Goal: Transaction & Acquisition: Purchase product/service

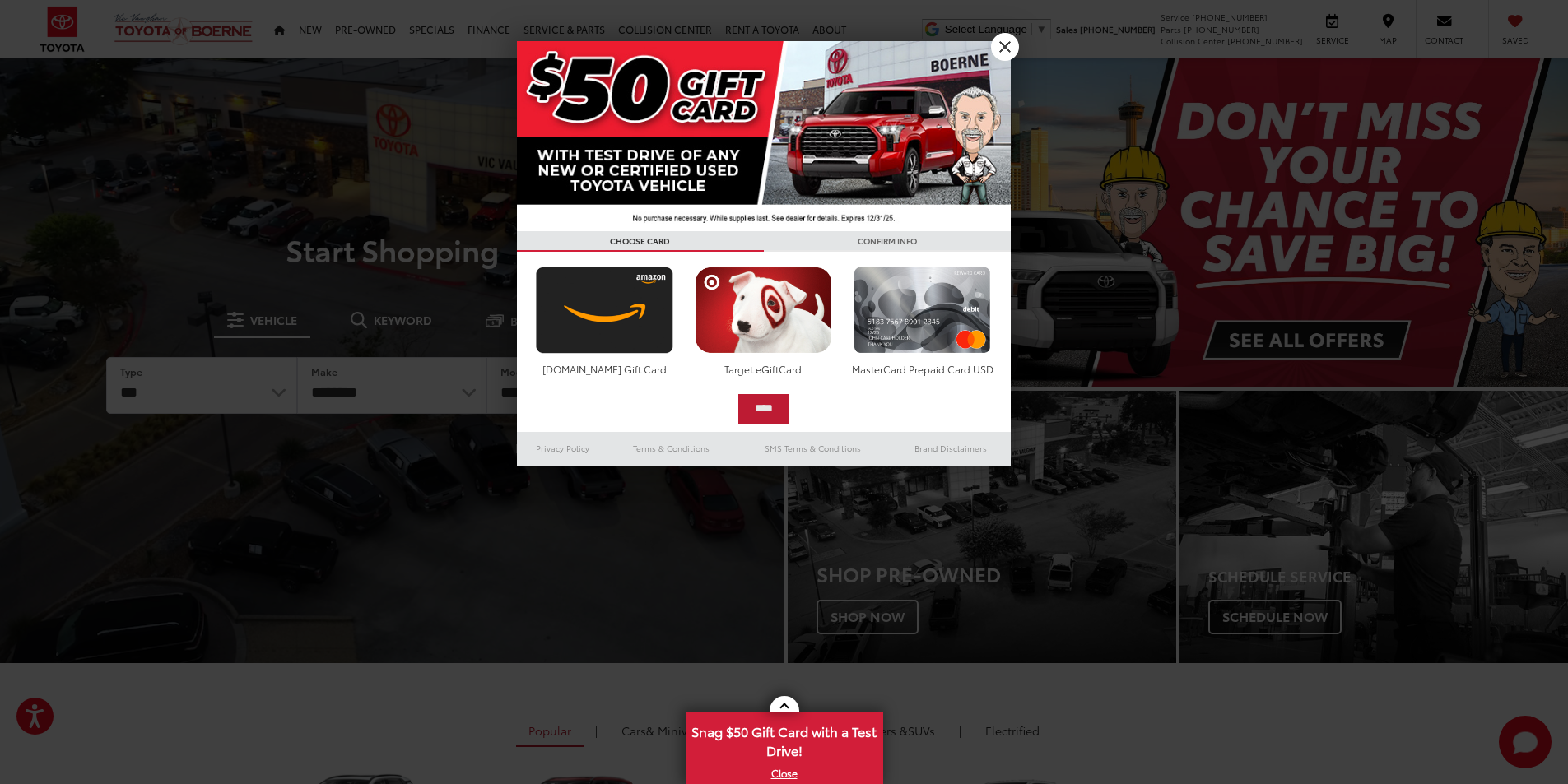
click at [752, 407] on input "****" at bounding box center [763, 409] width 51 height 29
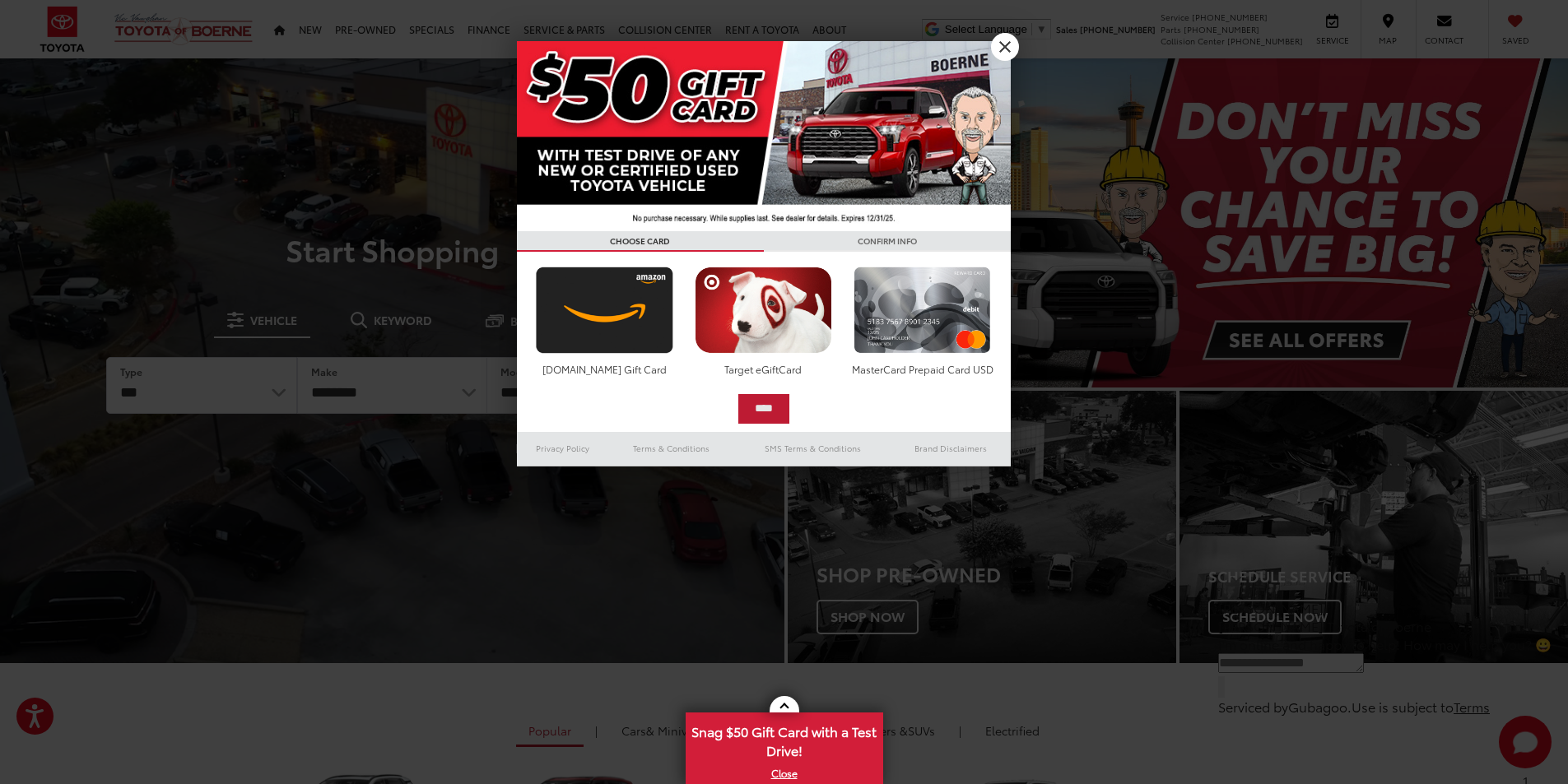
click at [756, 407] on input "****" at bounding box center [763, 409] width 51 height 29
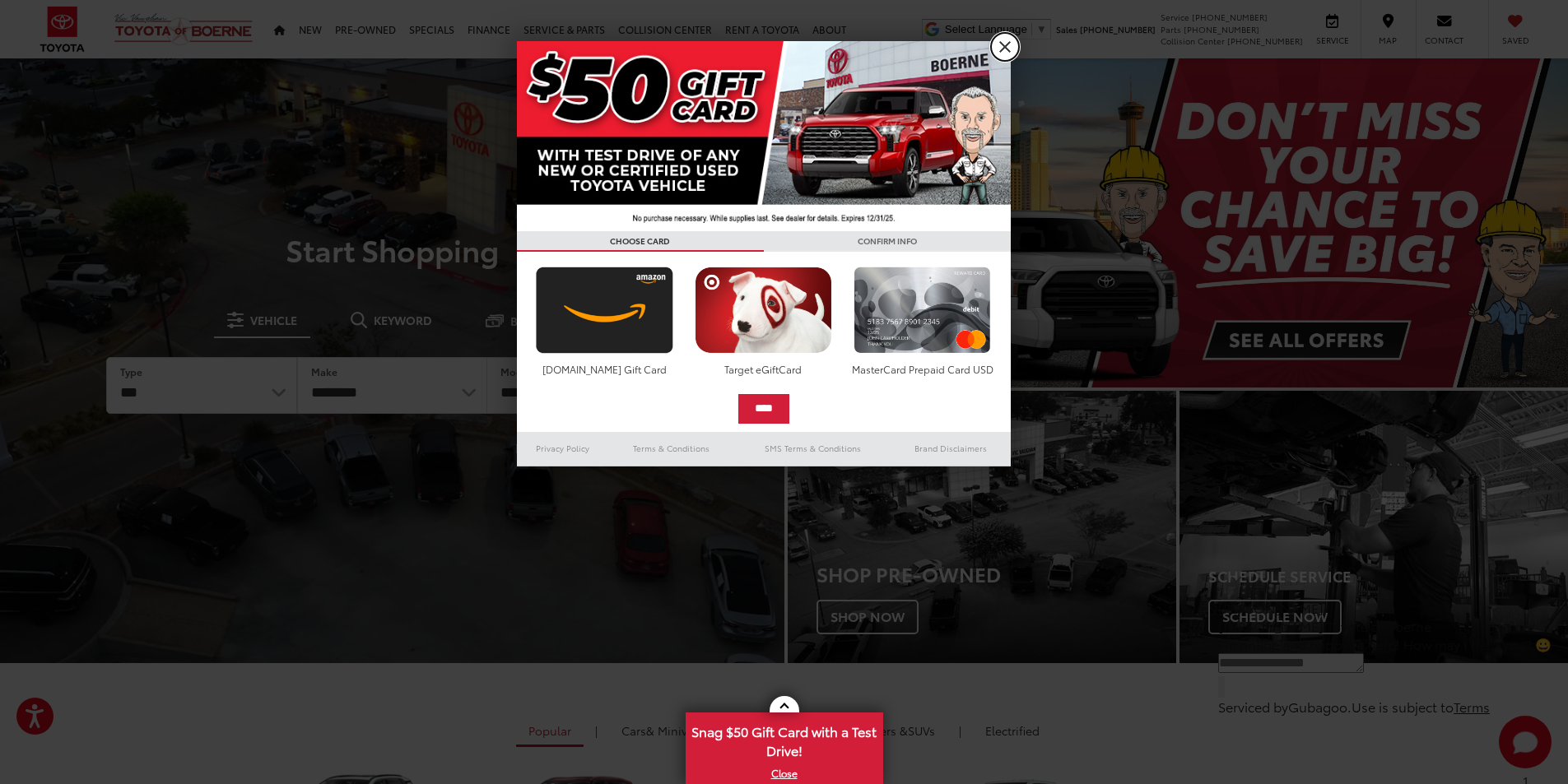
click at [999, 46] on link "X" at bounding box center [1004, 47] width 28 height 28
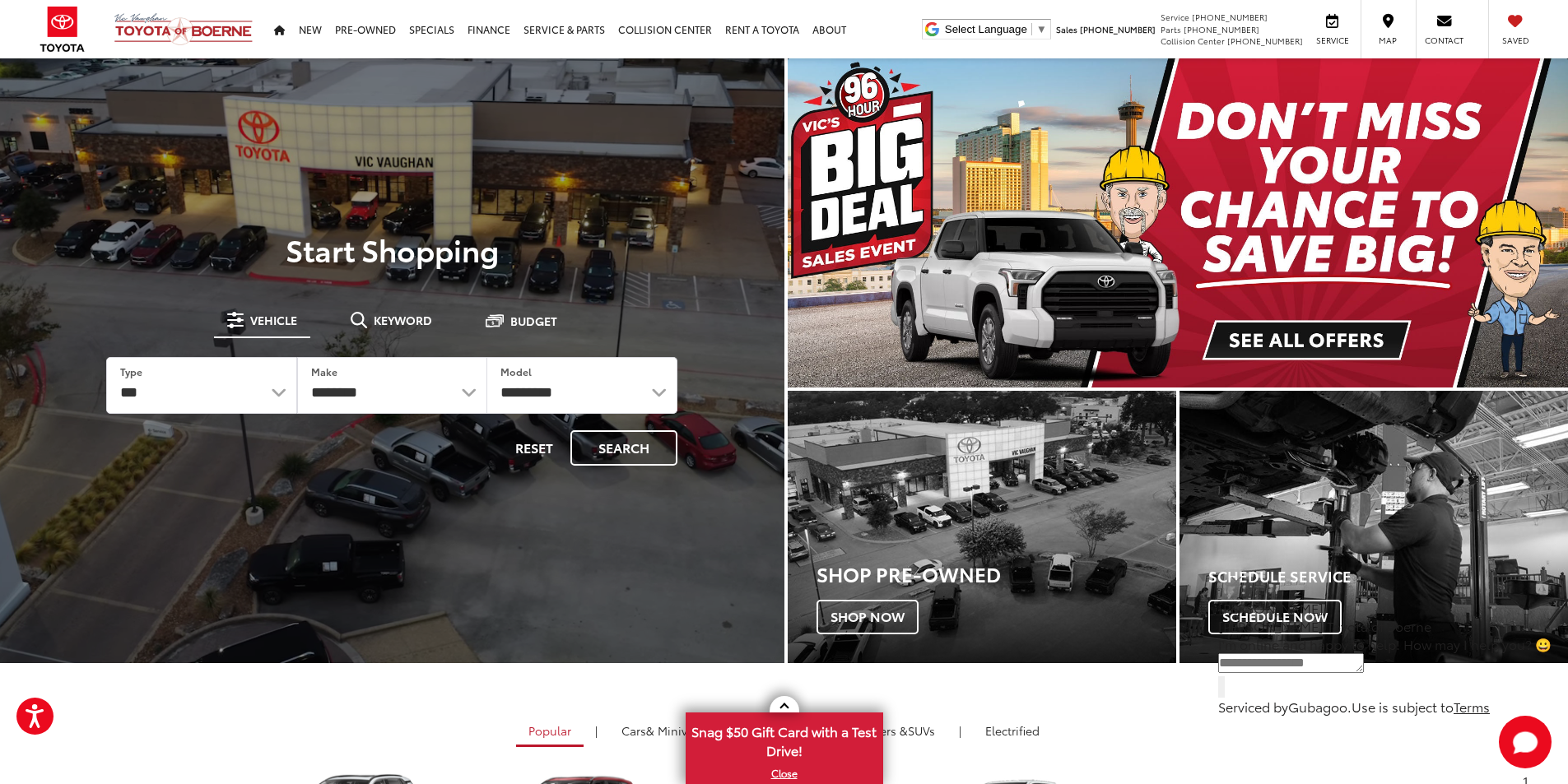
click at [1287, 333] on img "carousel slide number 1 of 1" at bounding box center [1178, 223] width 781 height 329
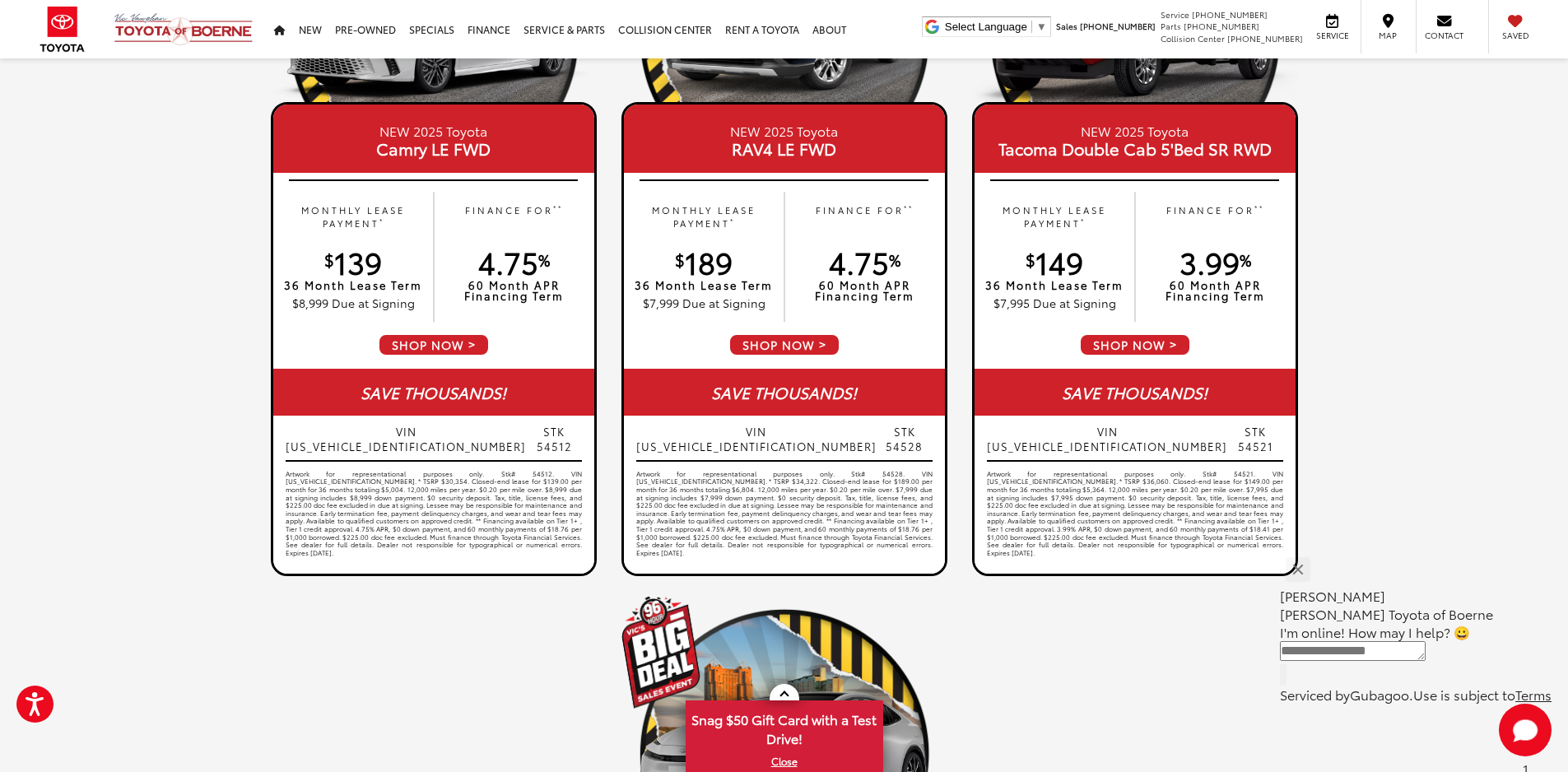
scroll to position [988, 0]
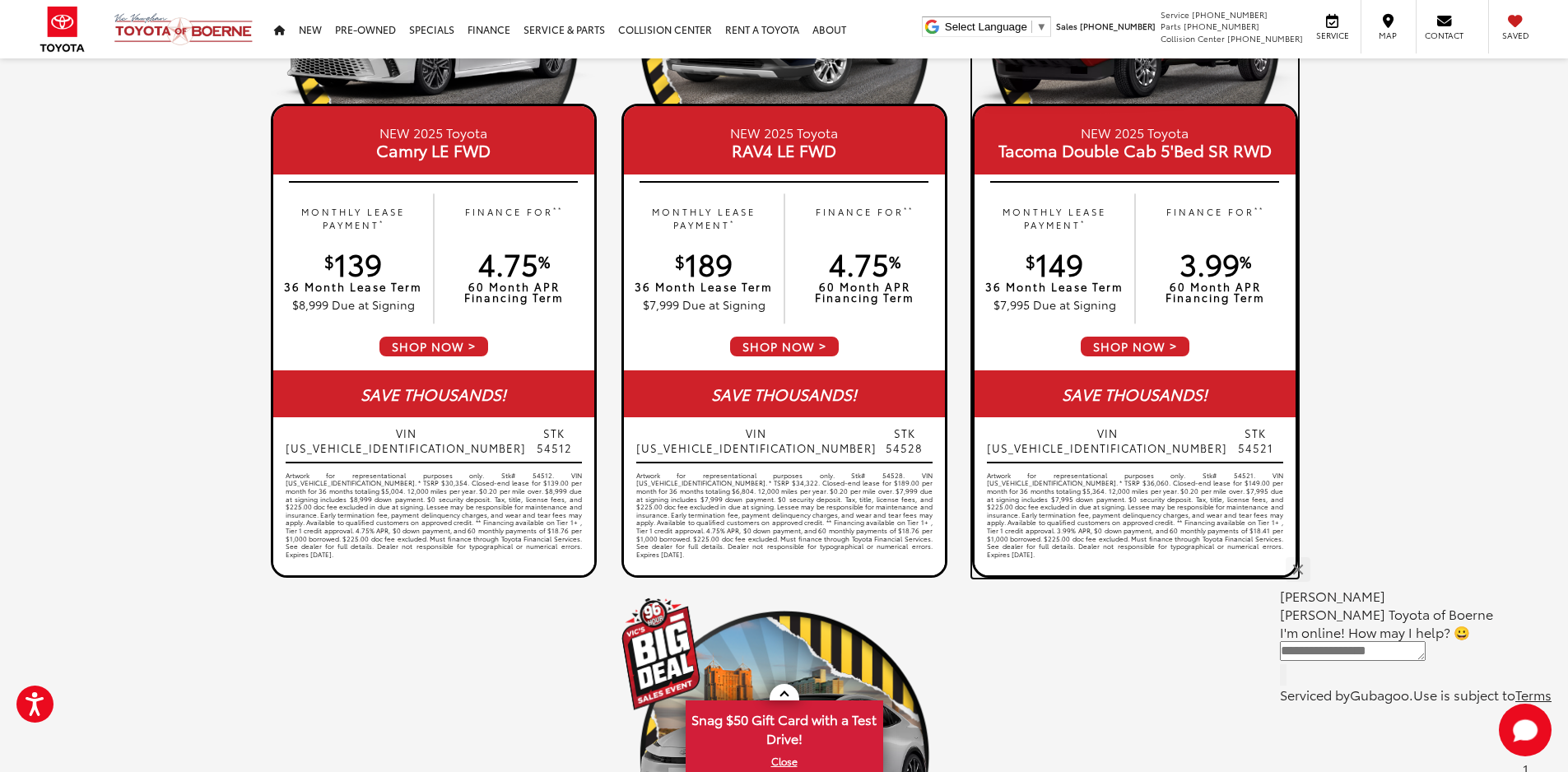
click at [1128, 269] on div "MONTHLY LEASE PAYMENT * $ 149 36 Month Lease Term $7,995 Due at Signing FINANCE…" at bounding box center [1135, 259] width 321 height 152
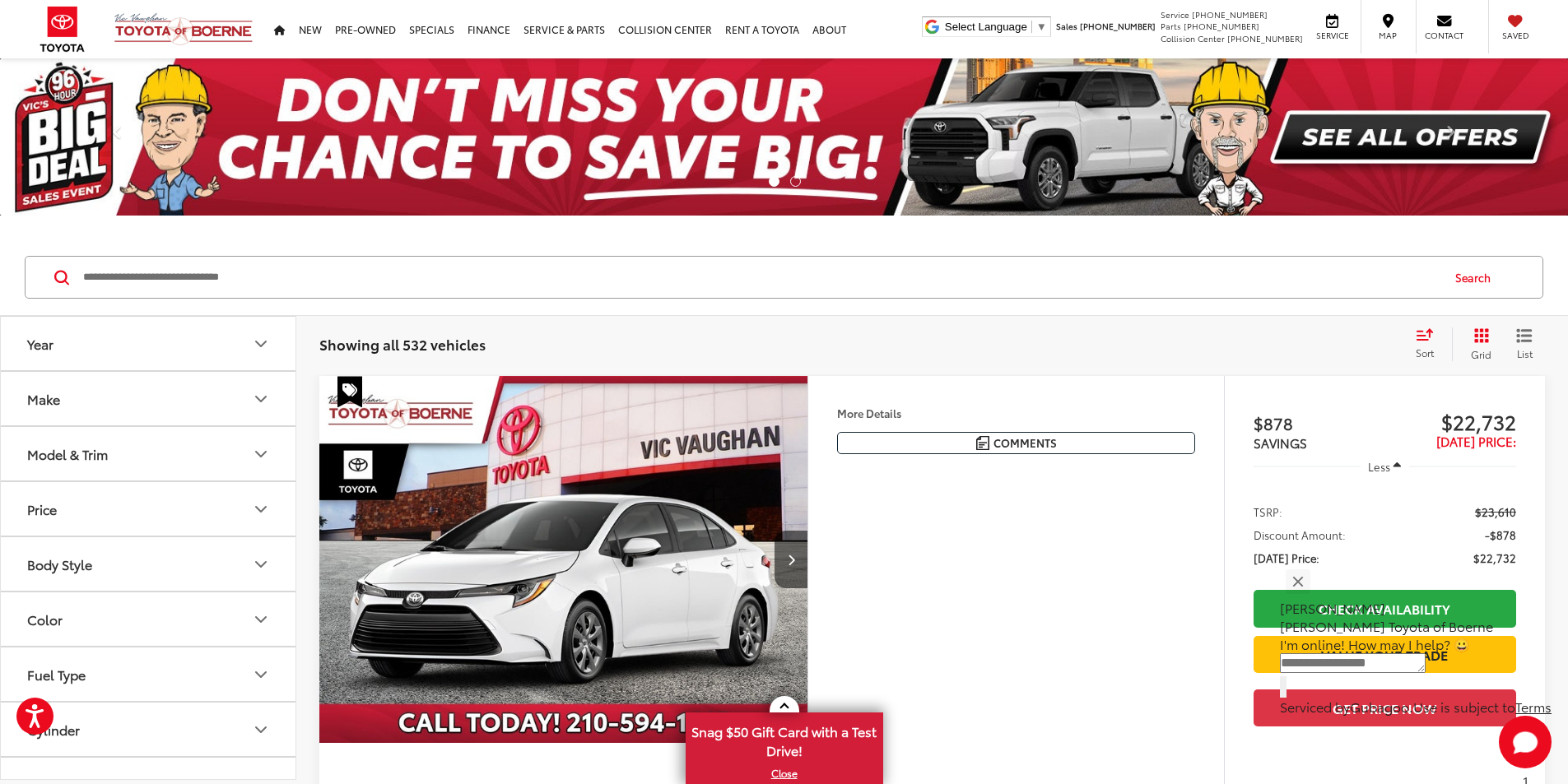
click at [860, 130] on img at bounding box center [784, 136] width 1568 height 157
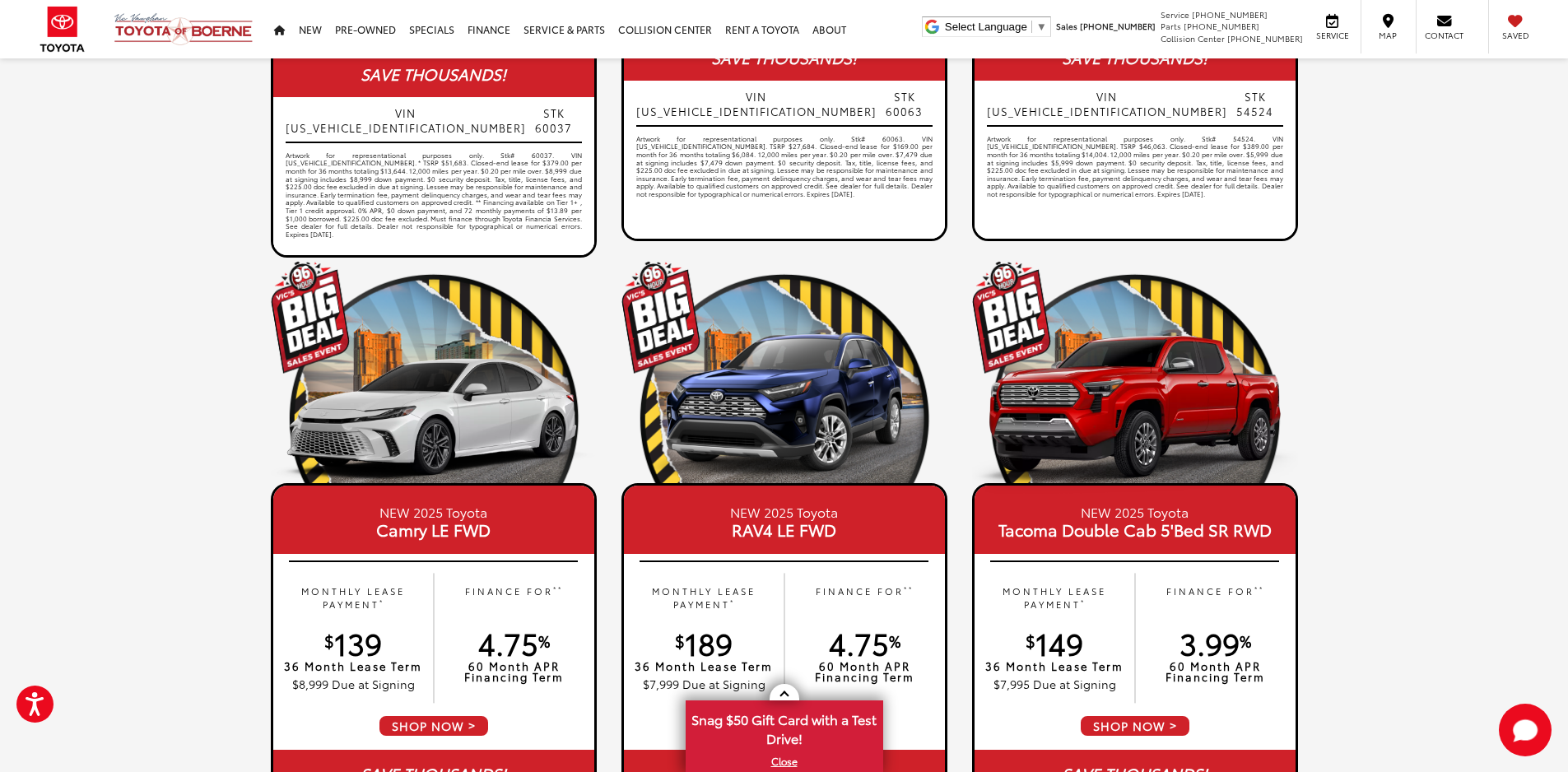
scroll to position [658, 0]
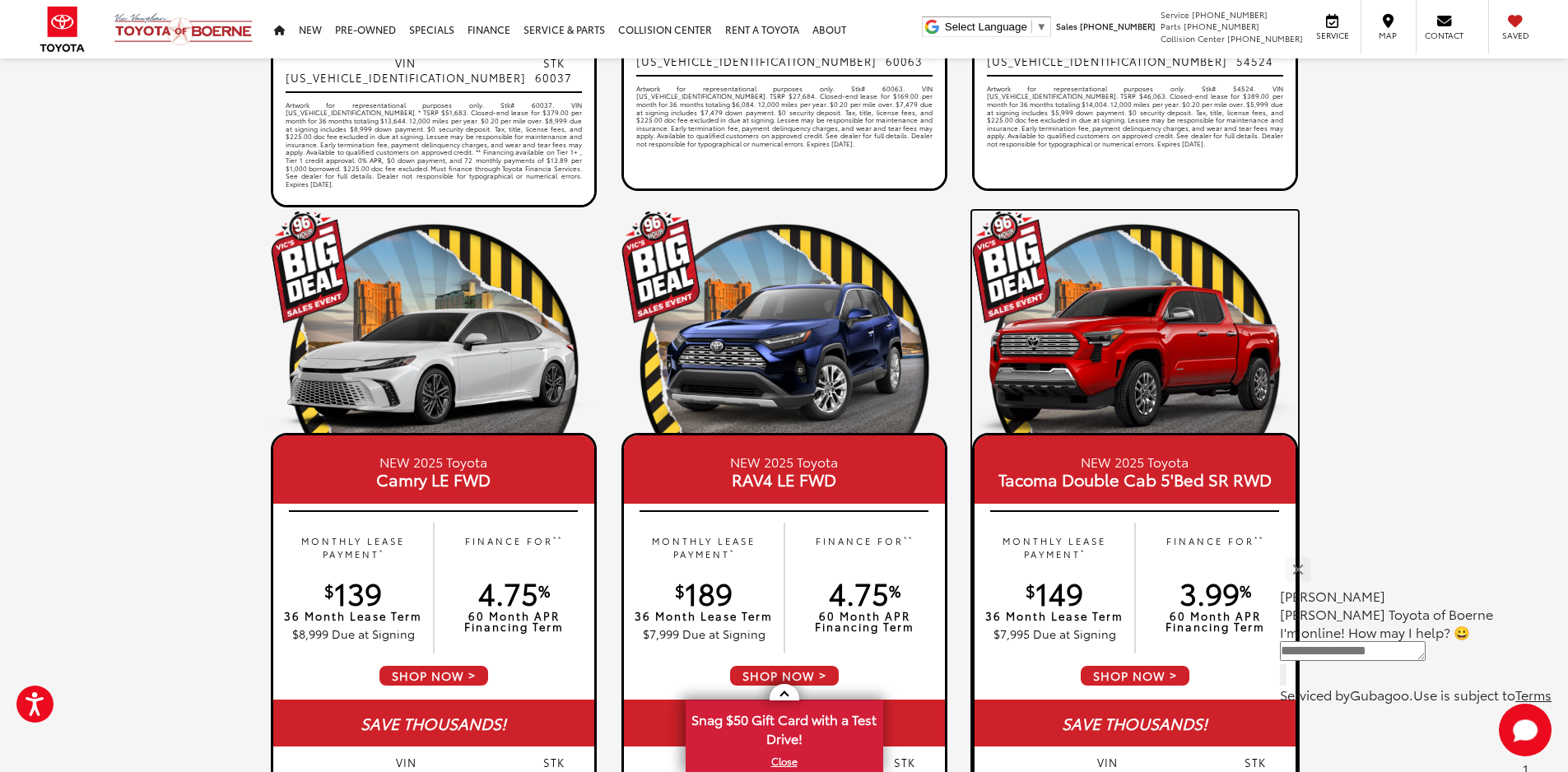
click at [1136, 680] on span "SHOP NOW" at bounding box center [1134, 676] width 112 height 23
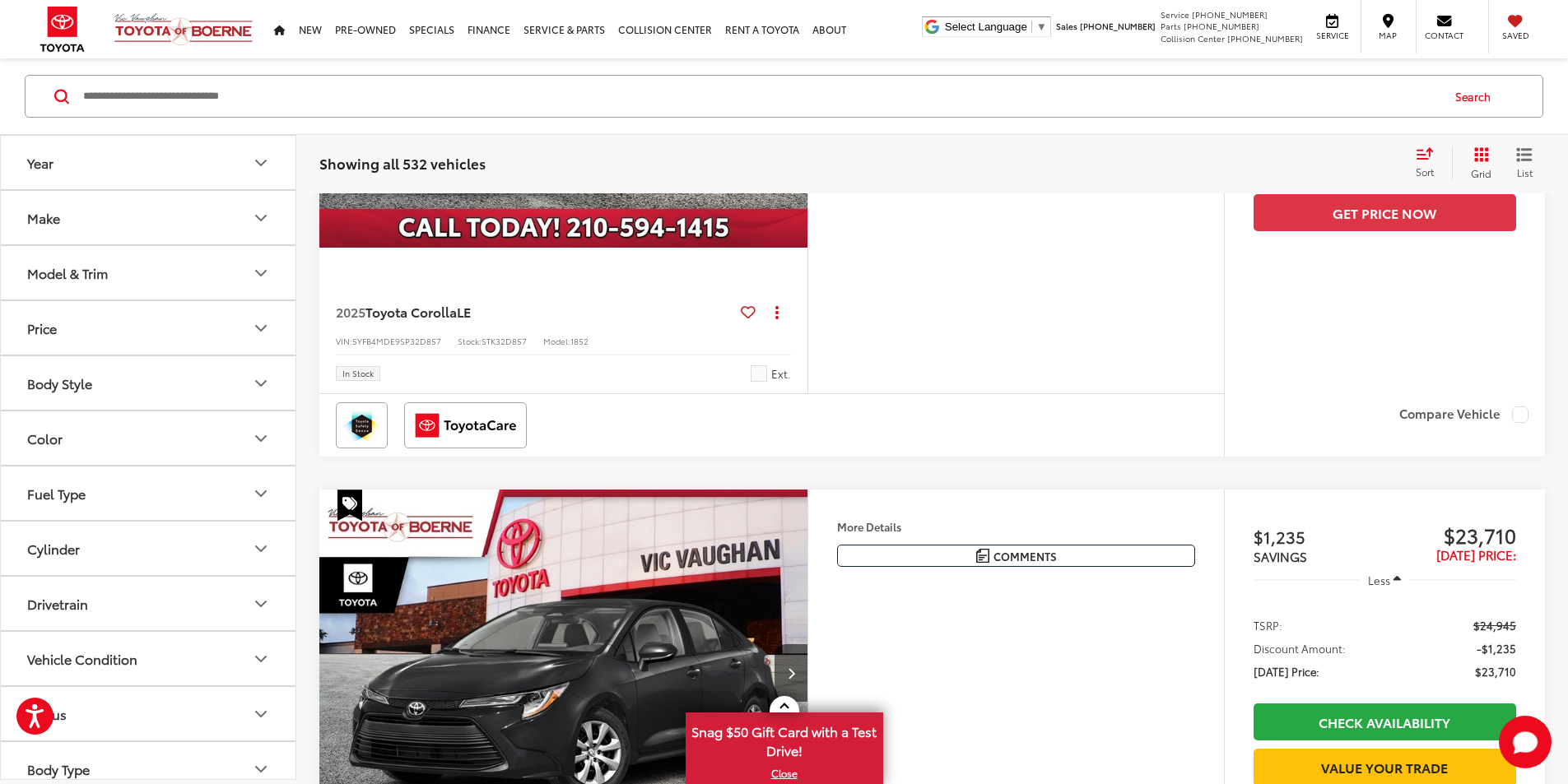
scroll to position [492, 0]
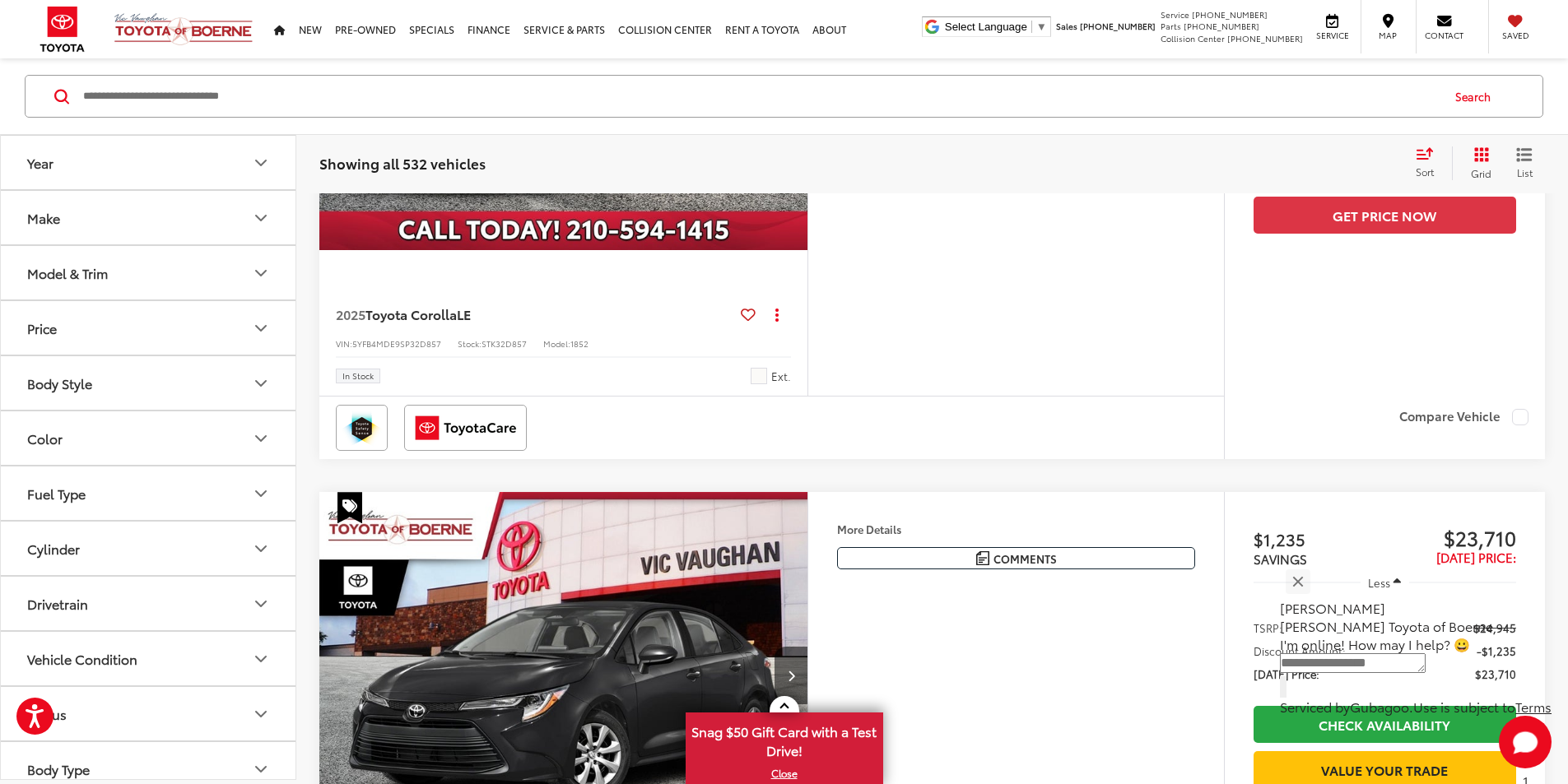
click at [245, 223] on button "Make" at bounding box center [149, 217] width 296 height 53
click at [216, 281] on button "Model & Trim" at bounding box center [149, 272] width 296 height 53
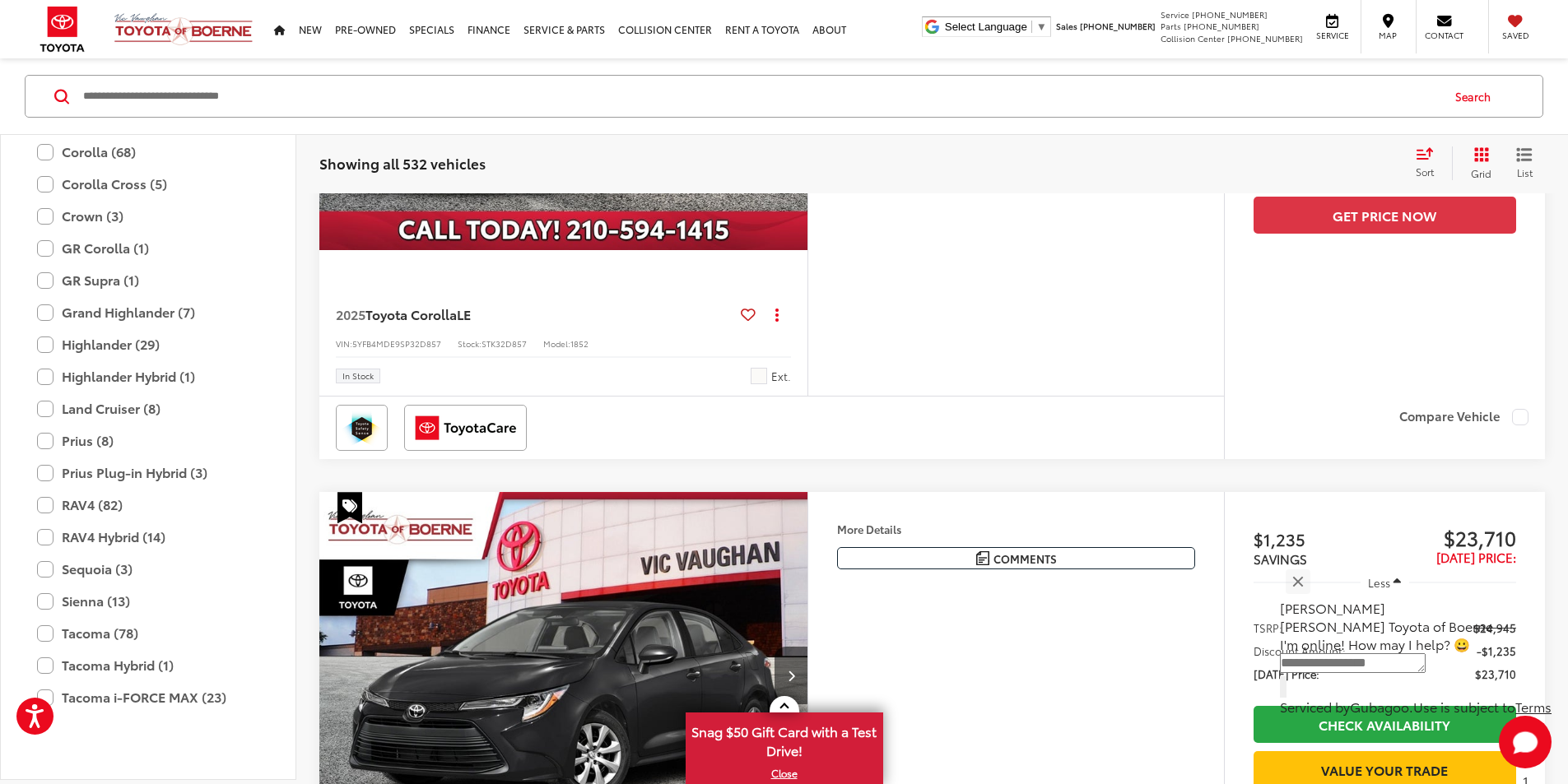
scroll to position [402, 0]
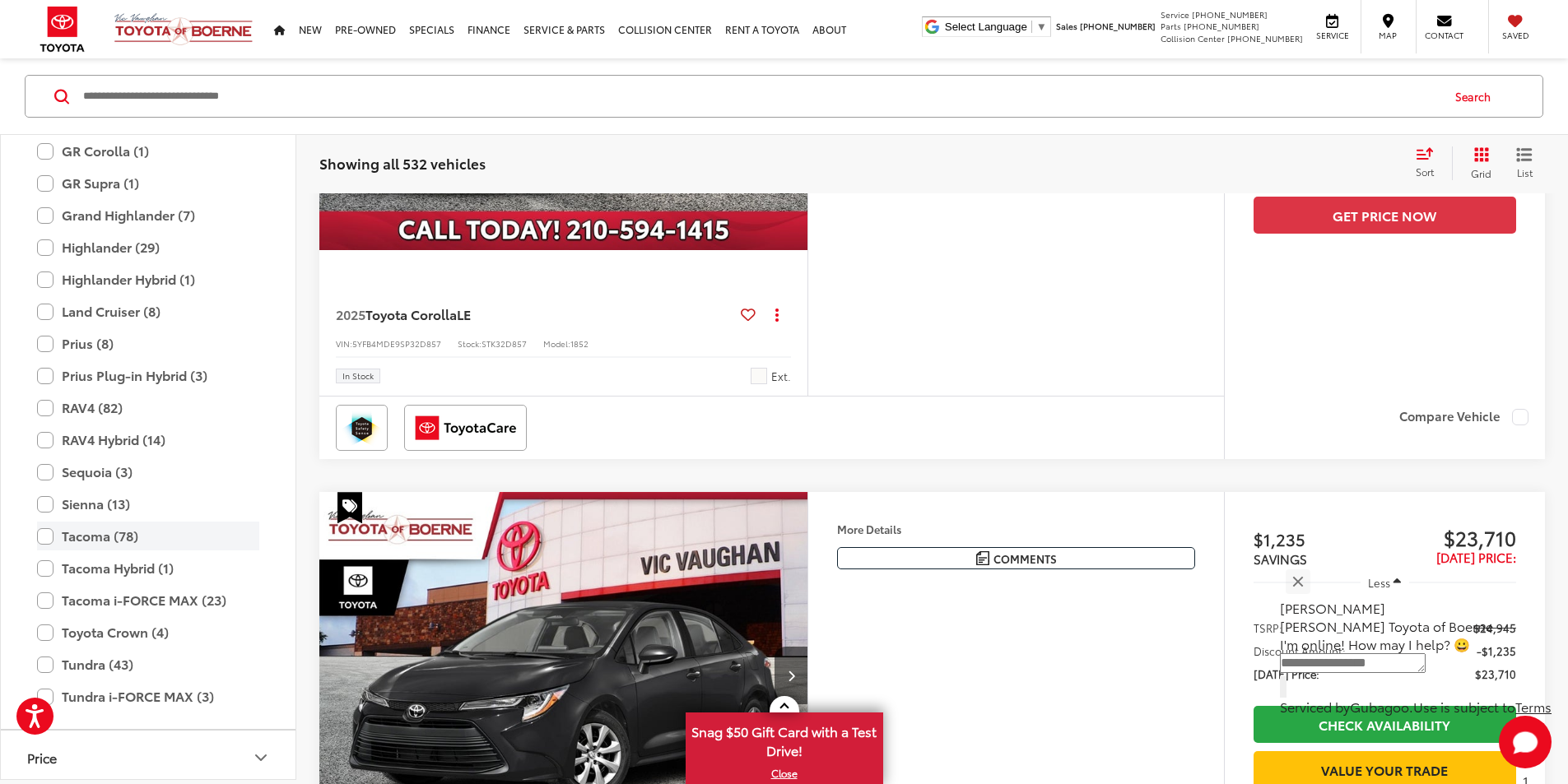
click at [45, 535] on label "Tacoma (78)" at bounding box center [148, 536] width 222 height 29
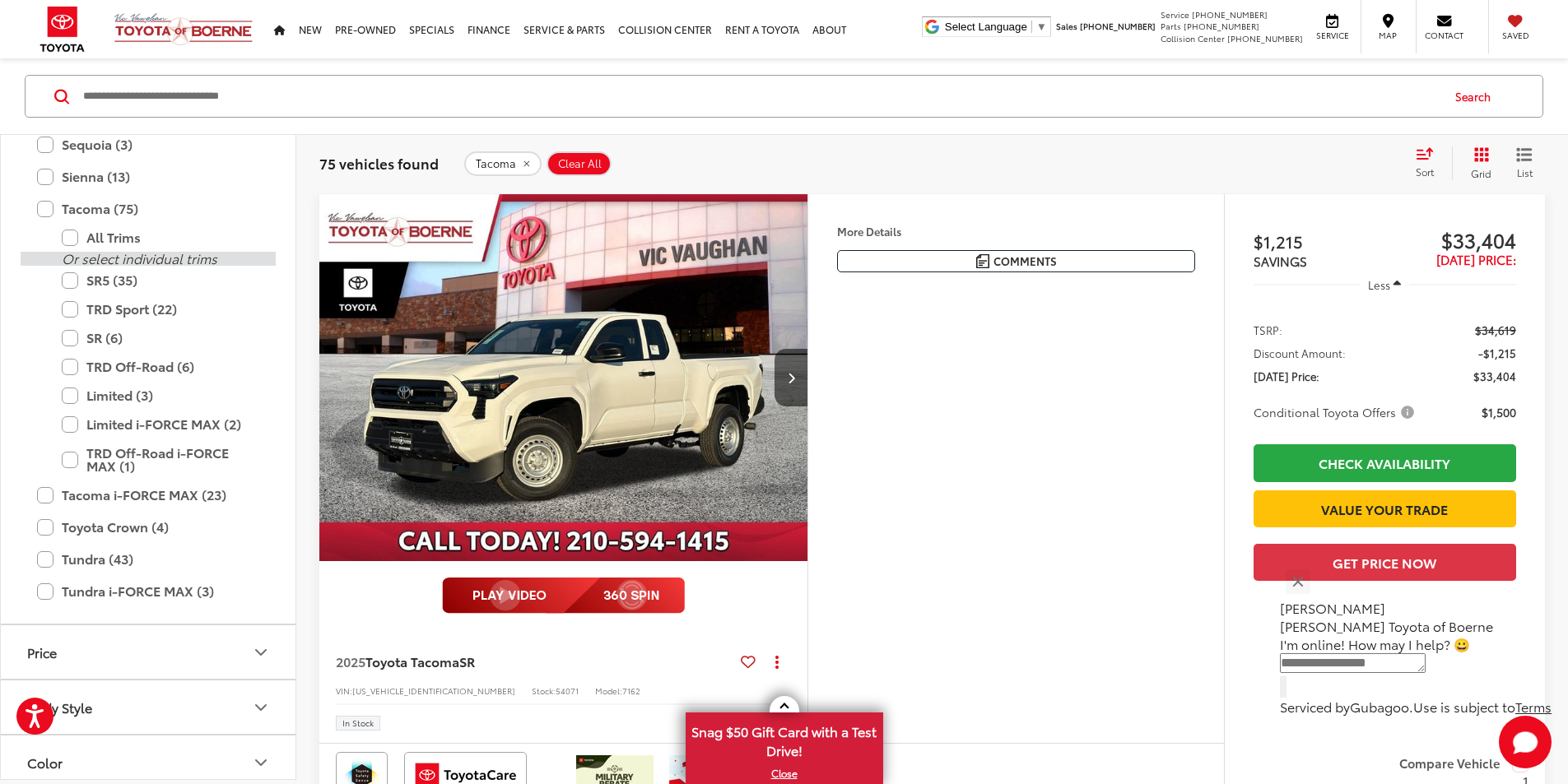
scroll to position [731, 0]
click at [43, 495] on label "Tacoma i-FORCE MAX (23)" at bounding box center [148, 493] width 222 height 29
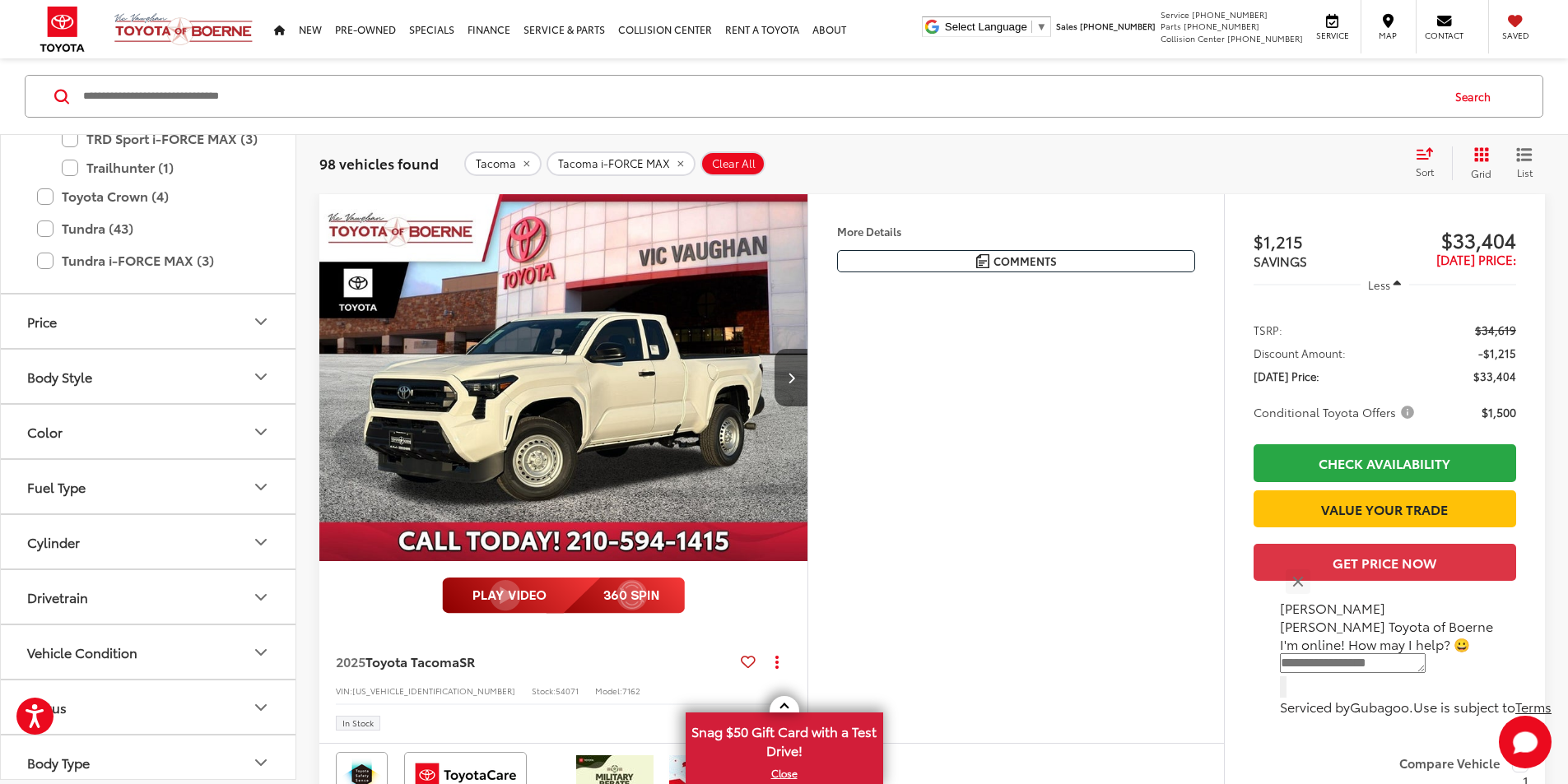
scroll to position [855, 0]
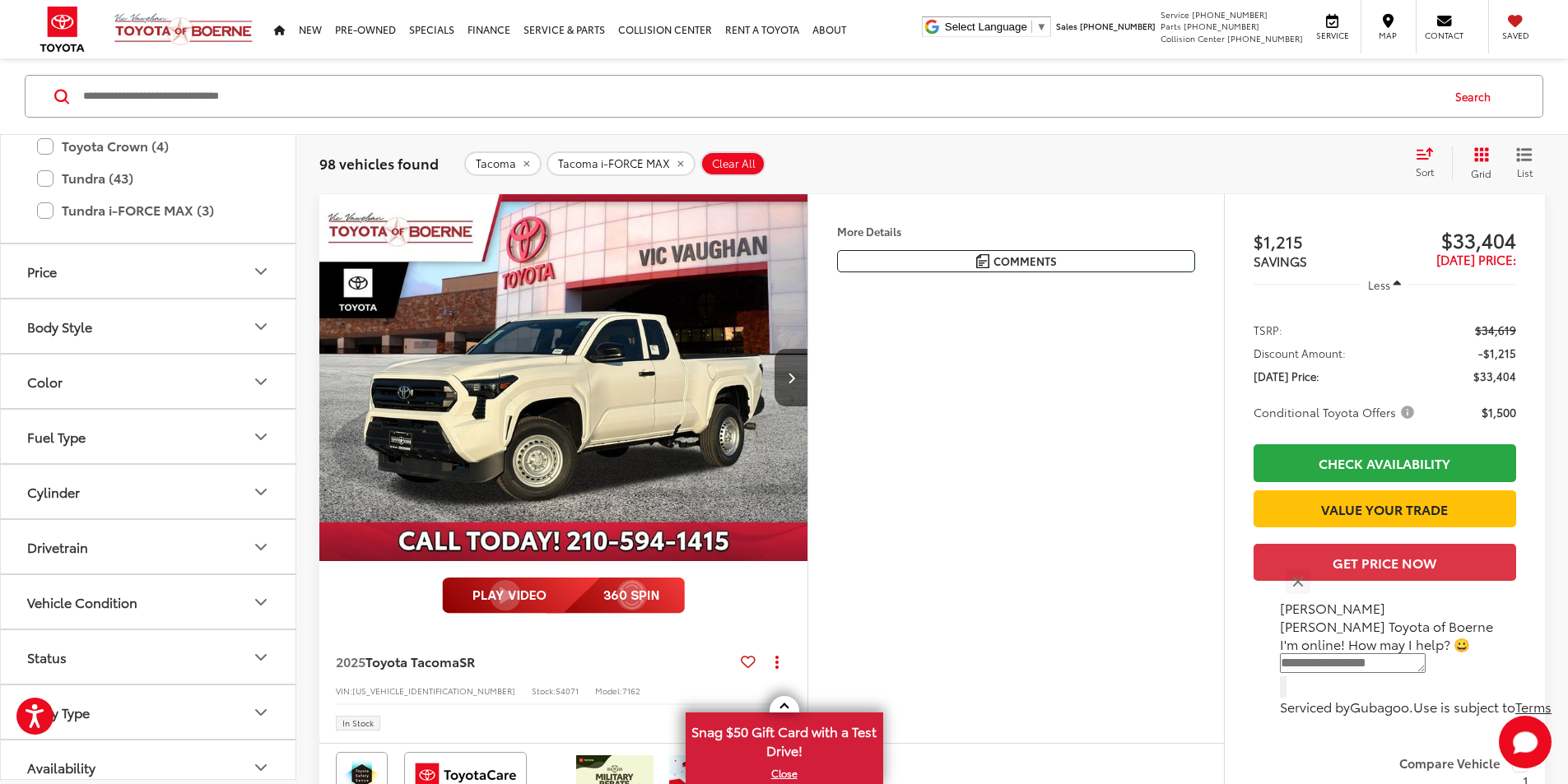
click at [163, 328] on button "Body Style" at bounding box center [149, 326] width 296 height 53
click at [26, 394] on label "4D Double Cab (23)" at bounding box center [87, 394] width 132 height 27
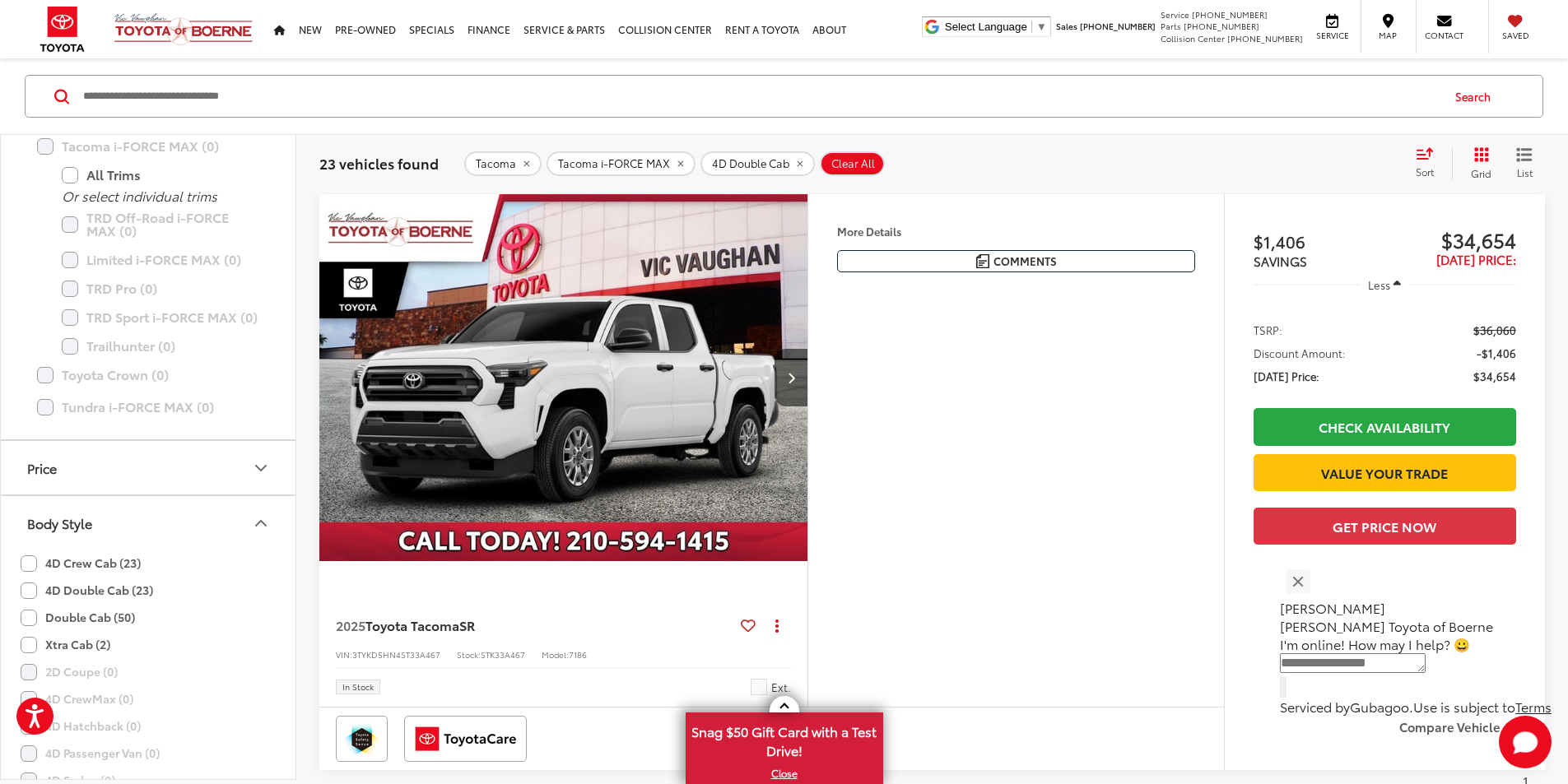
click at [27, 620] on label "Double Cab (50)" at bounding box center [78, 618] width 115 height 27
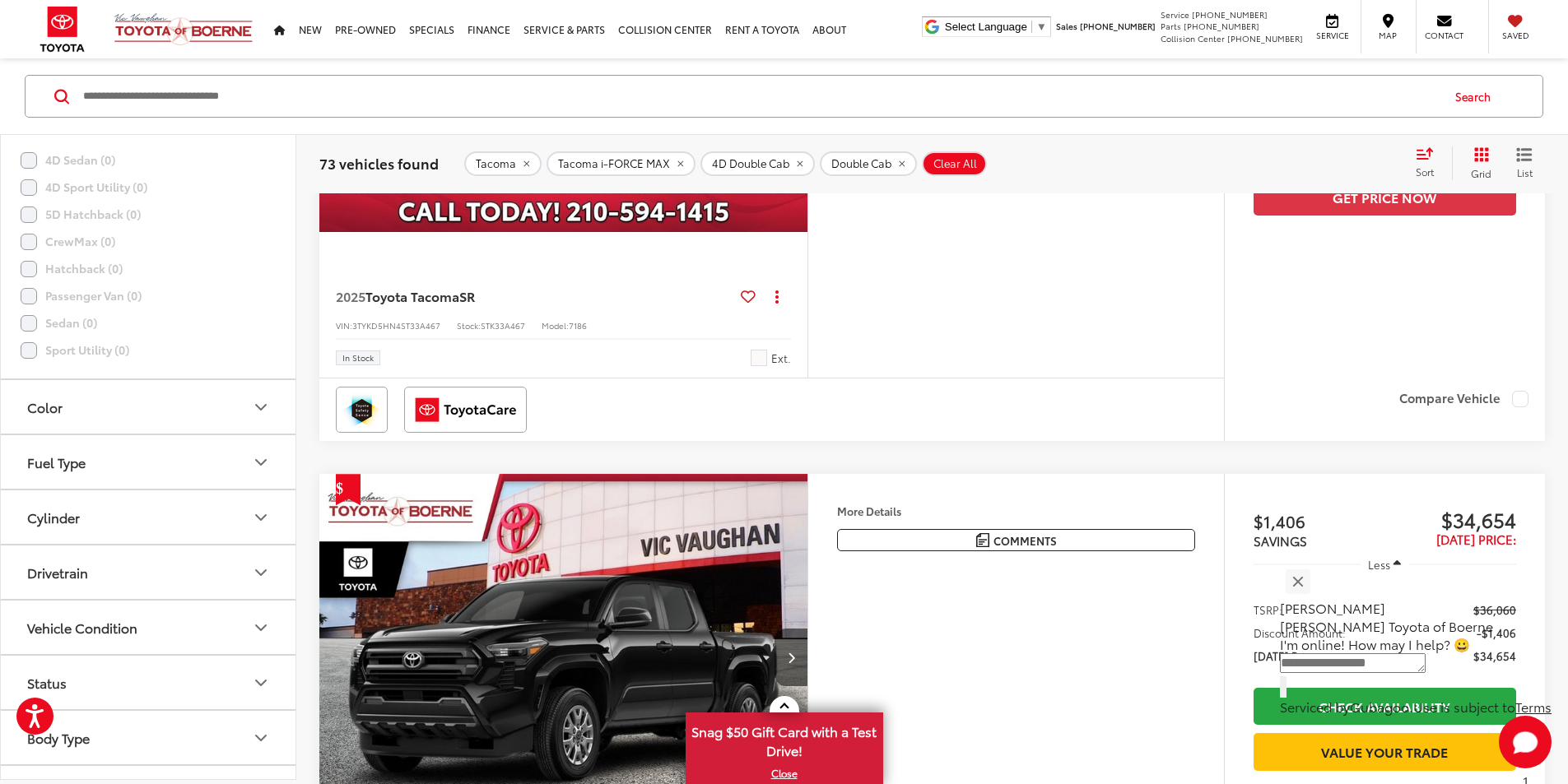
scroll to position [1317, 0]
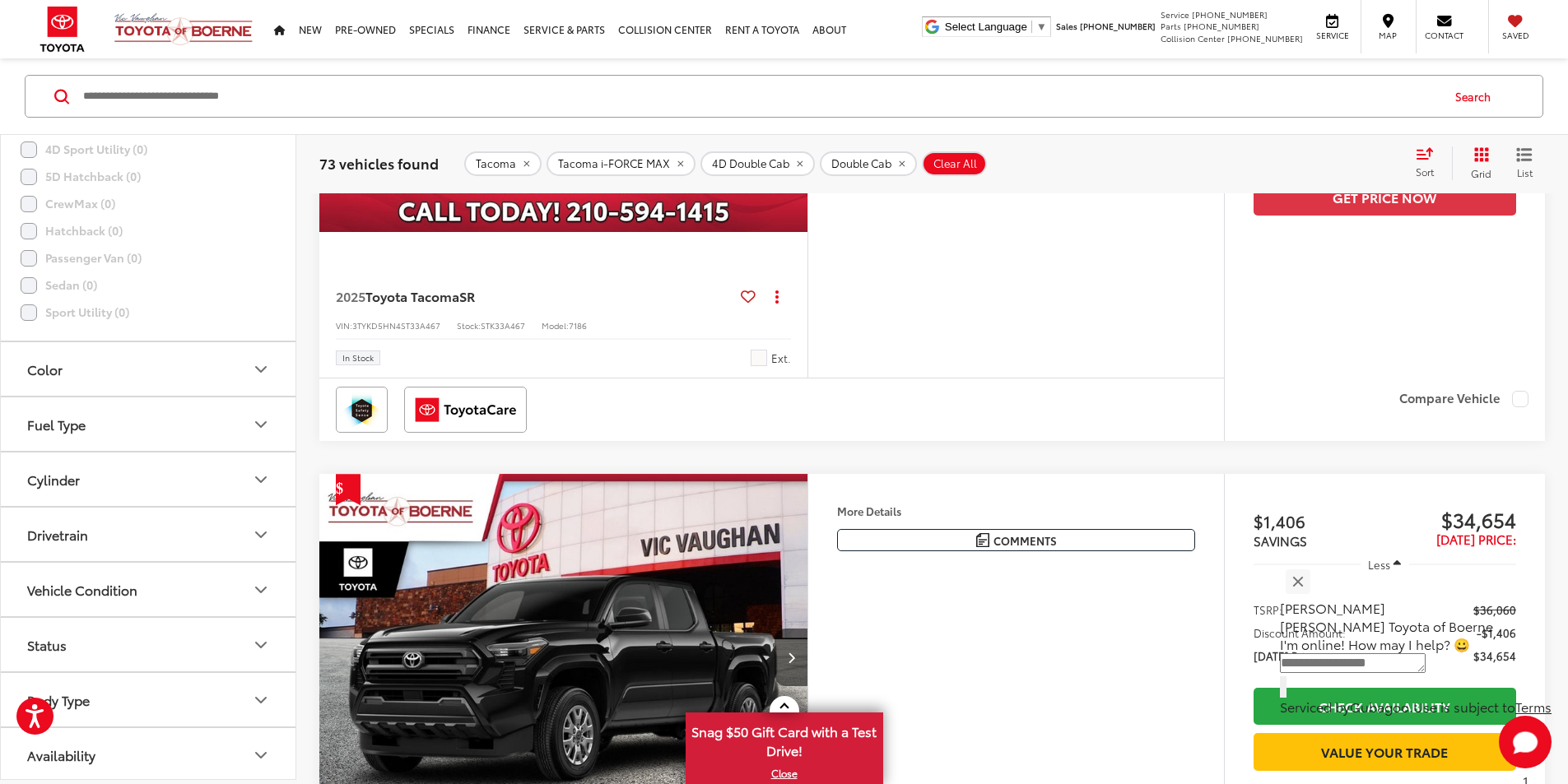
click at [174, 536] on button "Drivetrain" at bounding box center [149, 534] width 296 height 53
click at [25, 599] on label "4WD (1)" at bounding box center [54, 602] width 67 height 27
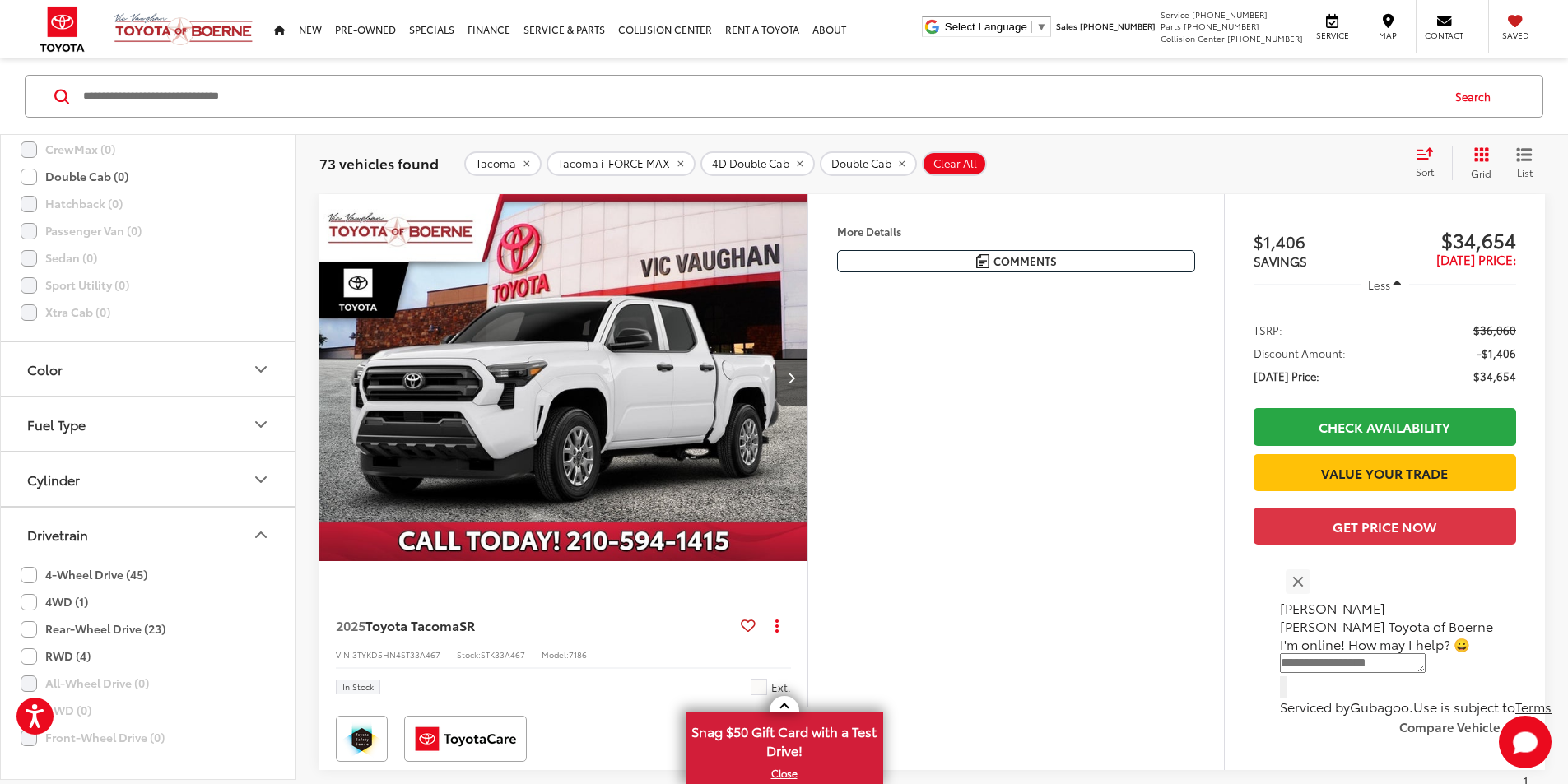
scroll to position [1263, 0]
click at [28, 574] on button "Drivetrain" at bounding box center [149, 588] width 296 height 53
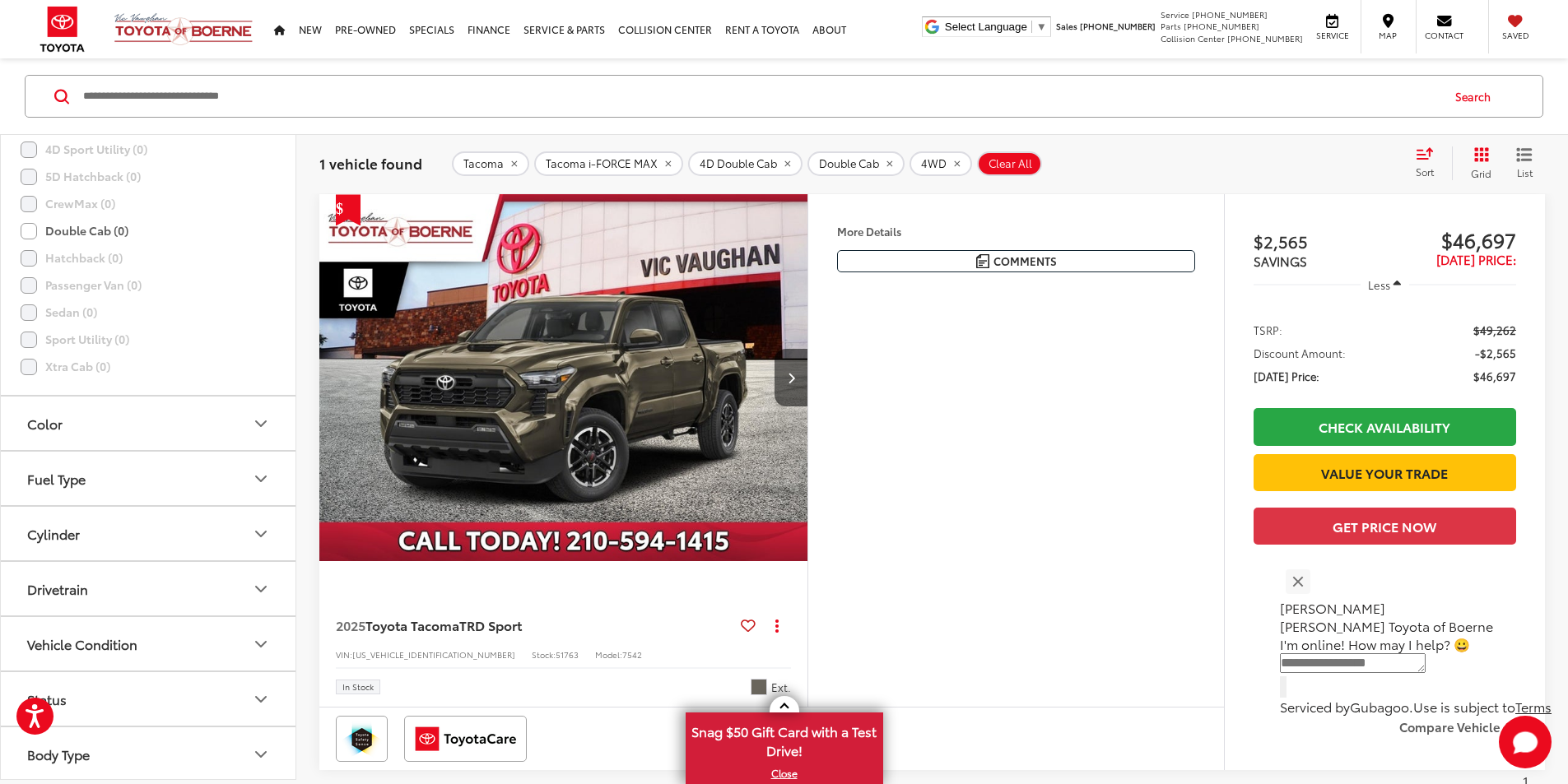
click at [41, 582] on div "Drivetrain" at bounding box center [57, 588] width 61 height 16
click at [34, 625] on label "4-Wheel Drive (45)" at bounding box center [84, 628] width 127 height 27
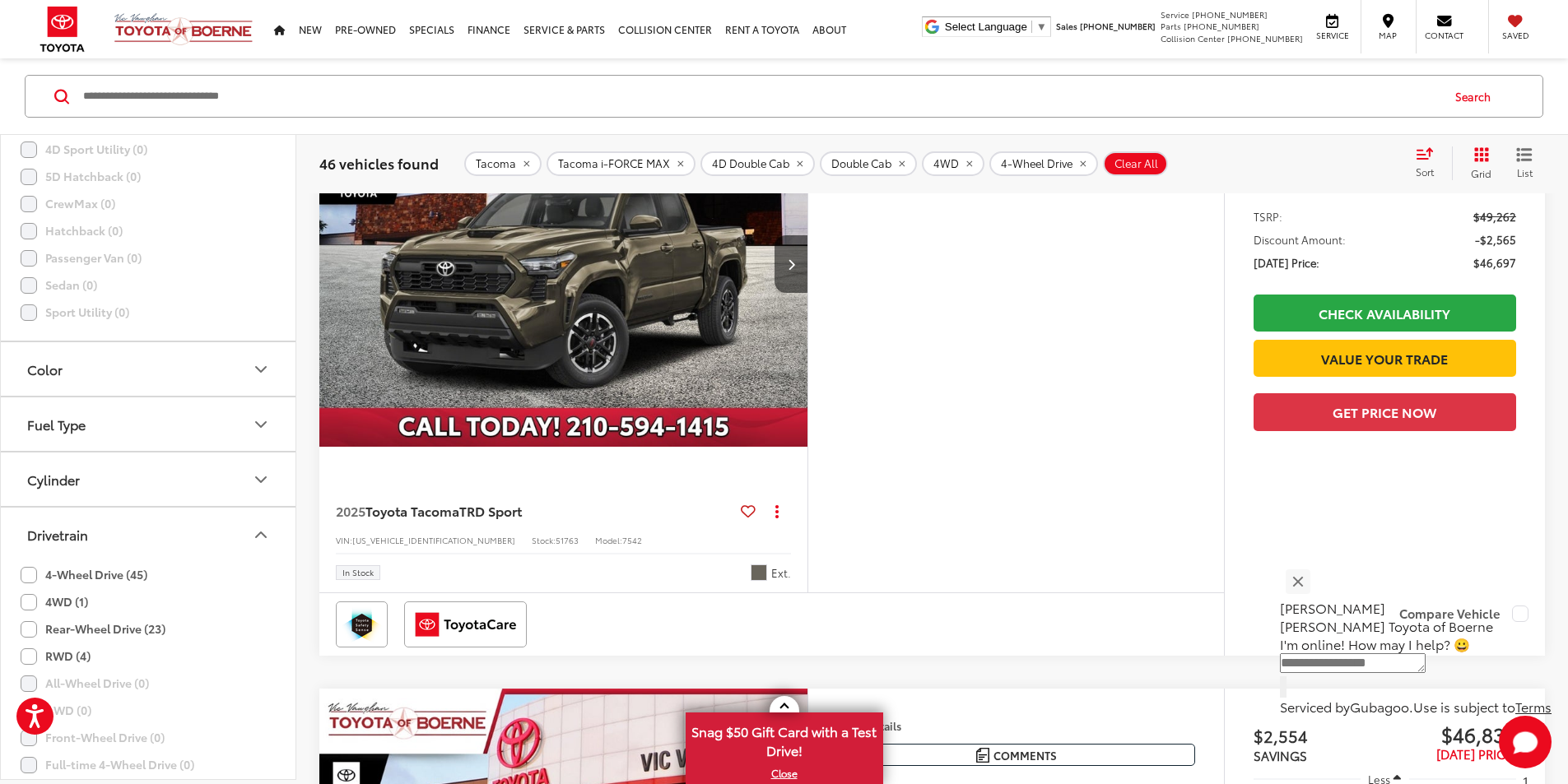
scroll to position [5363, 0]
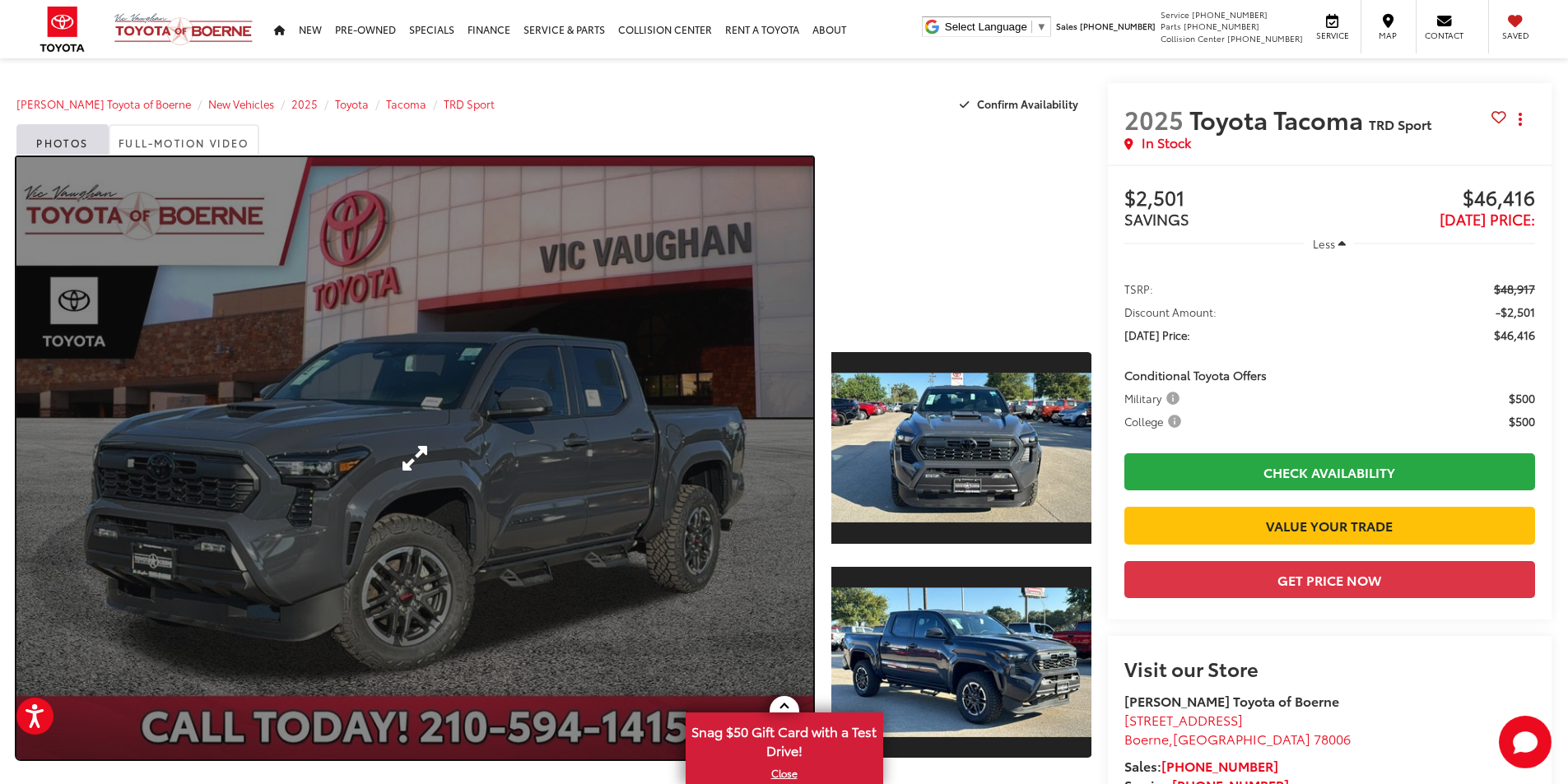
click at [541, 391] on link "Expand Photo 0" at bounding box center [415, 457] width 796 height 602
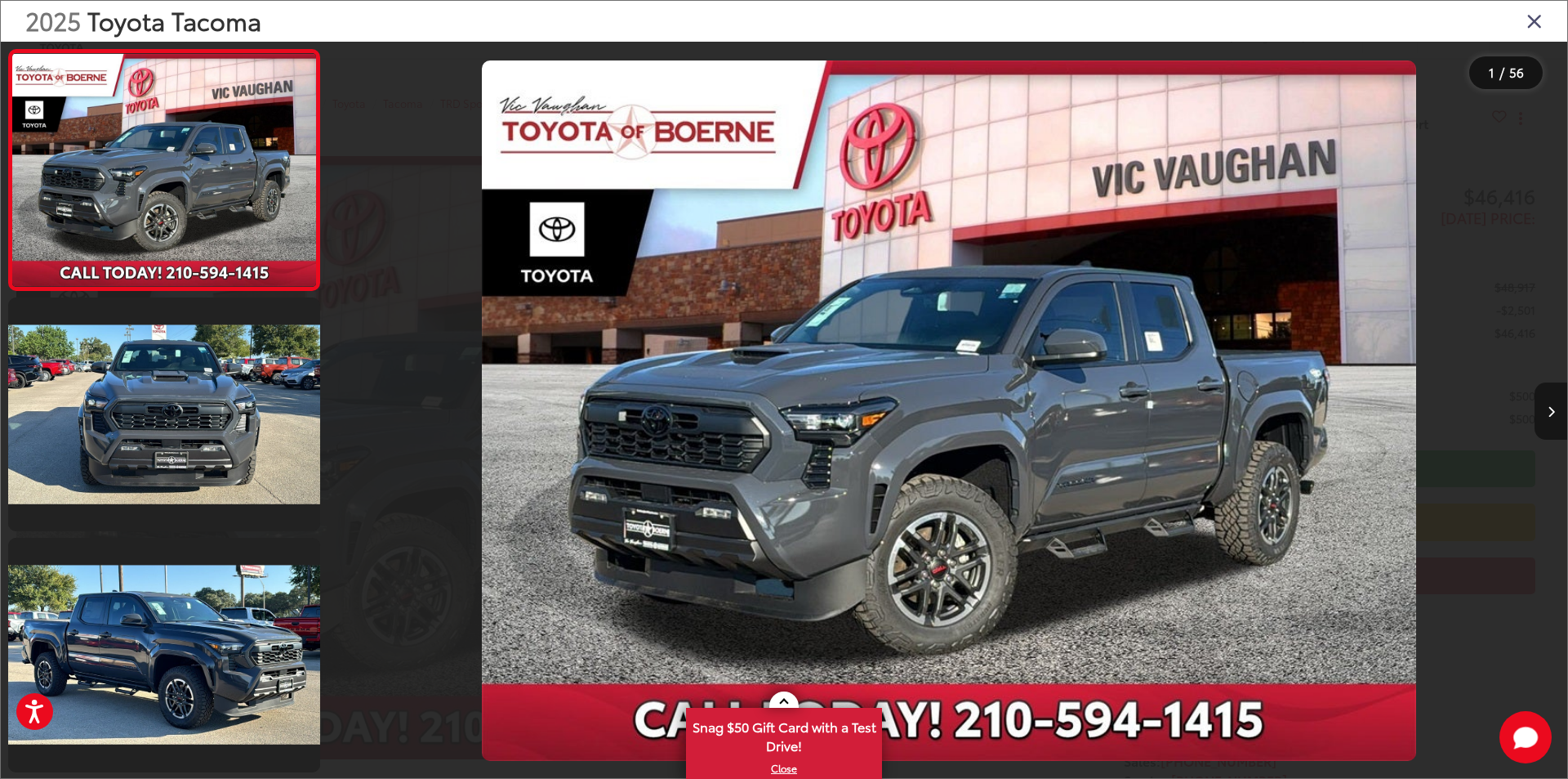
click at [1550, 409] on icon "Next image" at bounding box center [1552, 412] width 8 height 12
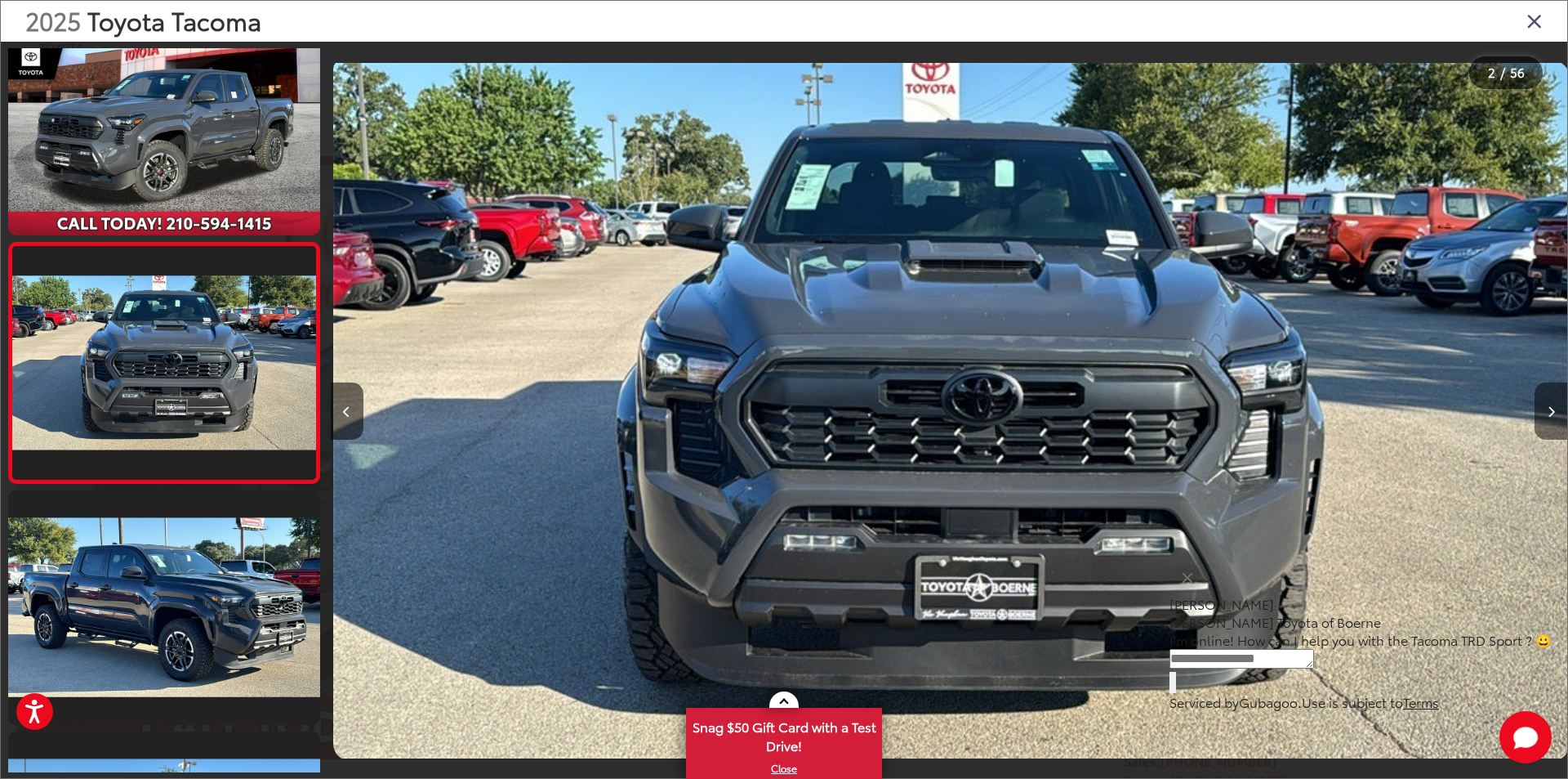
scroll to position [0, 1237]
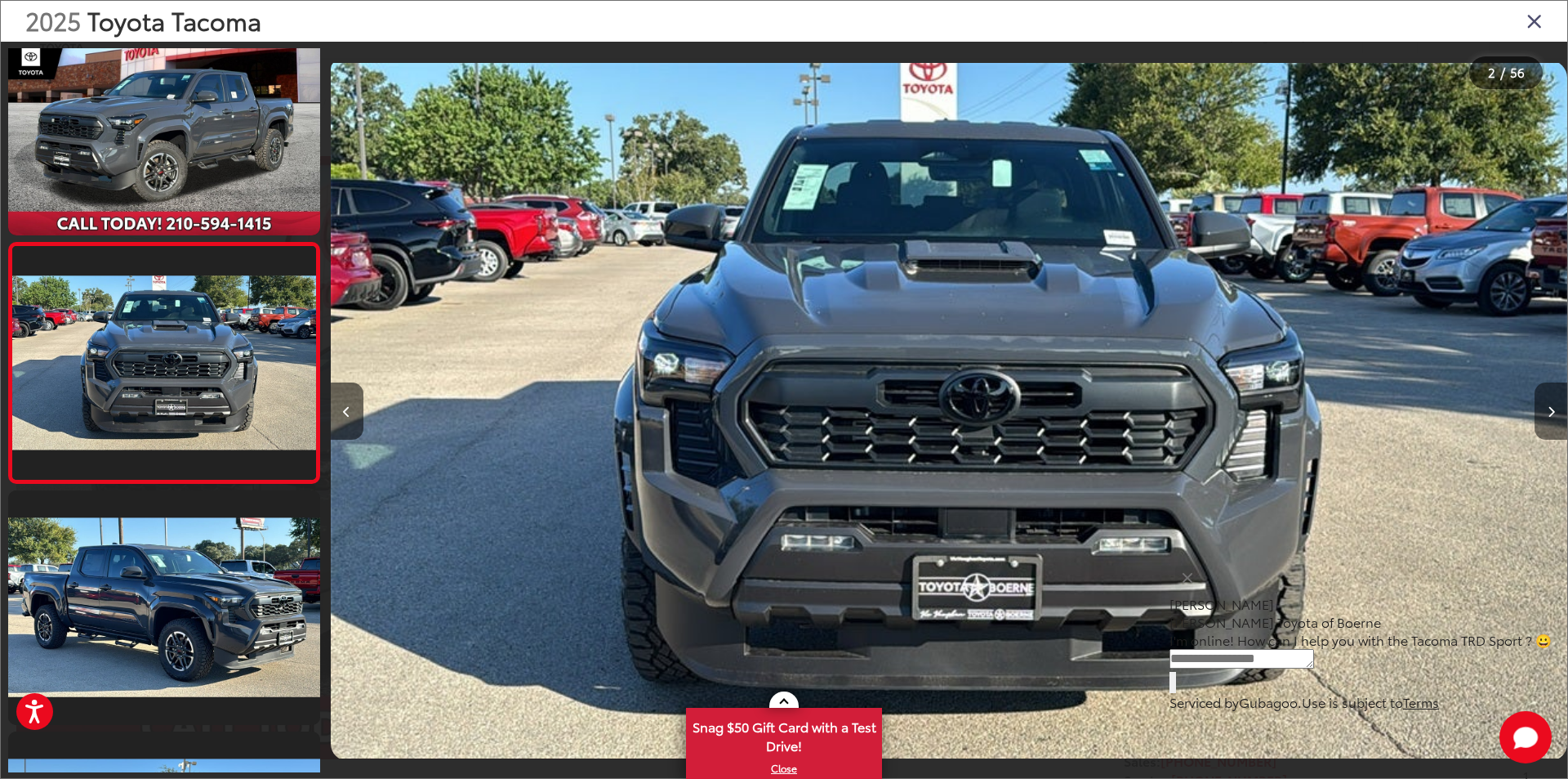
click at [1550, 409] on icon "Next image" at bounding box center [1552, 412] width 8 height 12
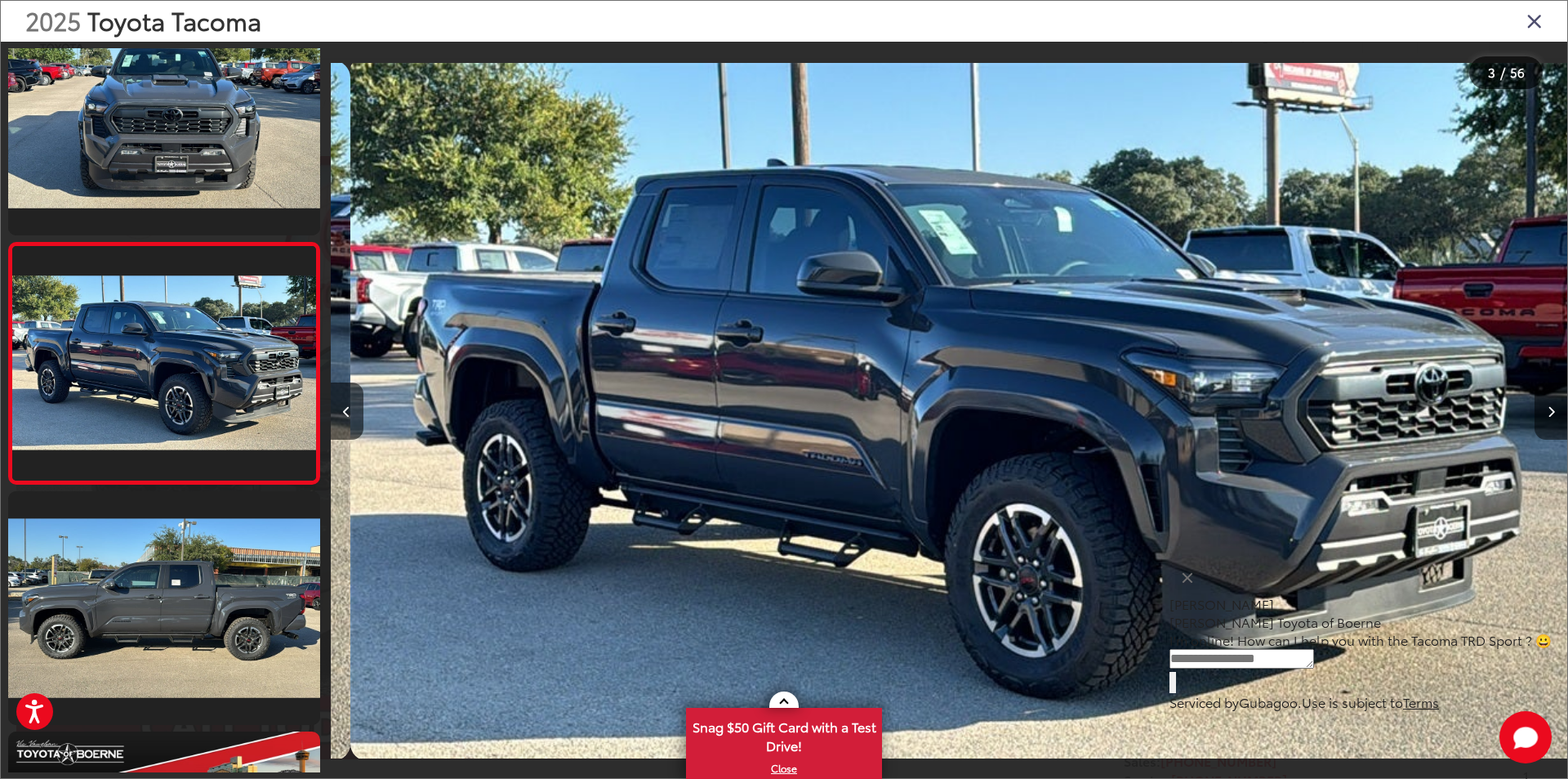
scroll to position [0, 2474]
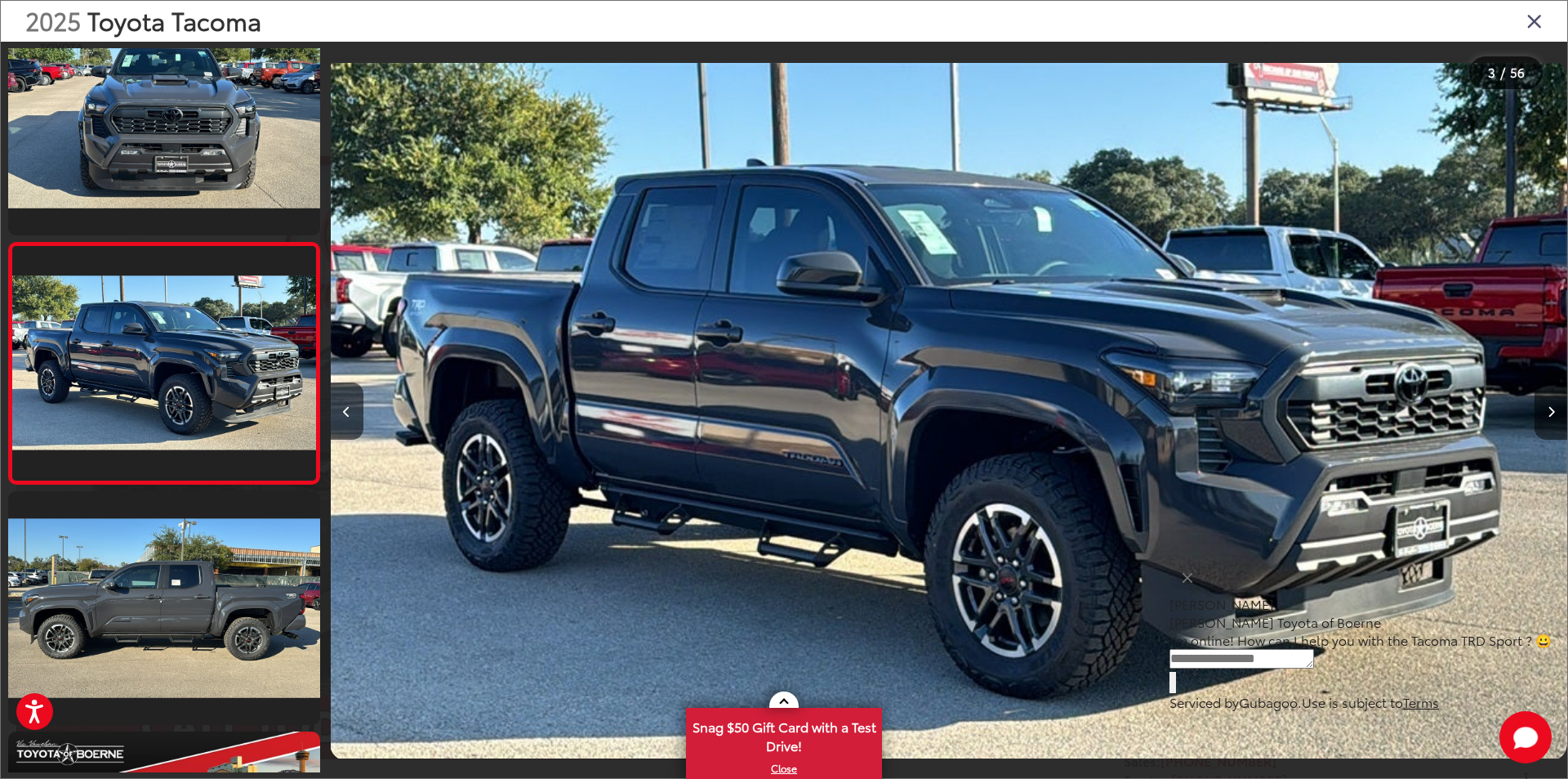
click at [1550, 409] on icon "Next image" at bounding box center [1552, 412] width 8 height 12
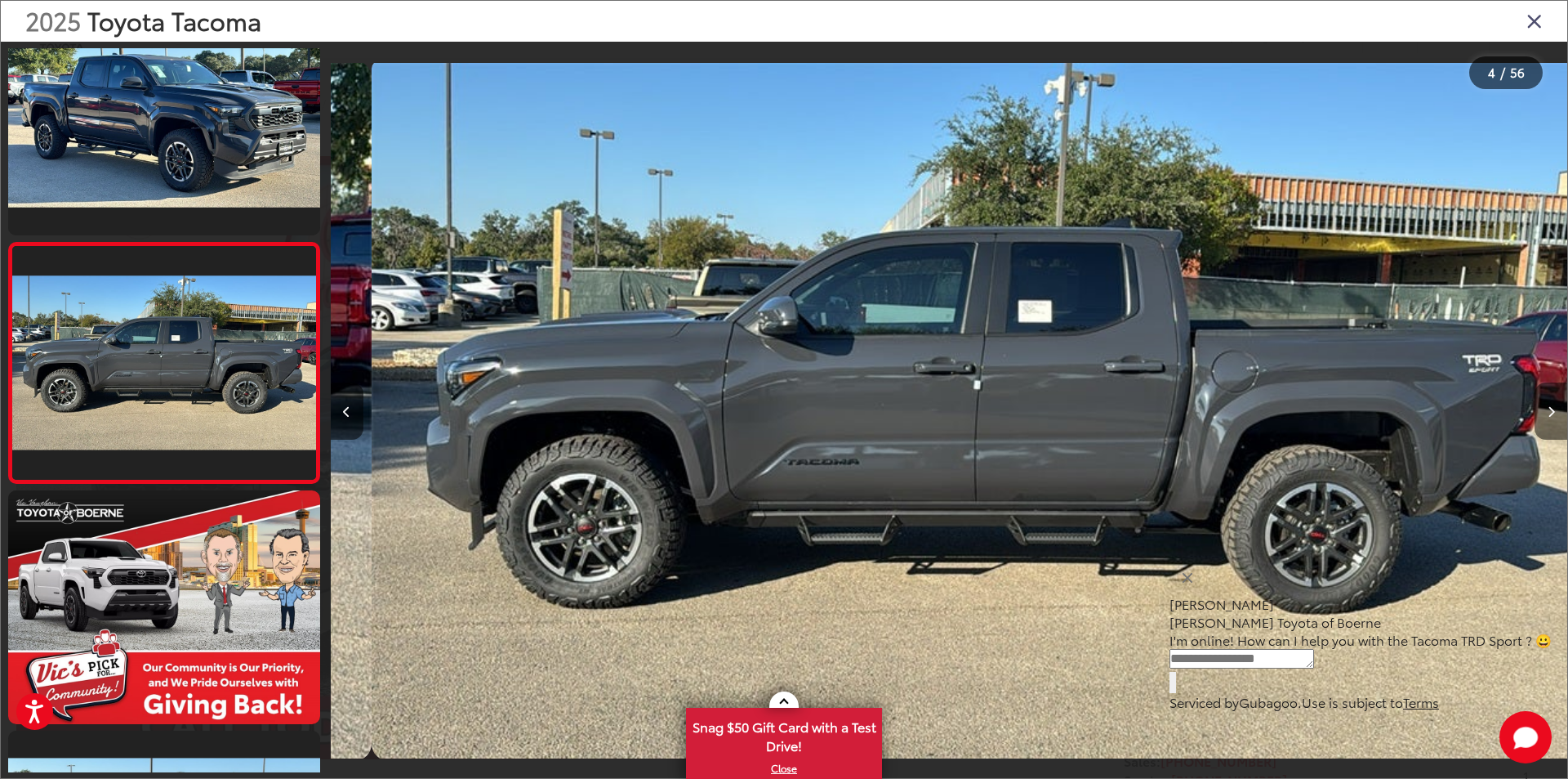
scroll to position [0, 3711]
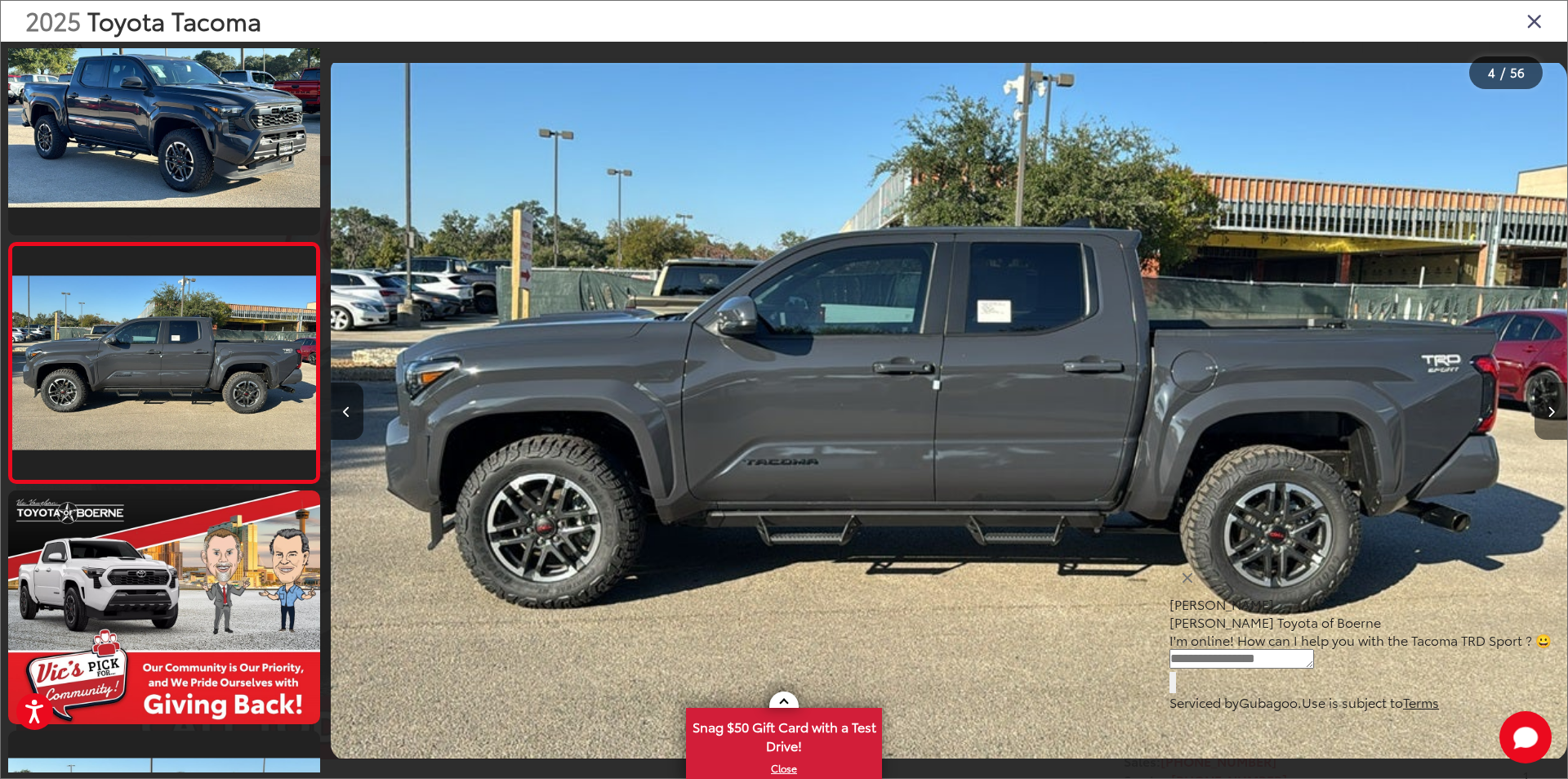
click at [1554, 407] on icon "Next image" at bounding box center [1552, 412] width 8 height 12
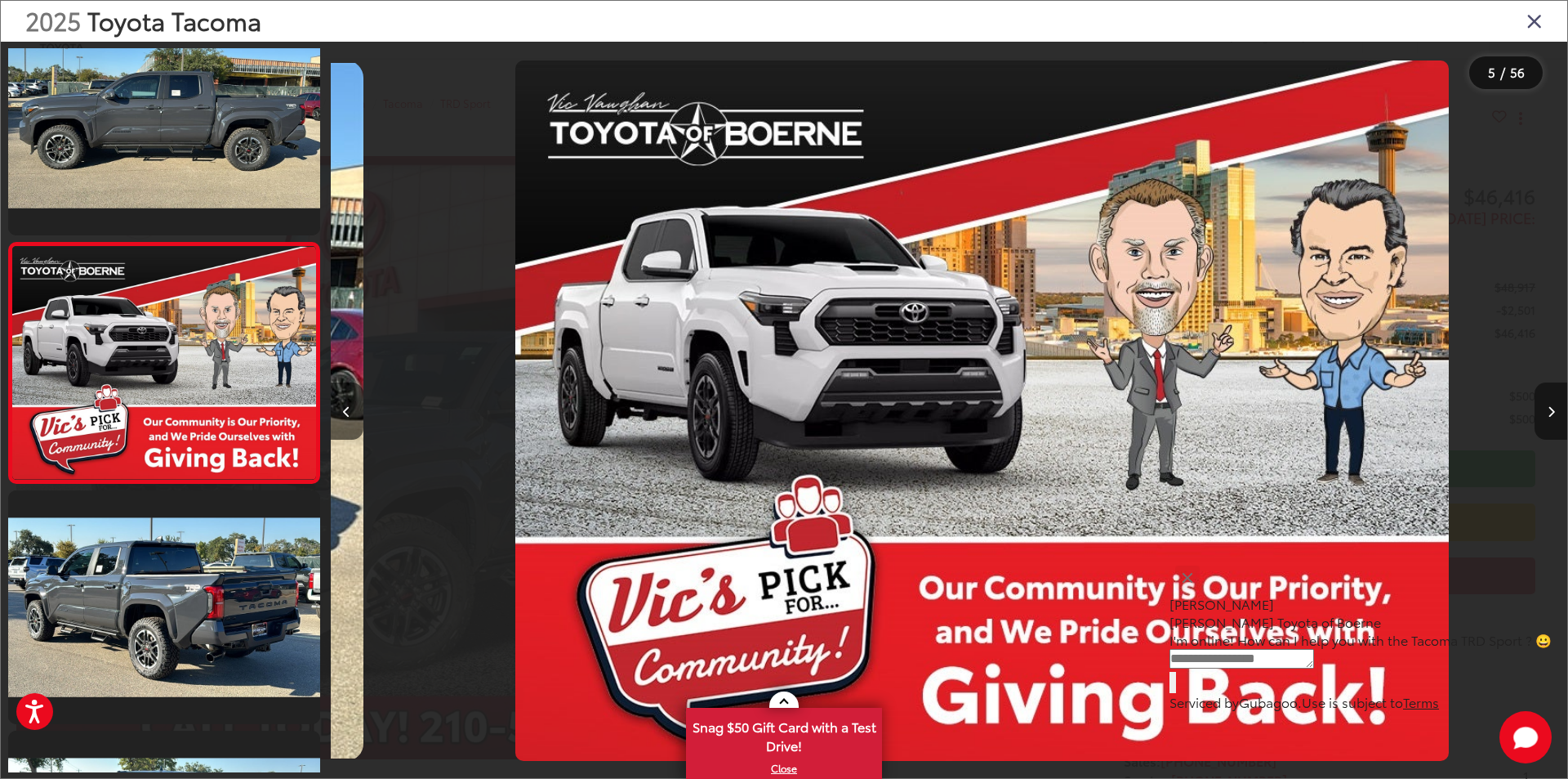
scroll to position [0, 4948]
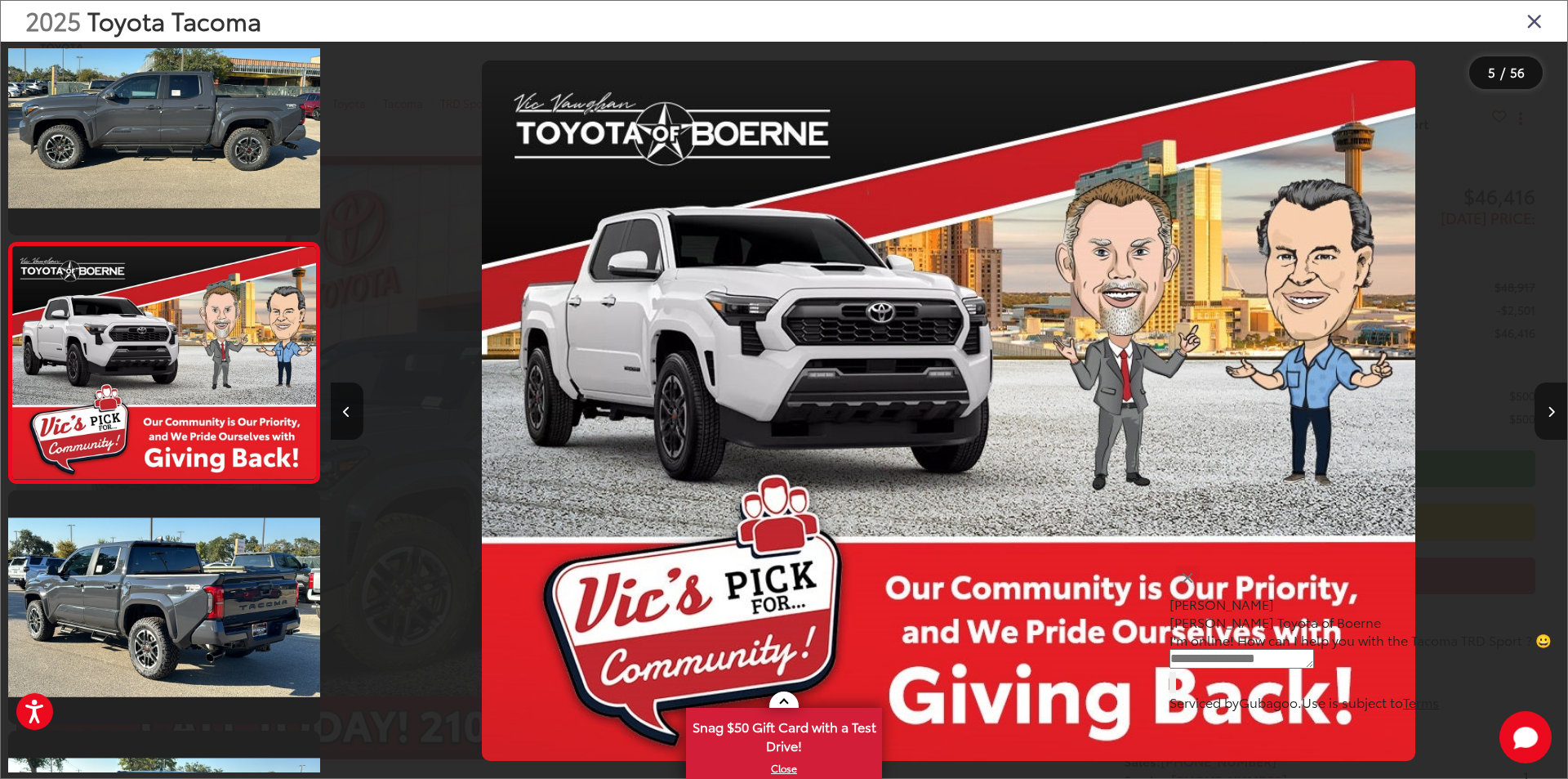
click at [1554, 407] on icon "Next image" at bounding box center [1552, 412] width 8 height 12
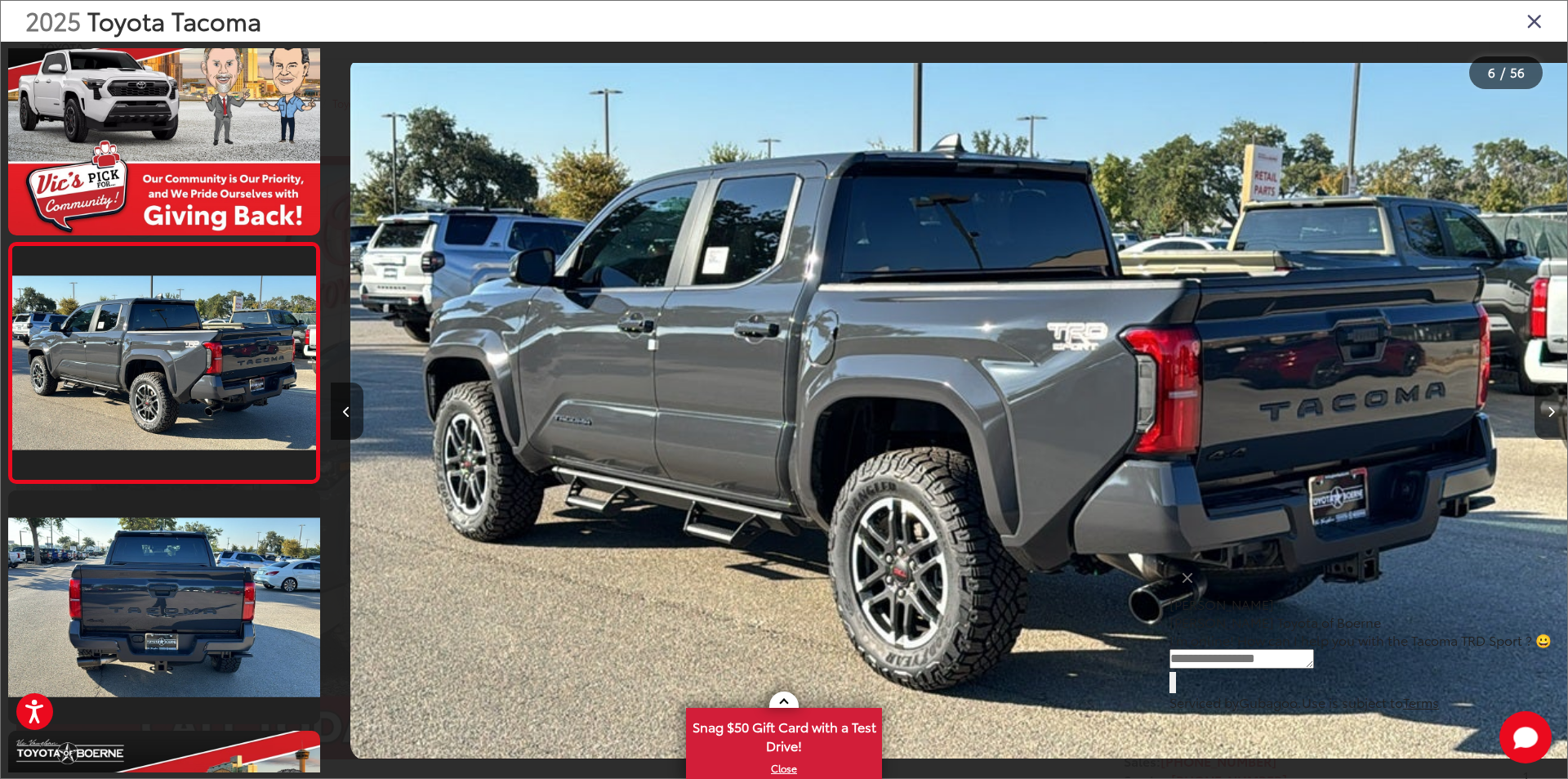
scroll to position [0, 6185]
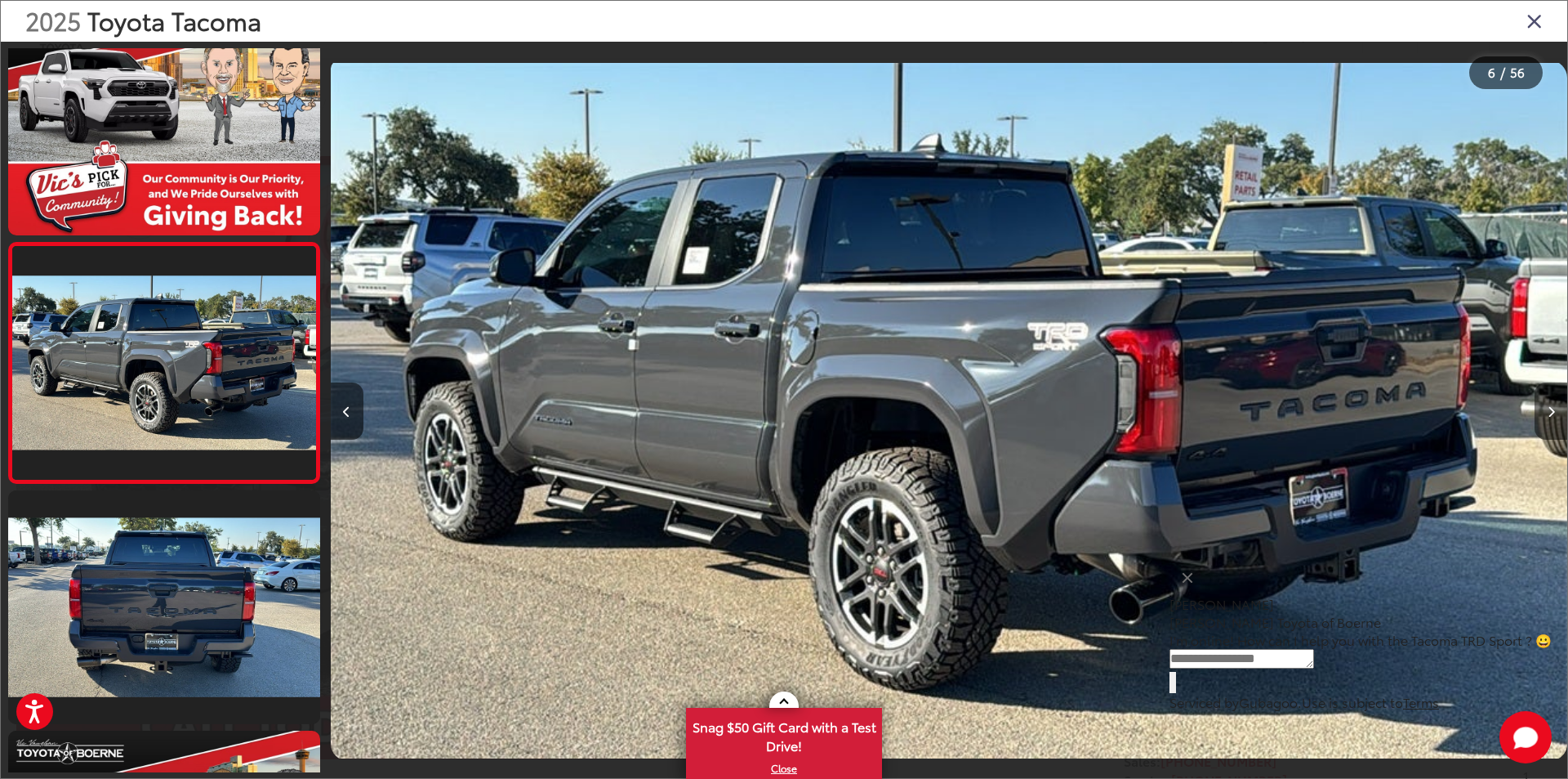
click at [1554, 407] on icon "Next image" at bounding box center [1552, 412] width 8 height 12
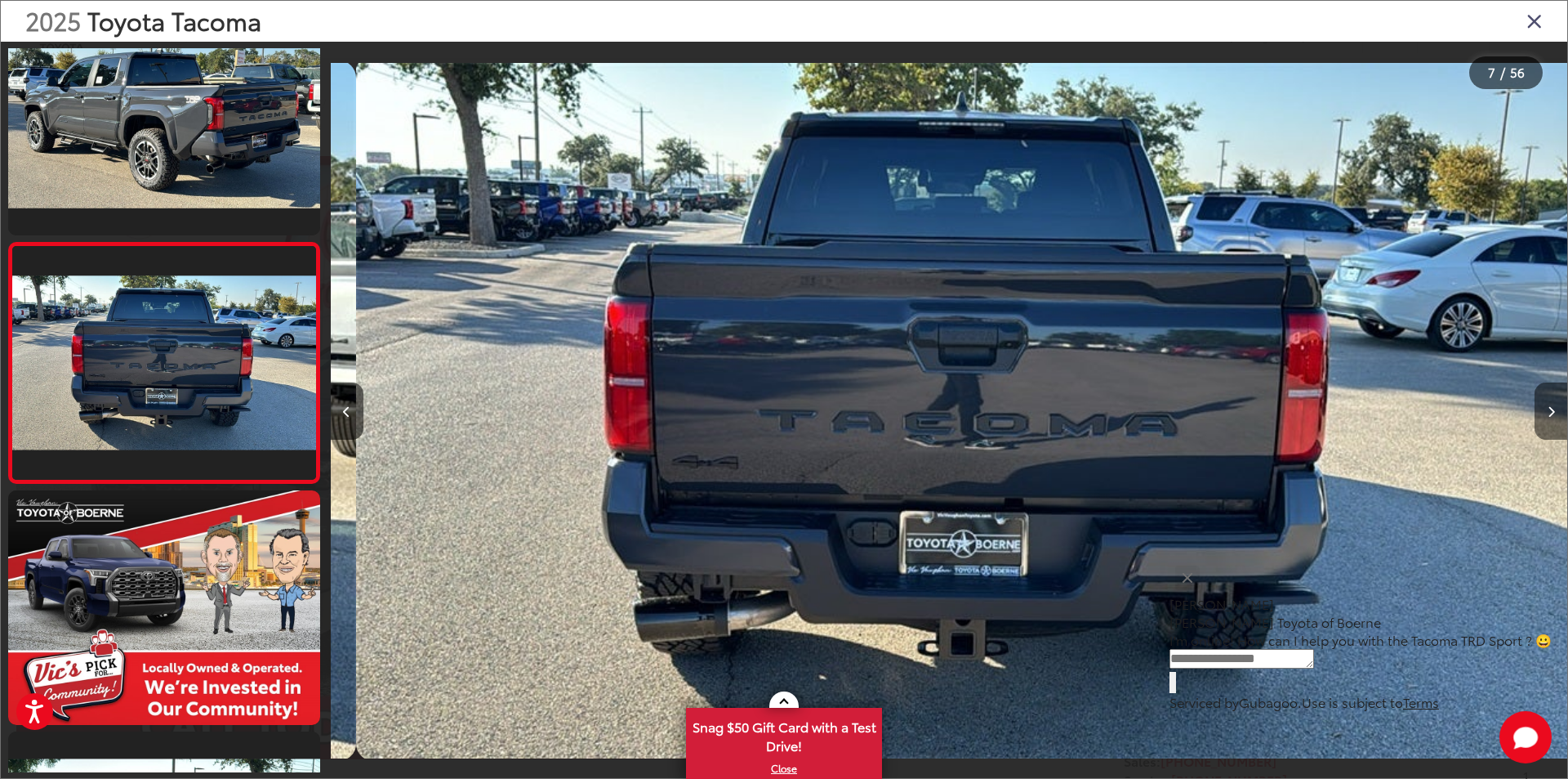
scroll to position [0, 7422]
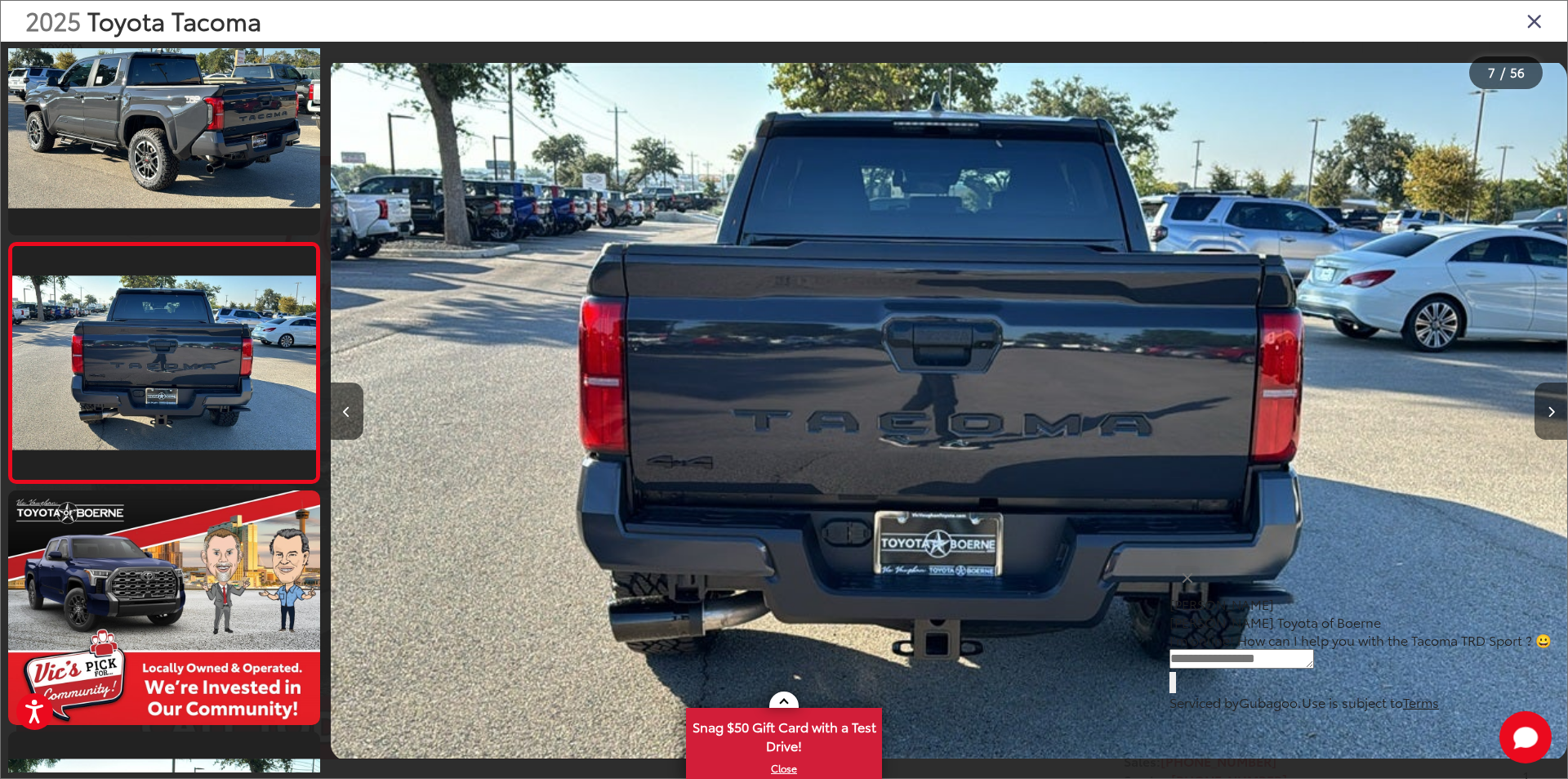
click at [1554, 407] on icon "Next image" at bounding box center [1552, 412] width 8 height 12
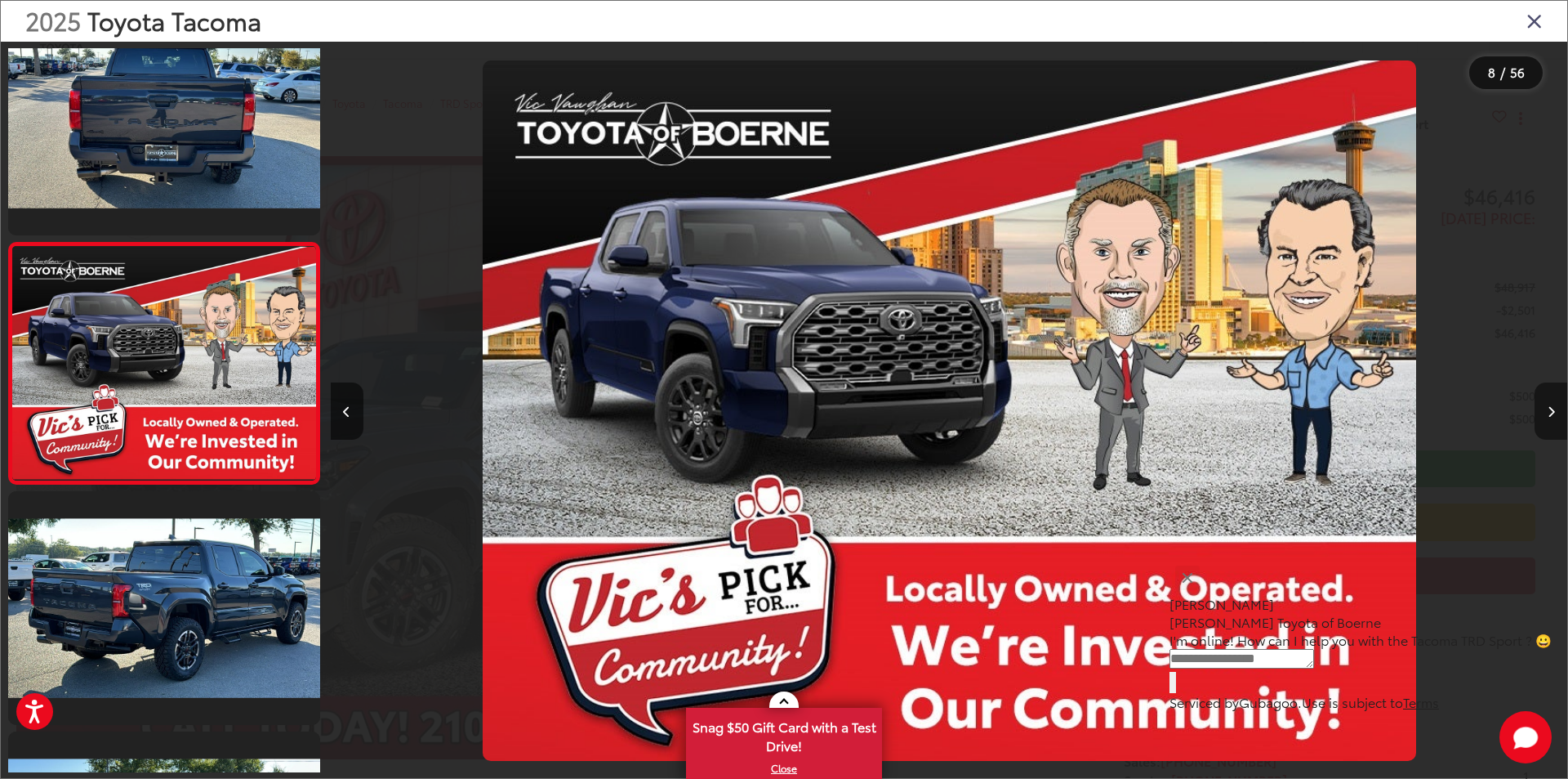
scroll to position [0, 8659]
click at [1554, 407] on icon "Next image" at bounding box center [1552, 412] width 8 height 12
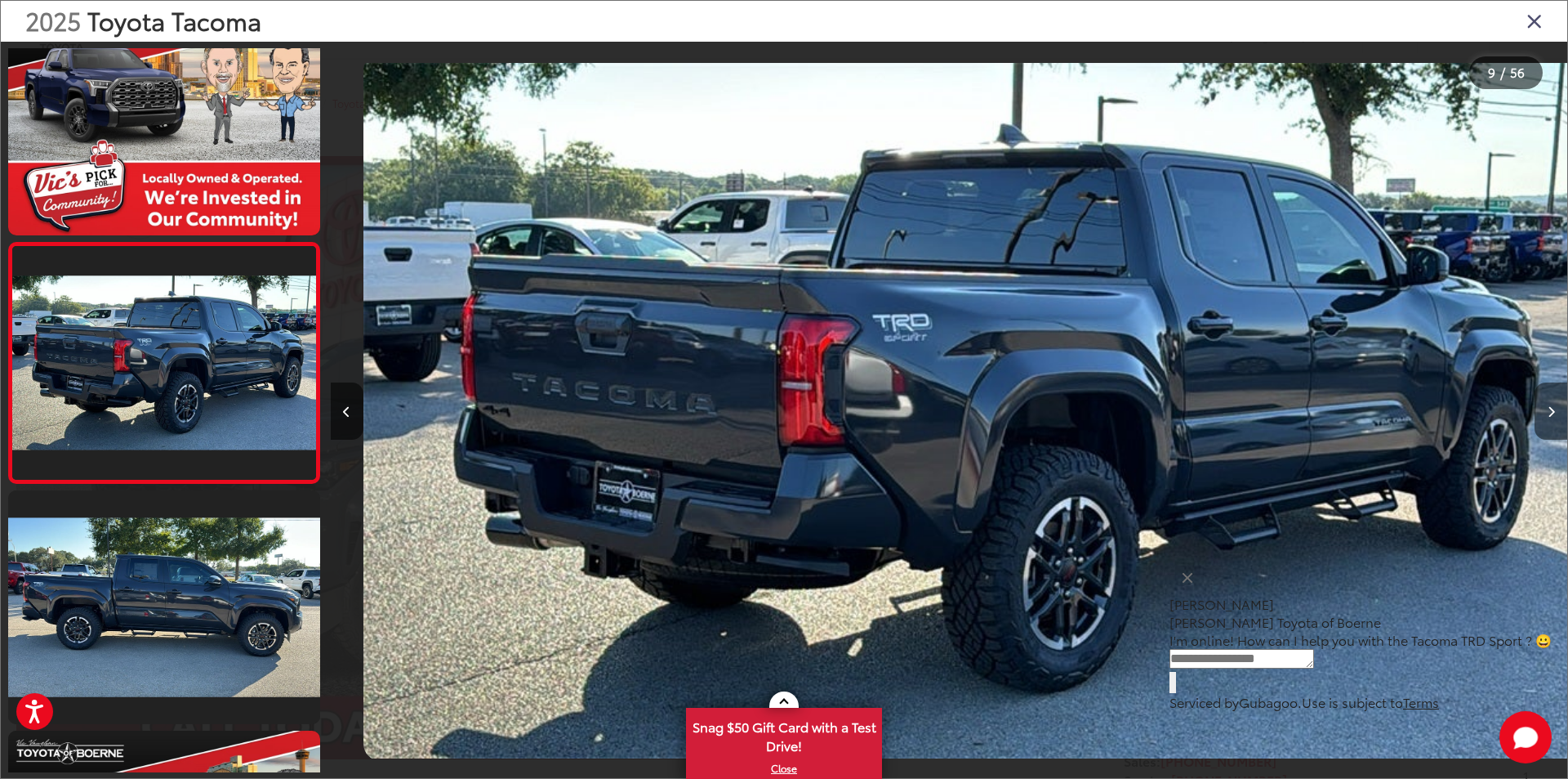
scroll to position [0, 0]
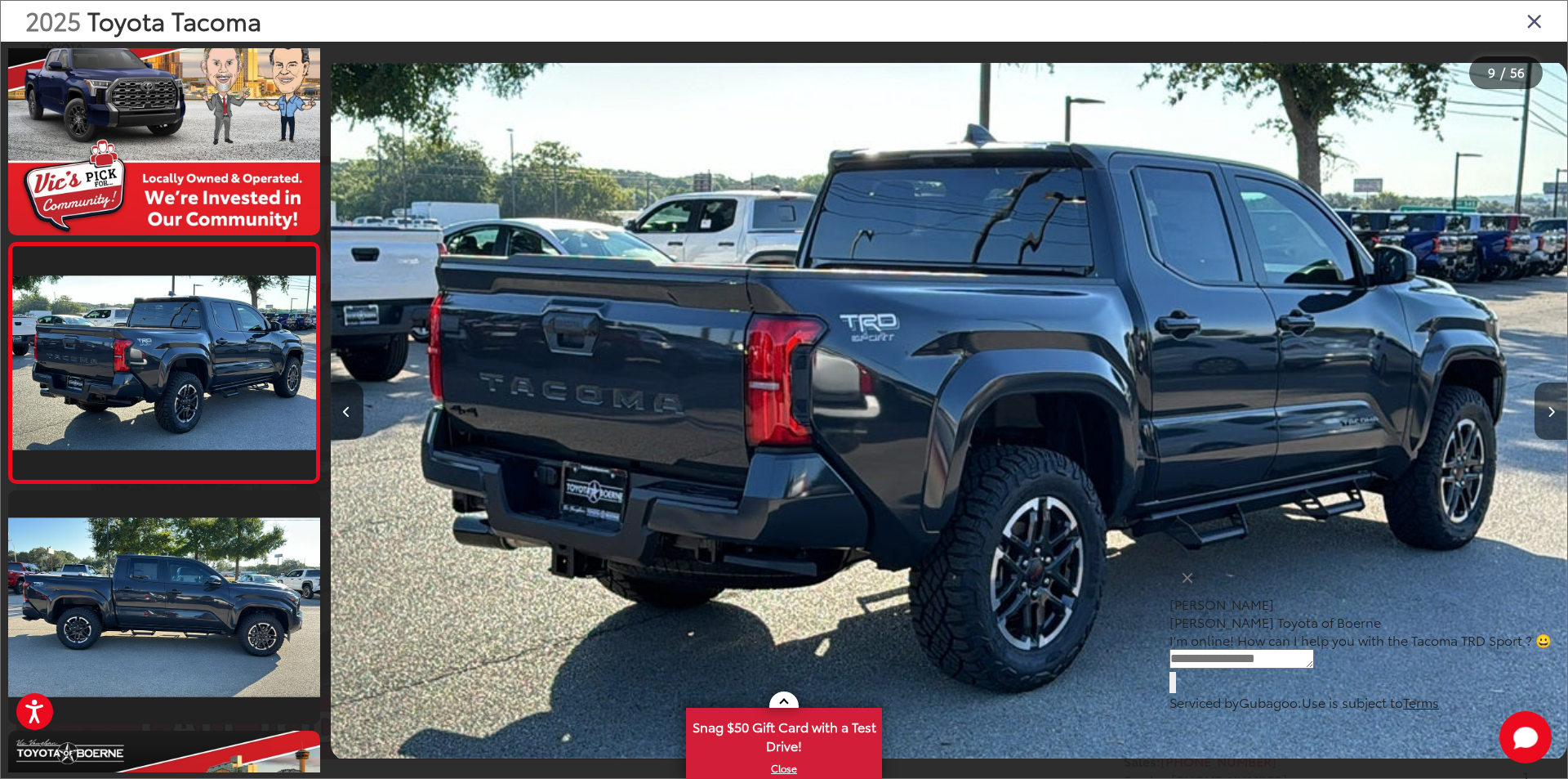
click at [1553, 407] on icon "Next image" at bounding box center [1552, 412] width 8 height 12
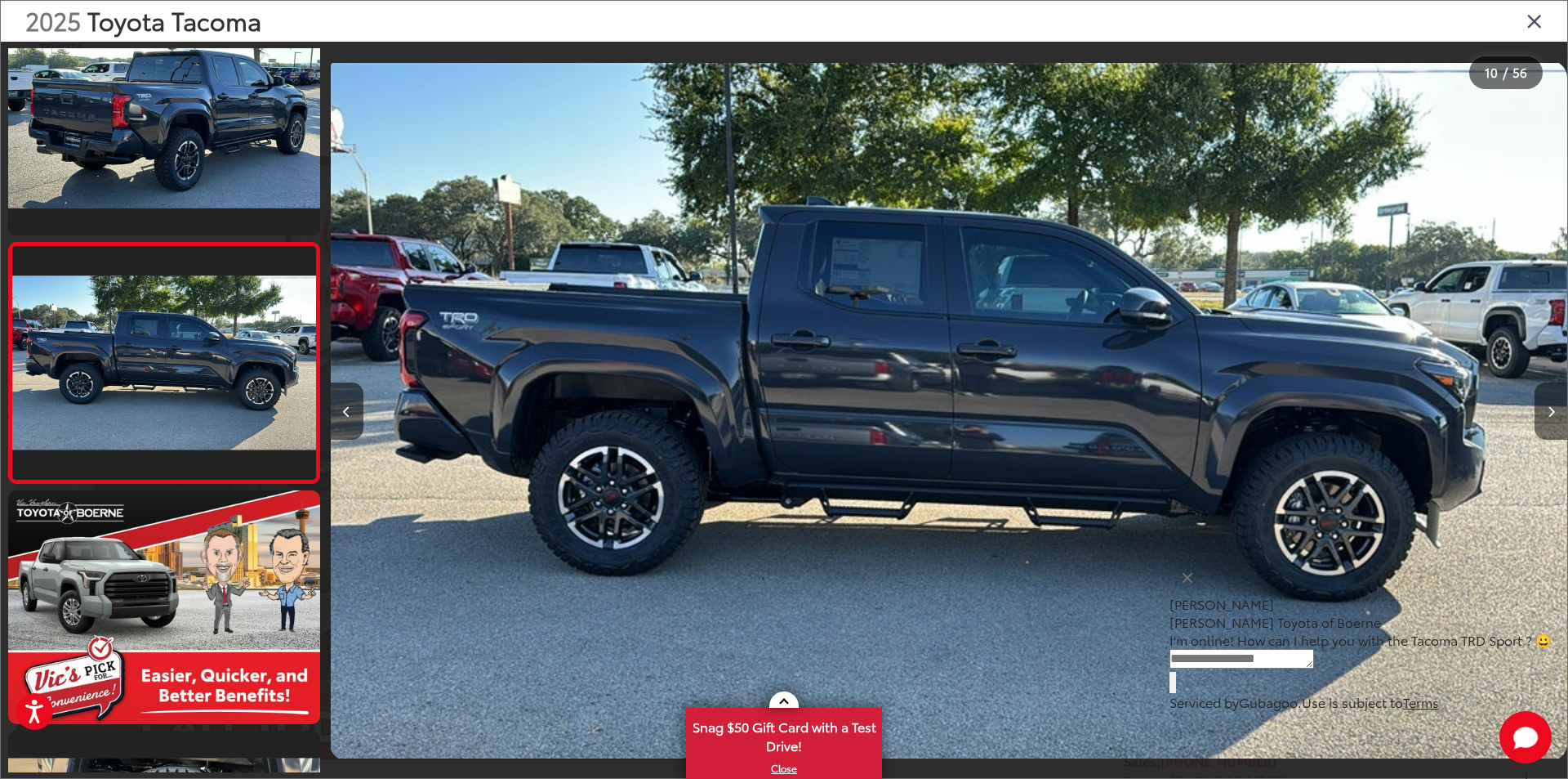
click at [1553, 407] on icon "Next image" at bounding box center [1552, 412] width 8 height 12
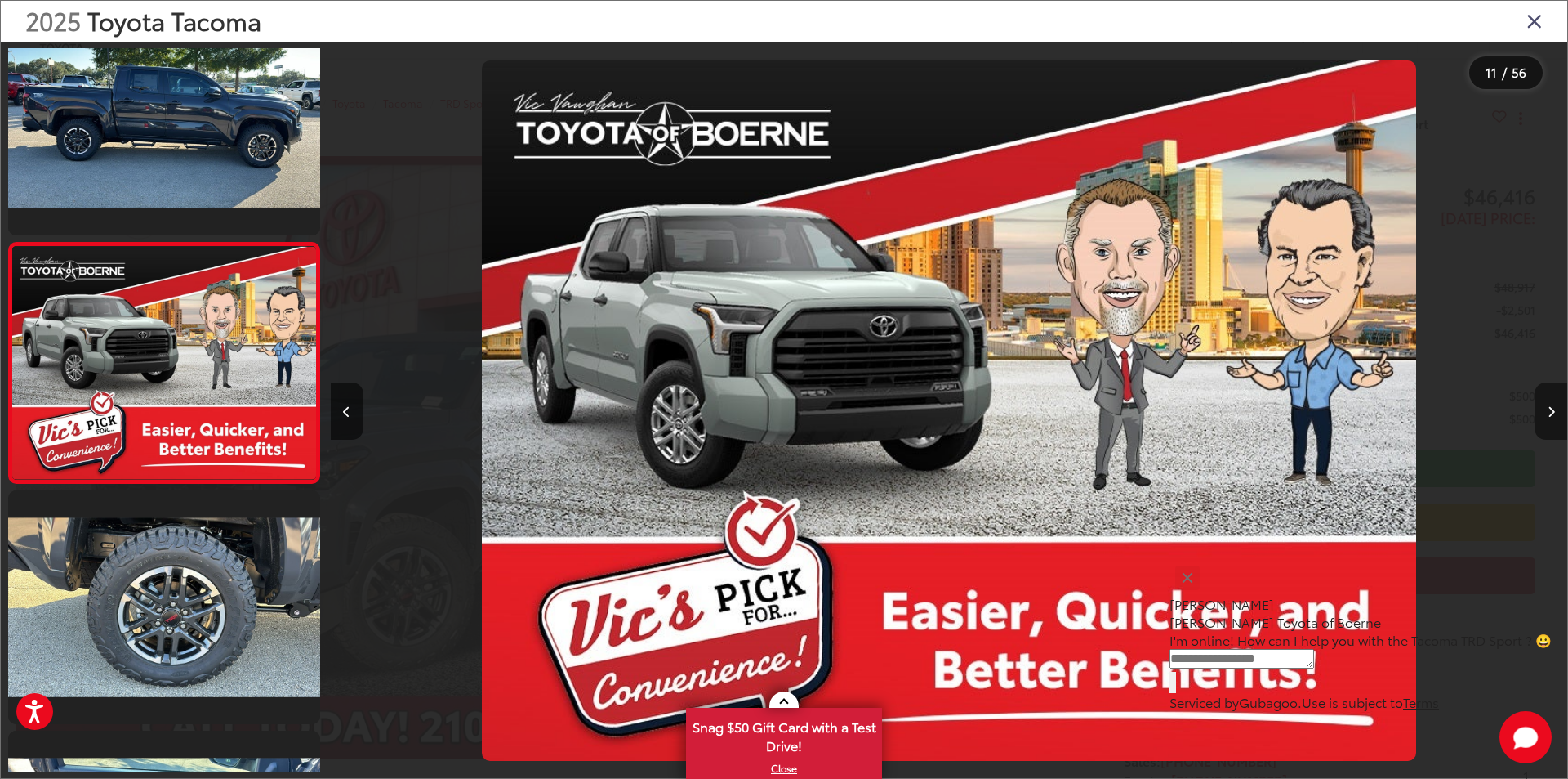
click at [1553, 407] on icon "Next image" at bounding box center [1552, 412] width 8 height 12
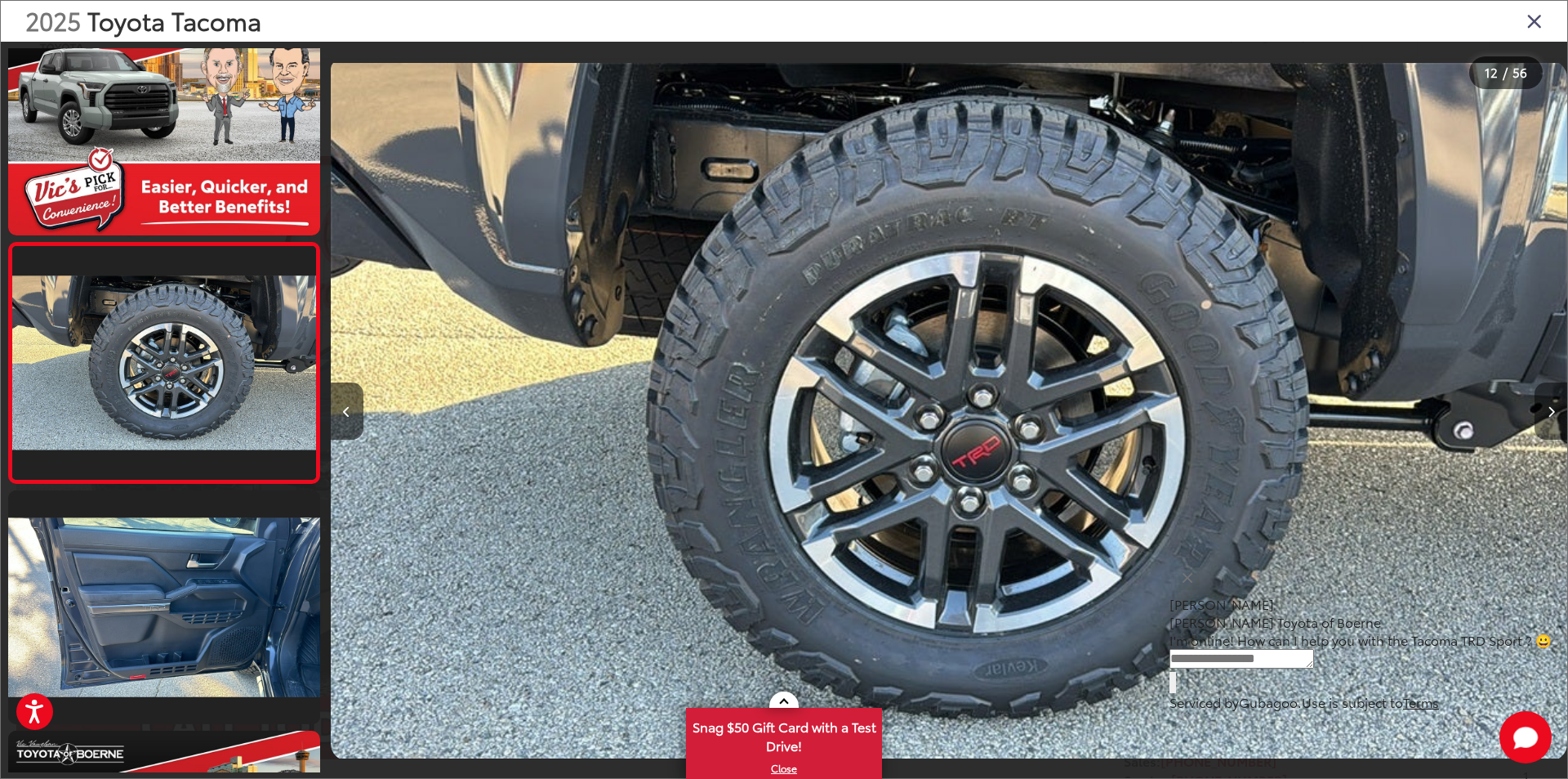
click at [1553, 407] on icon "Next image" at bounding box center [1552, 412] width 8 height 12
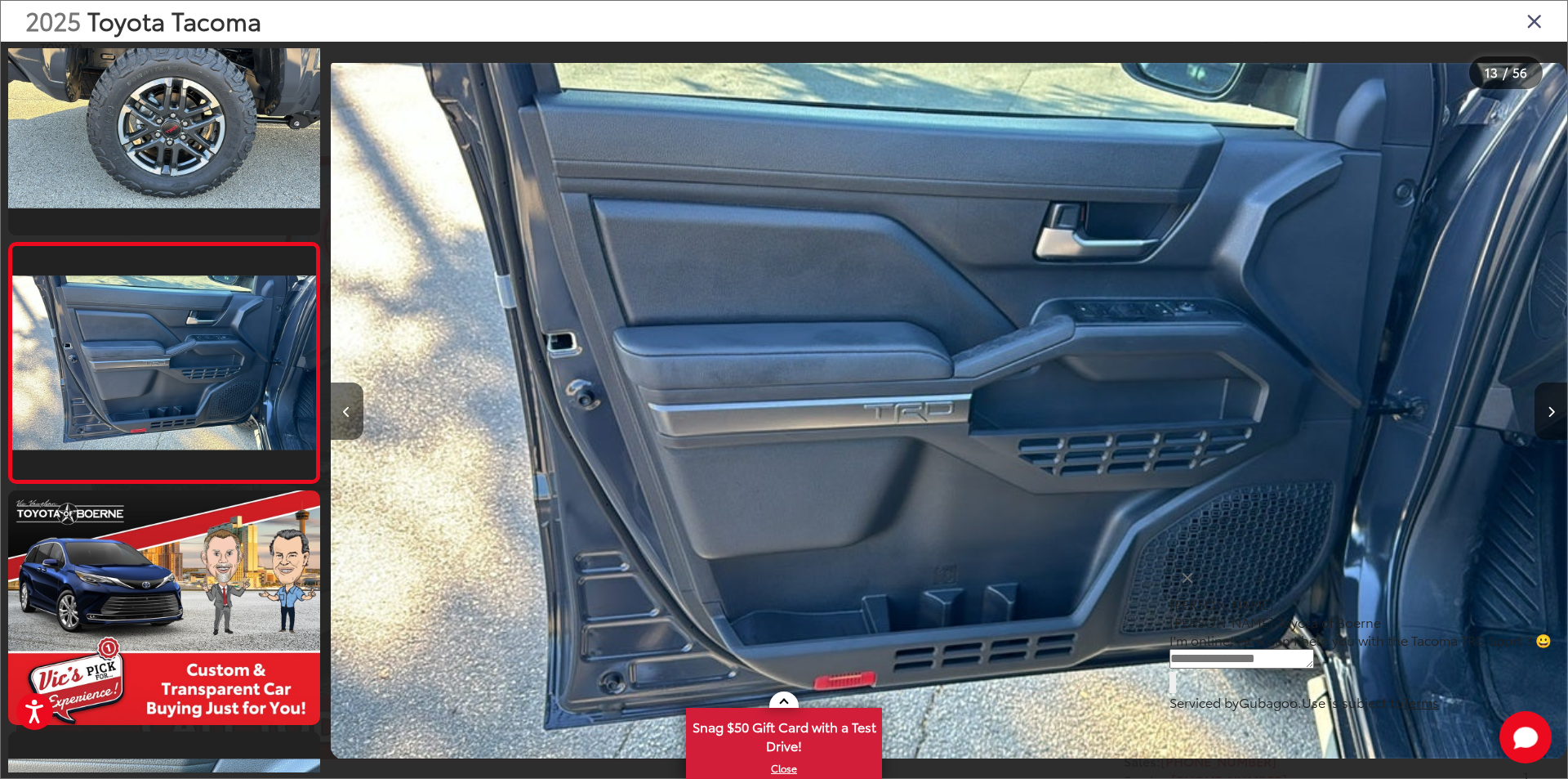
click at [1552, 407] on icon "Next image" at bounding box center [1552, 412] width 8 height 12
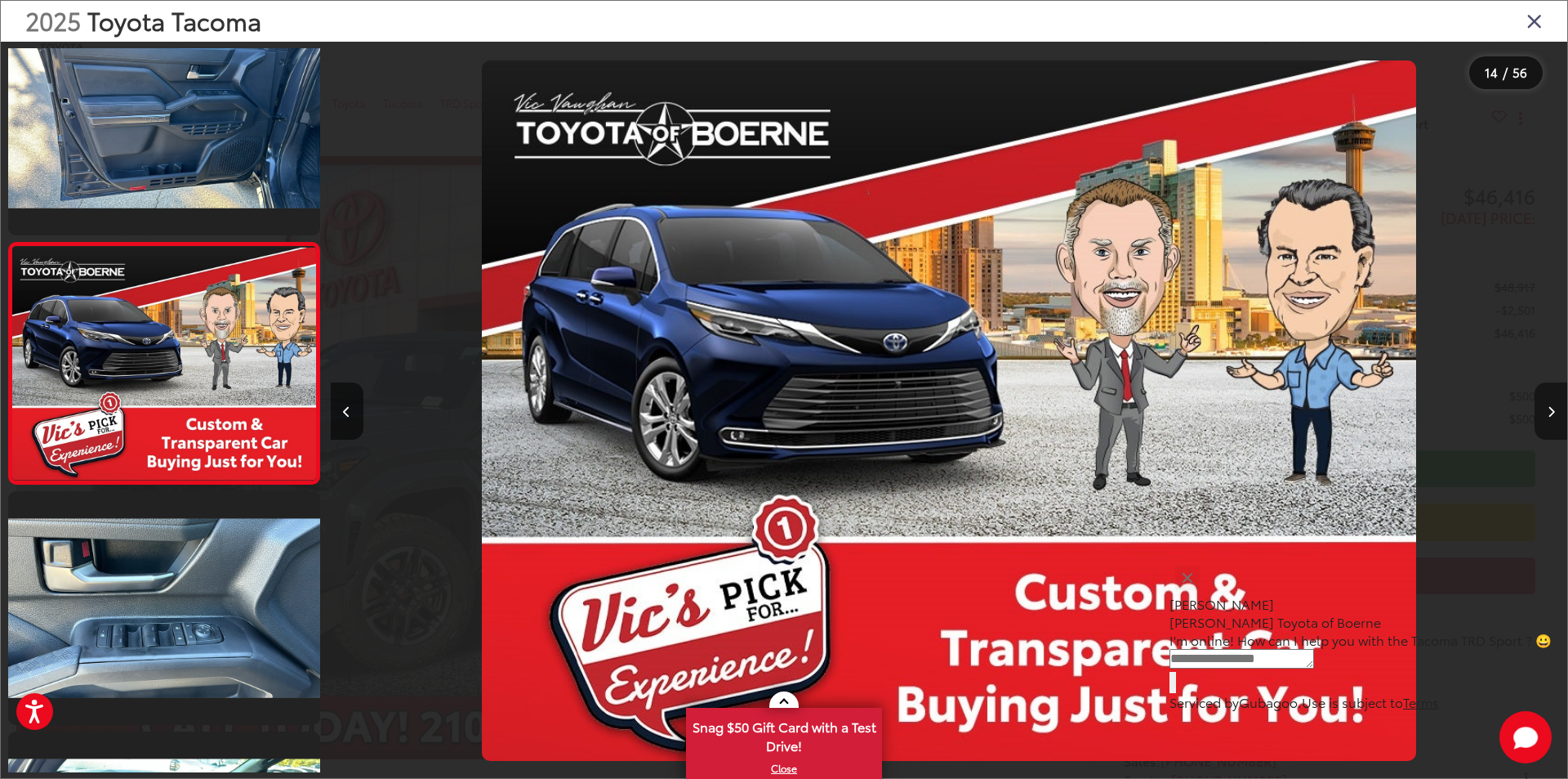
click at [1552, 407] on icon "Next image" at bounding box center [1552, 412] width 8 height 12
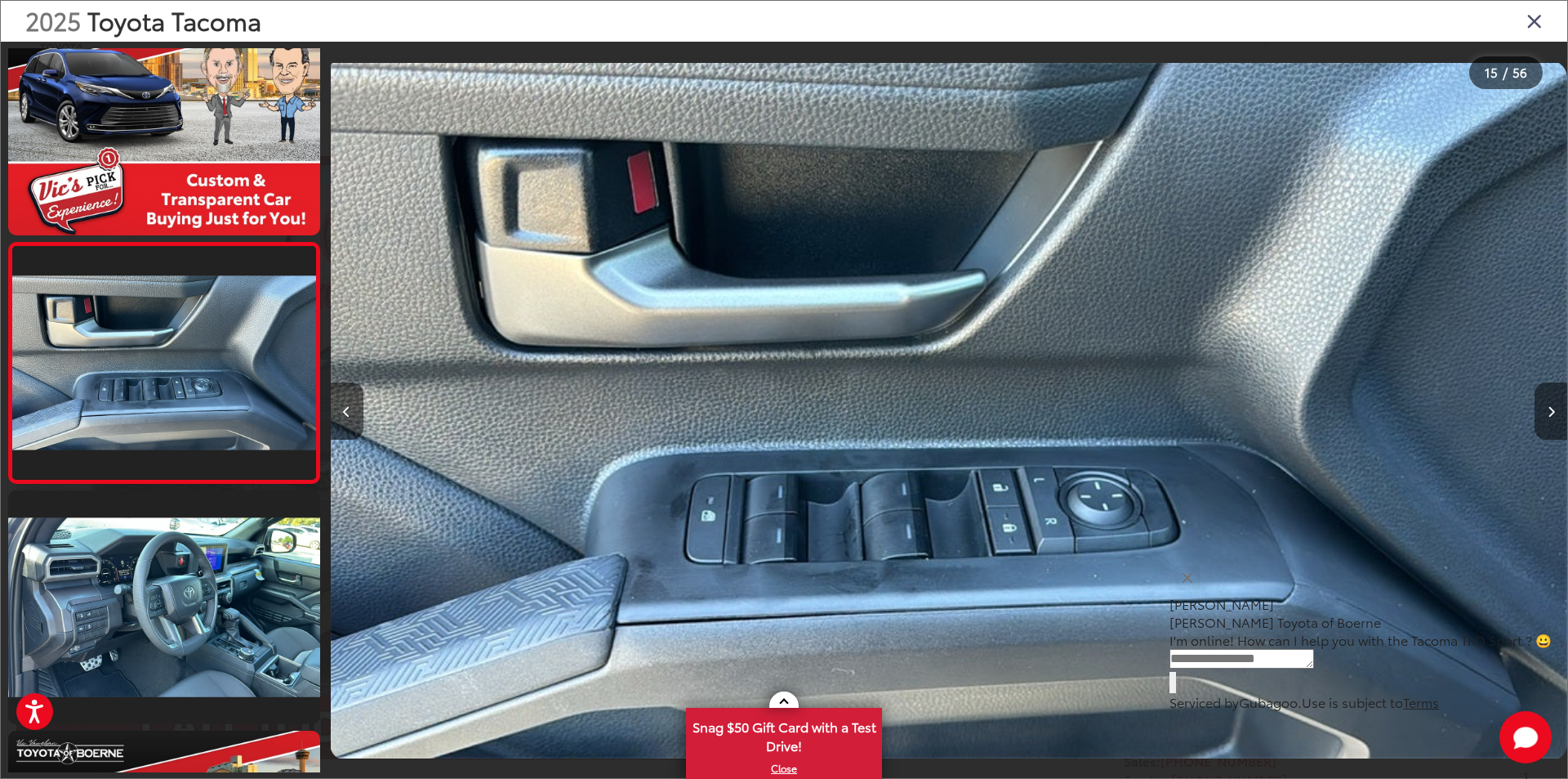
click at [1552, 407] on icon "Next image" at bounding box center [1552, 412] width 8 height 12
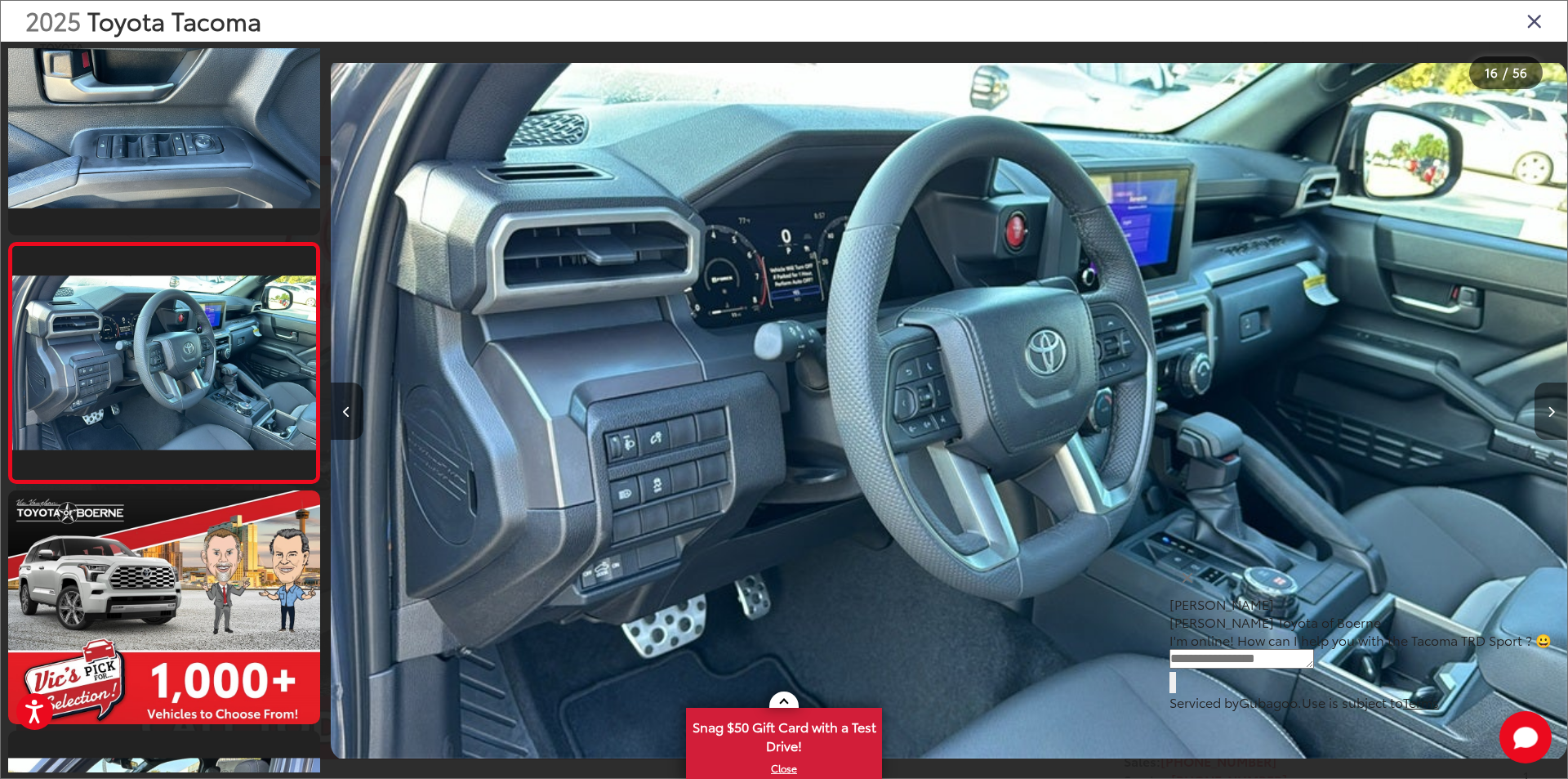
click at [1552, 407] on icon "Next image" at bounding box center [1552, 412] width 8 height 12
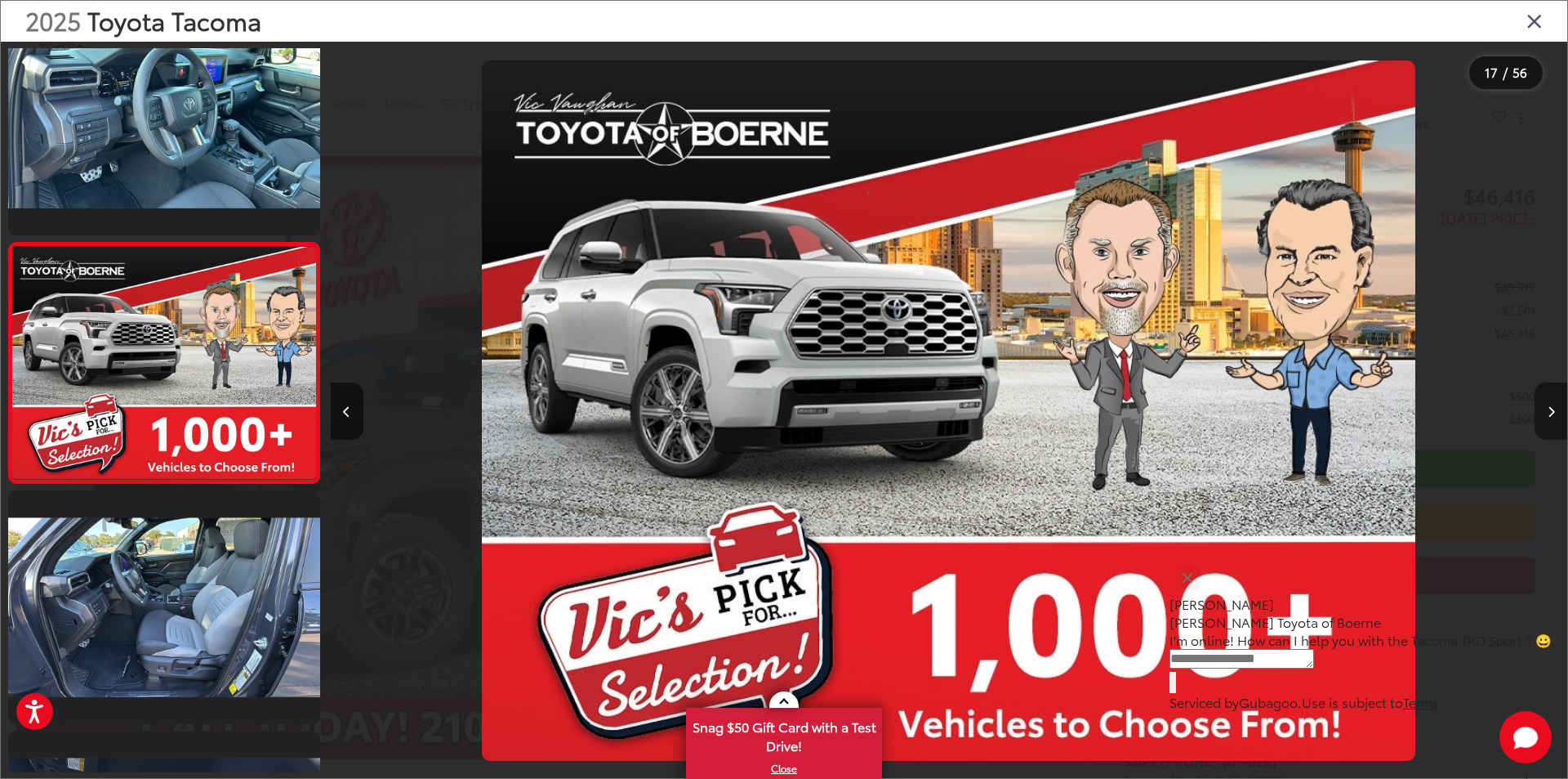
click at [1552, 407] on icon "Next image" at bounding box center [1552, 412] width 8 height 12
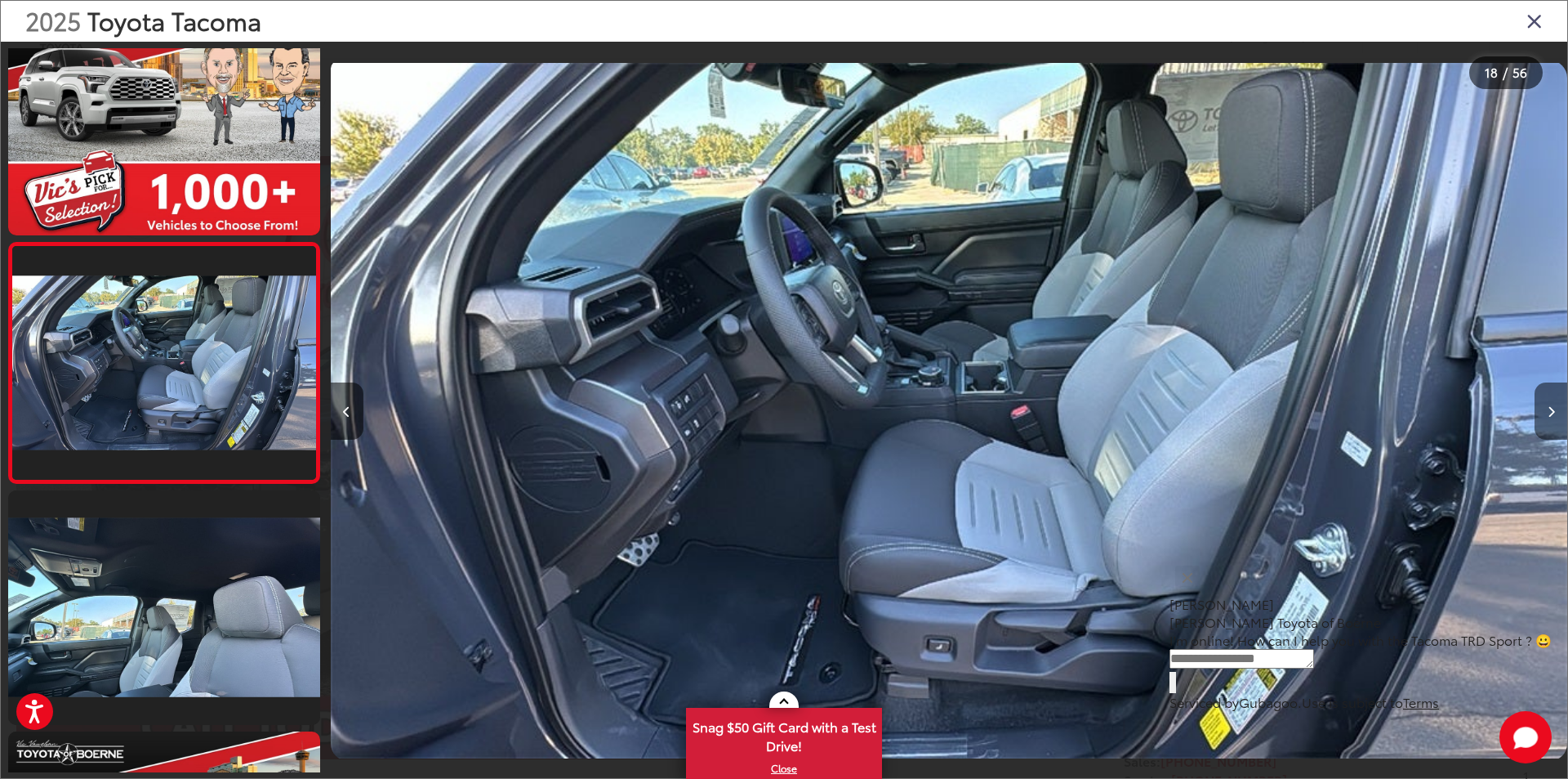
click at [1552, 407] on icon "Next image" at bounding box center [1552, 412] width 8 height 12
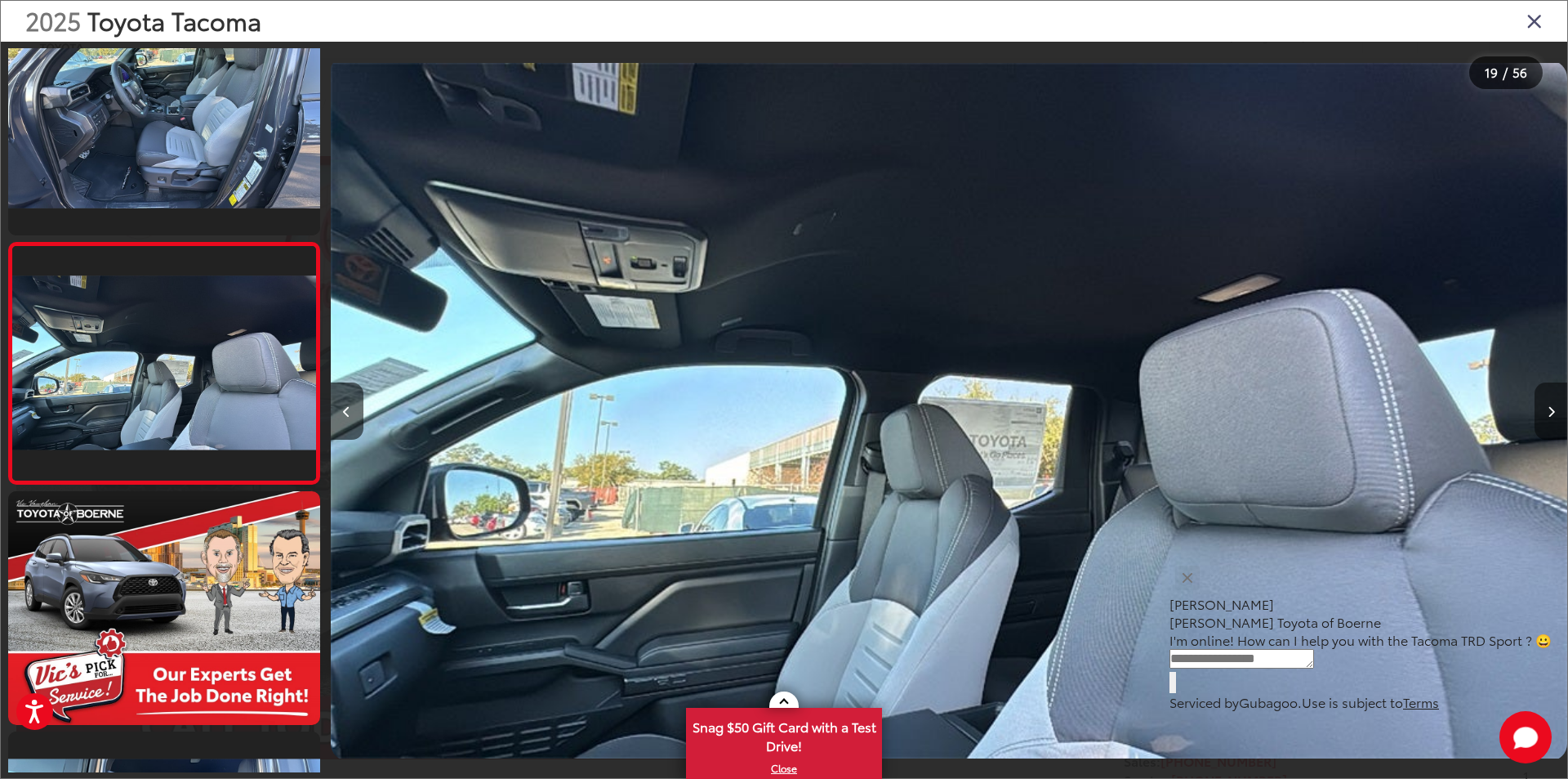
click at [1552, 407] on icon "Next image" at bounding box center [1552, 412] width 8 height 12
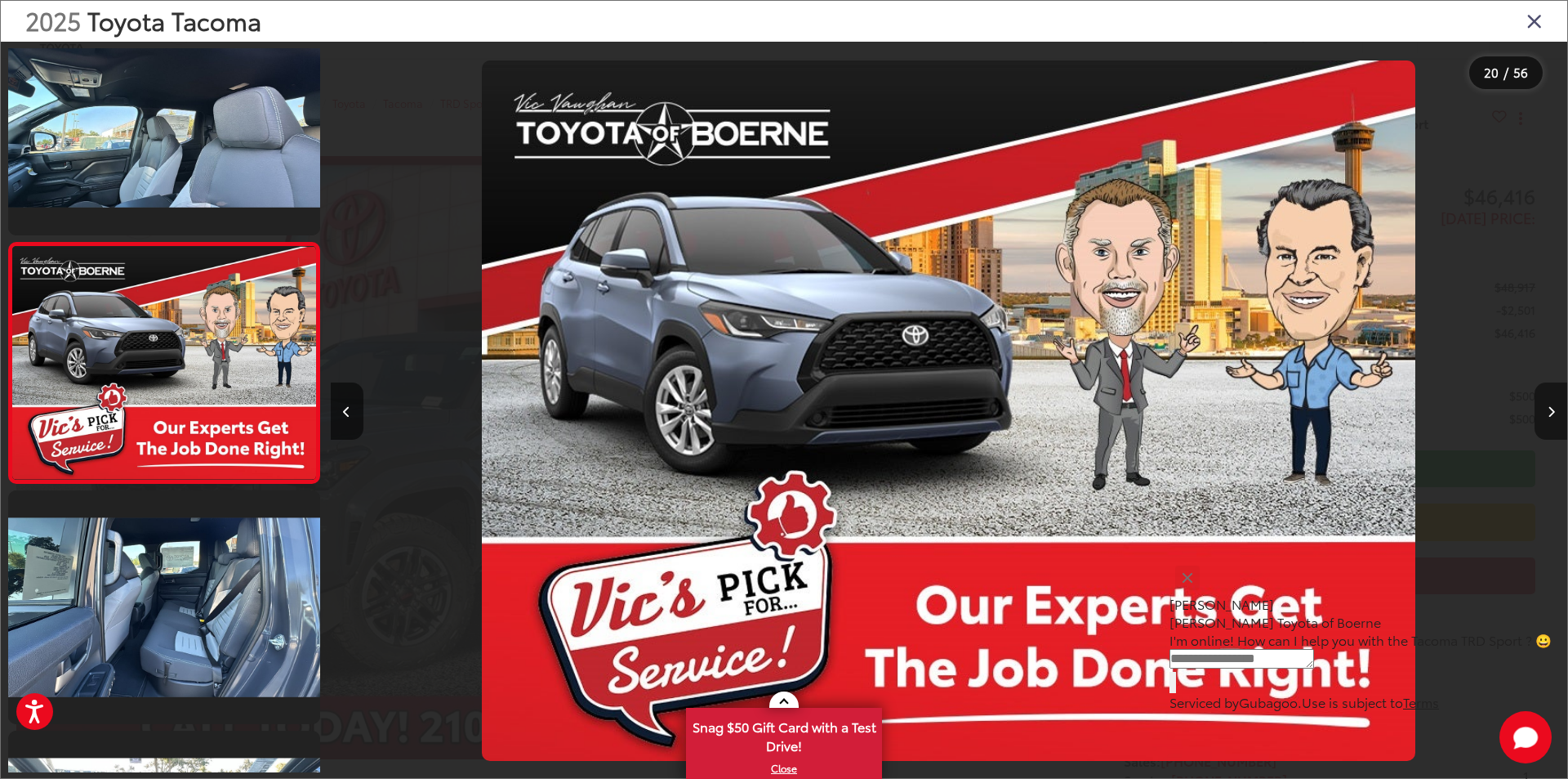
click at [1552, 407] on icon "Next image" at bounding box center [1552, 412] width 8 height 12
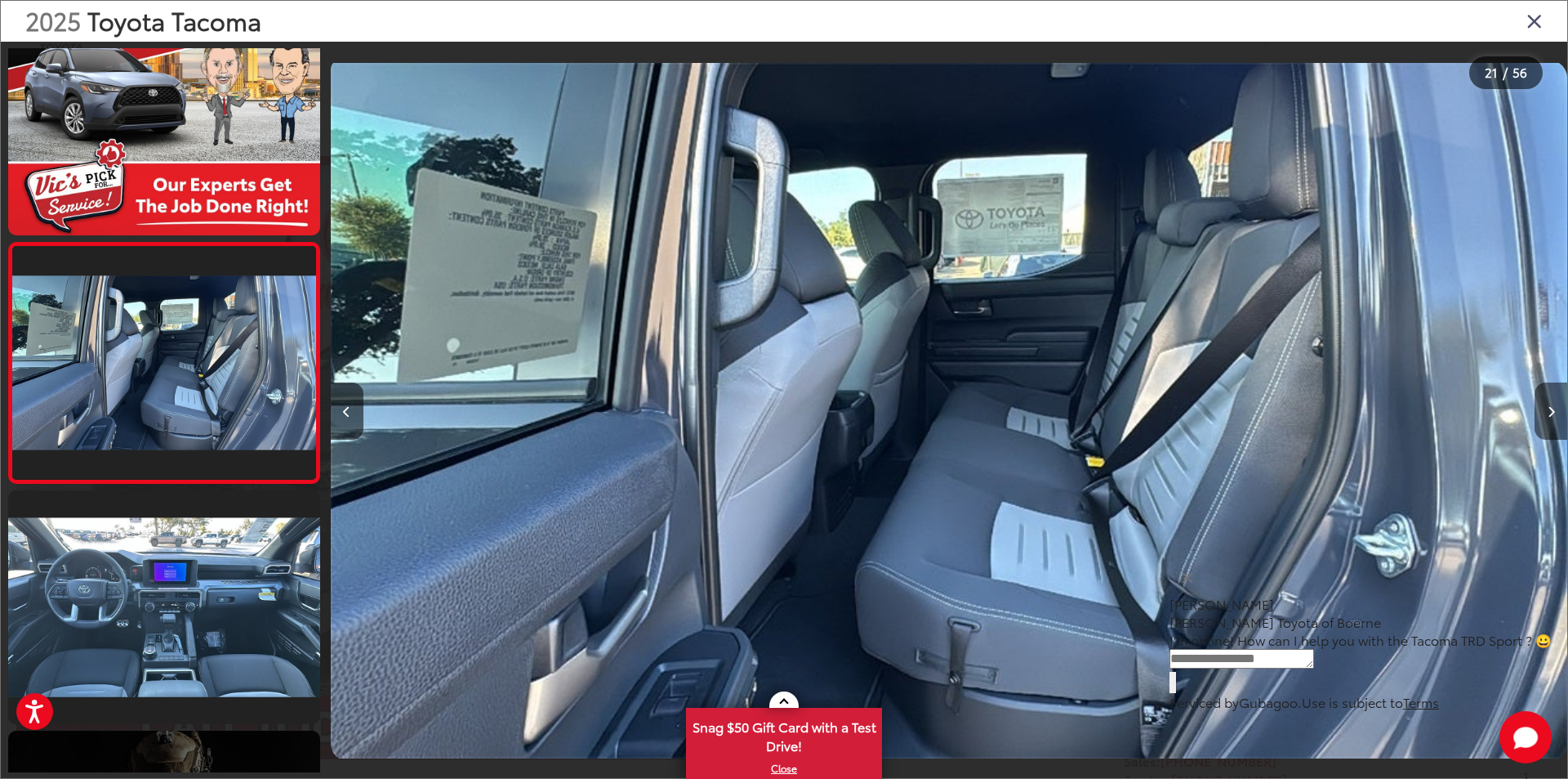
click at [1552, 406] on icon "Next image" at bounding box center [1552, 412] width 8 height 12
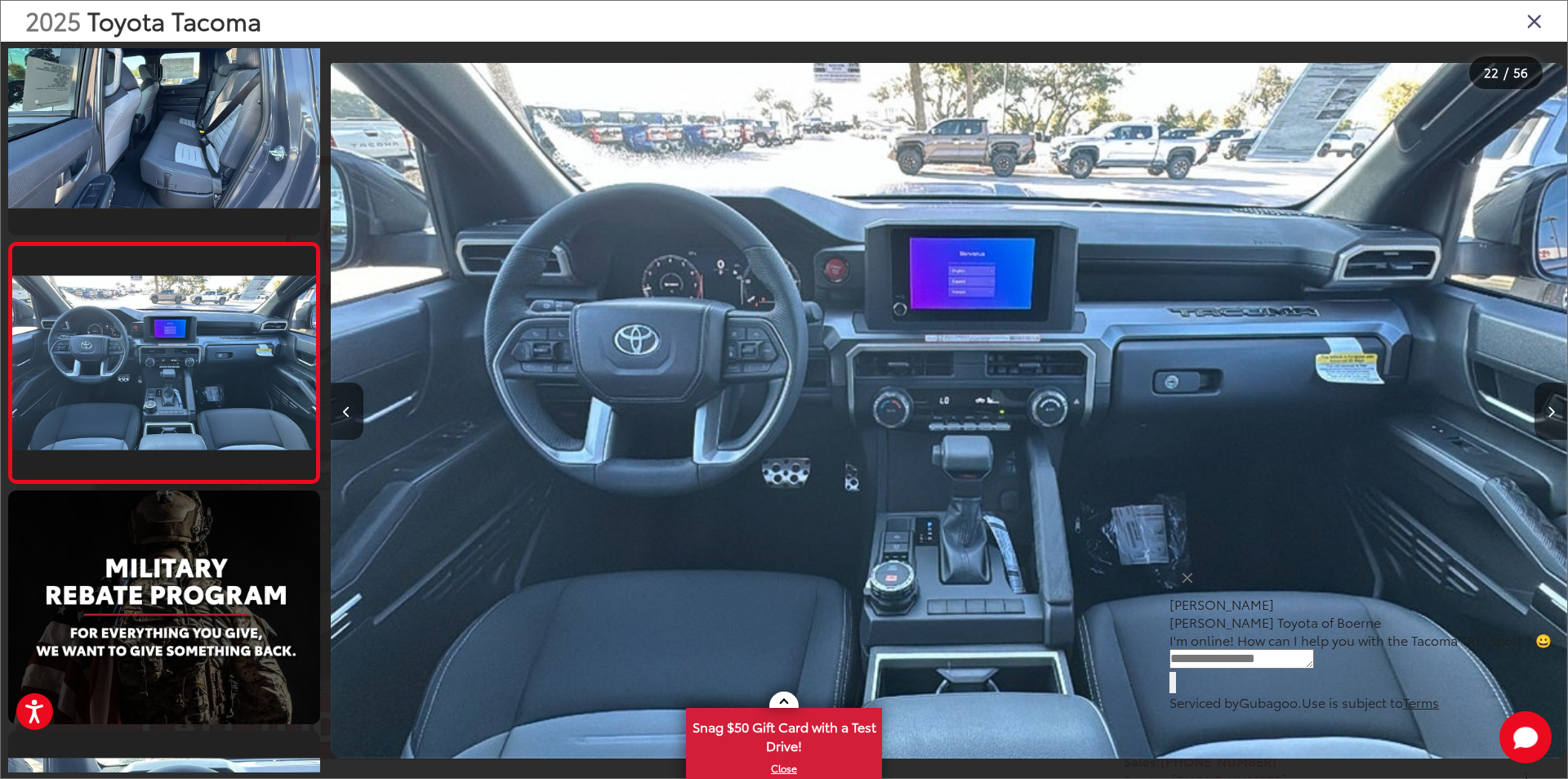
click at [1552, 411] on icon "Next image" at bounding box center [1552, 412] width 8 height 12
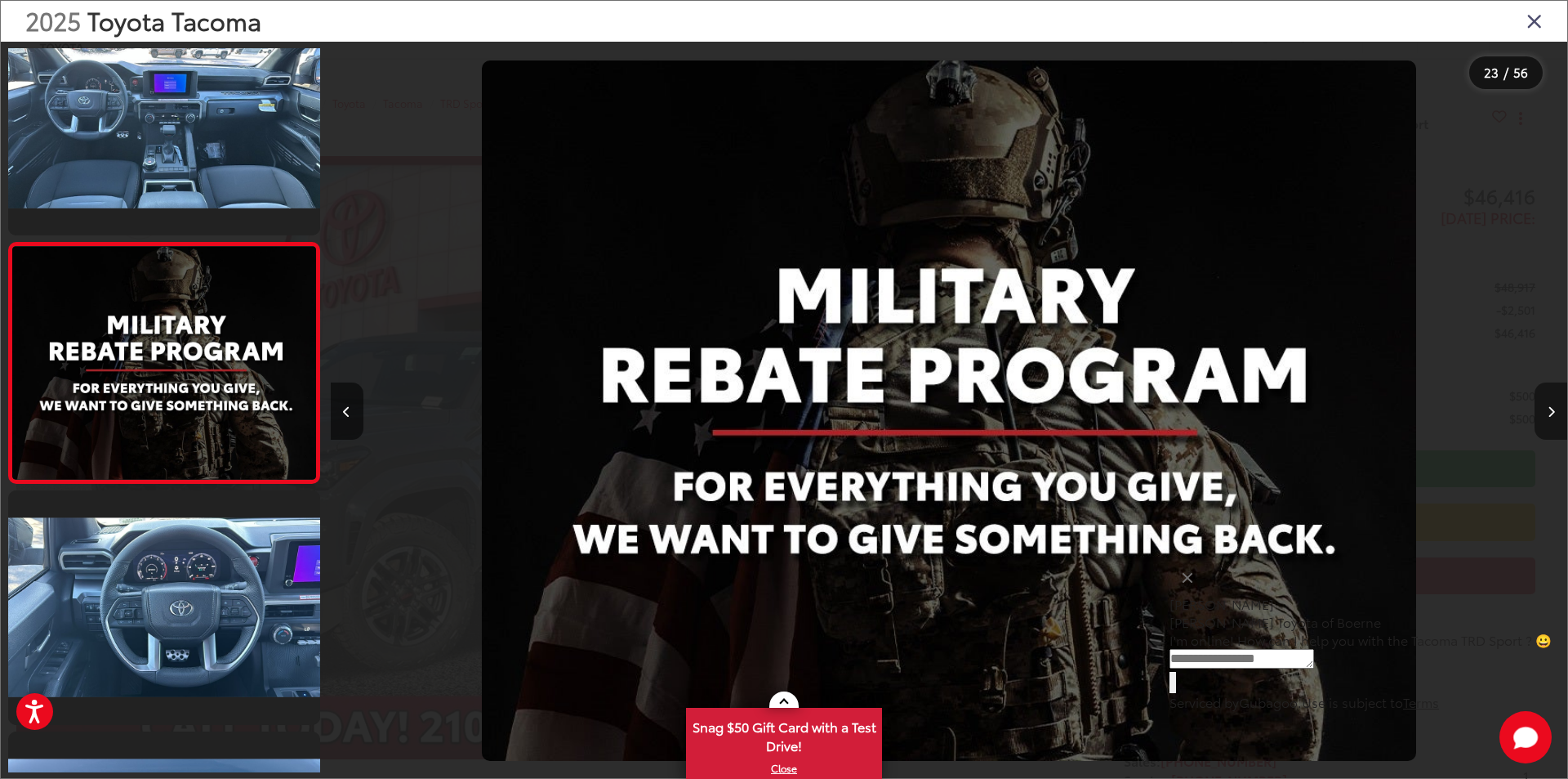
click at [1552, 411] on icon "Next image" at bounding box center [1552, 412] width 8 height 12
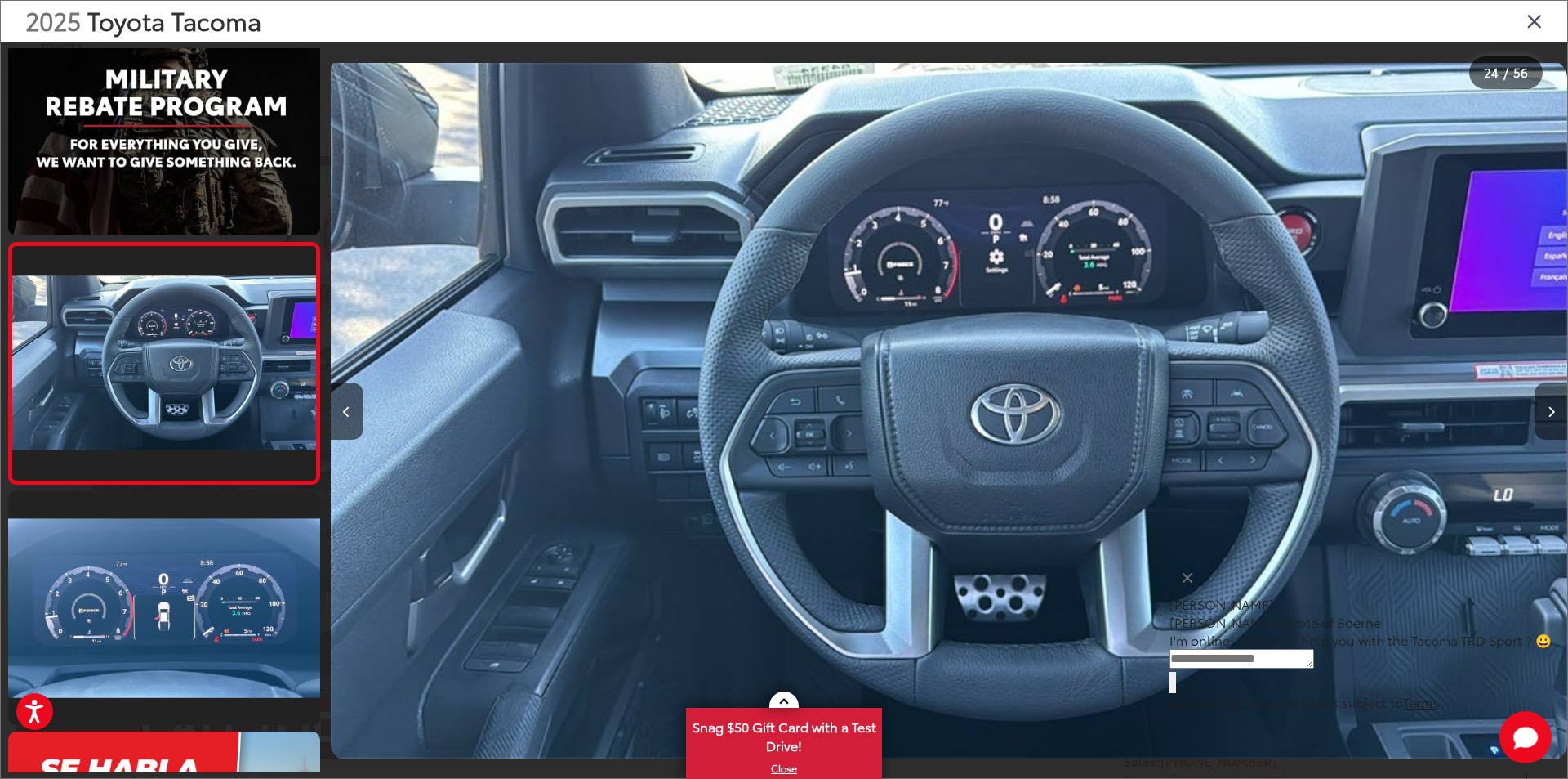
click at [1552, 411] on icon "Next image" at bounding box center [1552, 412] width 8 height 12
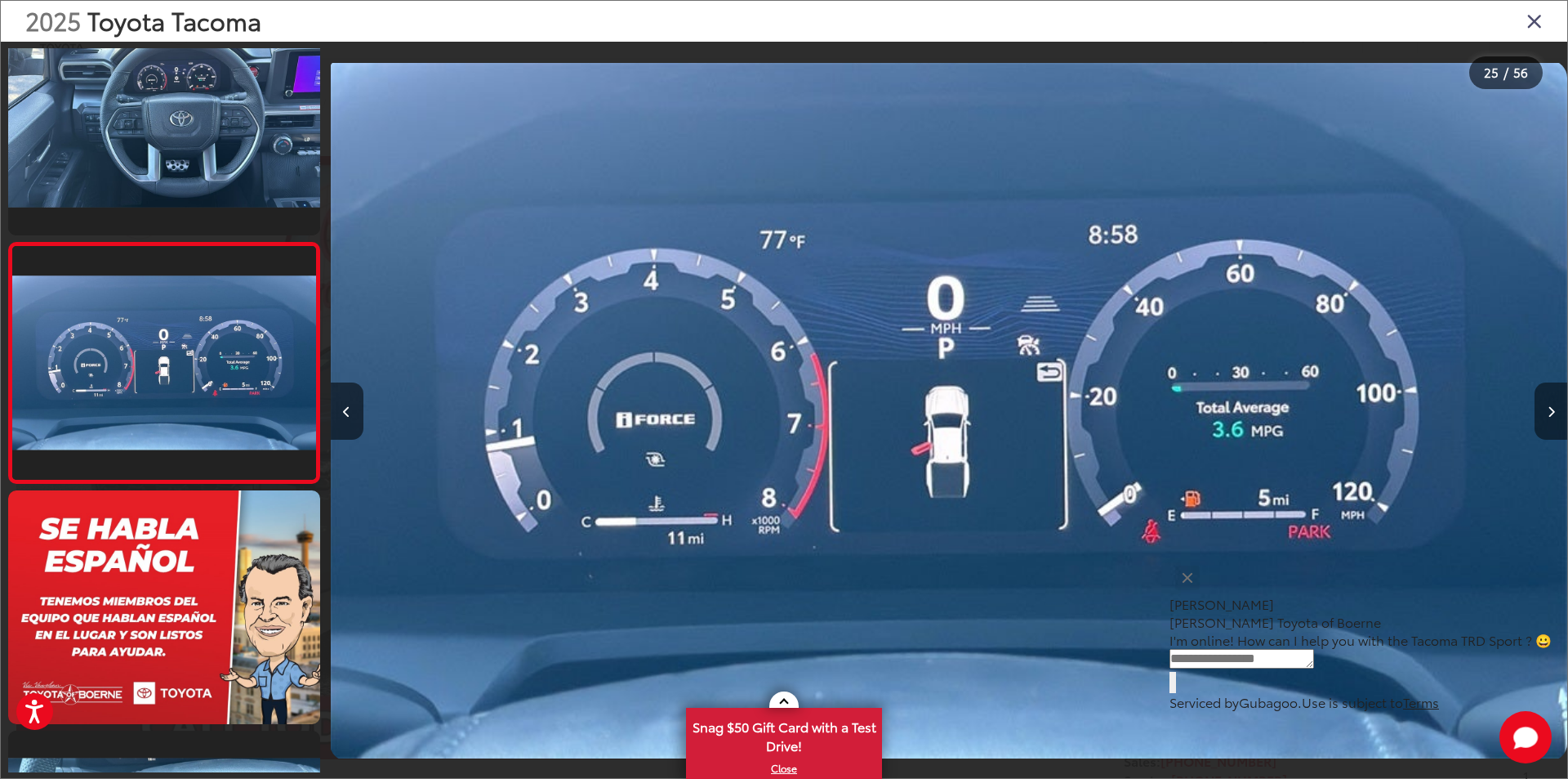
click at [1551, 411] on icon "Next image" at bounding box center [1552, 412] width 8 height 12
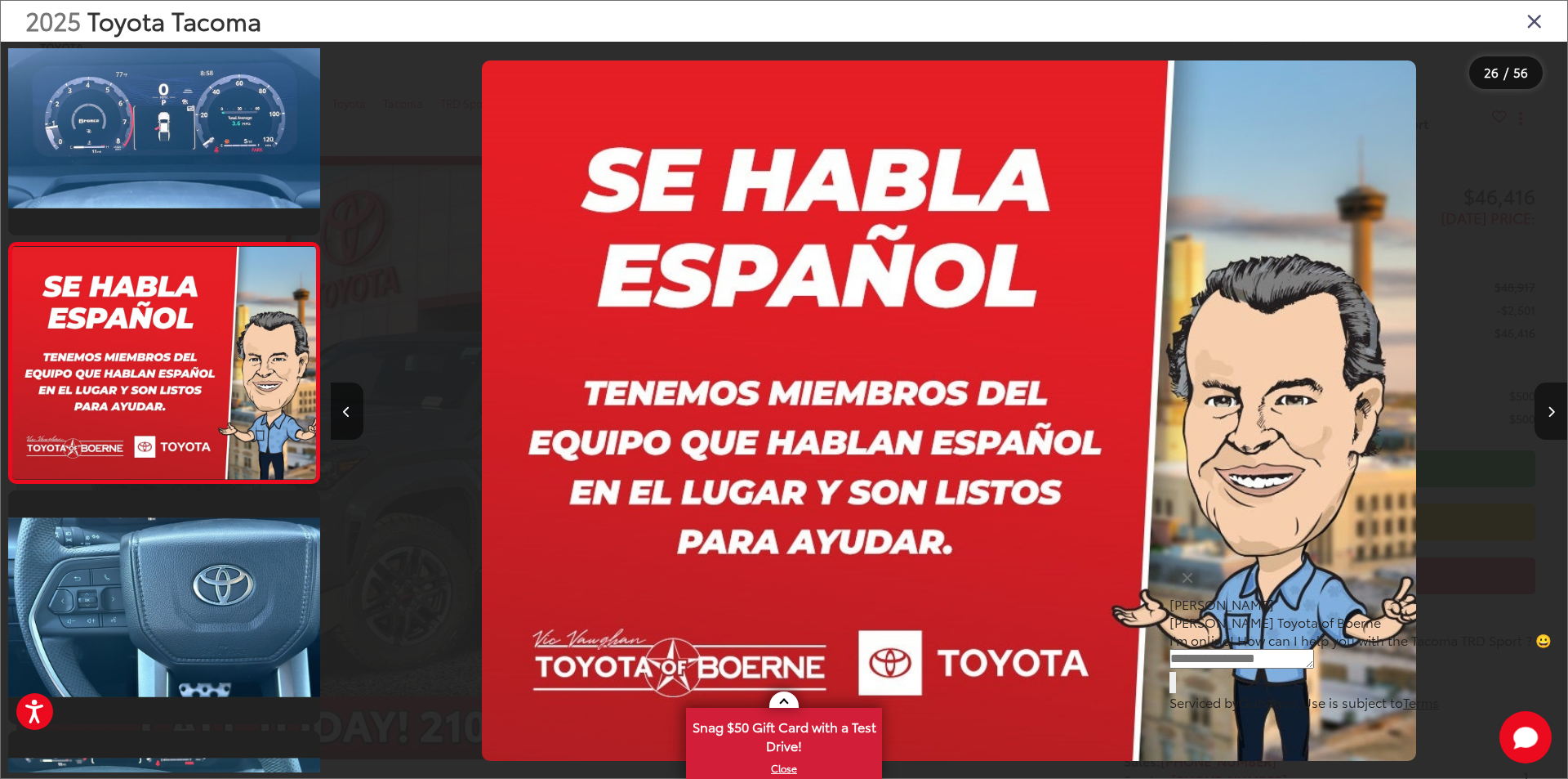
click at [1551, 411] on icon "Next image" at bounding box center [1552, 412] width 8 height 12
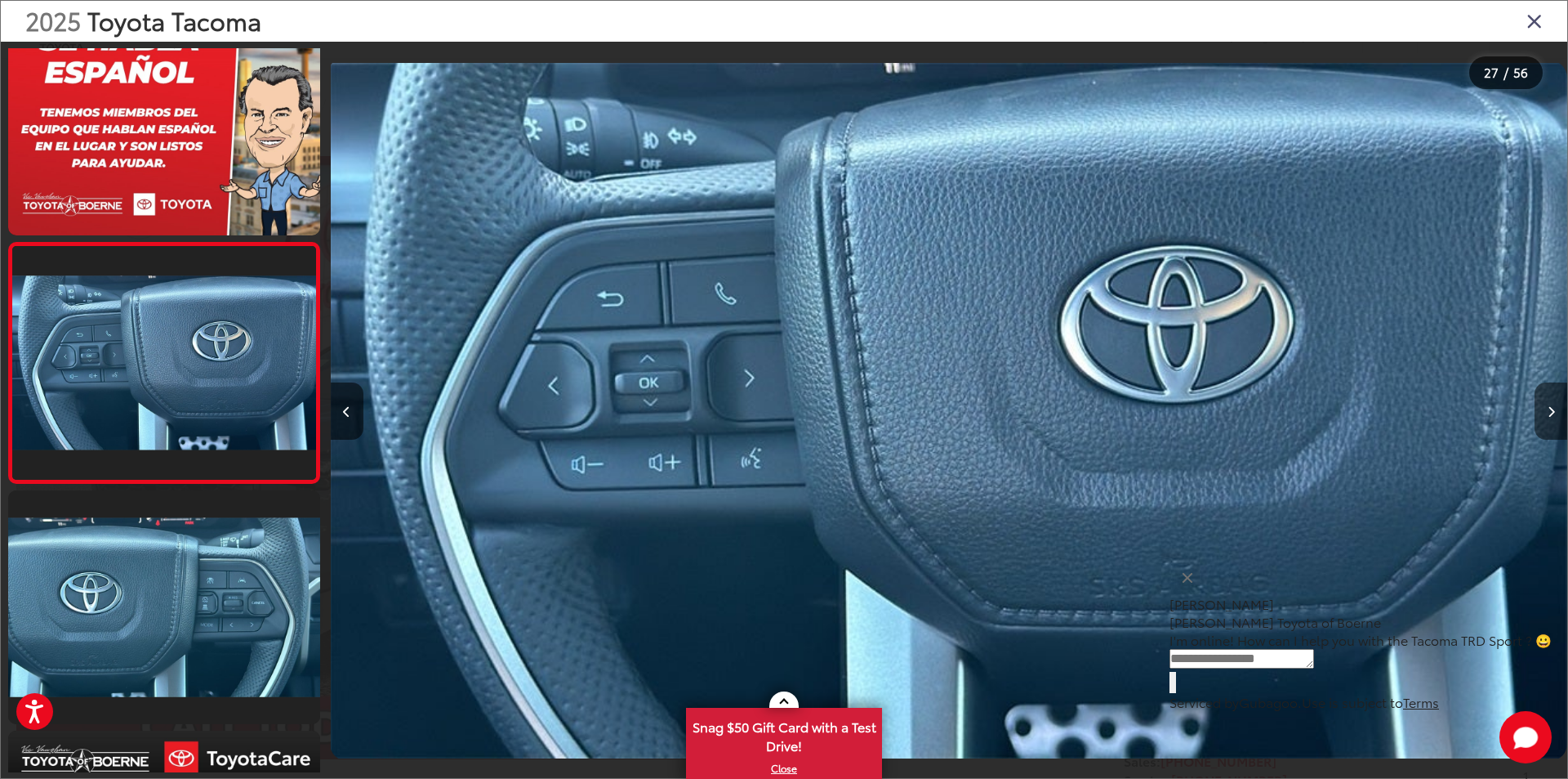
click at [1551, 411] on icon "Next image" at bounding box center [1552, 412] width 8 height 12
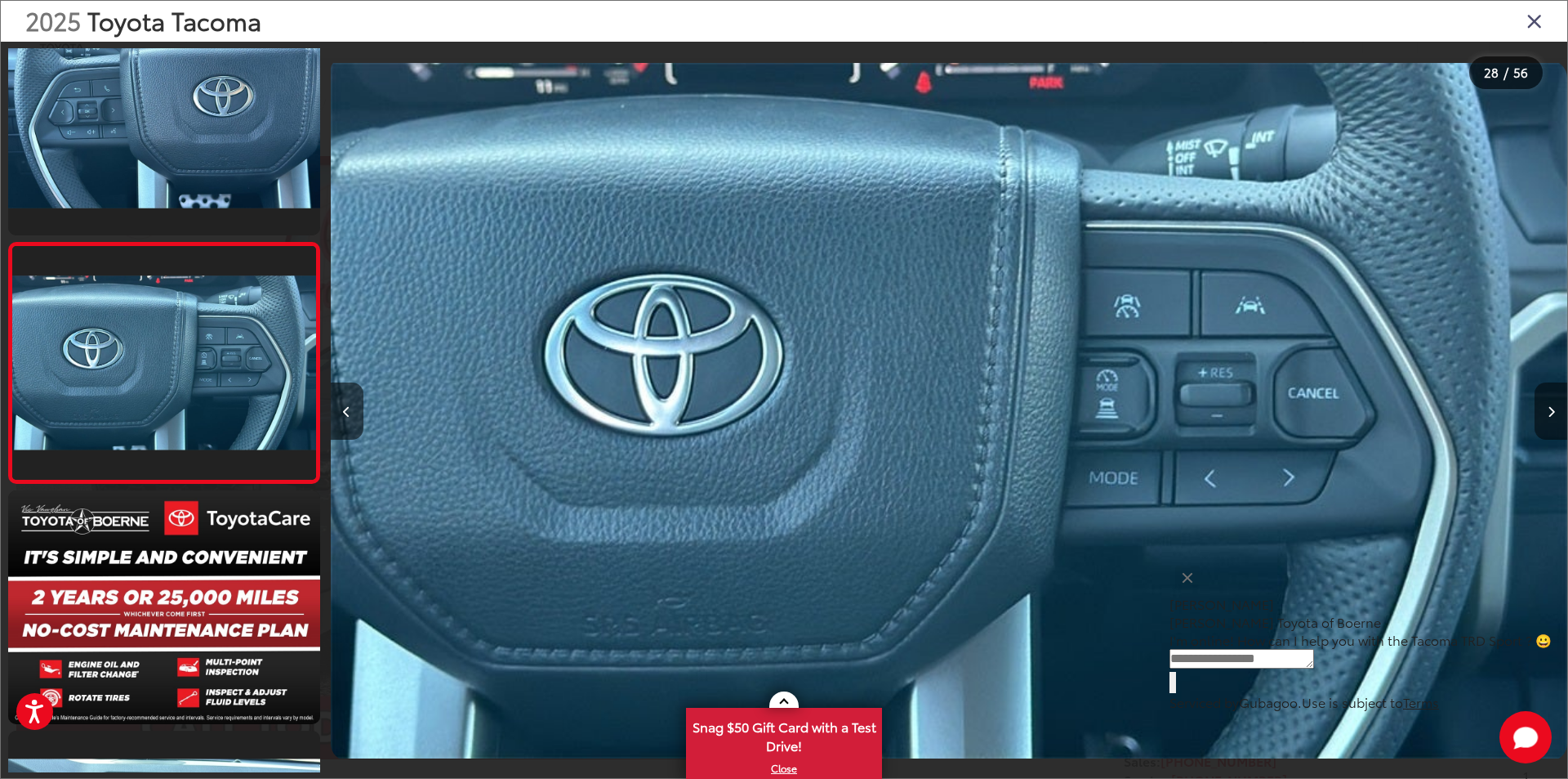
click at [1551, 411] on icon "Next image" at bounding box center [1552, 412] width 8 height 12
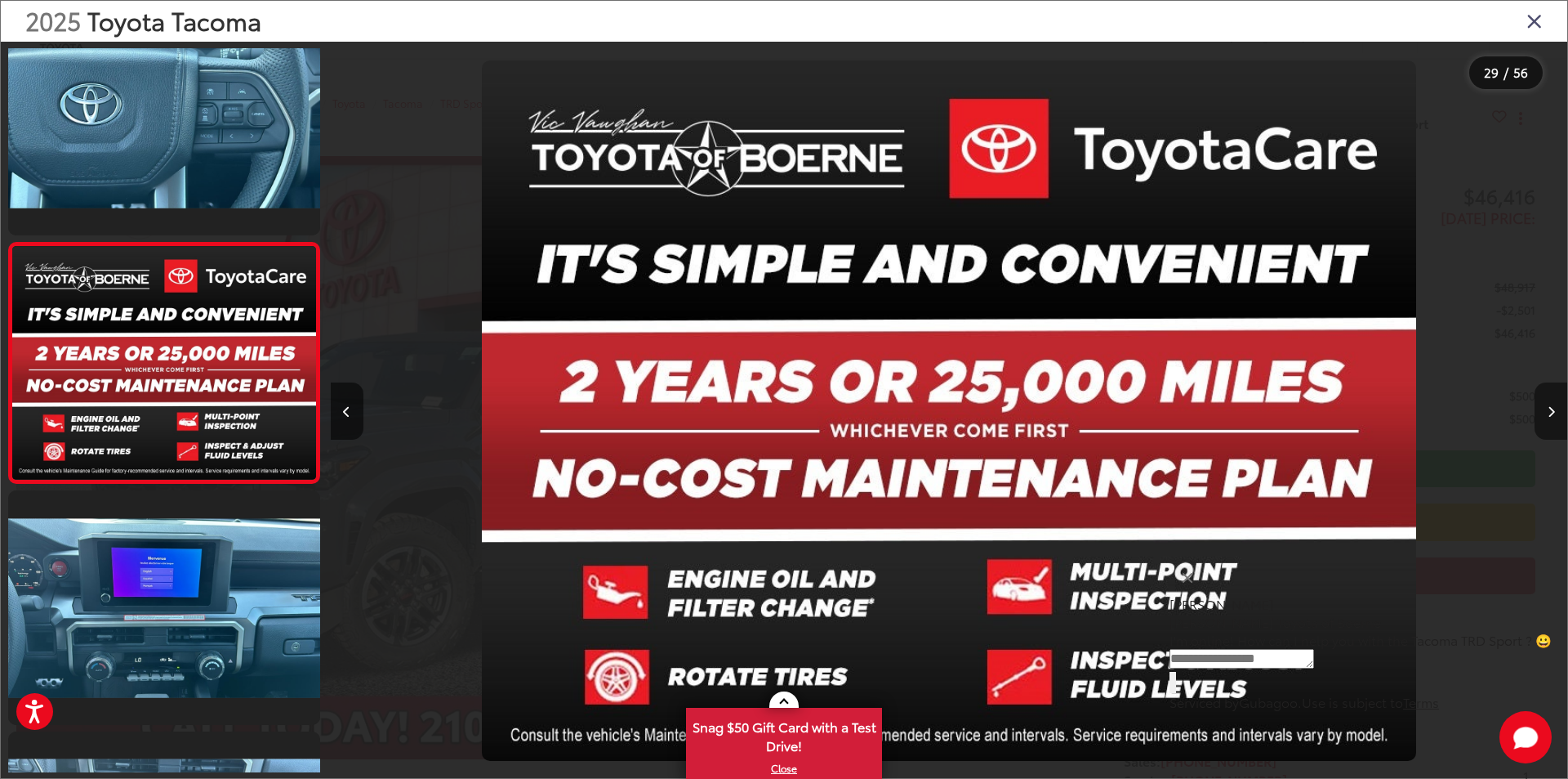
click at [1551, 411] on icon "Next image" at bounding box center [1552, 412] width 8 height 12
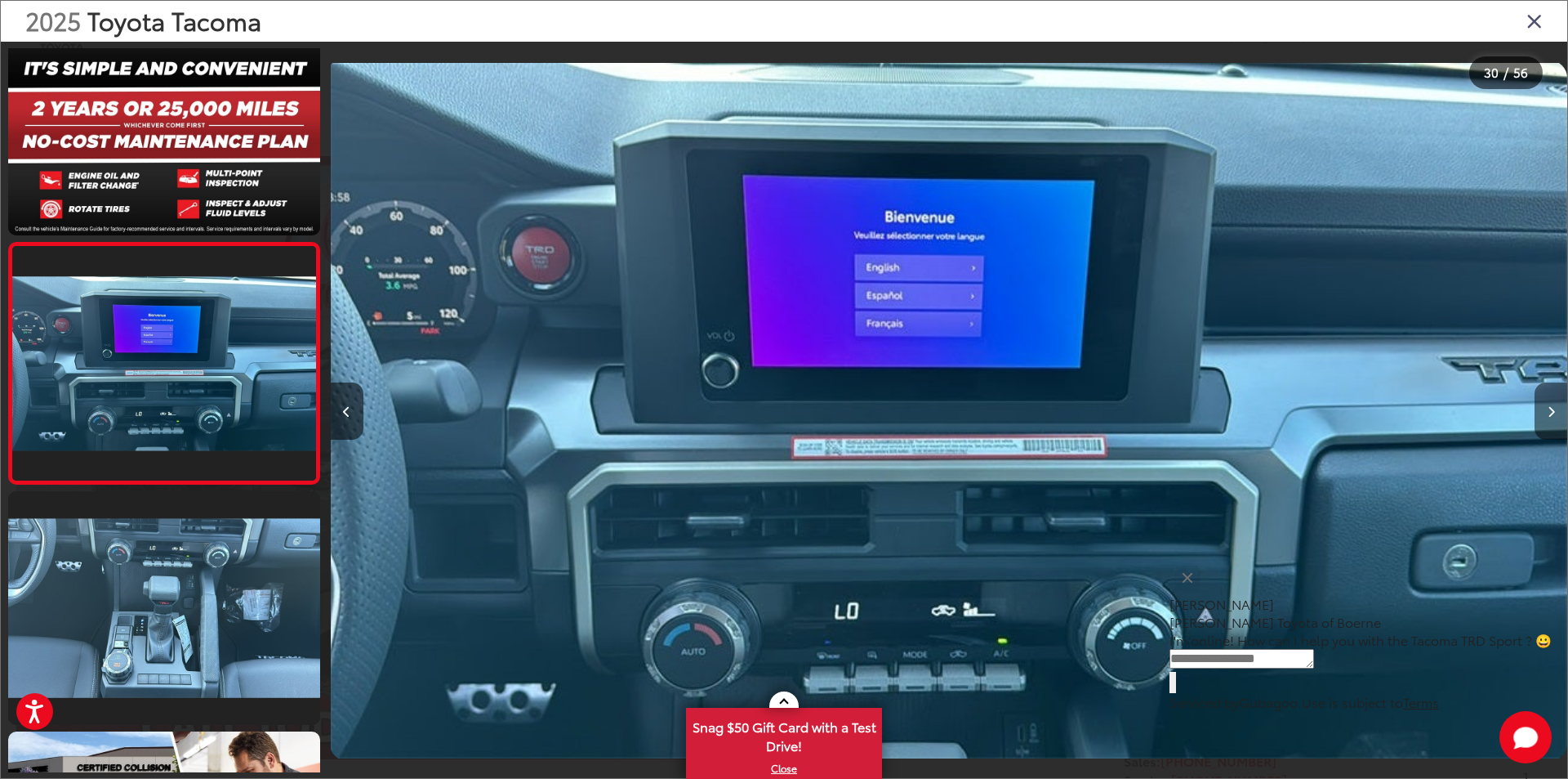
click at [1551, 411] on icon "Next image" at bounding box center [1552, 412] width 8 height 12
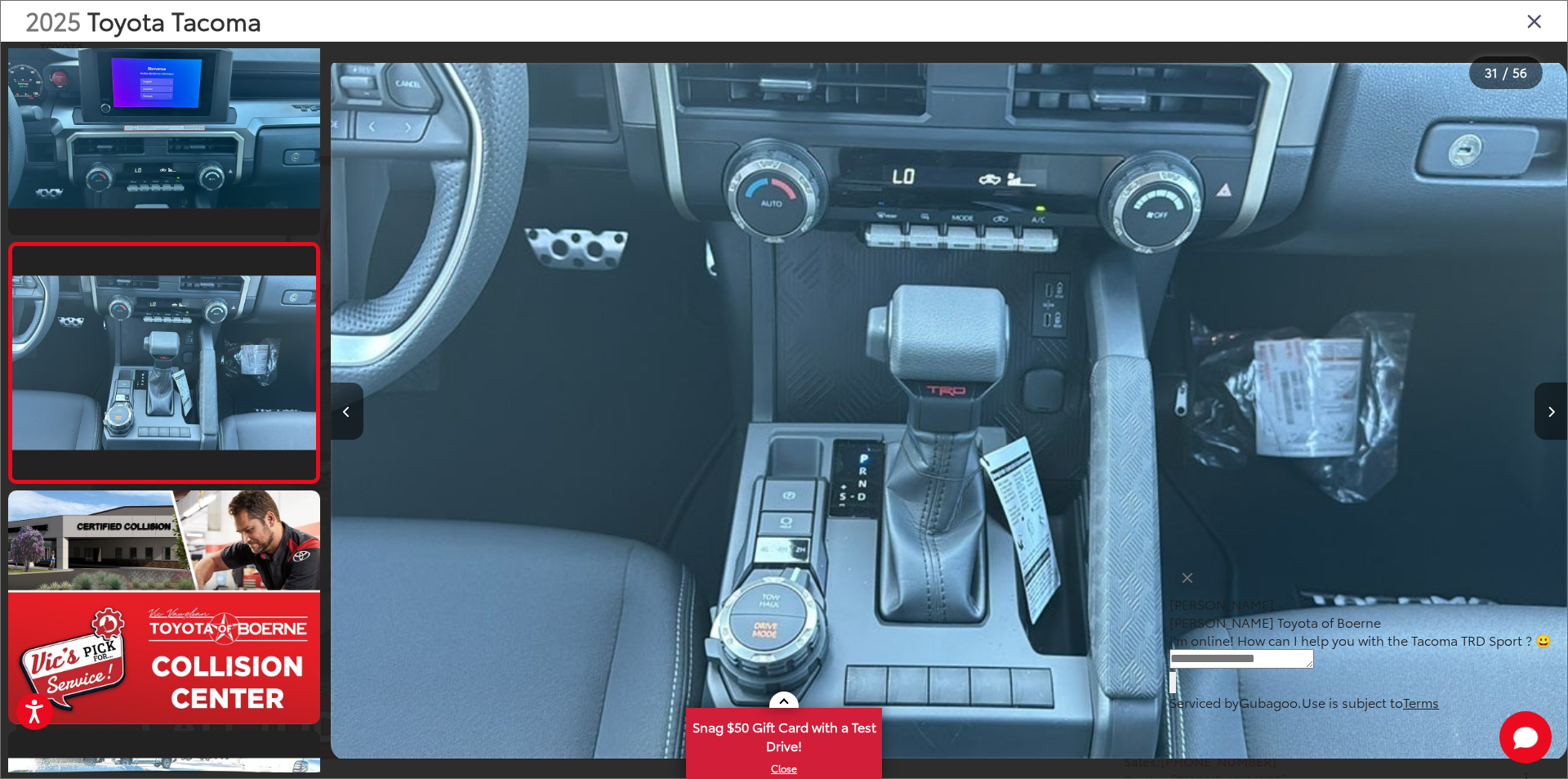
click at [1550, 410] on icon "Next image" at bounding box center [1552, 412] width 8 height 12
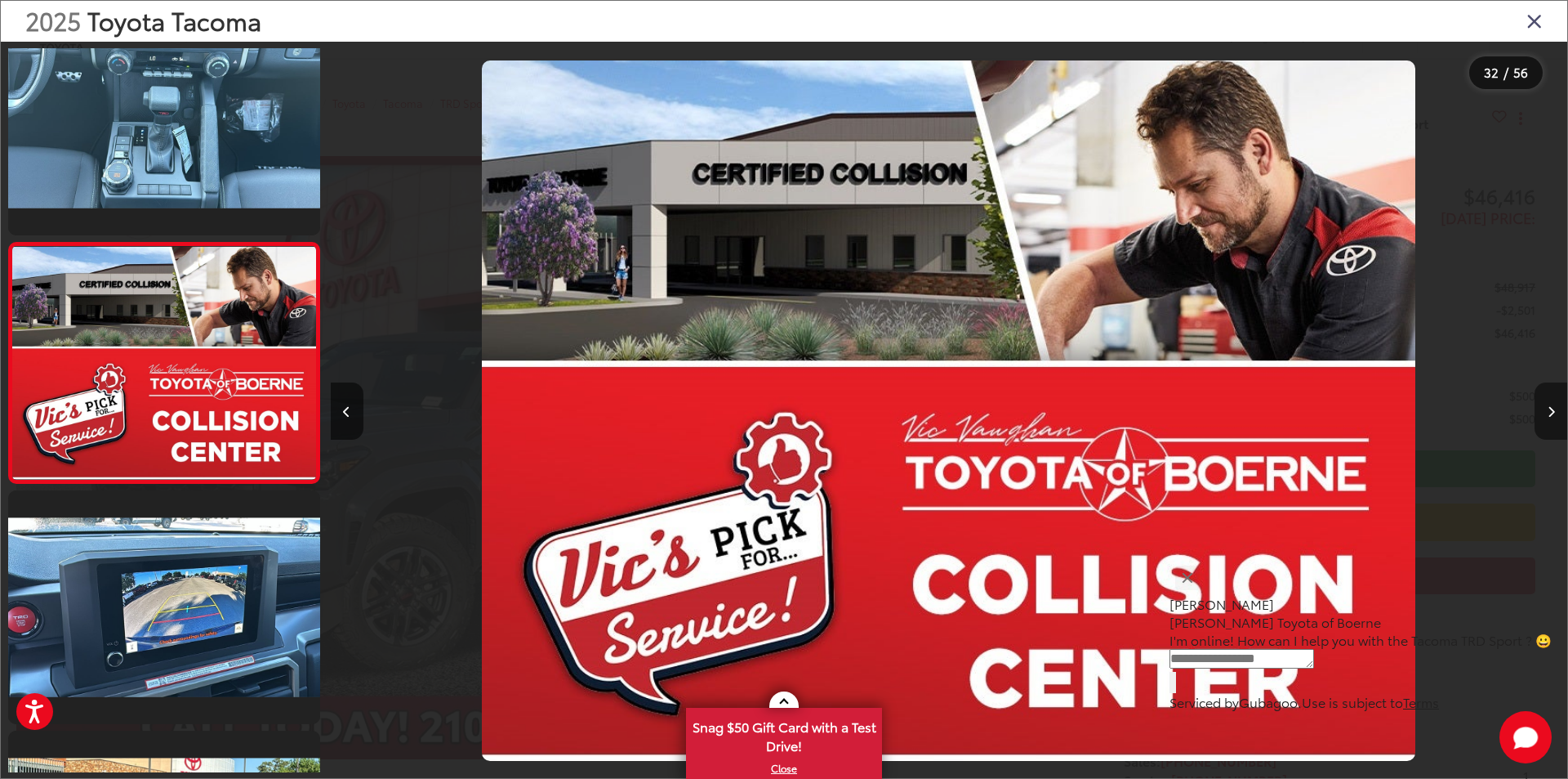
click at [1550, 410] on icon "Next image" at bounding box center [1552, 412] width 8 height 12
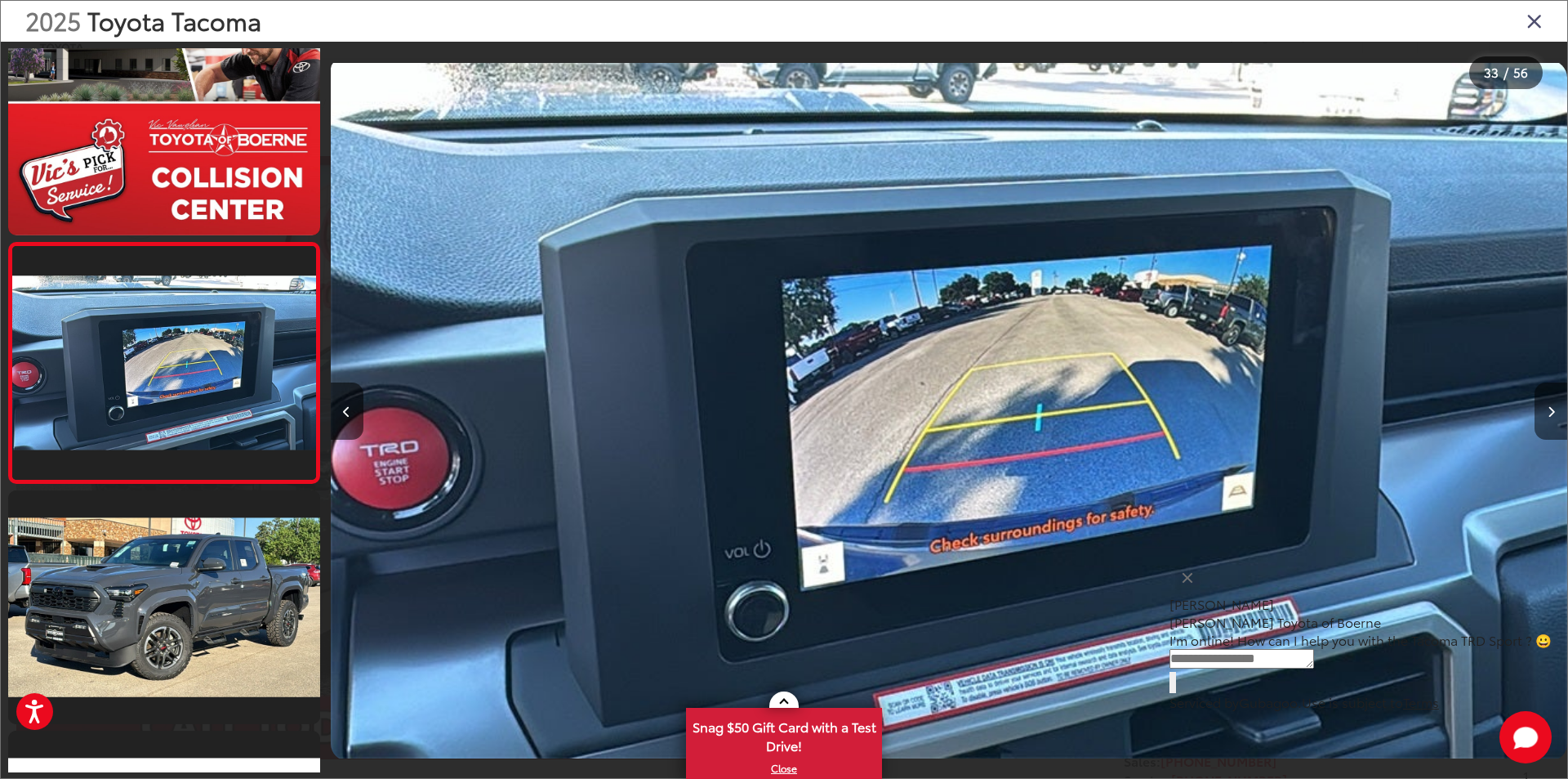
click at [1550, 410] on icon "Next image" at bounding box center [1552, 412] width 8 height 12
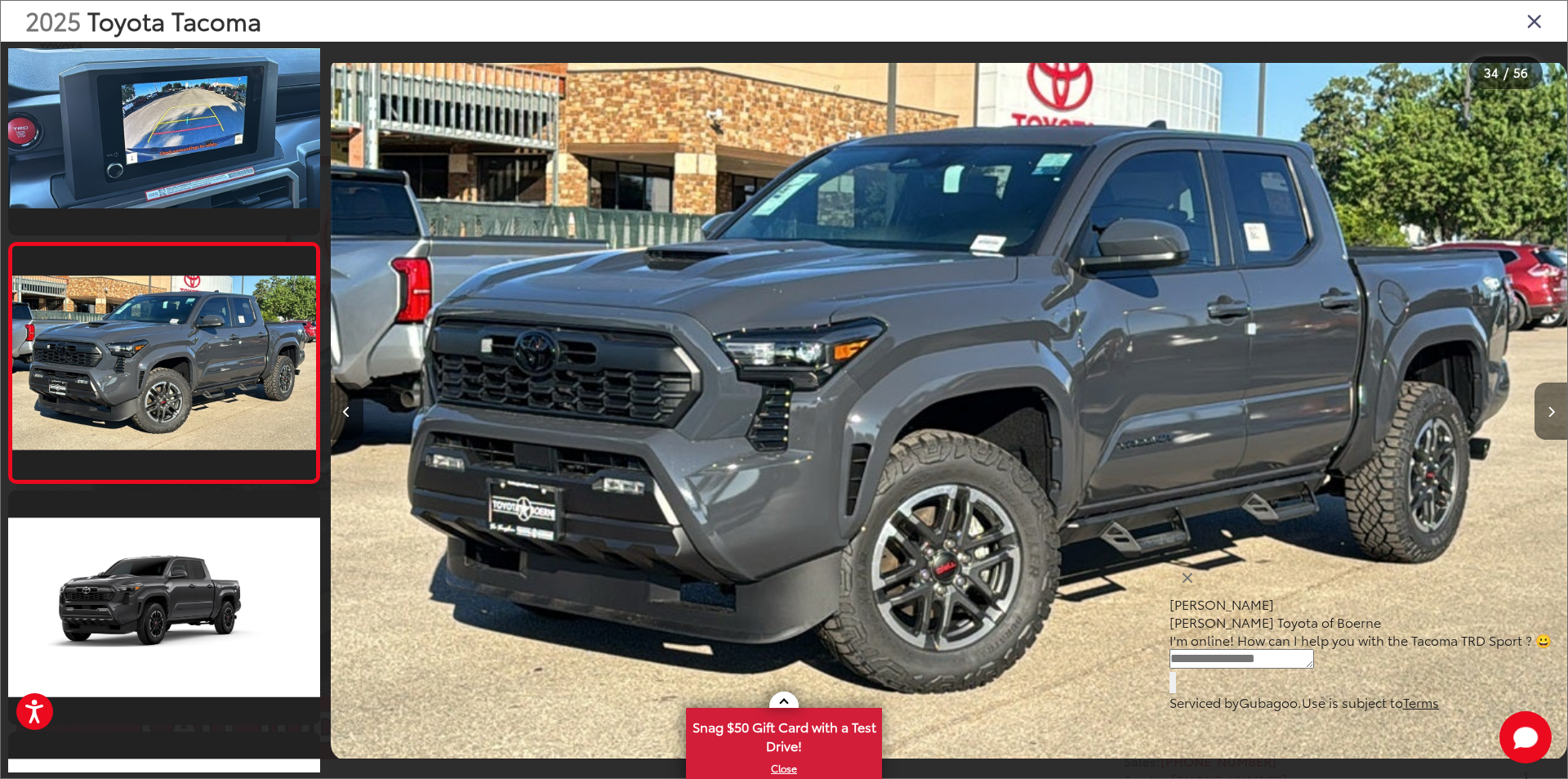
click at [1550, 410] on icon "Next image" at bounding box center [1552, 412] width 8 height 12
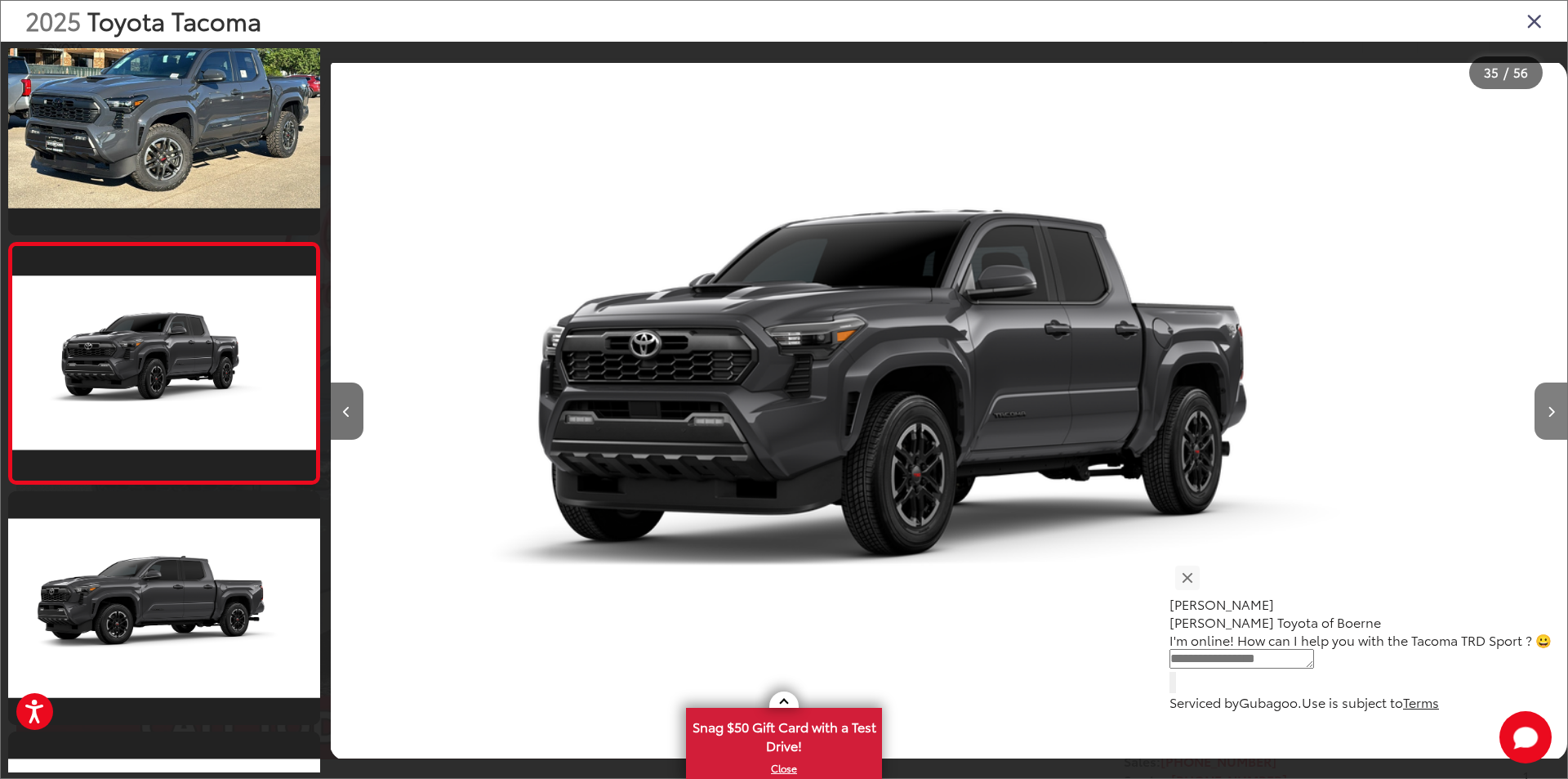
click at [1550, 410] on icon "Next image" at bounding box center [1552, 412] width 8 height 12
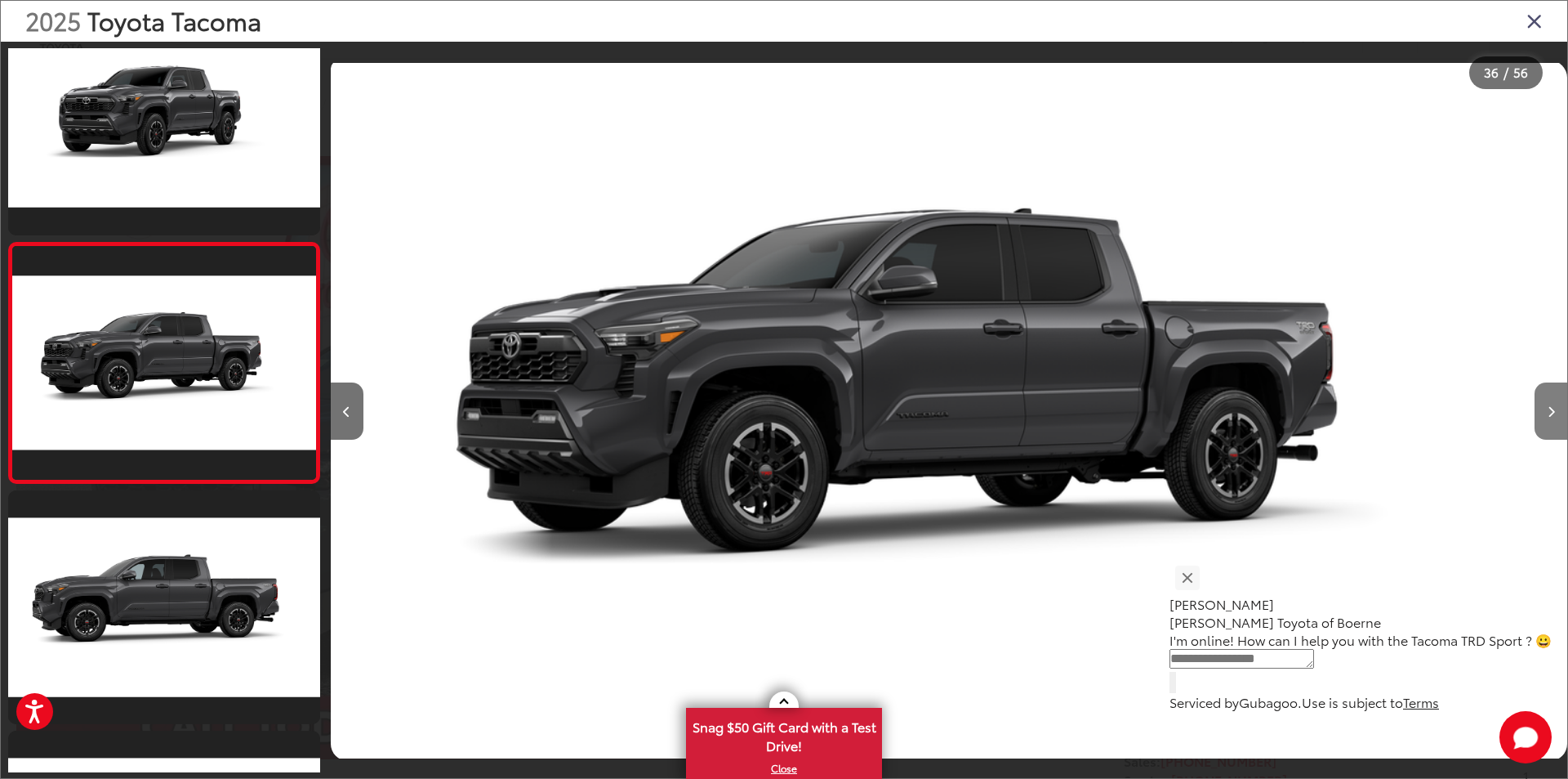
click at [1550, 410] on icon "Next image" at bounding box center [1552, 412] width 8 height 12
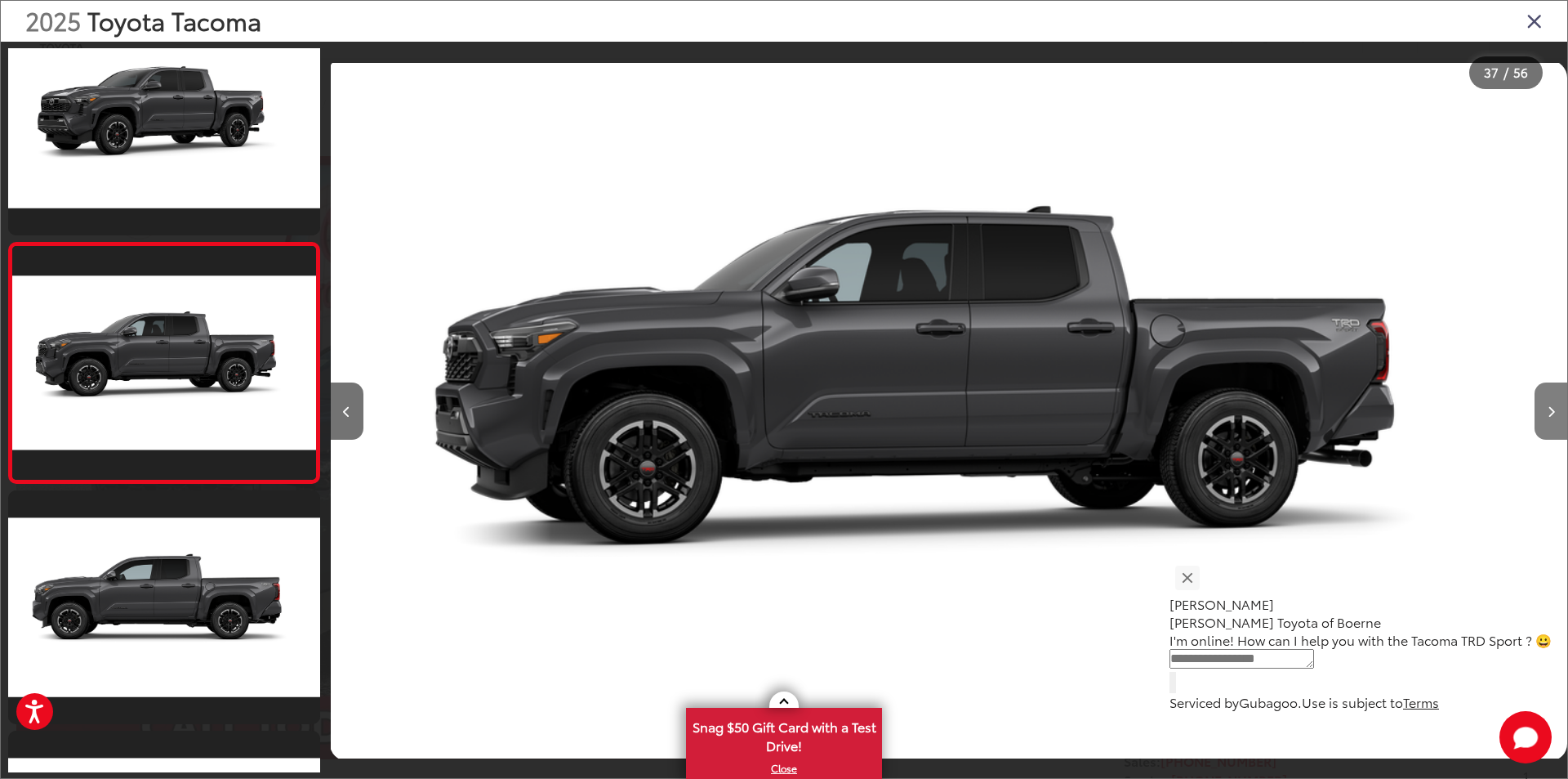
click at [1550, 410] on icon "Next image" at bounding box center [1552, 412] width 8 height 12
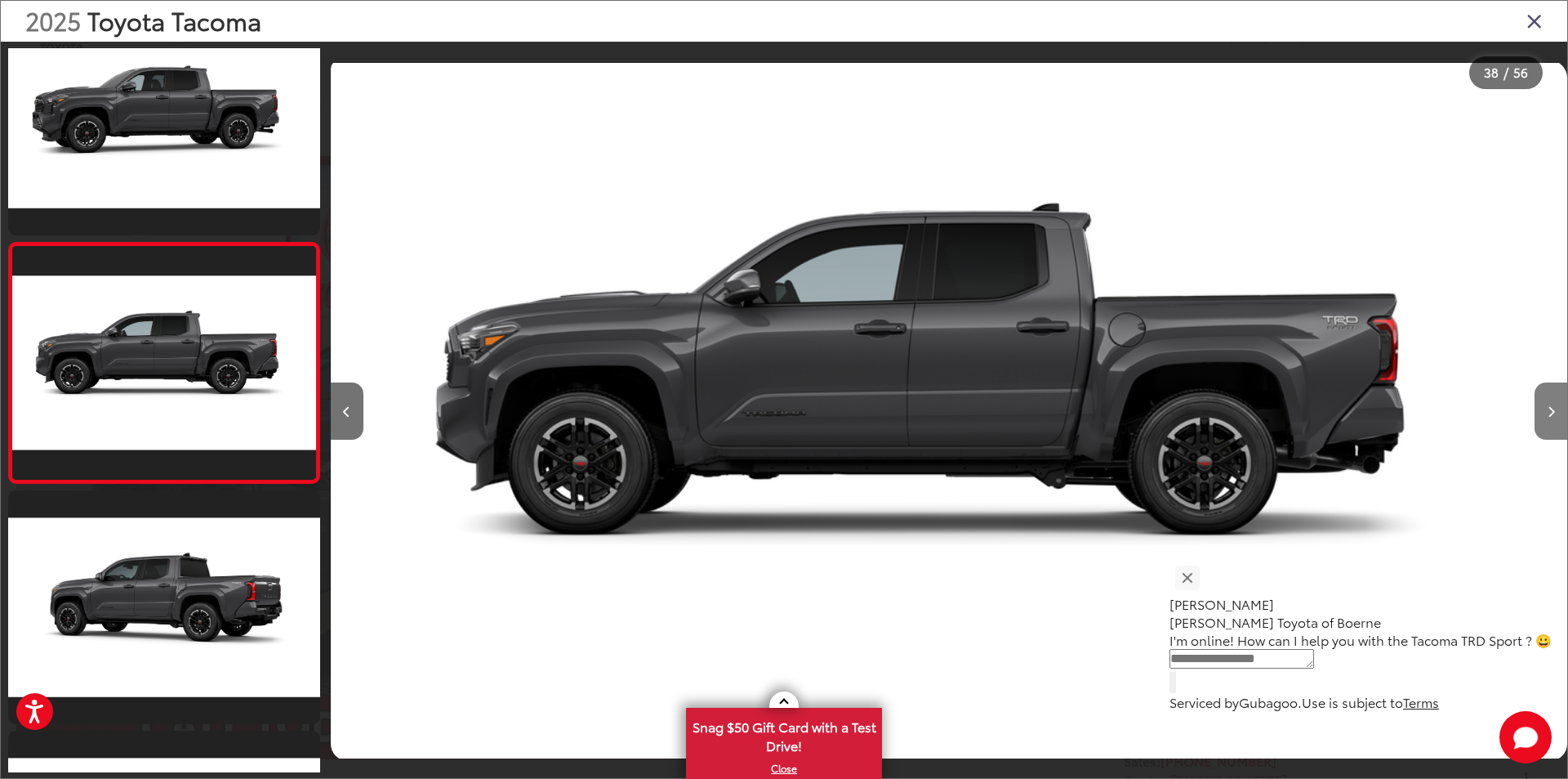
click at [1550, 410] on icon "Next image" at bounding box center [1552, 412] width 8 height 12
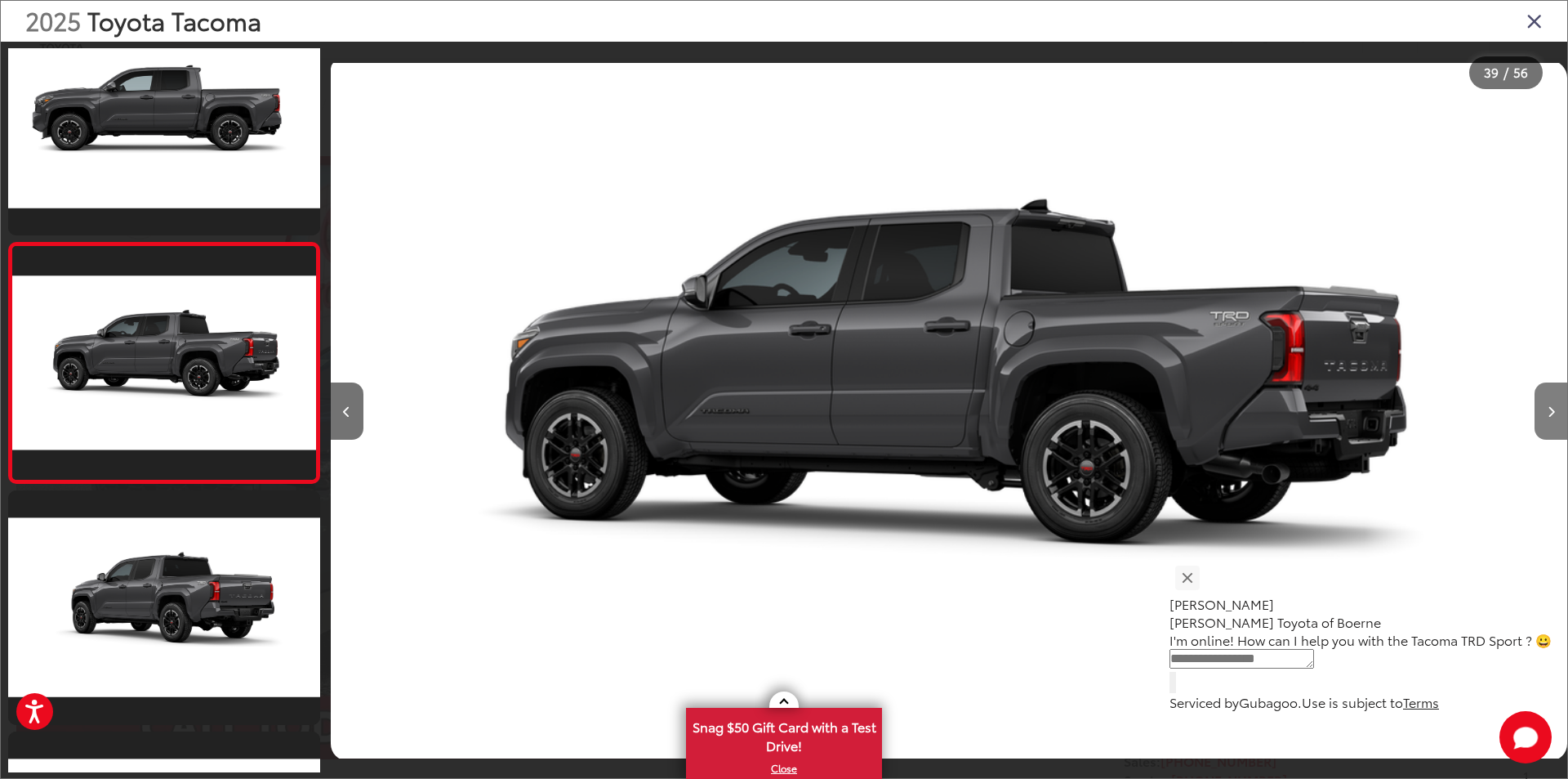
click at [1550, 410] on icon "Next image" at bounding box center [1552, 412] width 8 height 12
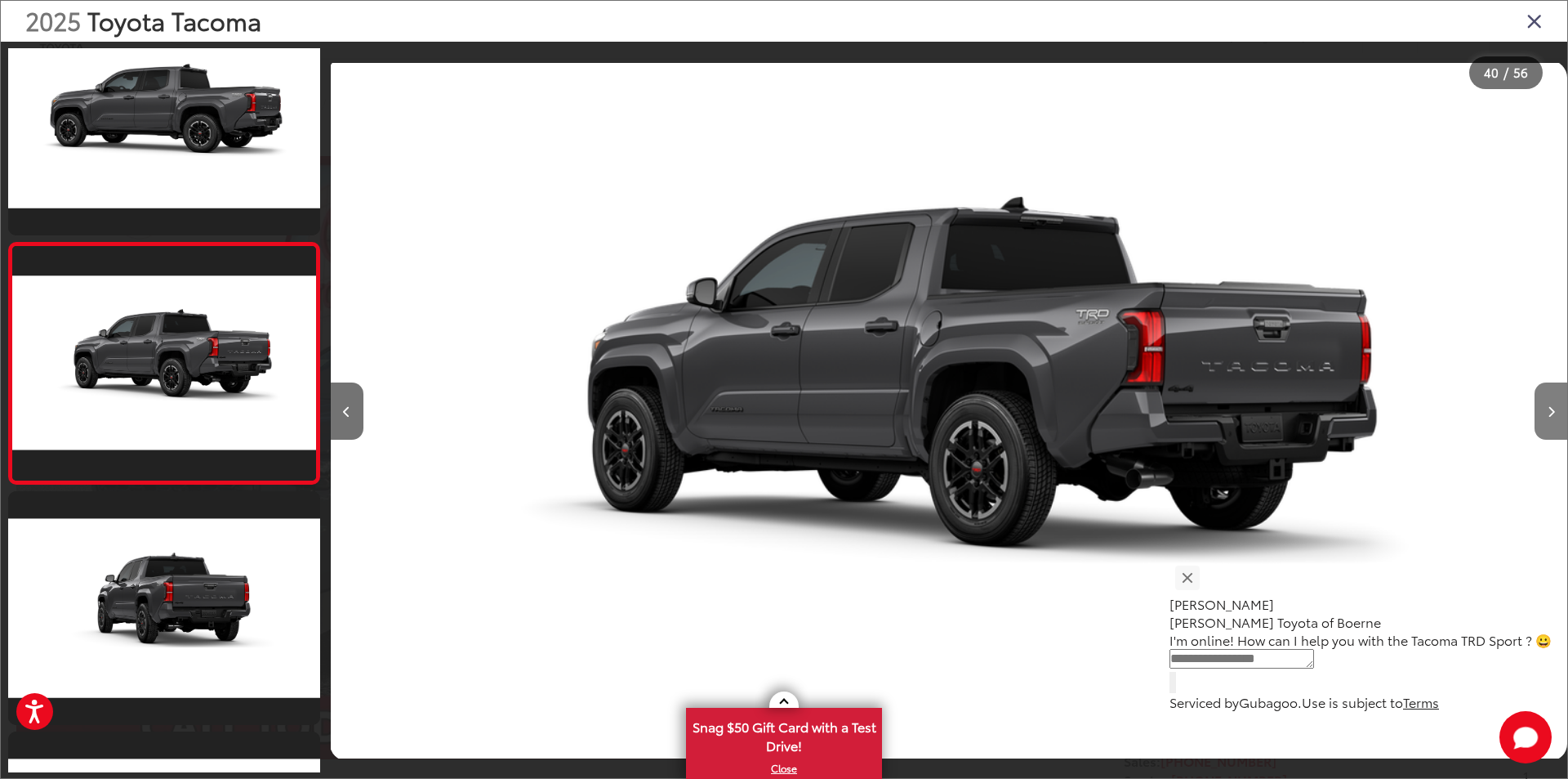
click at [1550, 410] on icon "Next image" at bounding box center [1552, 412] width 8 height 12
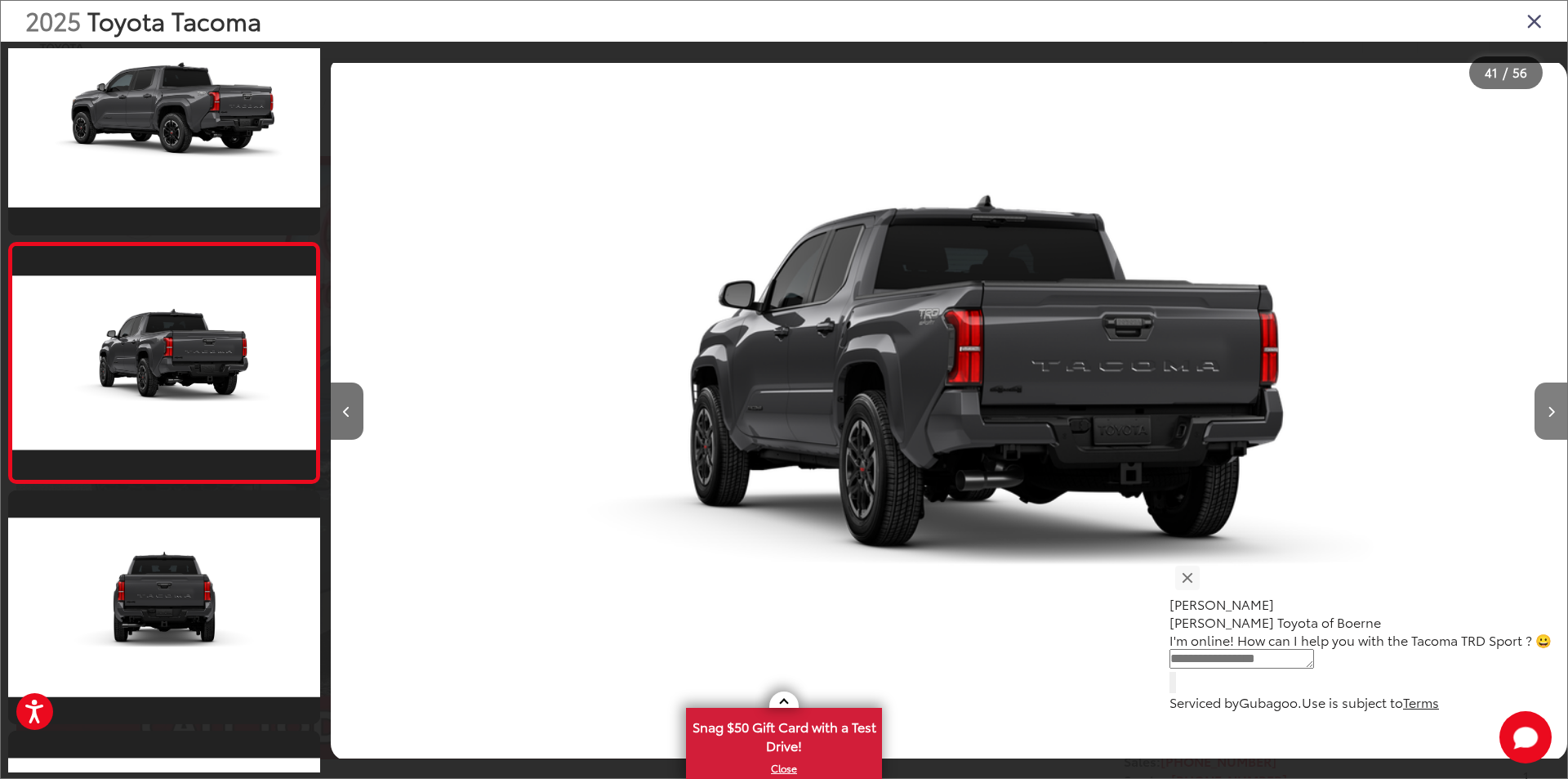
click at [1550, 410] on icon "Next image" at bounding box center [1552, 412] width 8 height 12
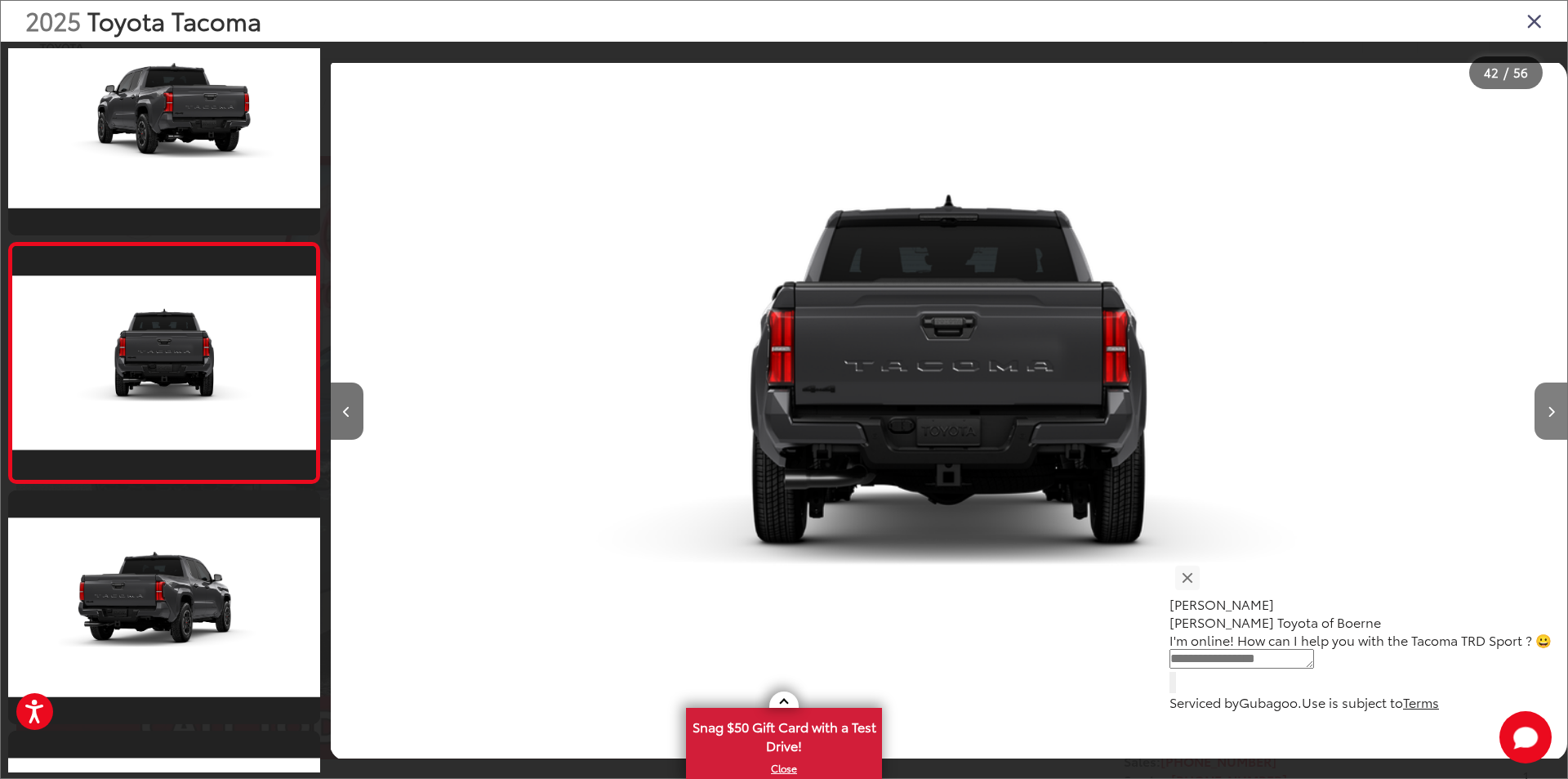
click at [1550, 410] on icon "Next image" at bounding box center [1552, 412] width 8 height 12
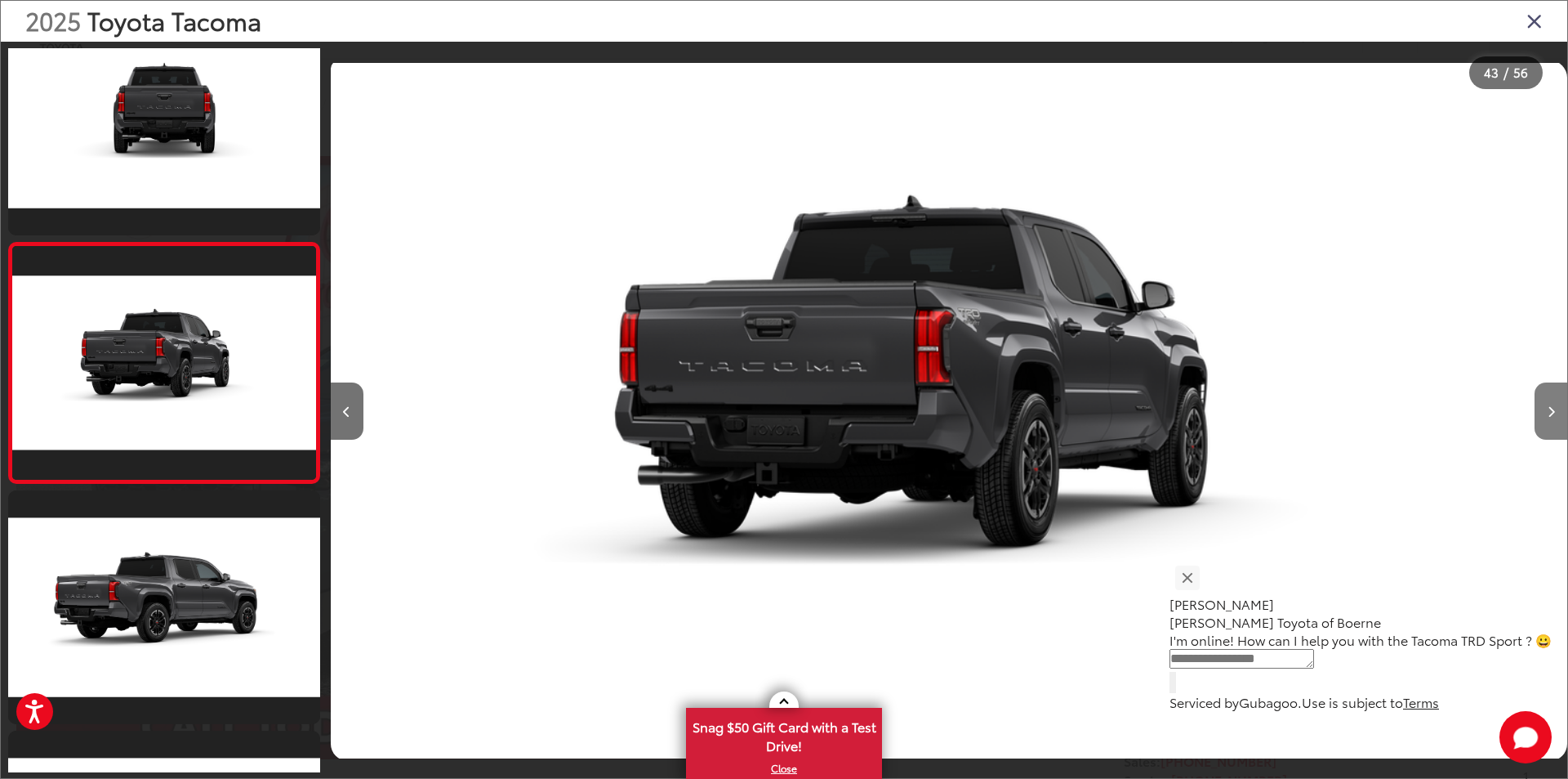
click at [1550, 410] on icon "Next image" at bounding box center [1552, 412] width 8 height 12
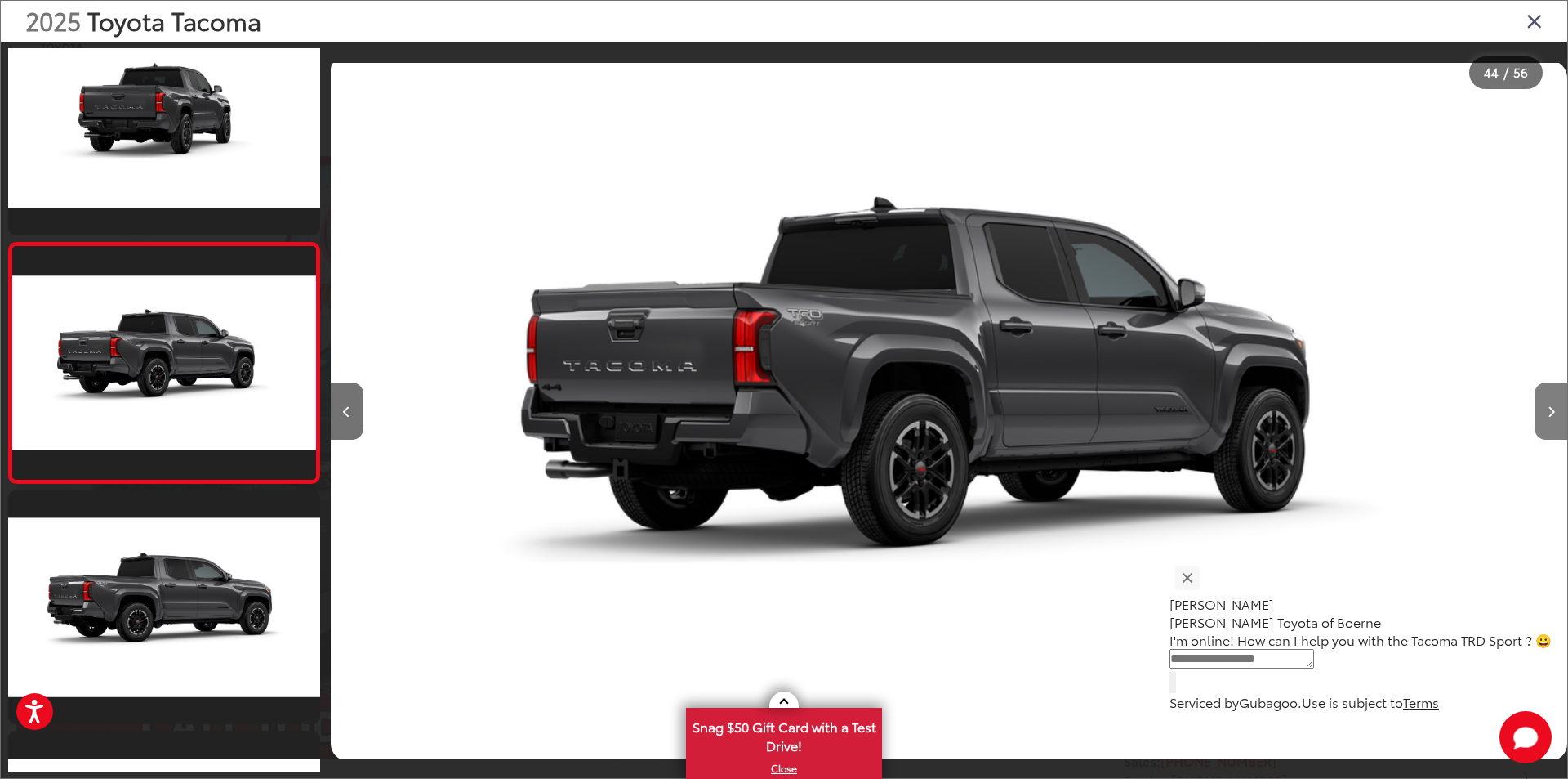
click at [1550, 410] on icon "Next image" at bounding box center [1552, 412] width 8 height 12
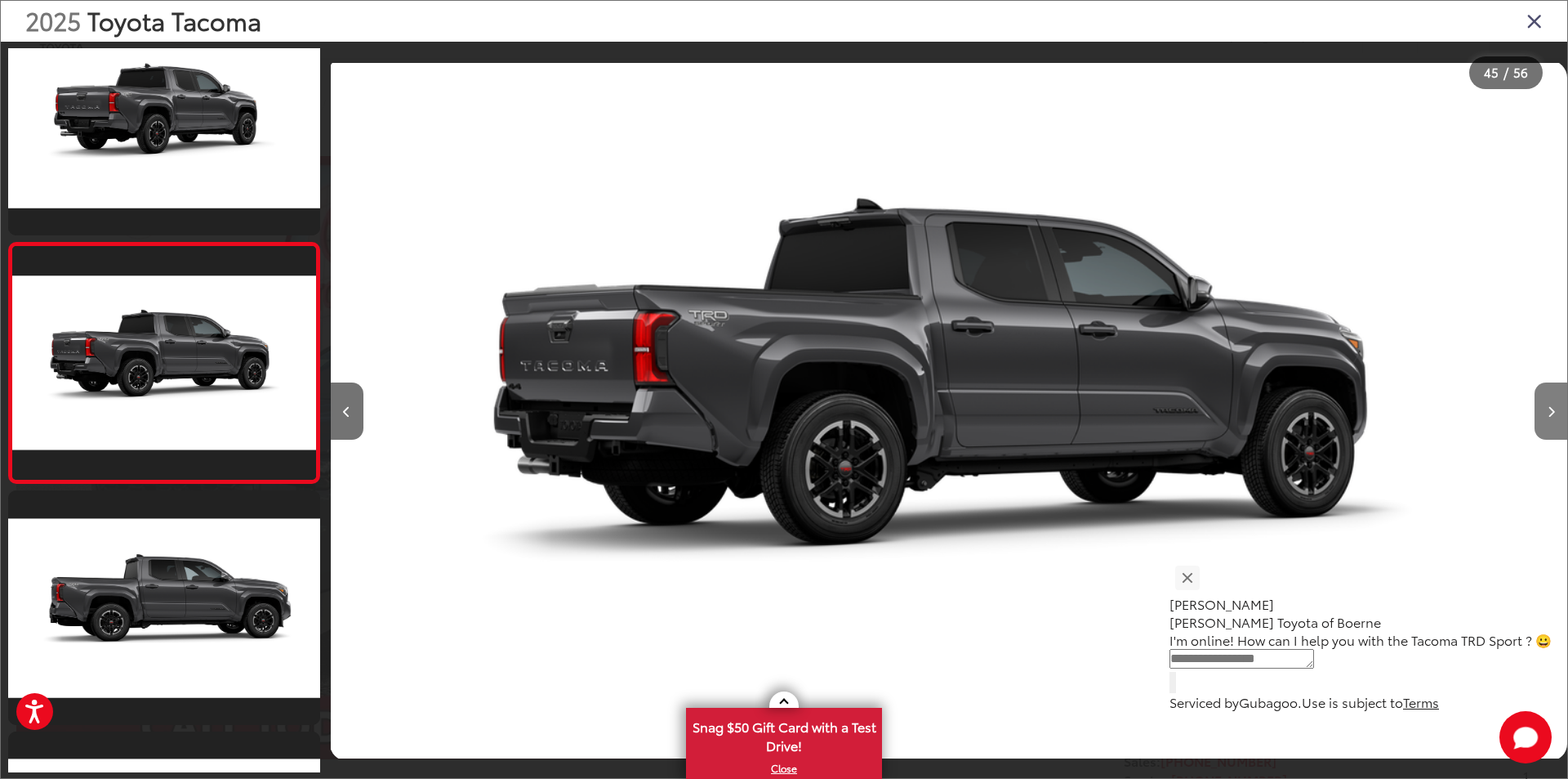
click at [1550, 410] on icon "Next image" at bounding box center [1552, 412] width 8 height 12
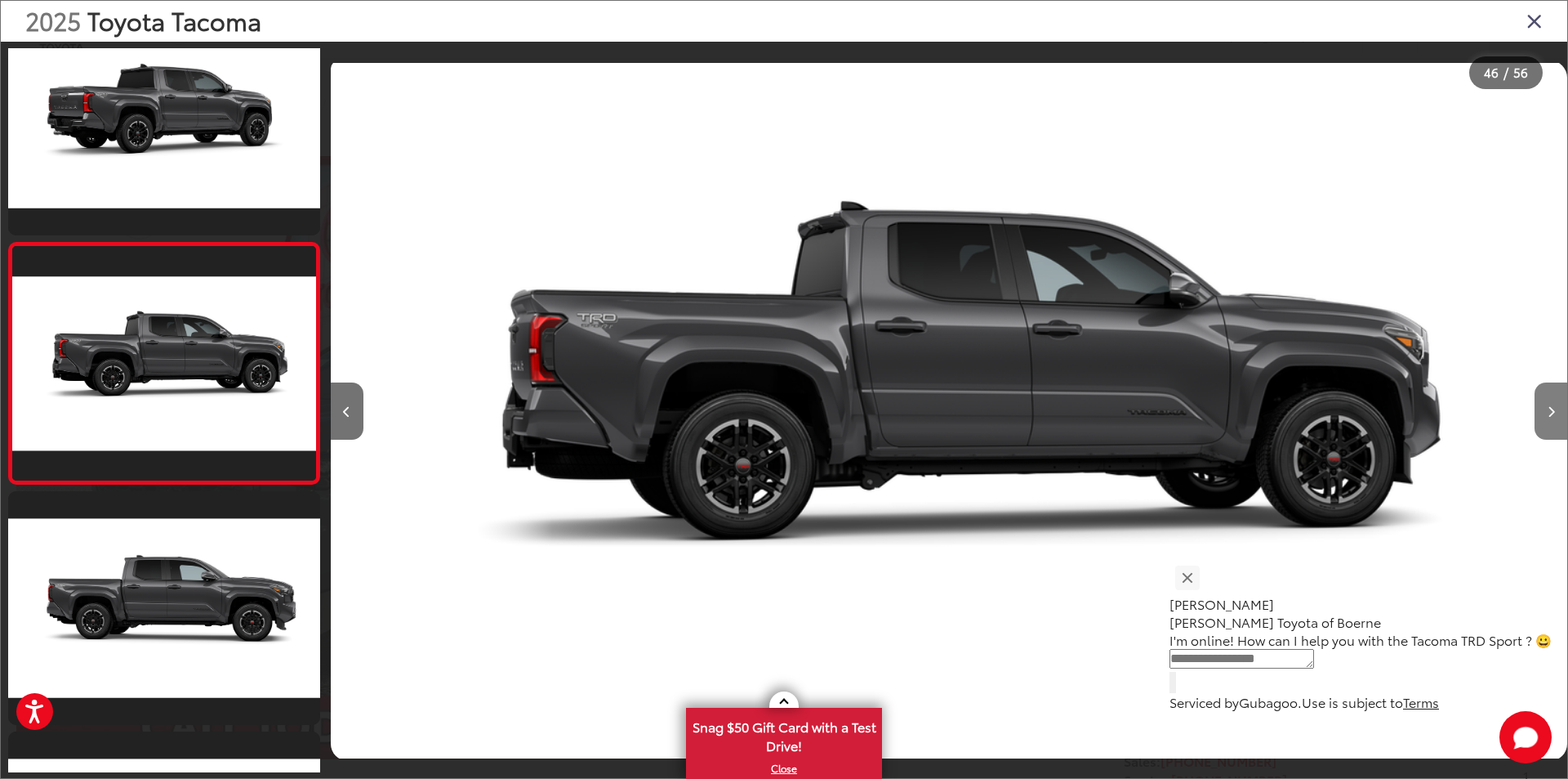
click at [1550, 410] on icon "Next image" at bounding box center [1552, 412] width 8 height 12
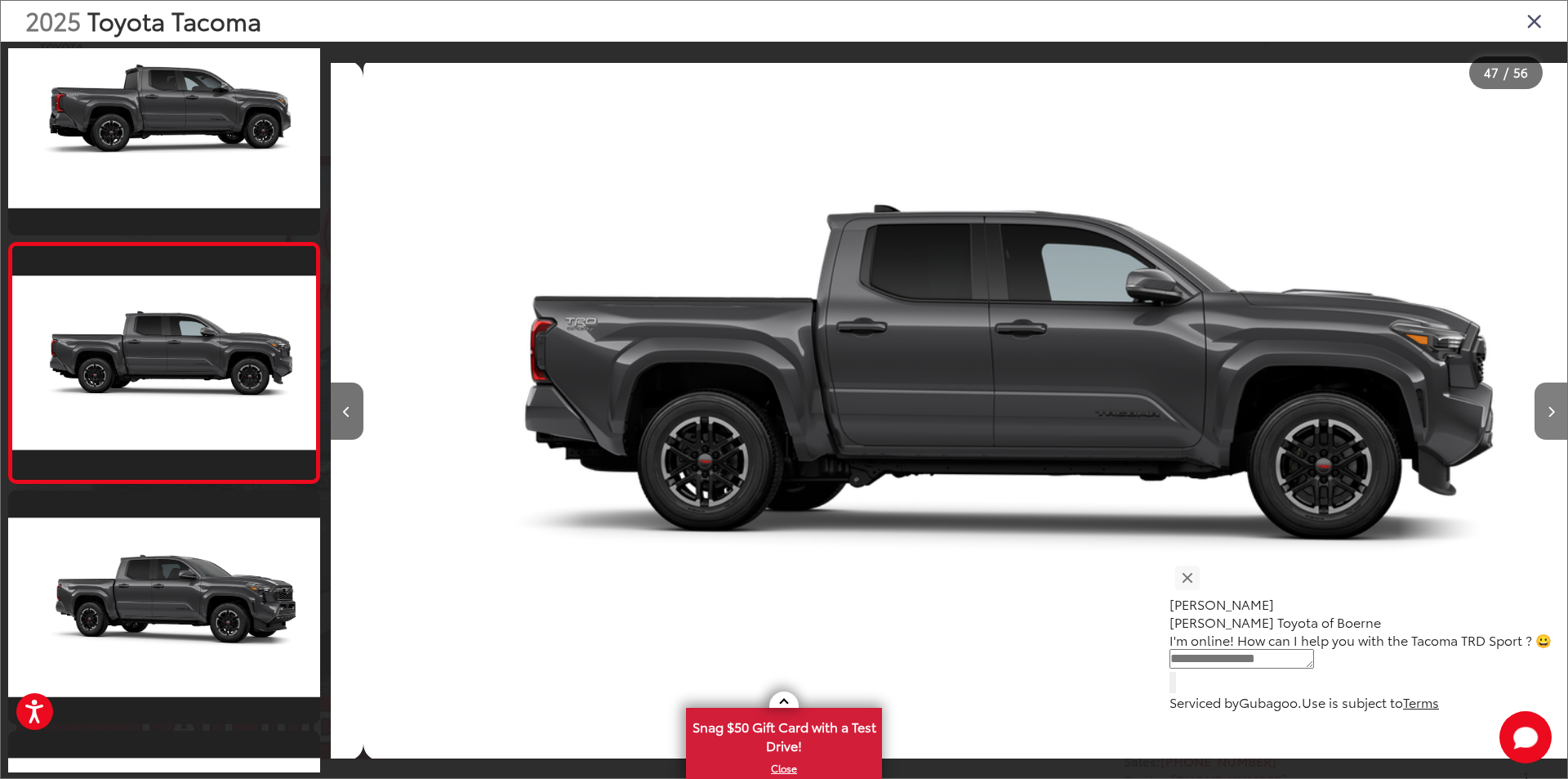
click at [1550, 410] on icon "Next image" at bounding box center [1552, 412] width 8 height 12
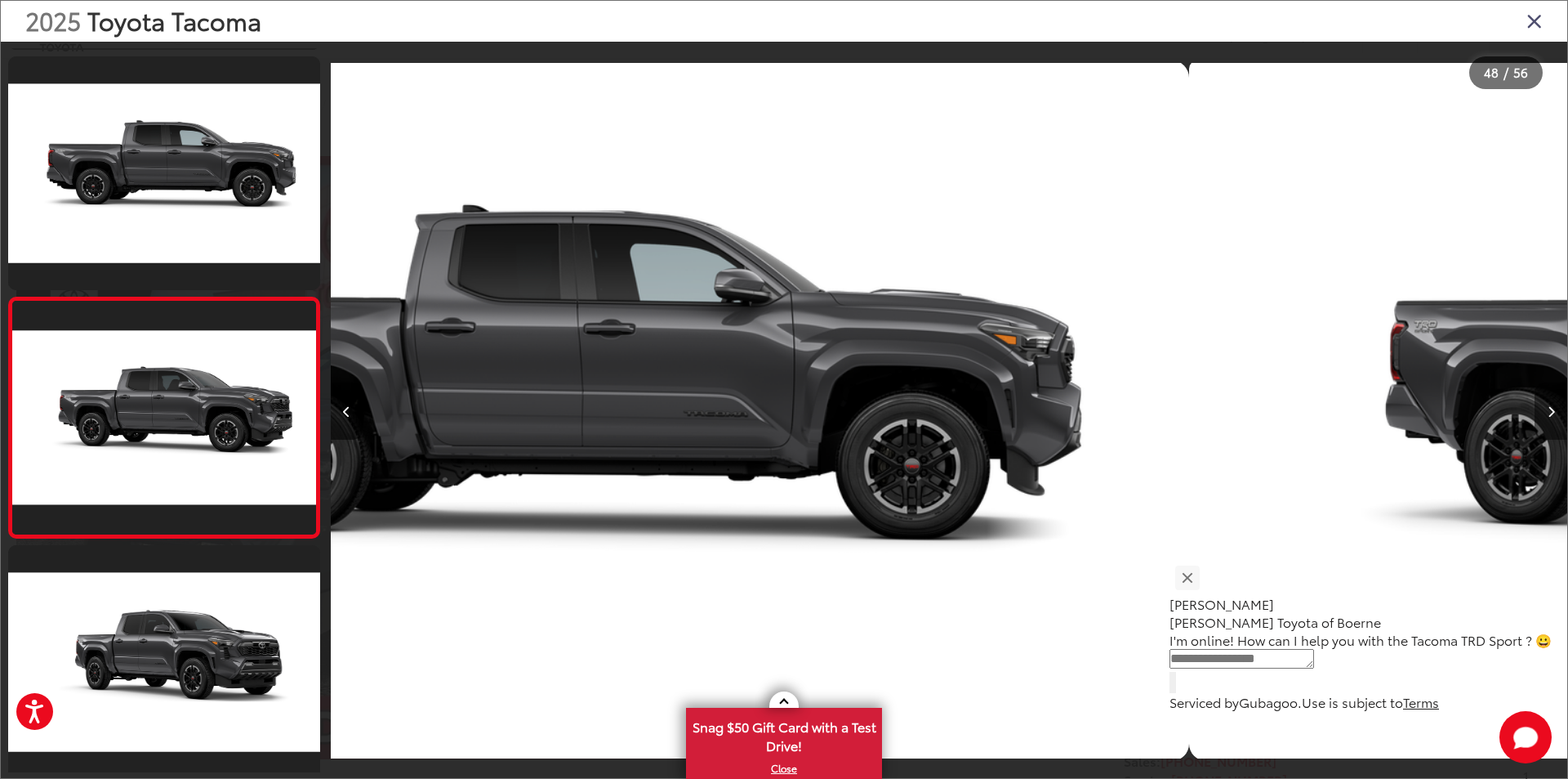
click at [1550, 410] on icon "Next image" at bounding box center [1552, 412] width 8 height 12
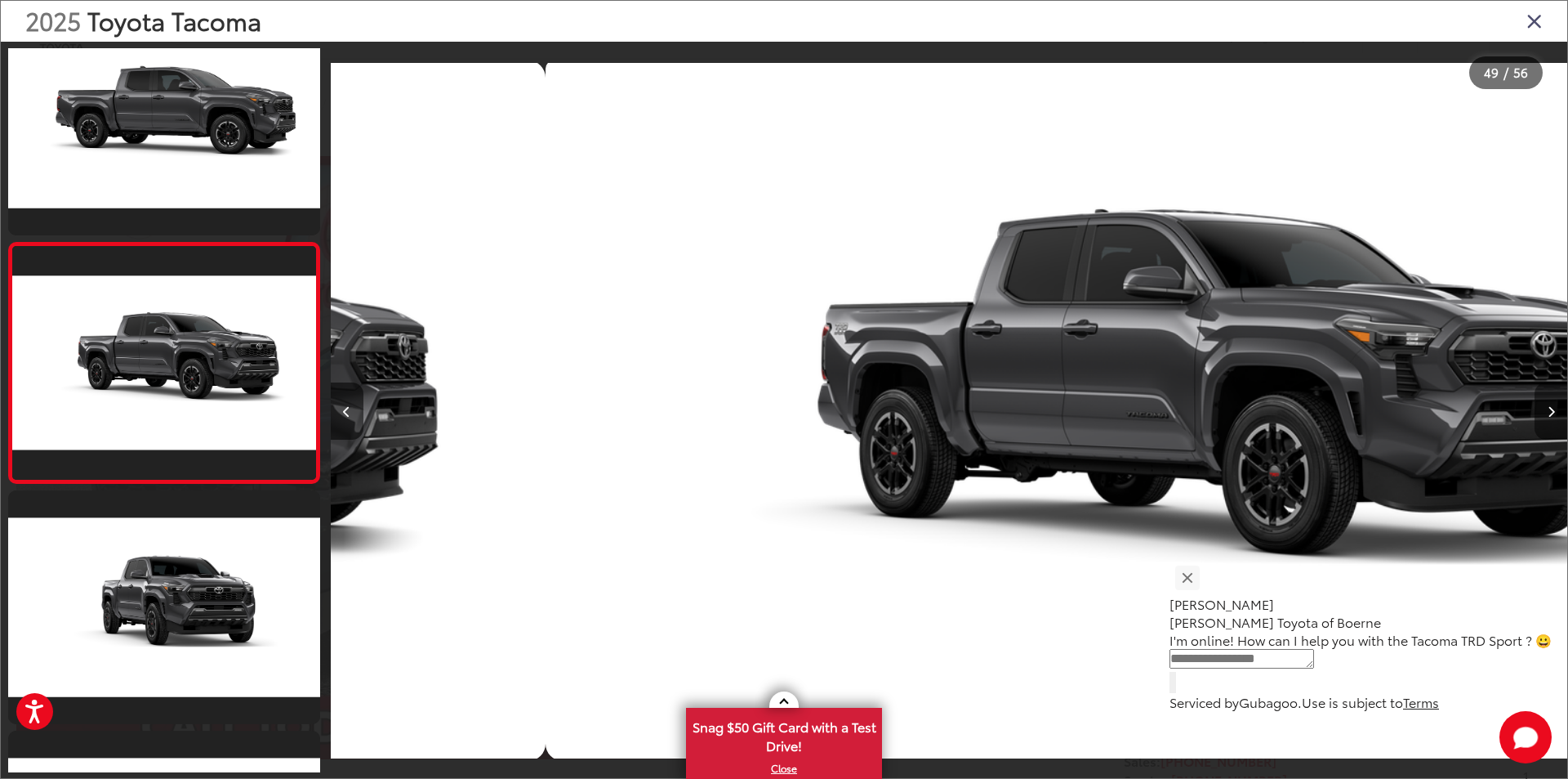
click at [1550, 410] on icon "Next image" at bounding box center [1552, 412] width 8 height 12
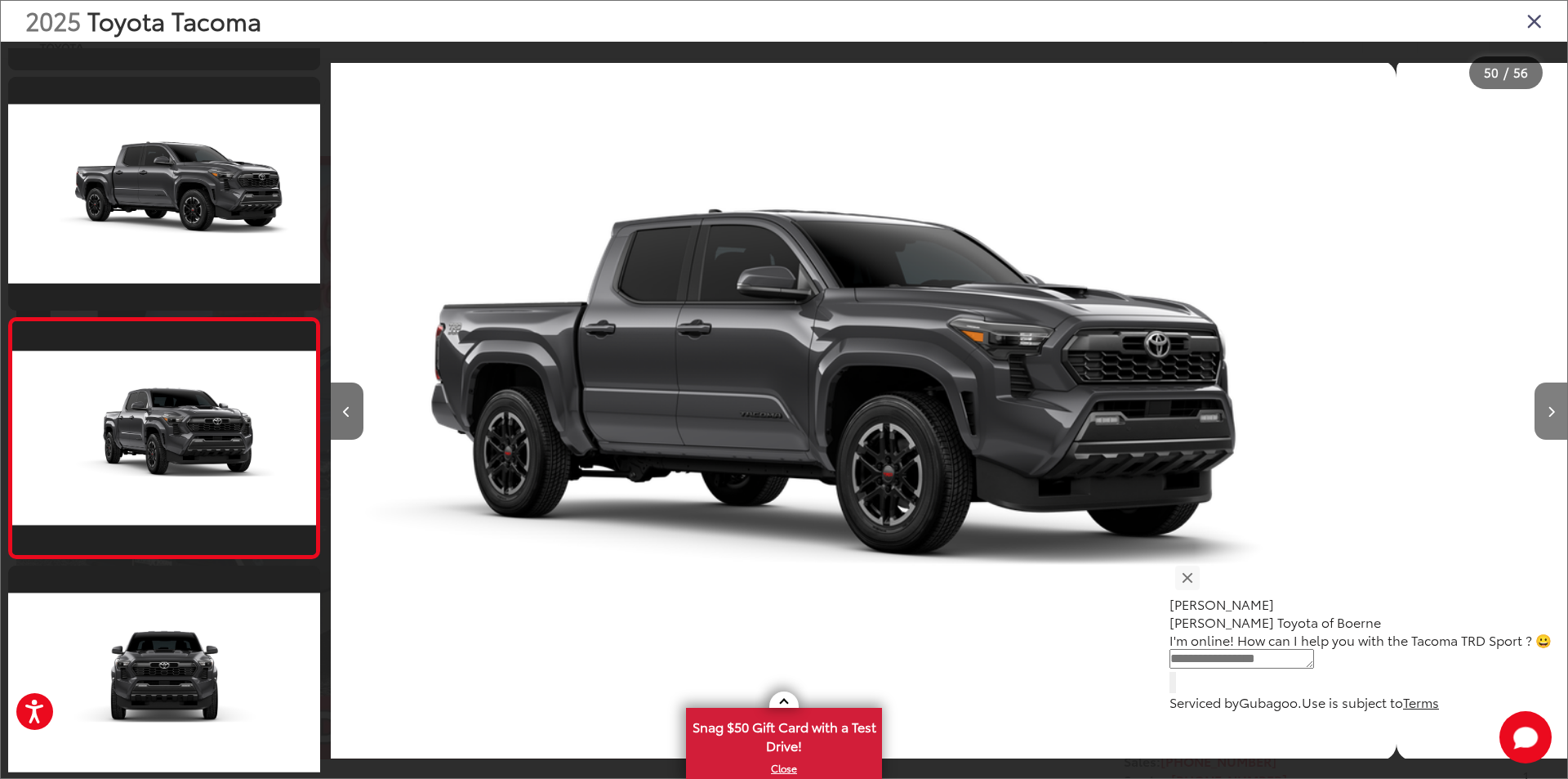
click at [1550, 410] on icon "Next image" at bounding box center [1552, 412] width 8 height 12
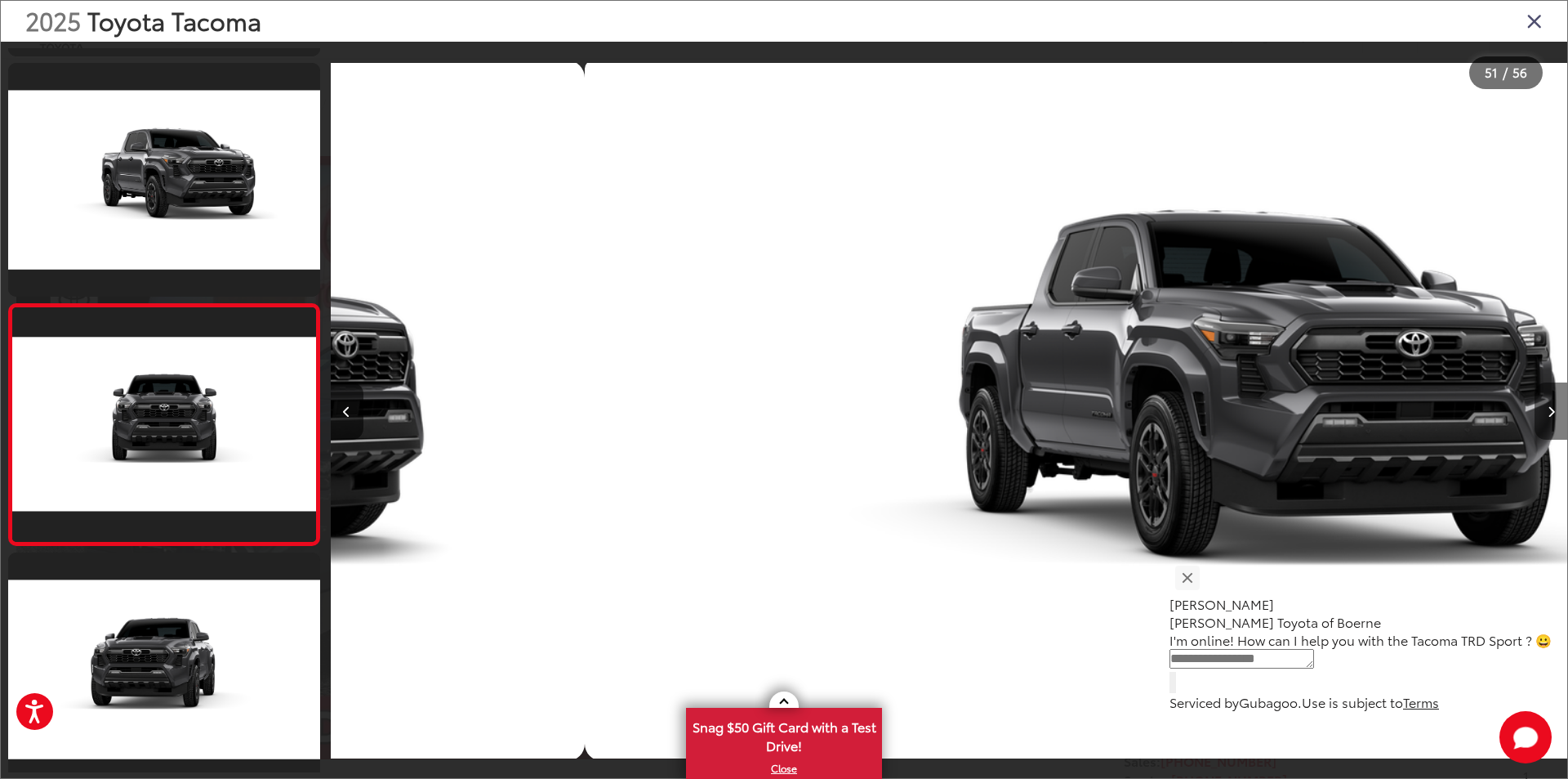
click at [1550, 410] on icon "Next image" at bounding box center [1552, 412] width 8 height 12
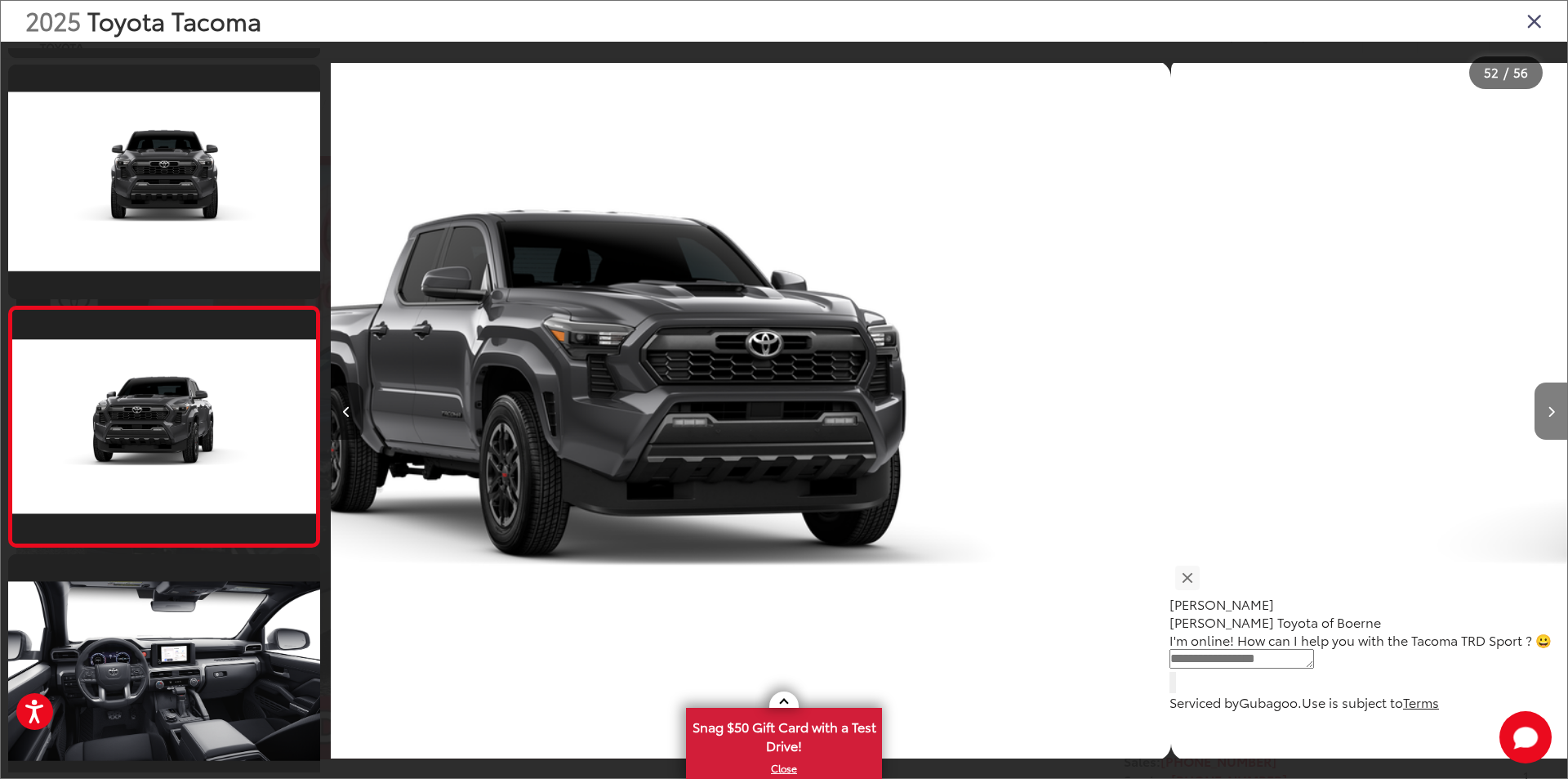
click at [1550, 410] on icon "Next image" at bounding box center [1552, 412] width 8 height 12
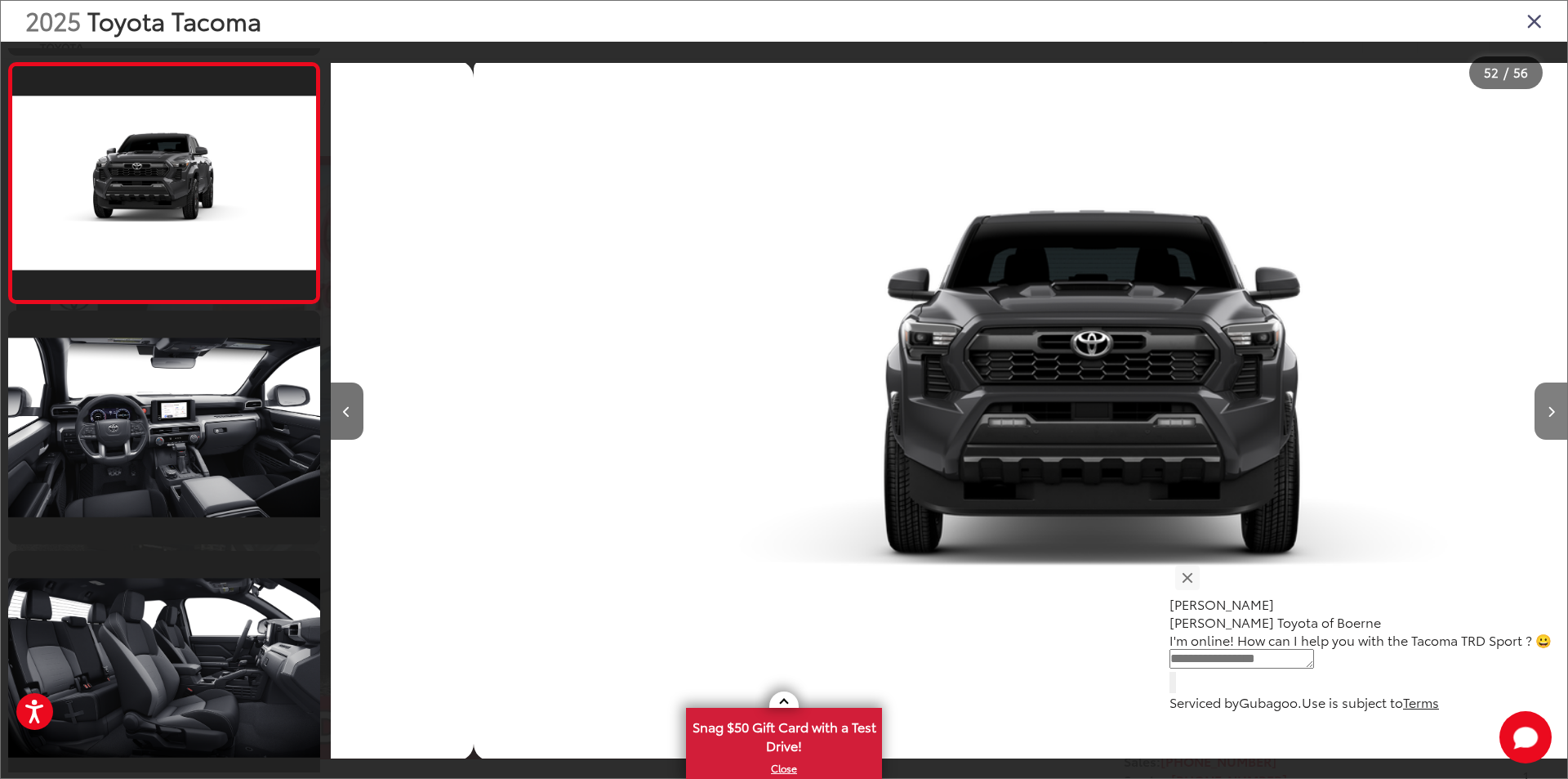
click at [1550, 410] on icon "Next image" at bounding box center [1552, 412] width 8 height 12
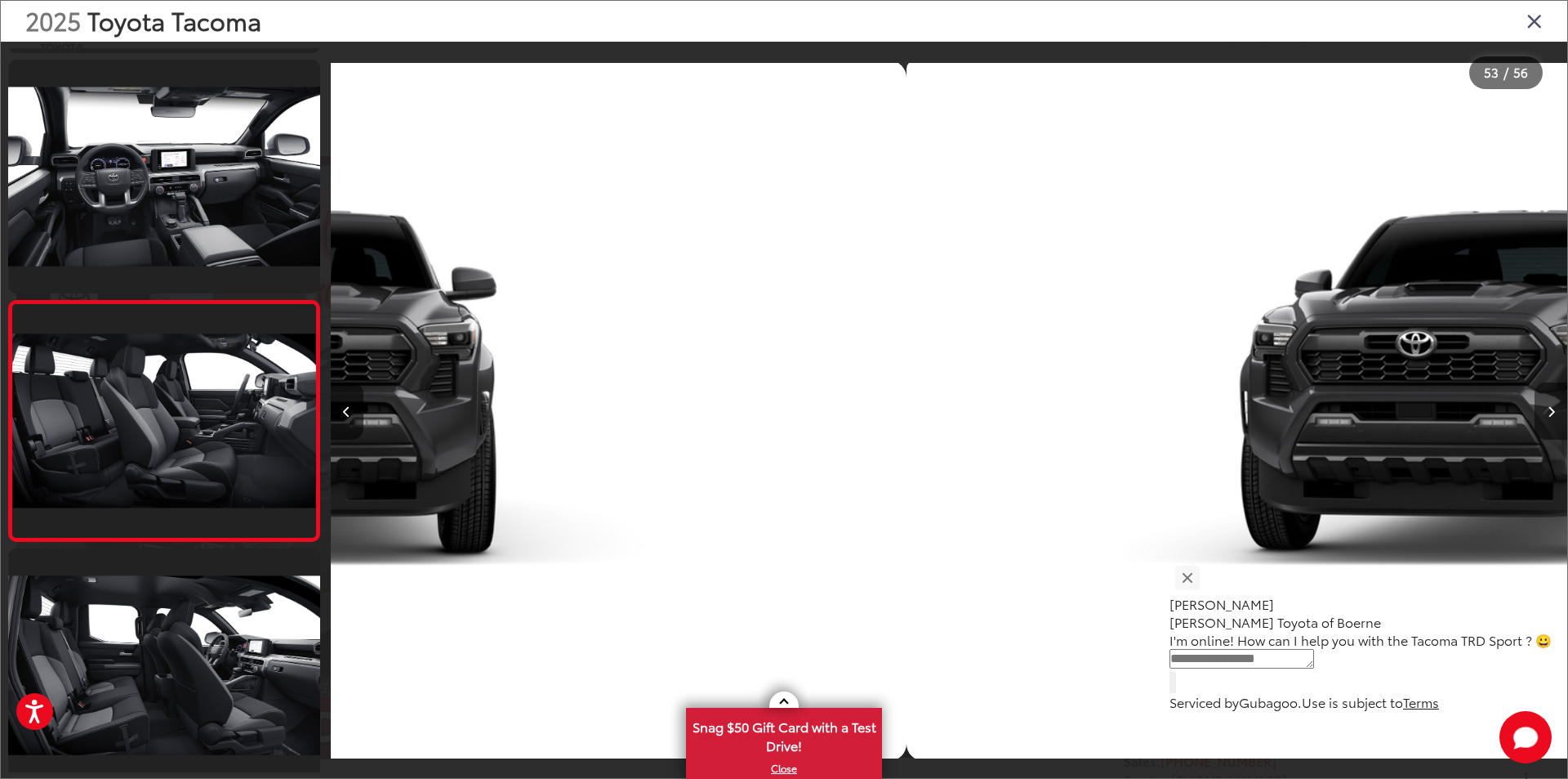
click at [1550, 410] on icon "Next image" at bounding box center [1552, 412] width 8 height 12
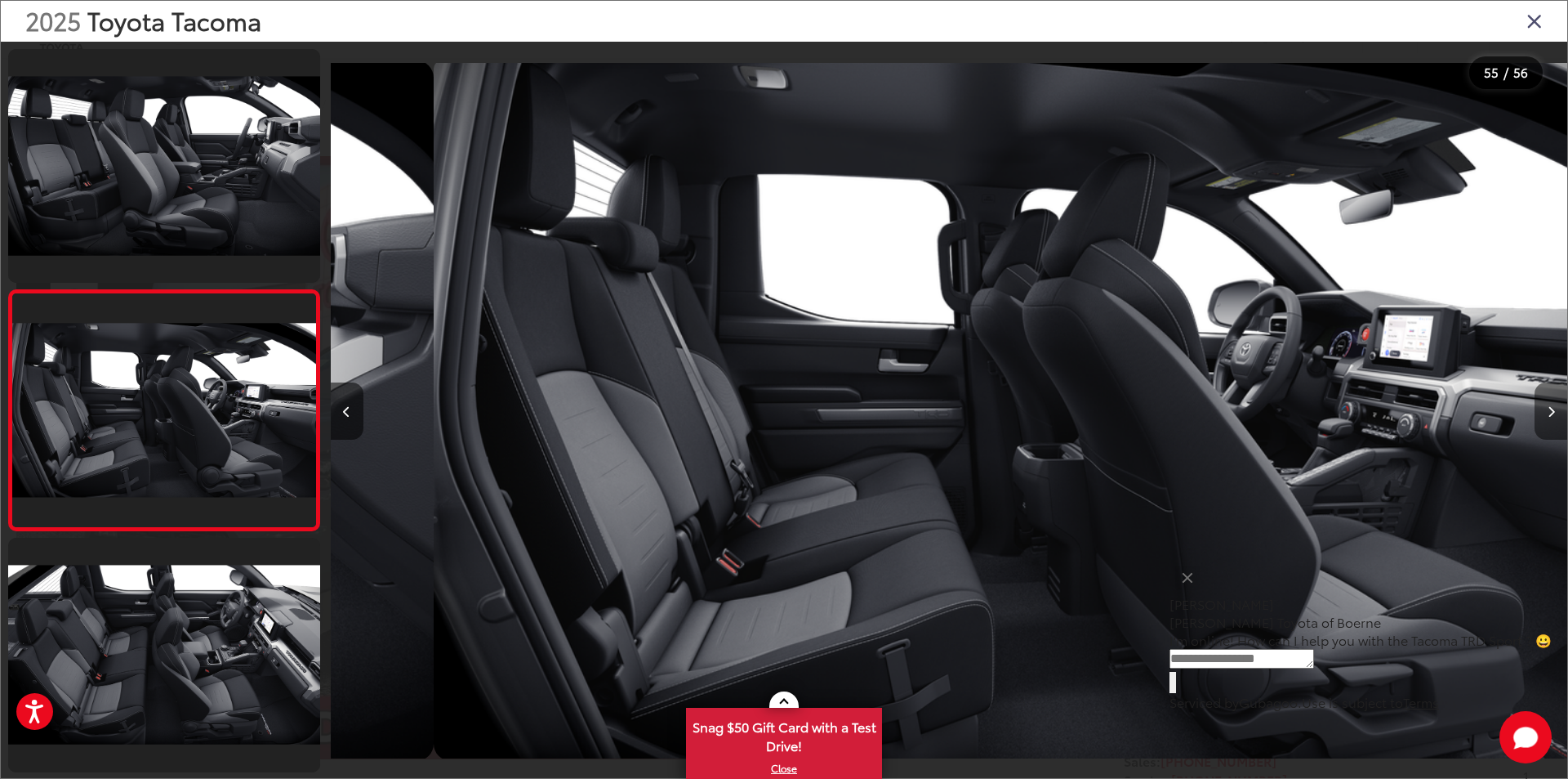
click at [1550, 410] on icon "Next image" at bounding box center [1552, 412] width 8 height 12
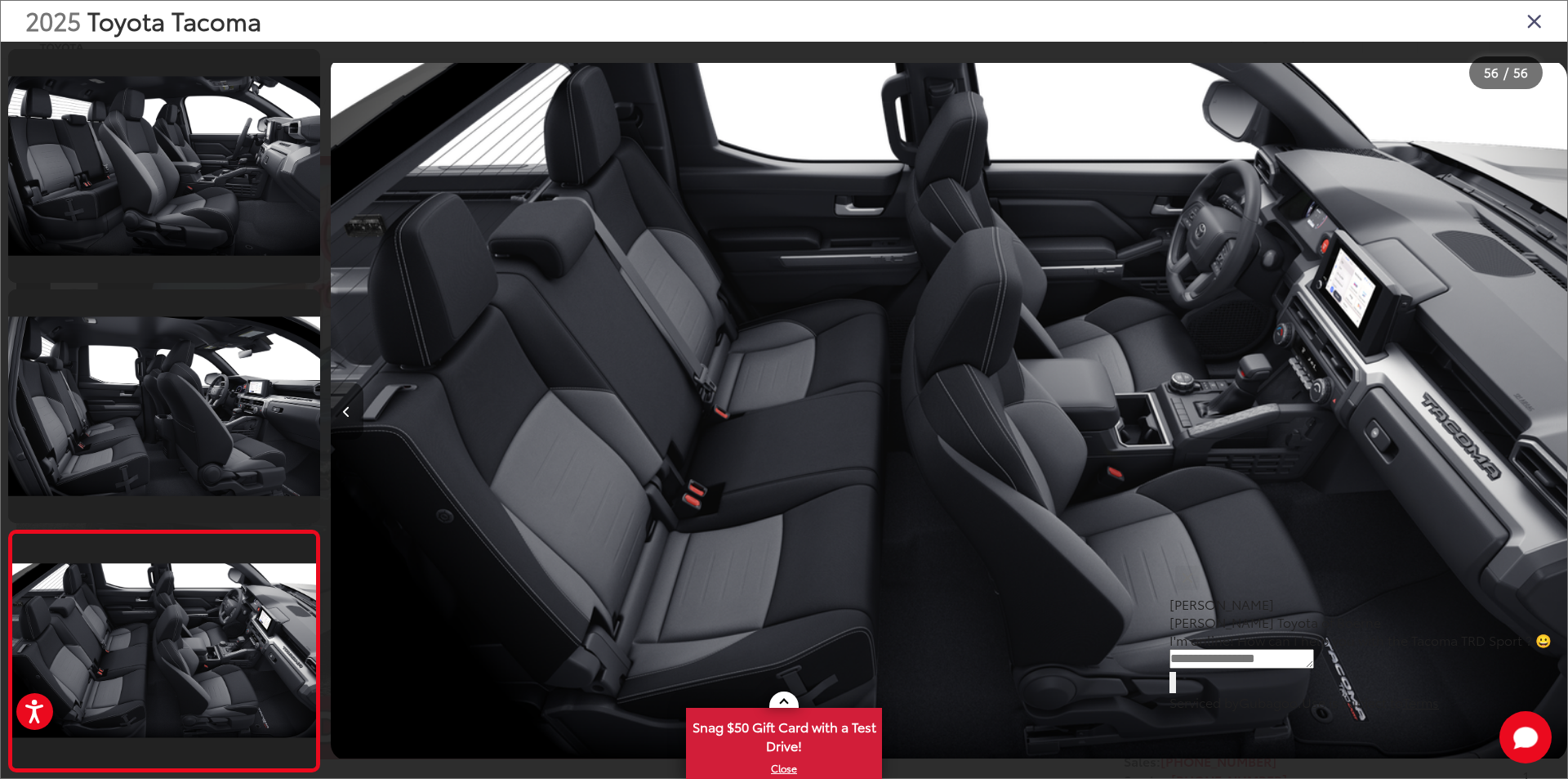
click at [347, 411] on icon "Previous image" at bounding box center [347, 412] width 8 height 12
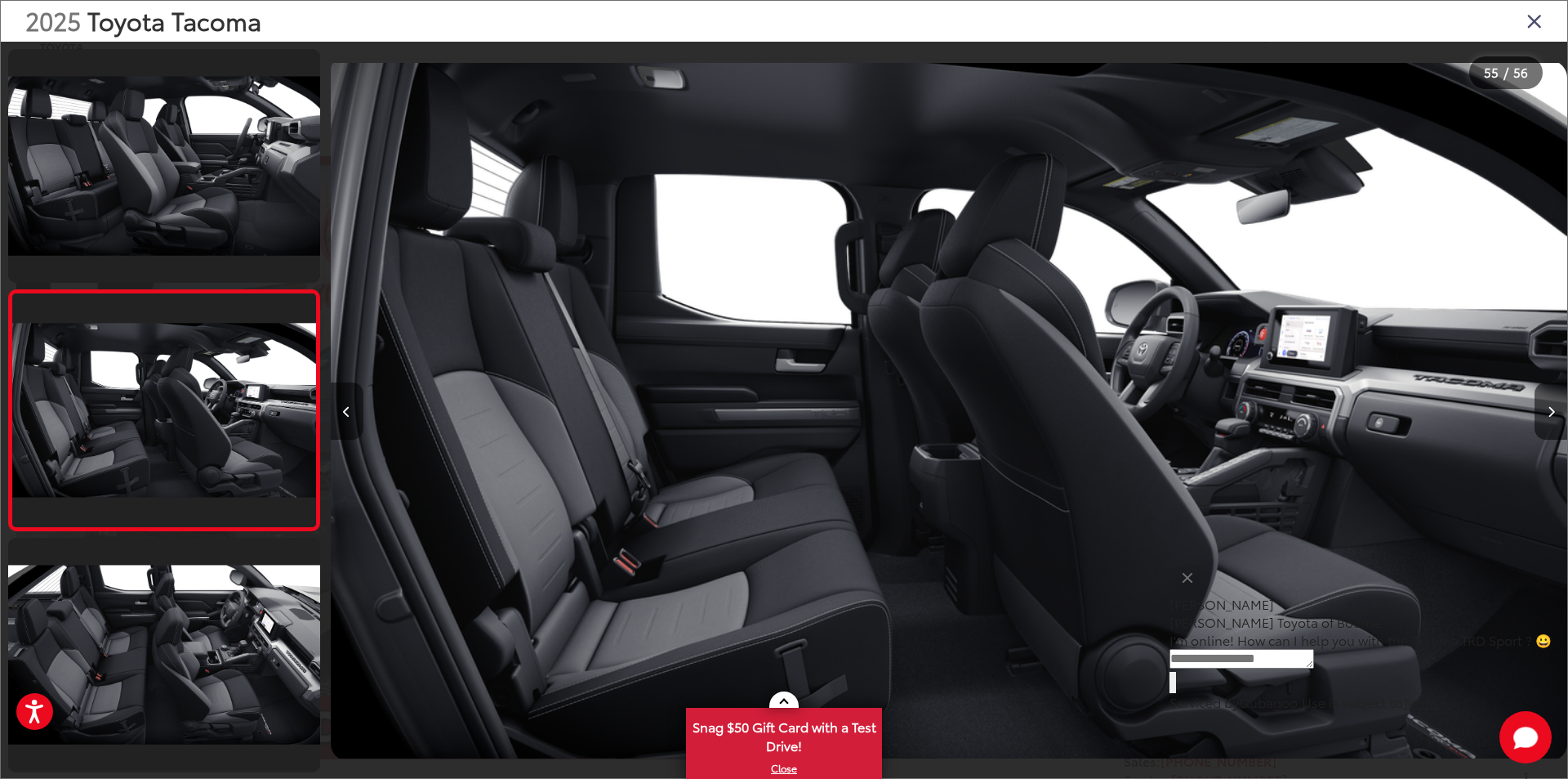
click at [347, 411] on icon "Previous image" at bounding box center [347, 412] width 8 height 12
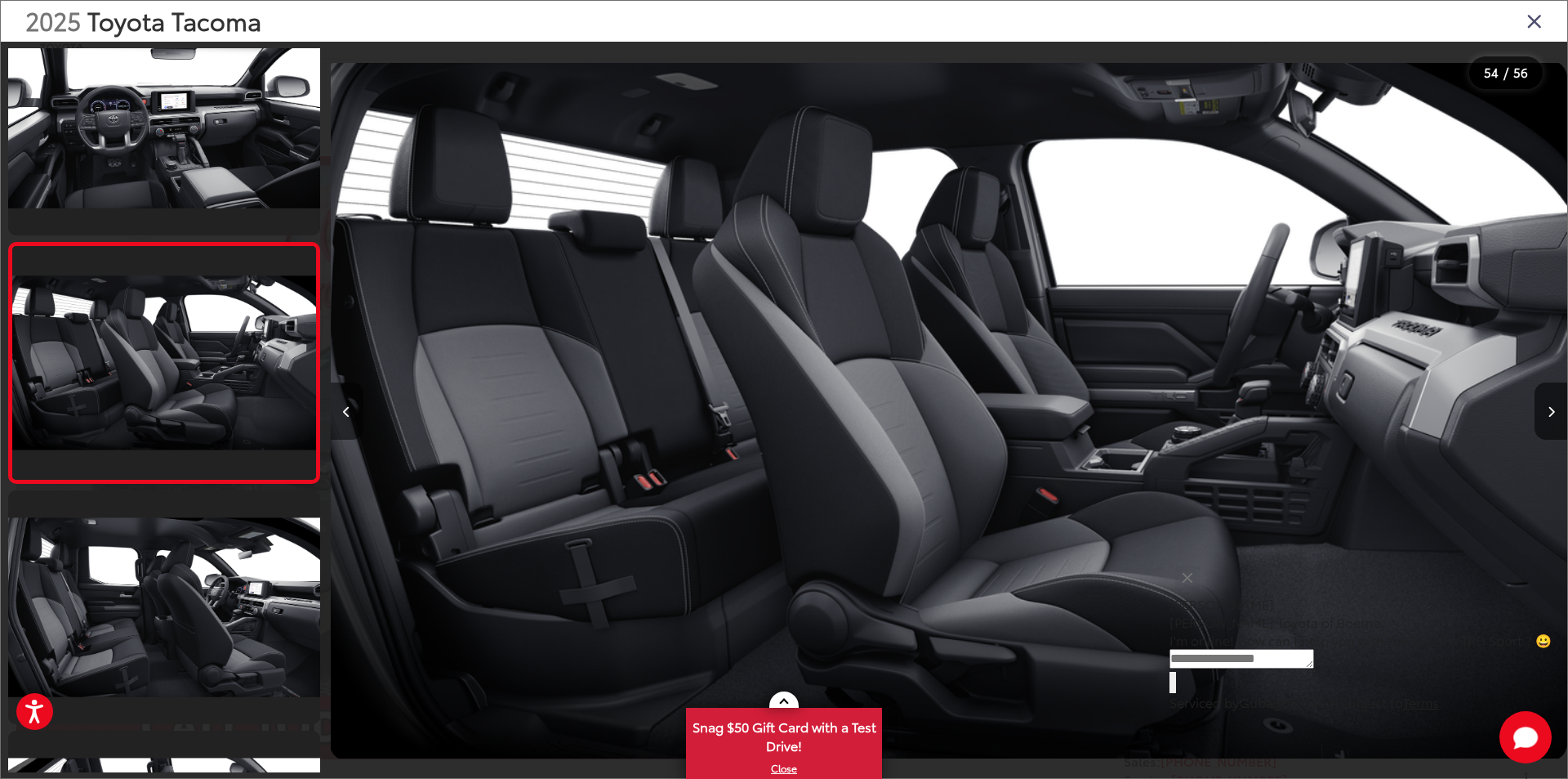
click at [347, 410] on icon "Previous image" at bounding box center [347, 412] width 8 height 12
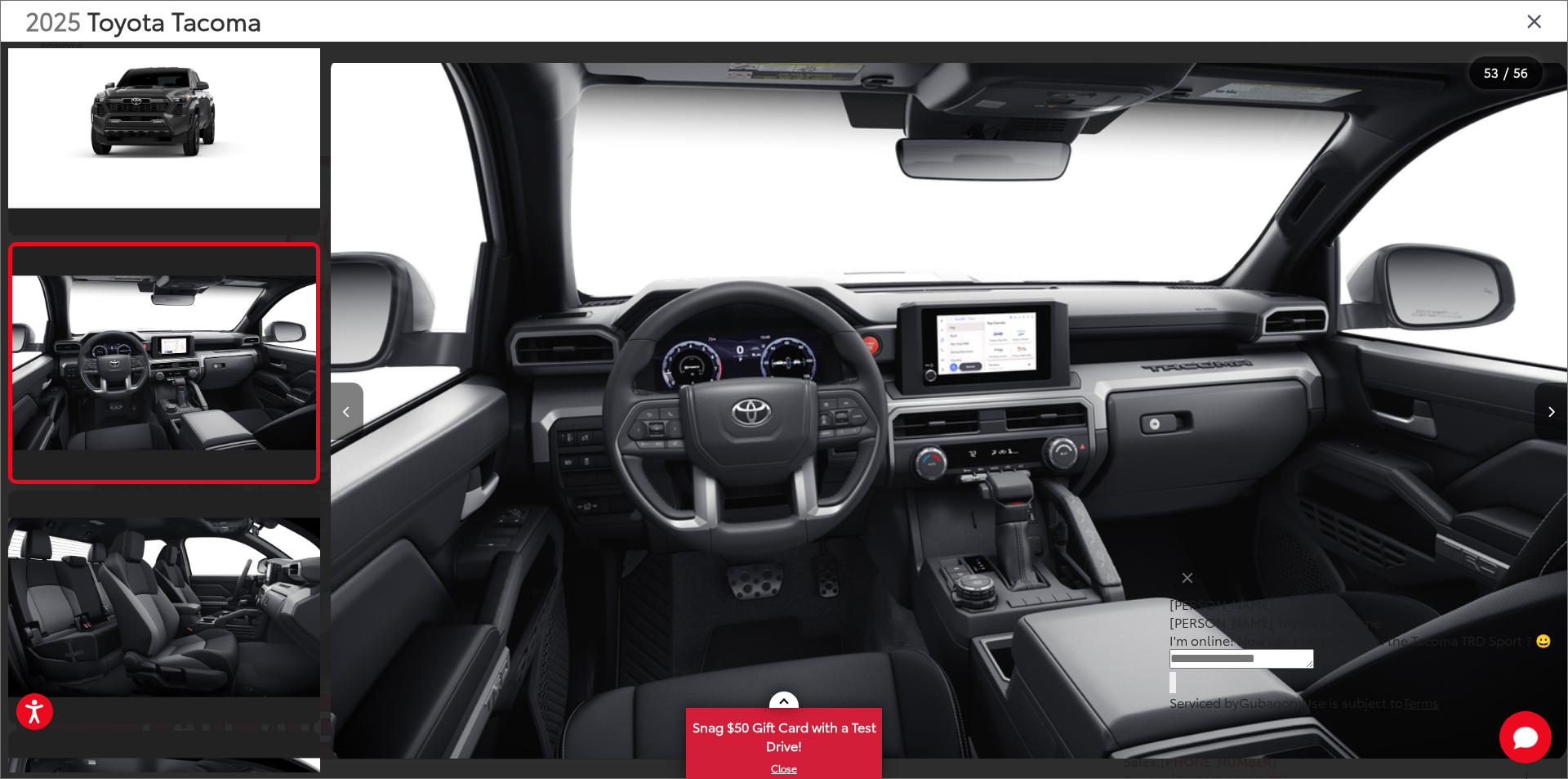
click at [347, 410] on icon "Previous image" at bounding box center [347, 412] width 8 height 12
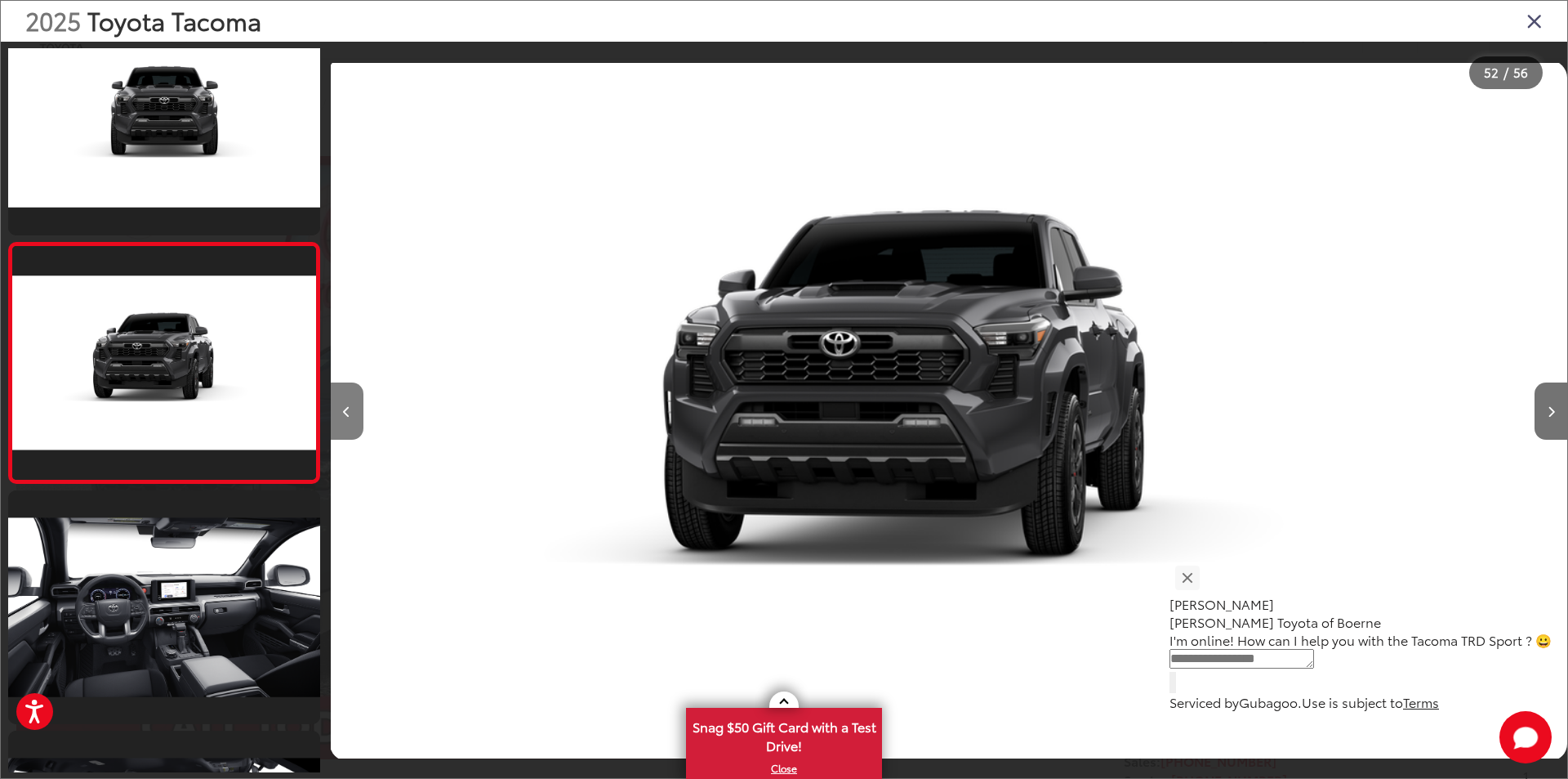
click at [347, 410] on icon "Previous image" at bounding box center [347, 412] width 8 height 12
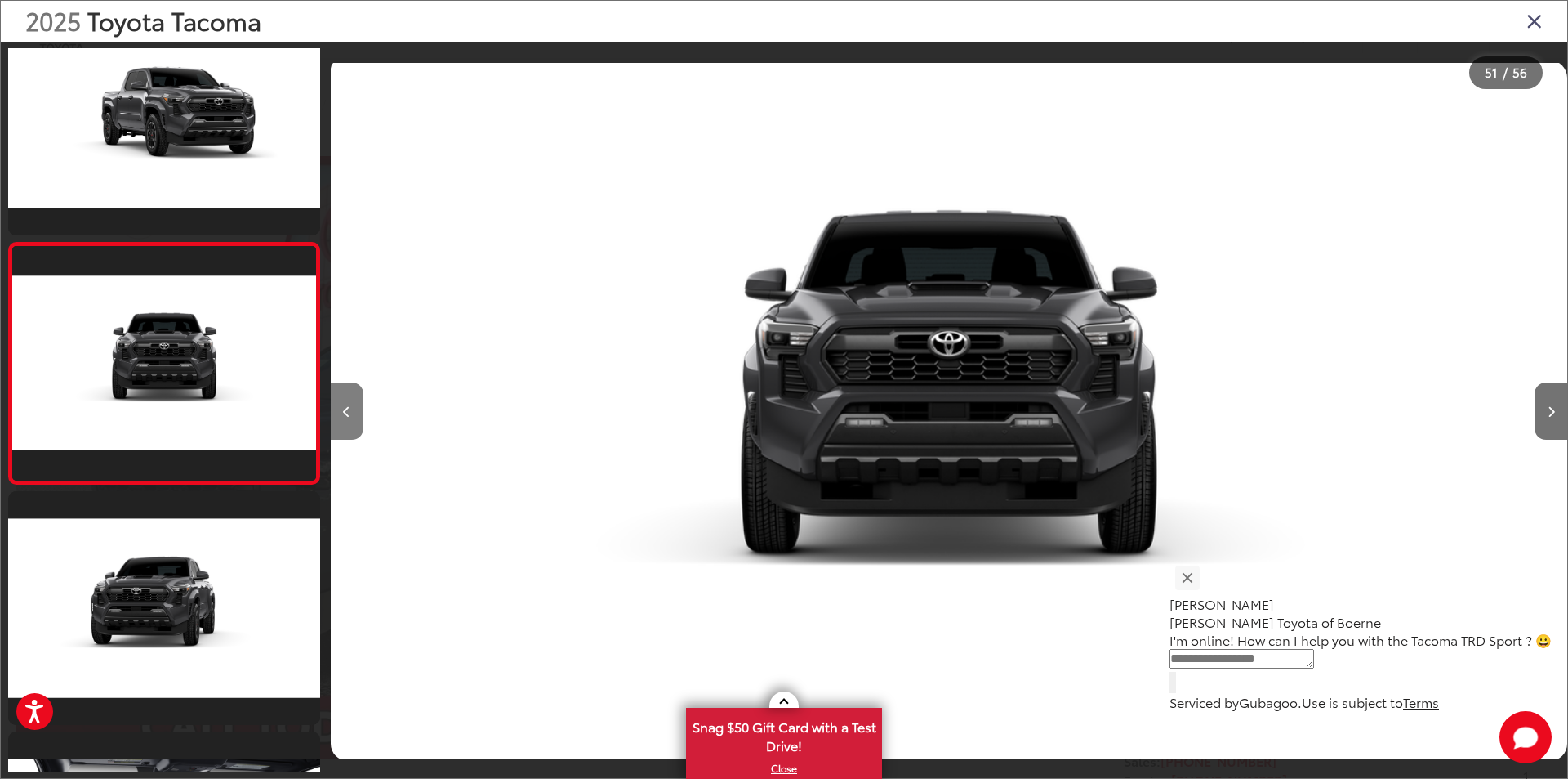
click at [347, 410] on icon "Previous image" at bounding box center [347, 412] width 8 height 12
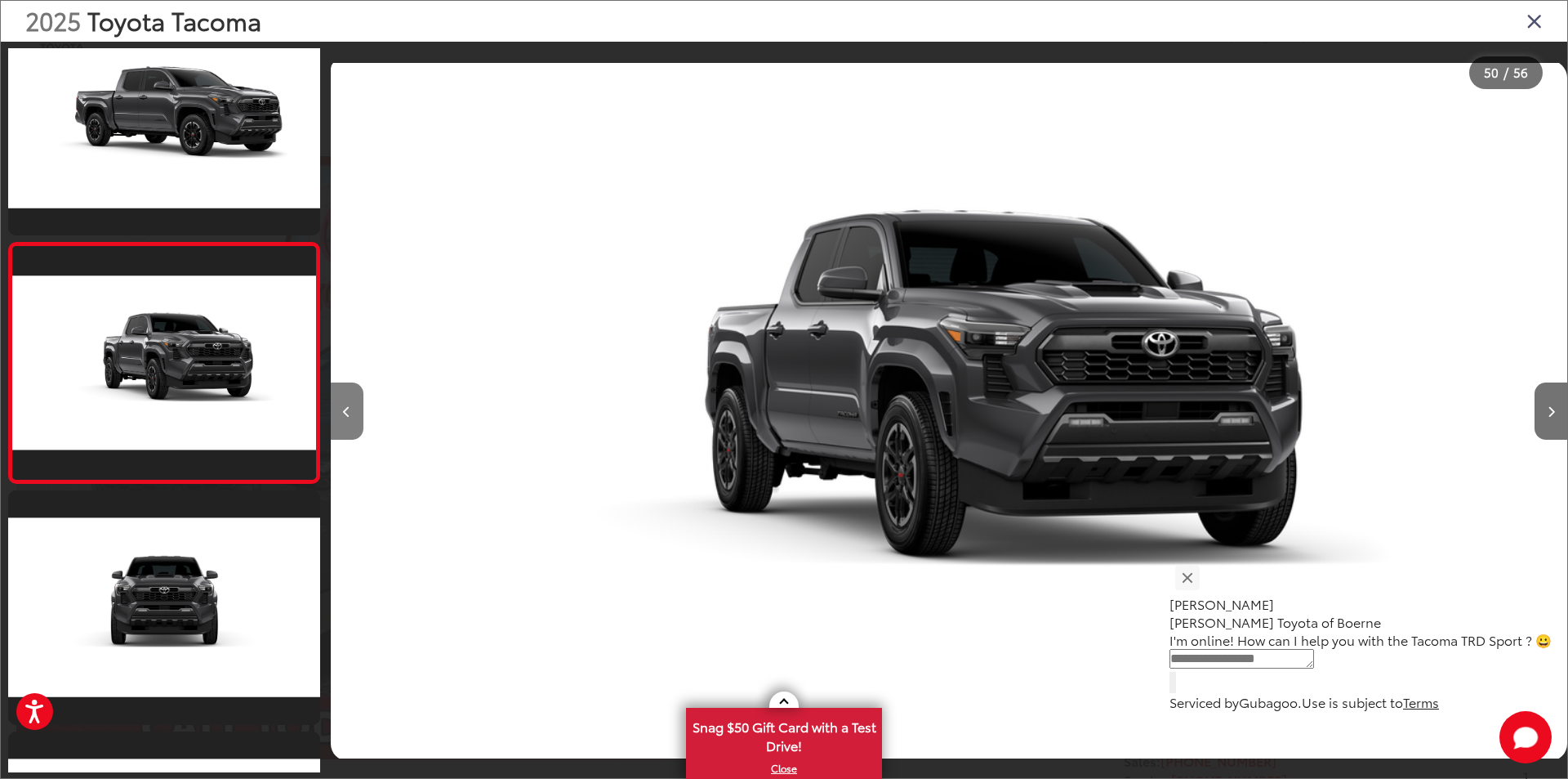
click at [346, 410] on icon "Previous image" at bounding box center [347, 412] width 8 height 12
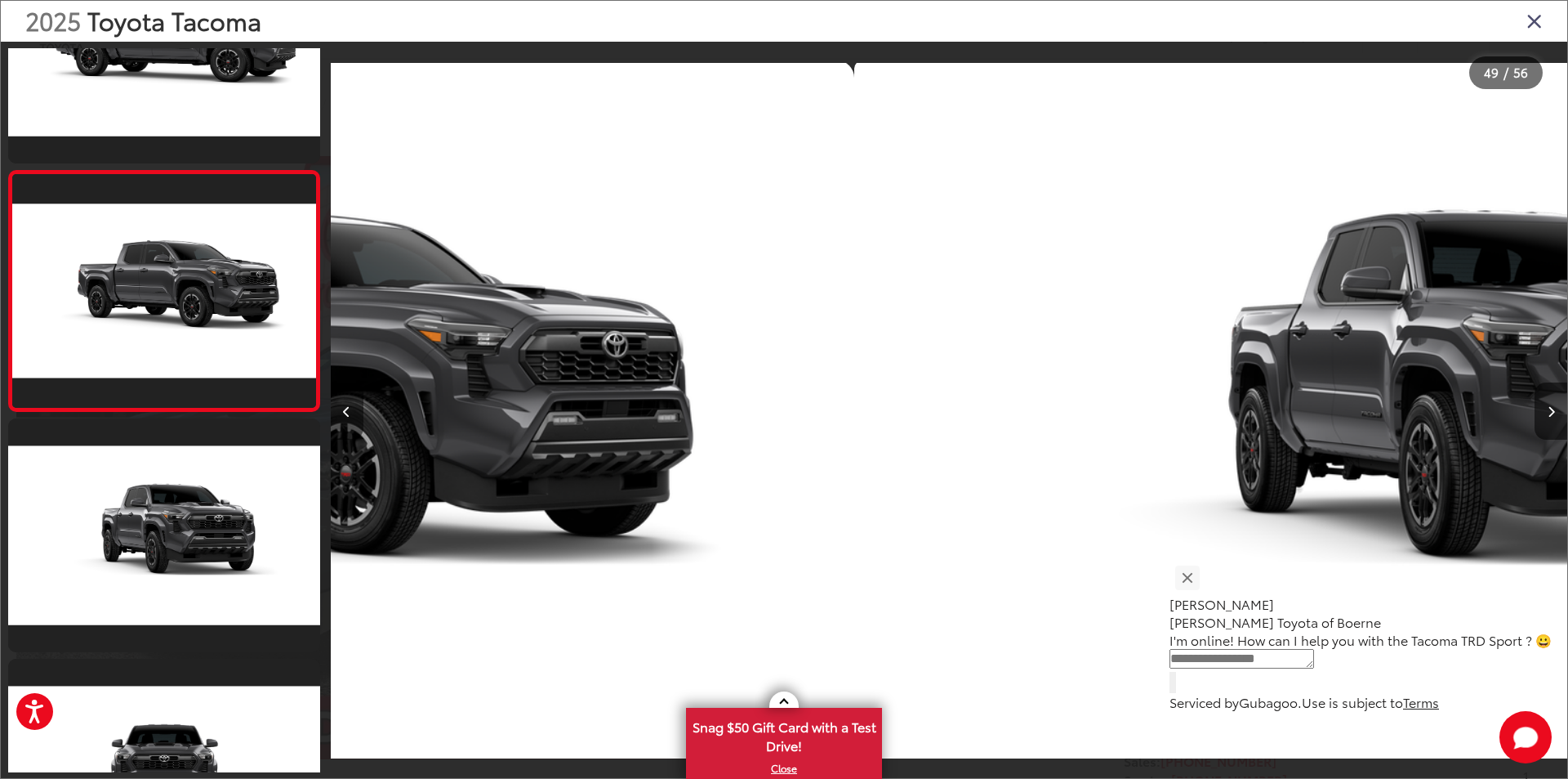
click at [346, 410] on icon "Previous image" at bounding box center [347, 412] width 8 height 12
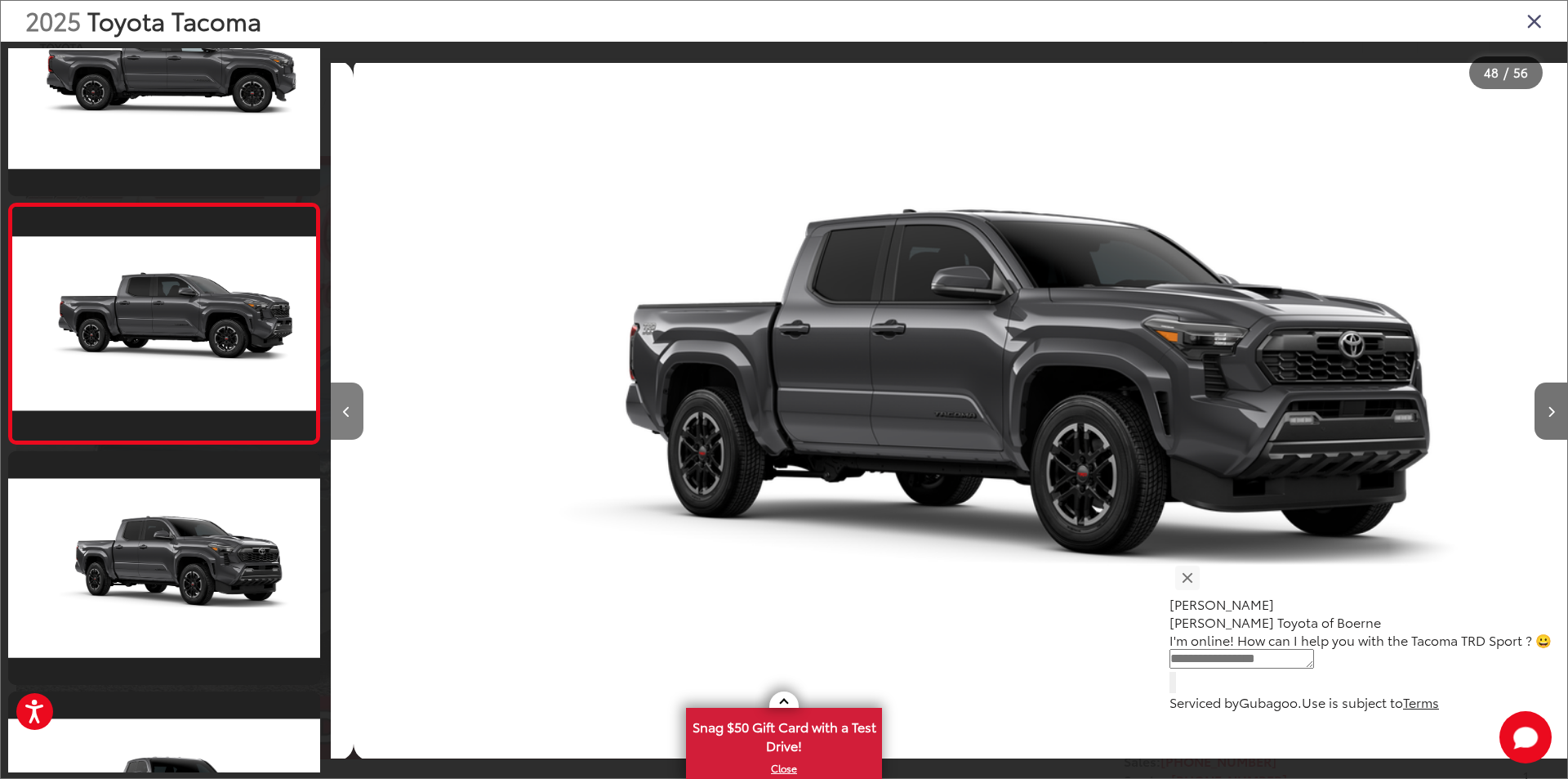
click at [346, 410] on icon "Previous image" at bounding box center [347, 412] width 8 height 12
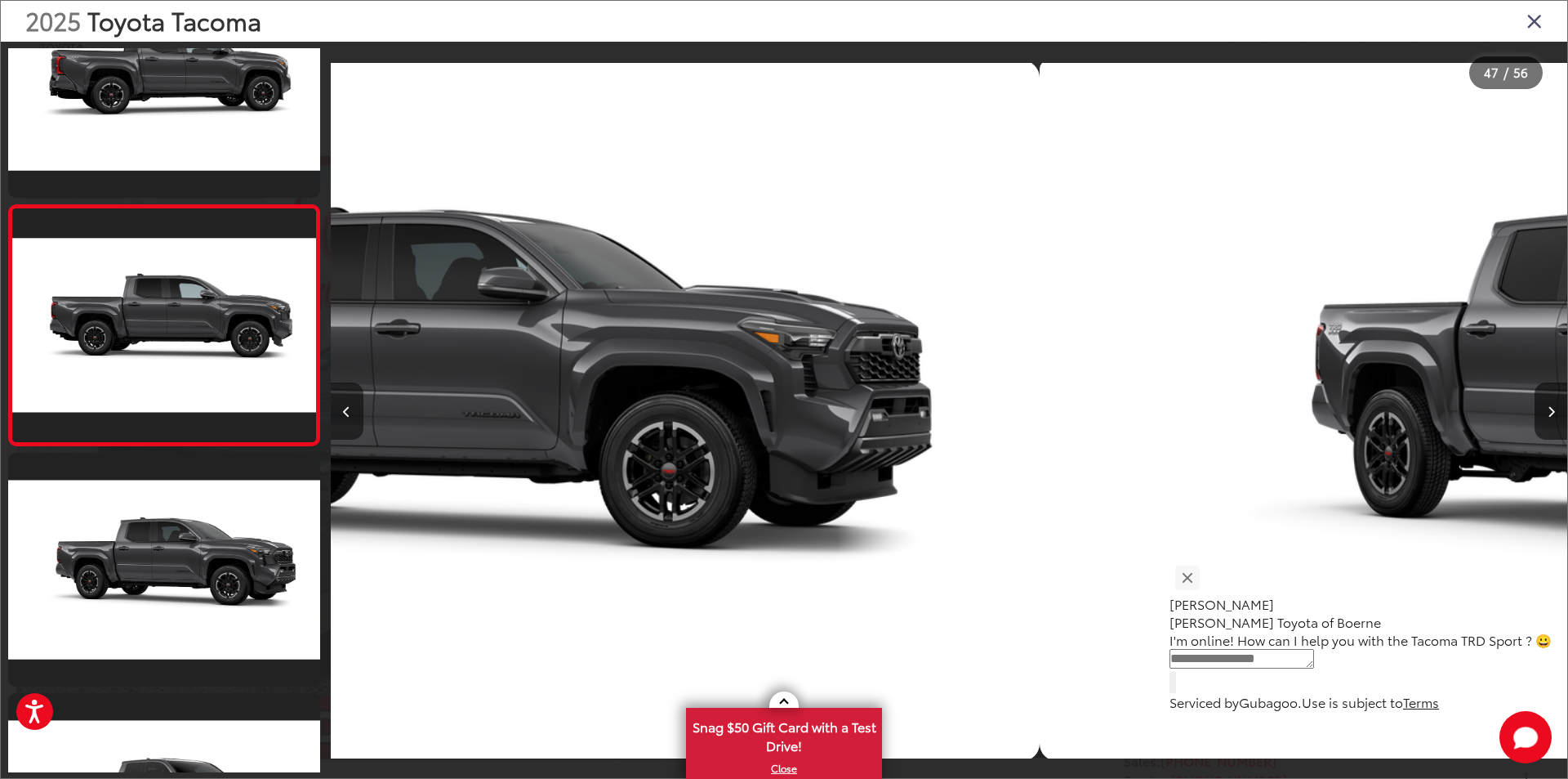
click at [346, 410] on icon "Previous image" at bounding box center [347, 412] width 8 height 12
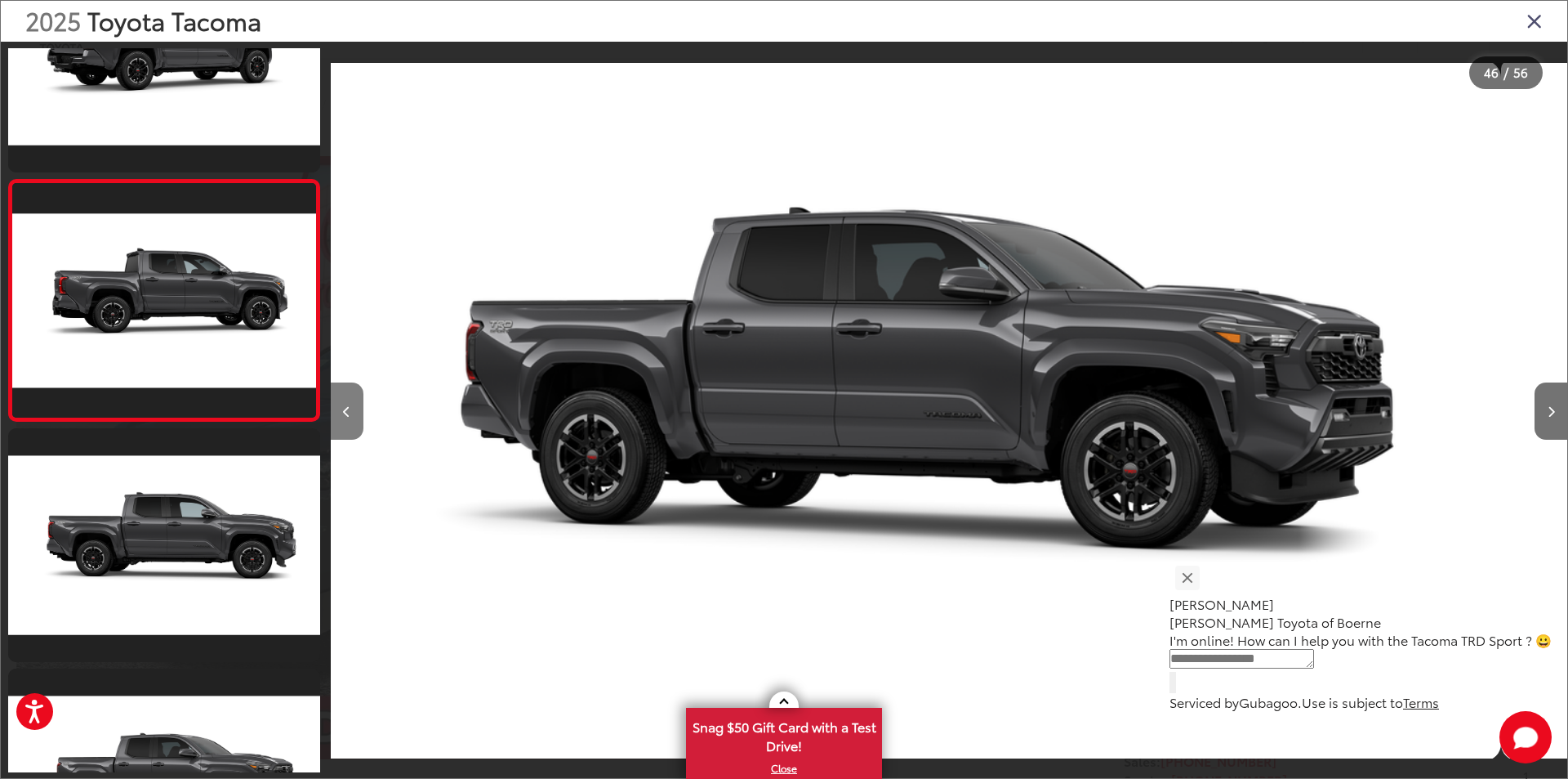
click at [346, 410] on icon "Previous image" at bounding box center [347, 412] width 8 height 12
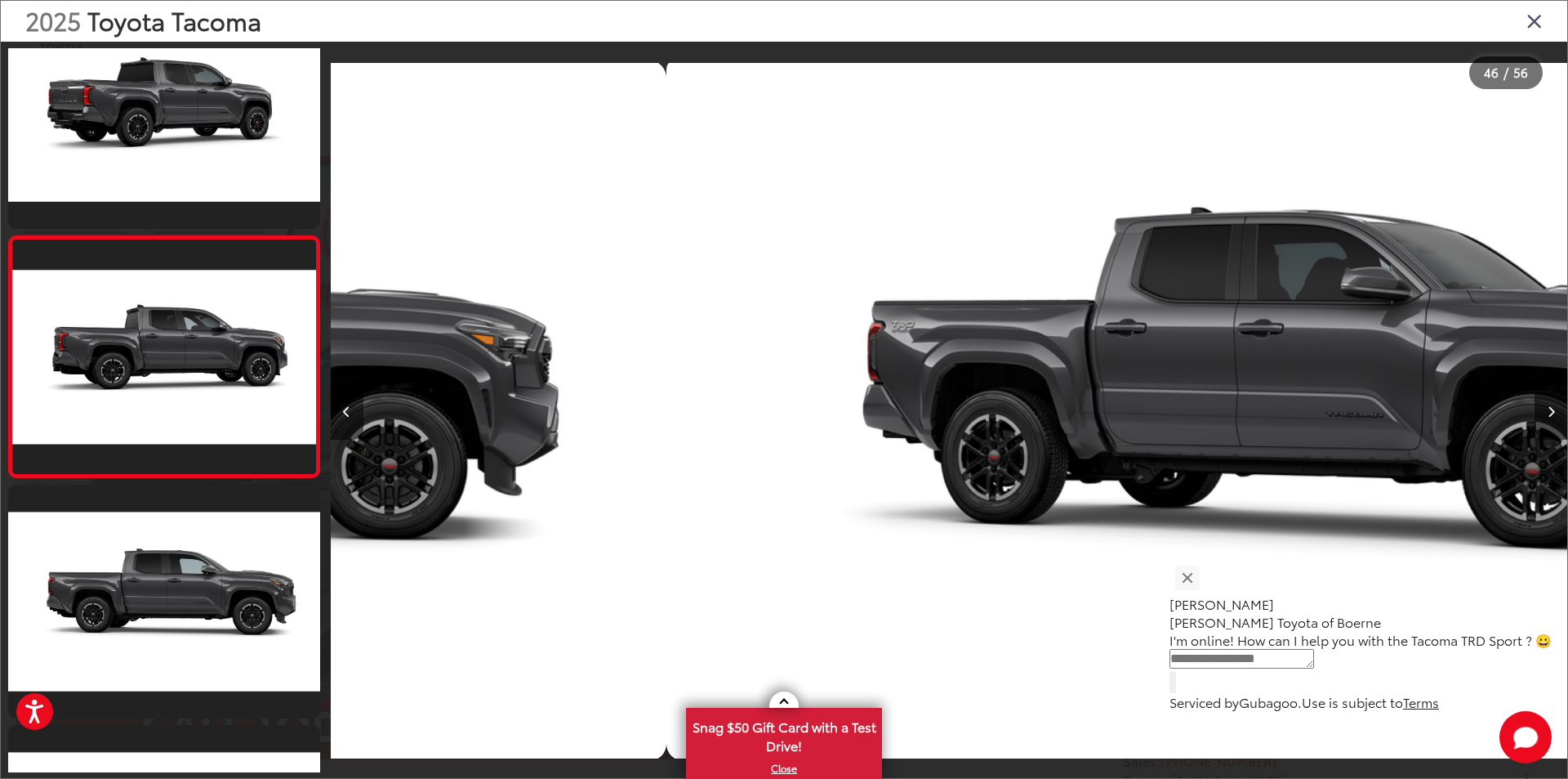
click at [346, 410] on icon "Previous image" at bounding box center [347, 412] width 8 height 12
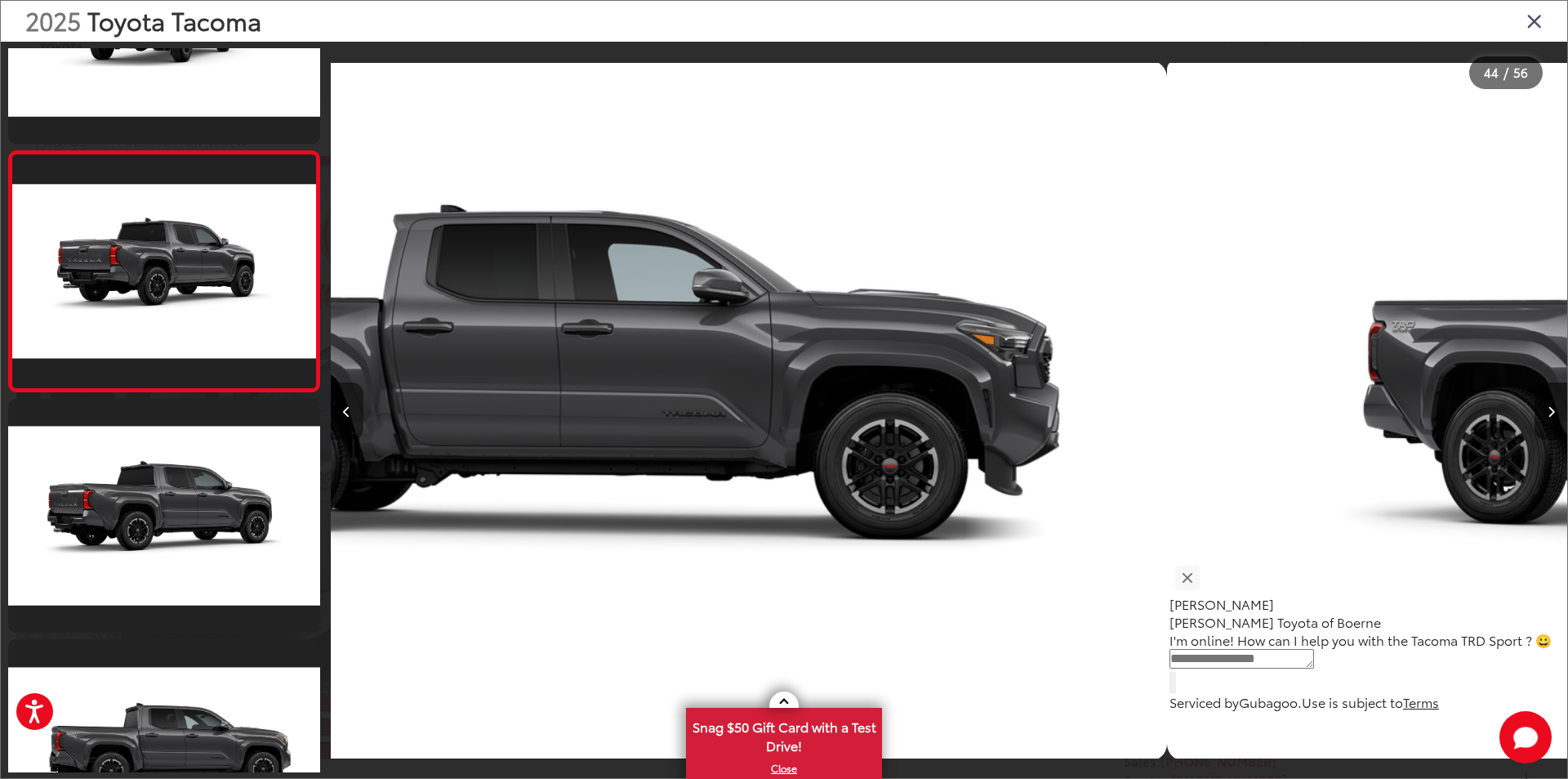
click at [346, 410] on icon "Previous image" at bounding box center [347, 412] width 8 height 12
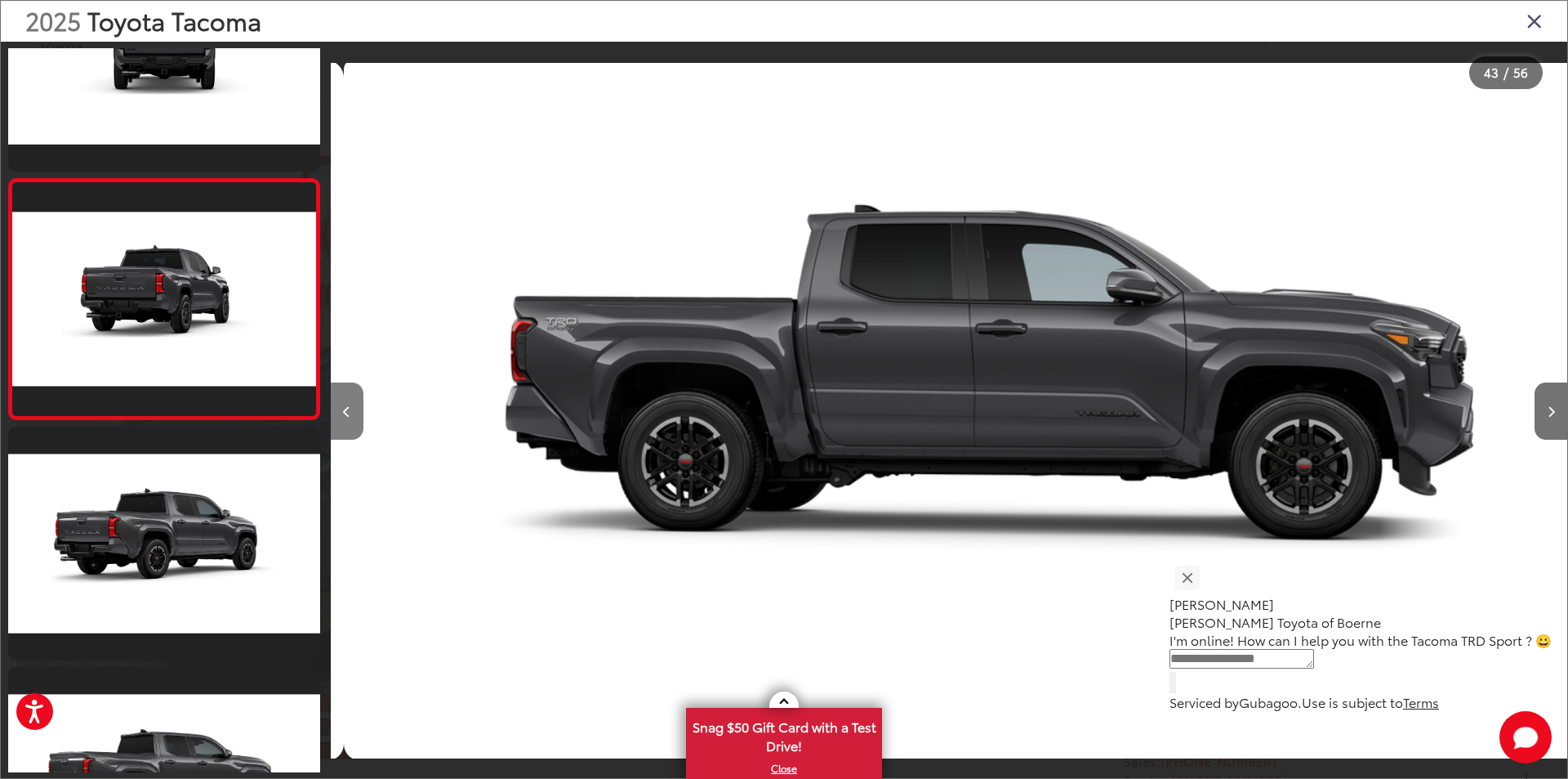
click at [346, 410] on icon "Previous image" at bounding box center [347, 412] width 8 height 12
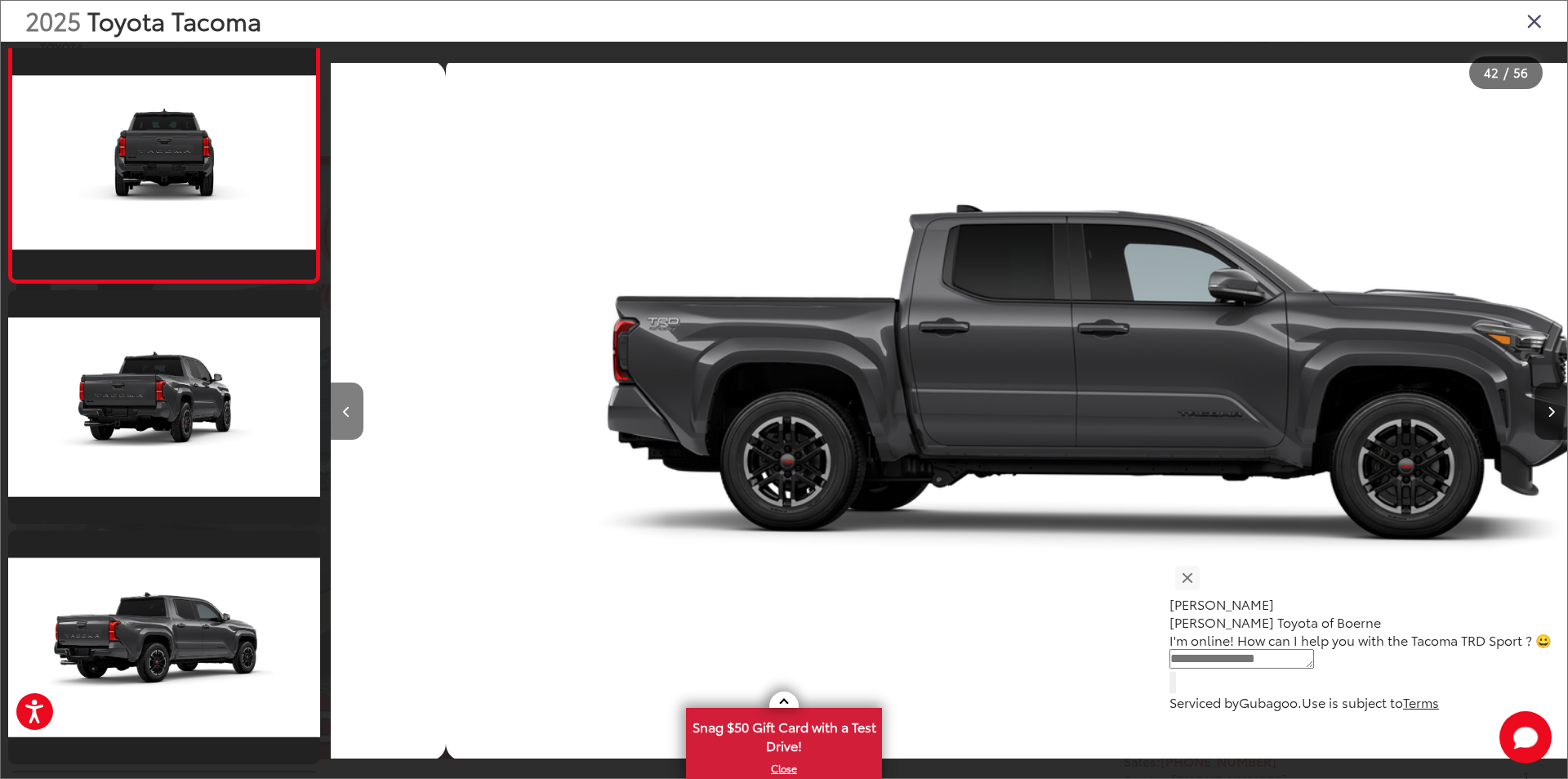
click at [346, 410] on icon "Previous image" at bounding box center [347, 412] width 8 height 12
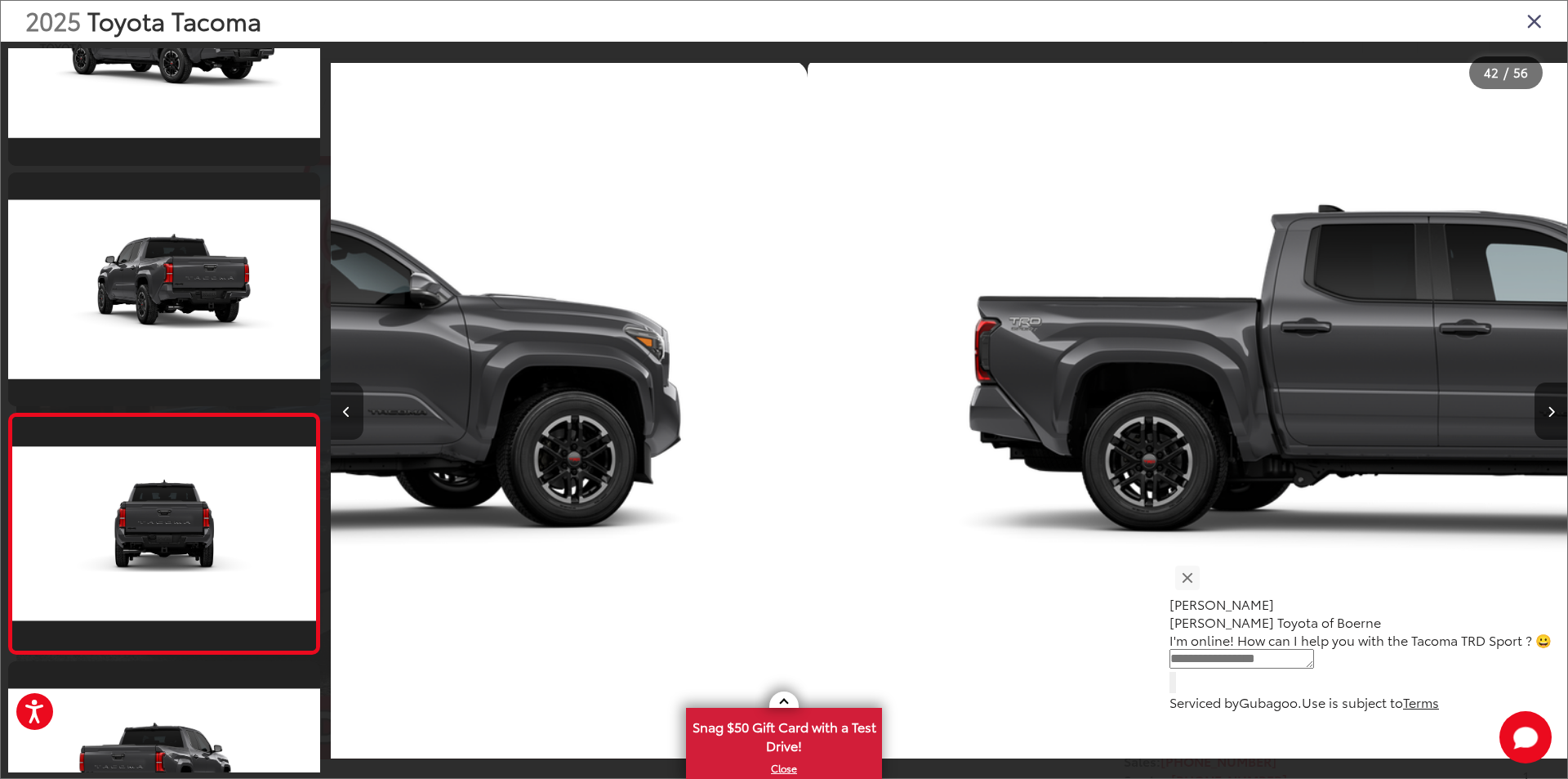
click at [346, 410] on icon "Previous image" at bounding box center [347, 412] width 8 height 12
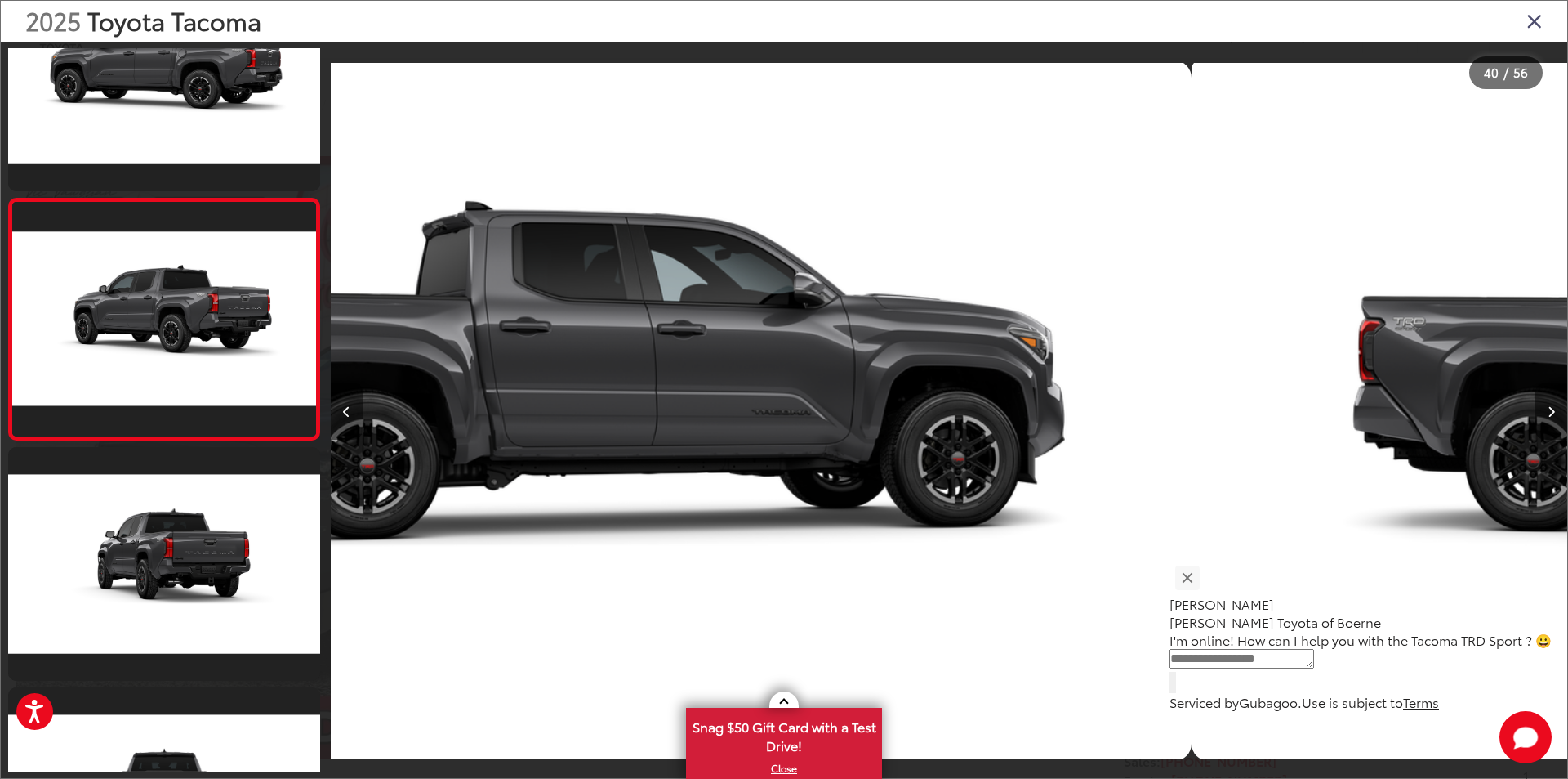
click at [346, 410] on icon "Previous image" at bounding box center [347, 412] width 8 height 12
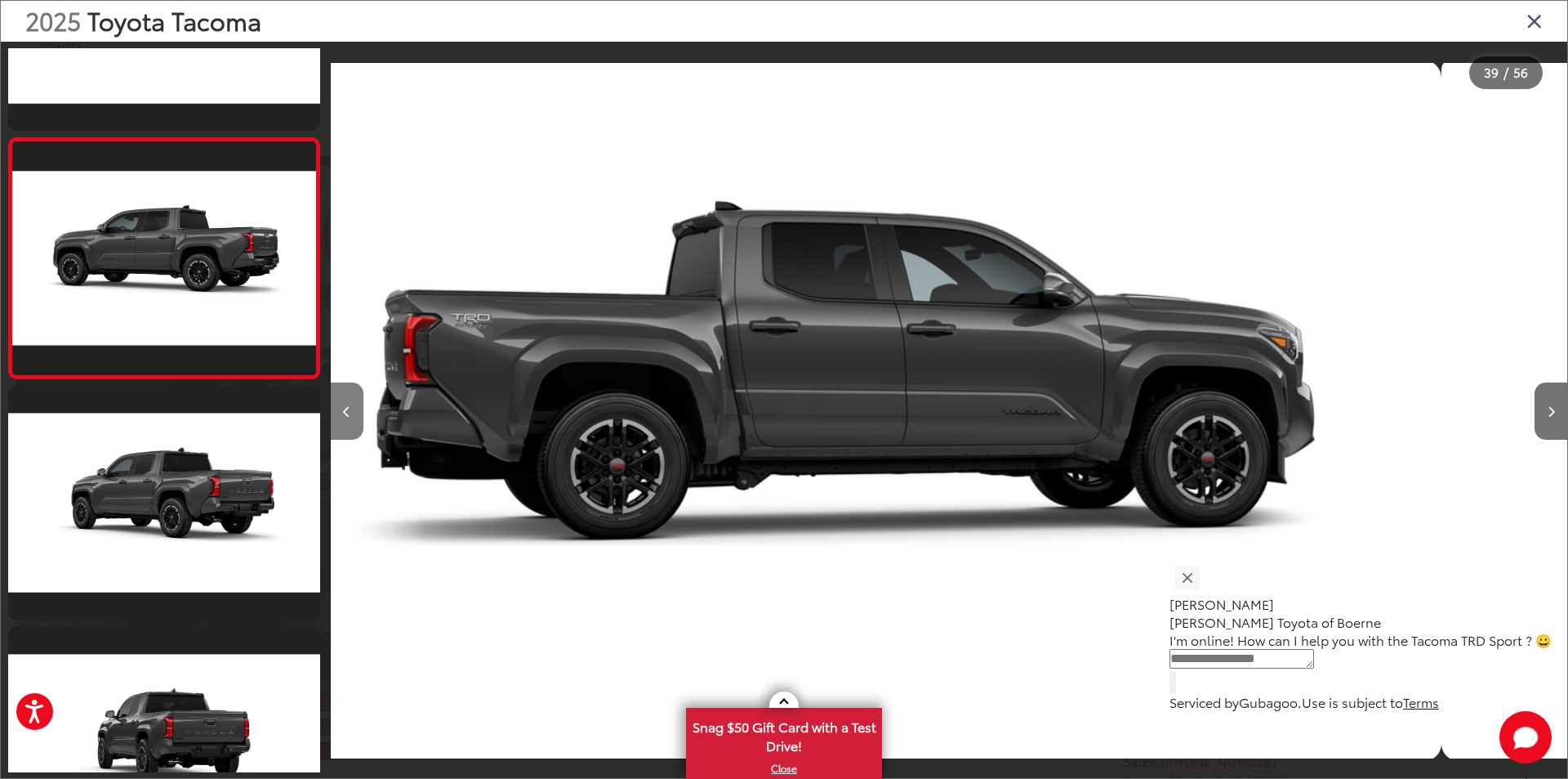
click at [346, 410] on icon "Previous image" at bounding box center [347, 412] width 8 height 12
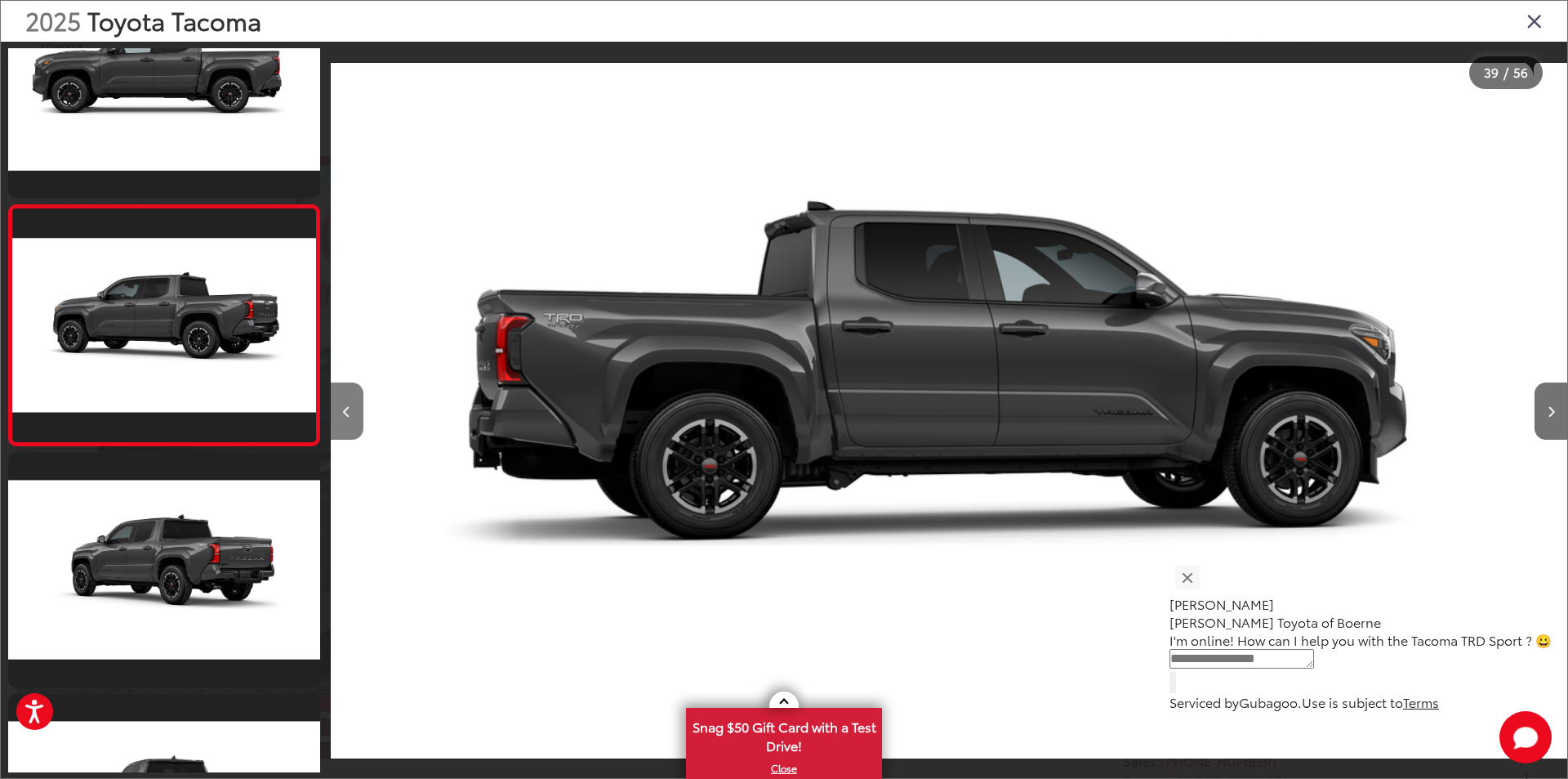
click at [346, 410] on icon "Previous image" at bounding box center [347, 412] width 8 height 12
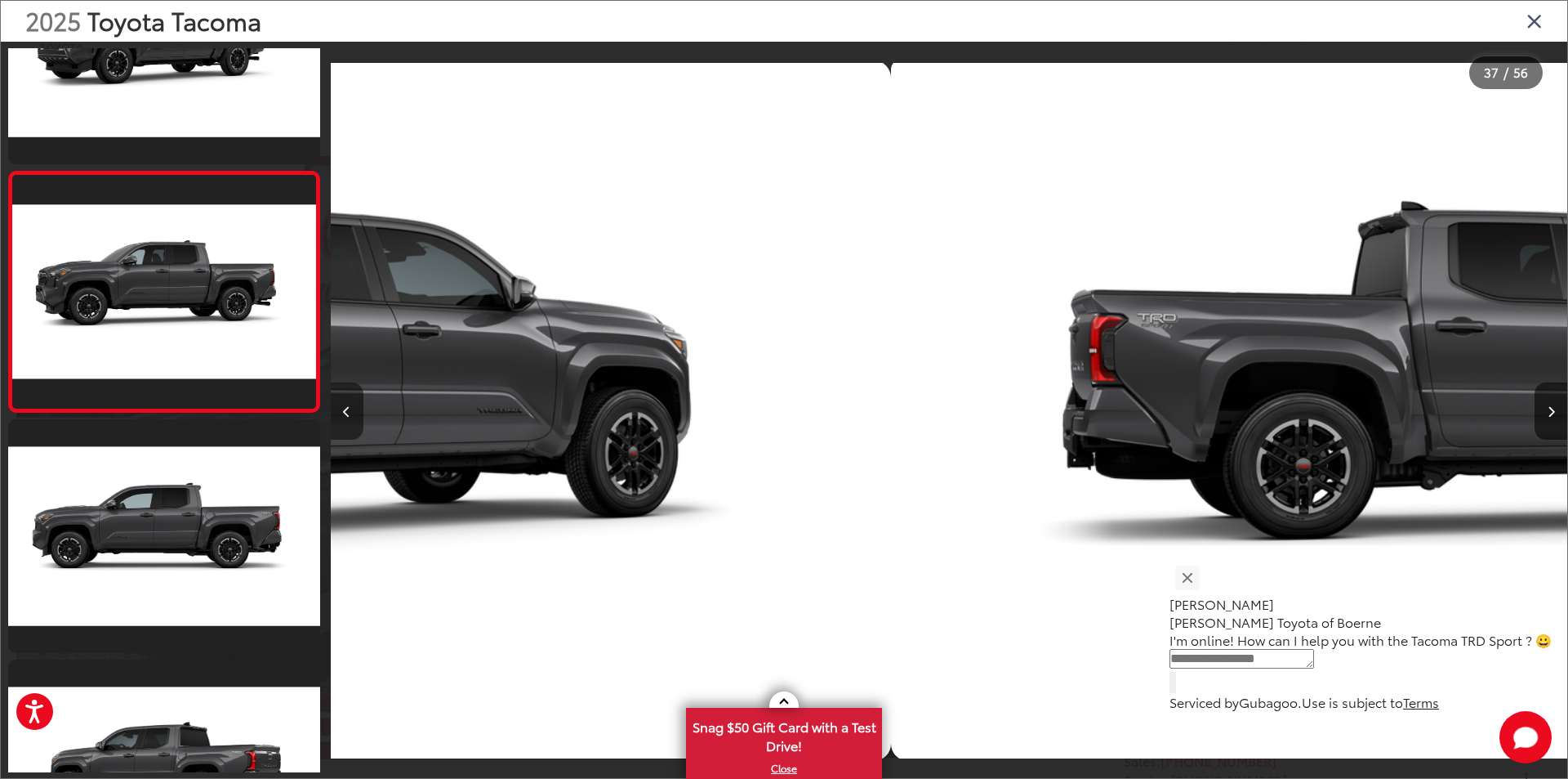
click at [346, 410] on icon "Previous image" at bounding box center [347, 412] width 8 height 12
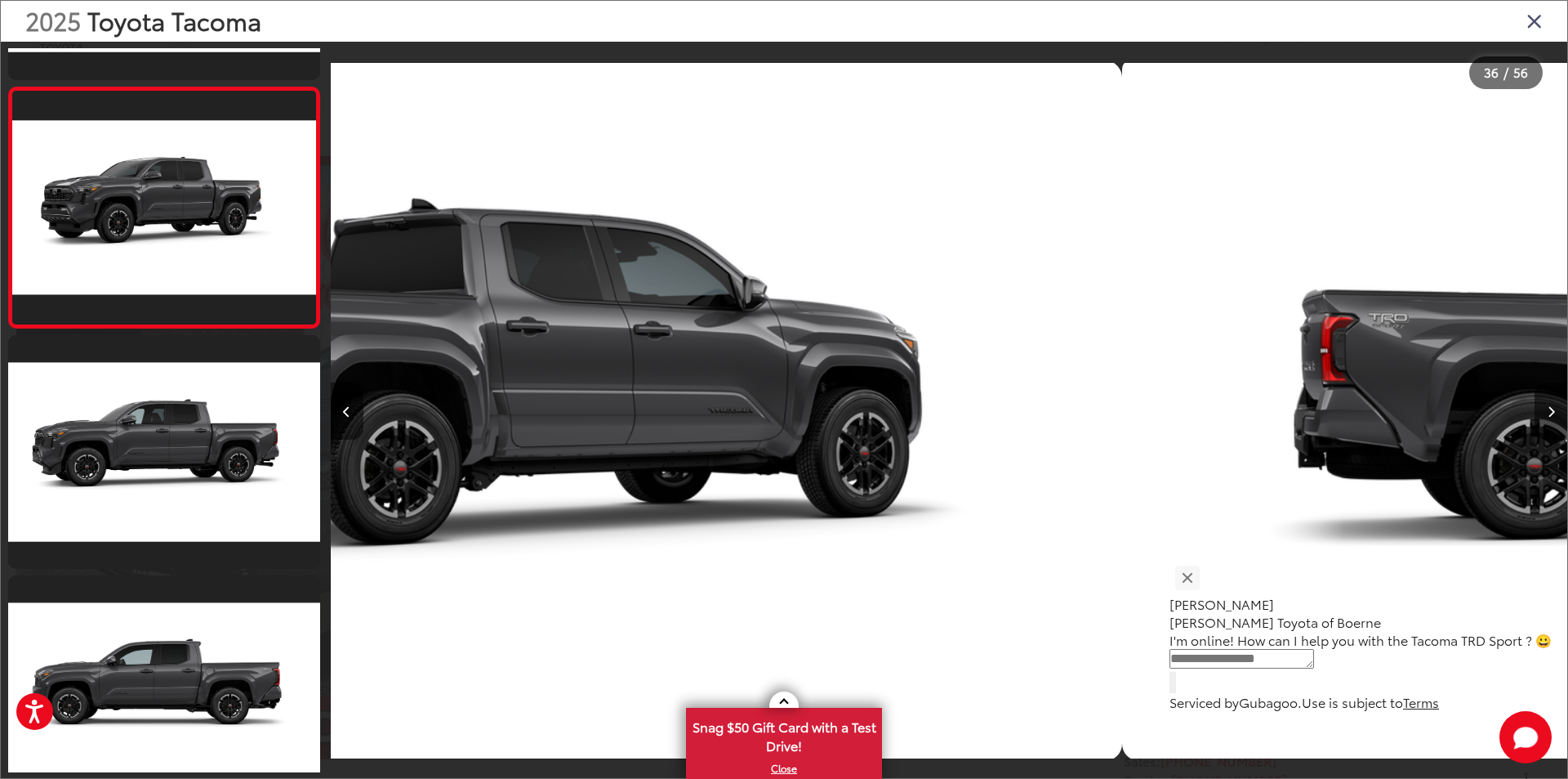
click at [346, 410] on icon "Previous image" at bounding box center [347, 412] width 8 height 12
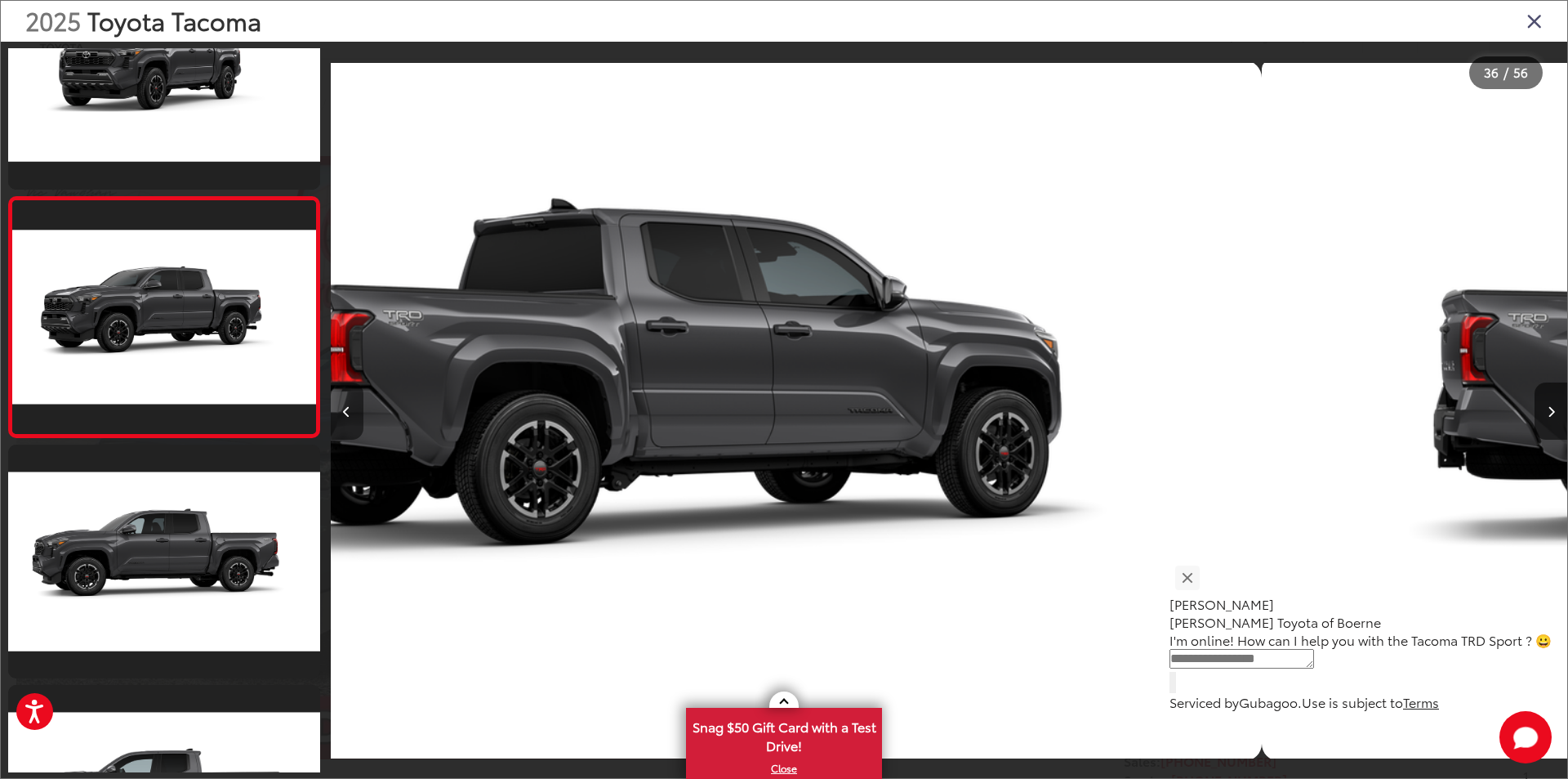
click at [346, 410] on icon "Previous image" at bounding box center [347, 412] width 8 height 12
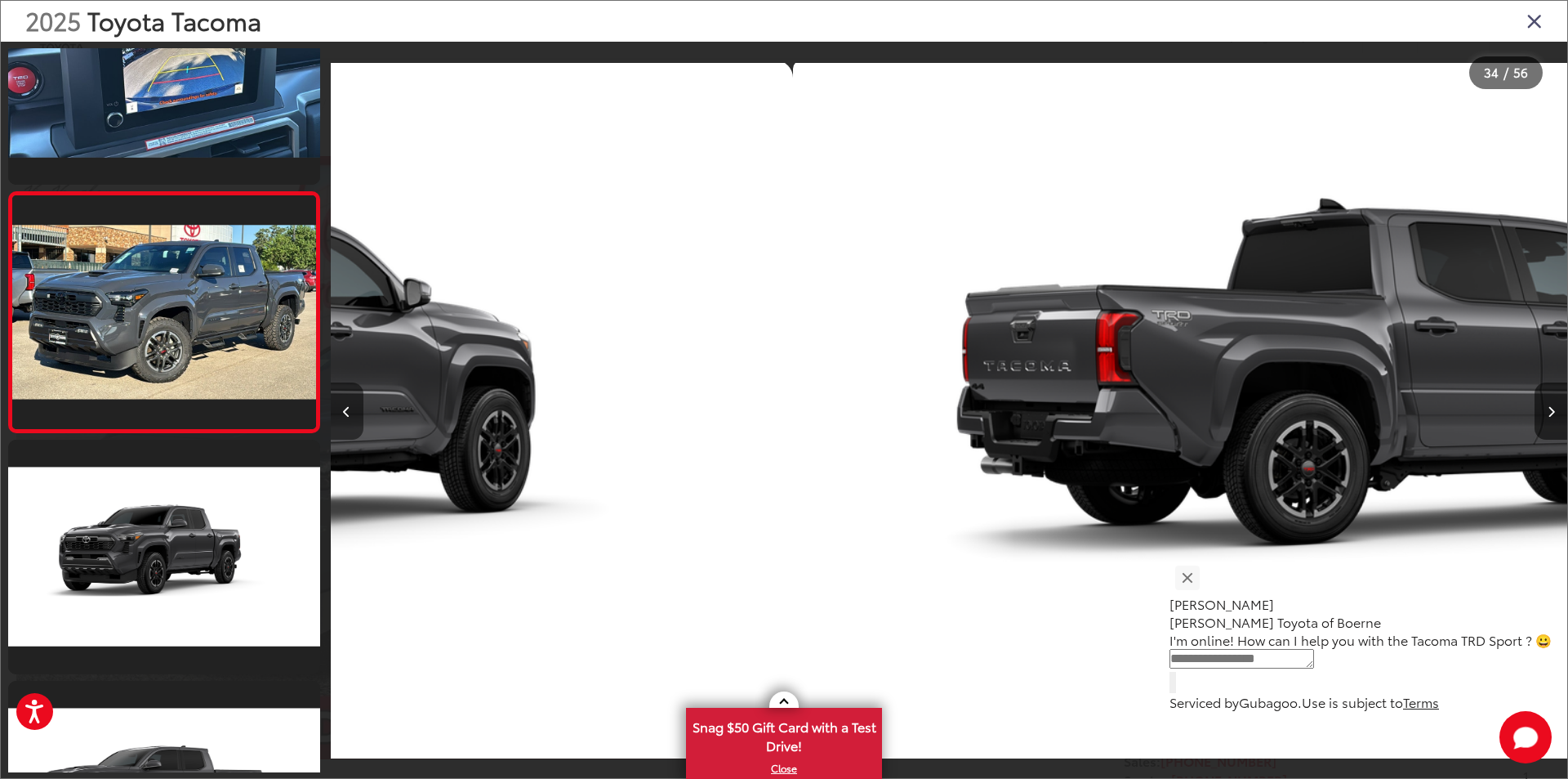
click at [346, 410] on icon "Previous image" at bounding box center [347, 412] width 8 height 12
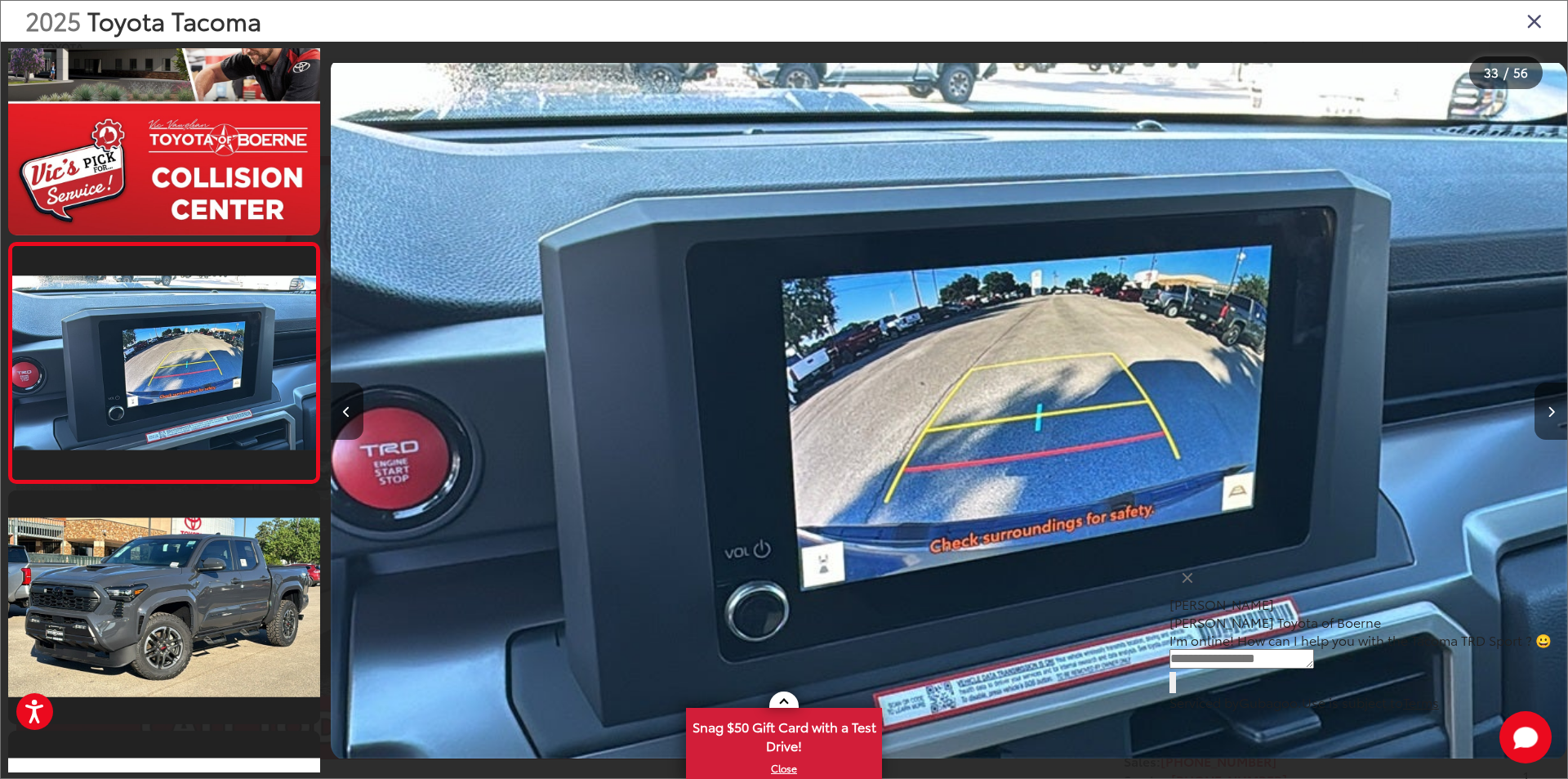
click at [1548, 415] on icon "Next image" at bounding box center [1552, 412] width 8 height 12
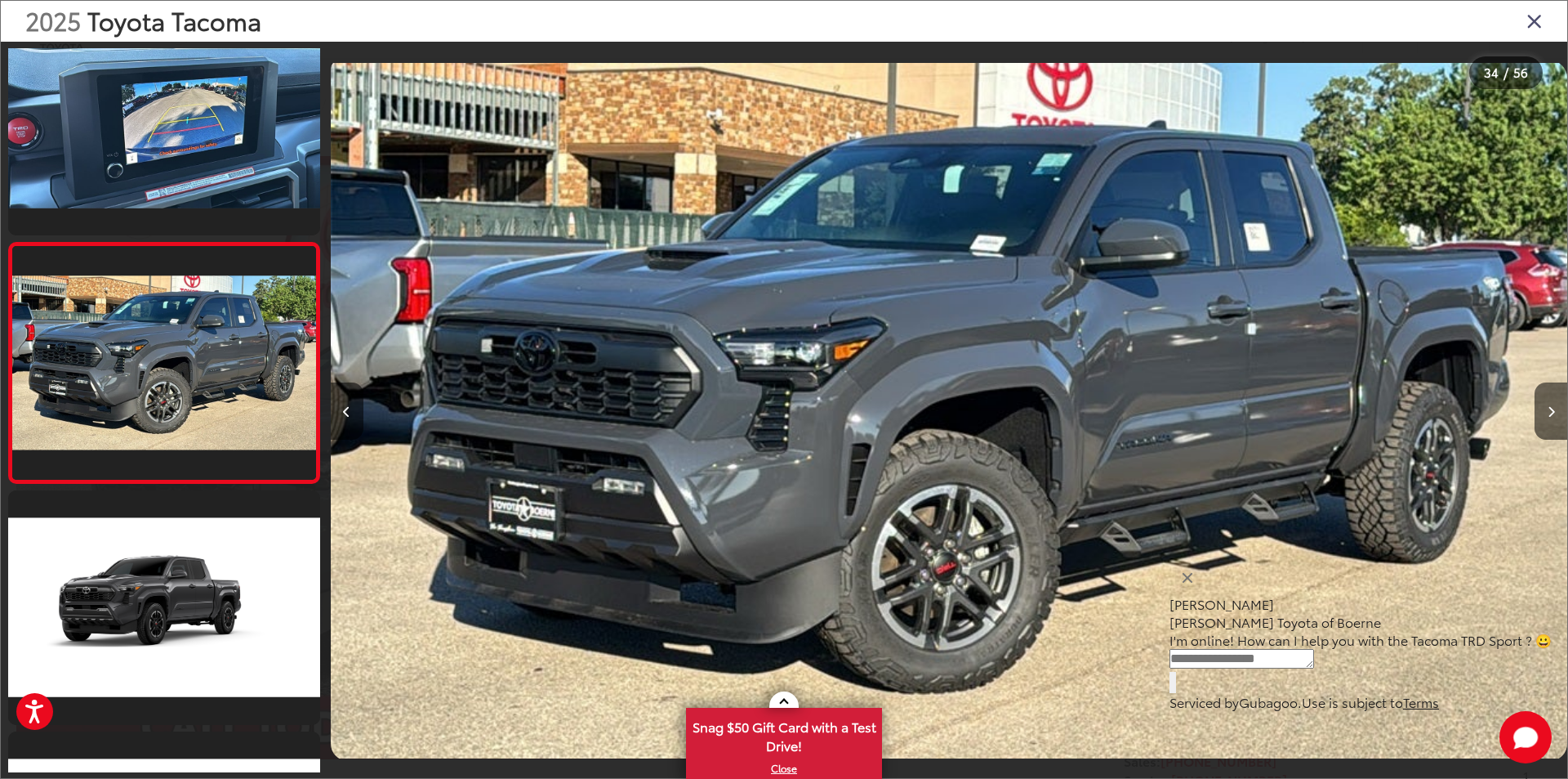
click at [1534, 25] on icon "Close gallery" at bounding box center [1534, 20] width 16 height 21
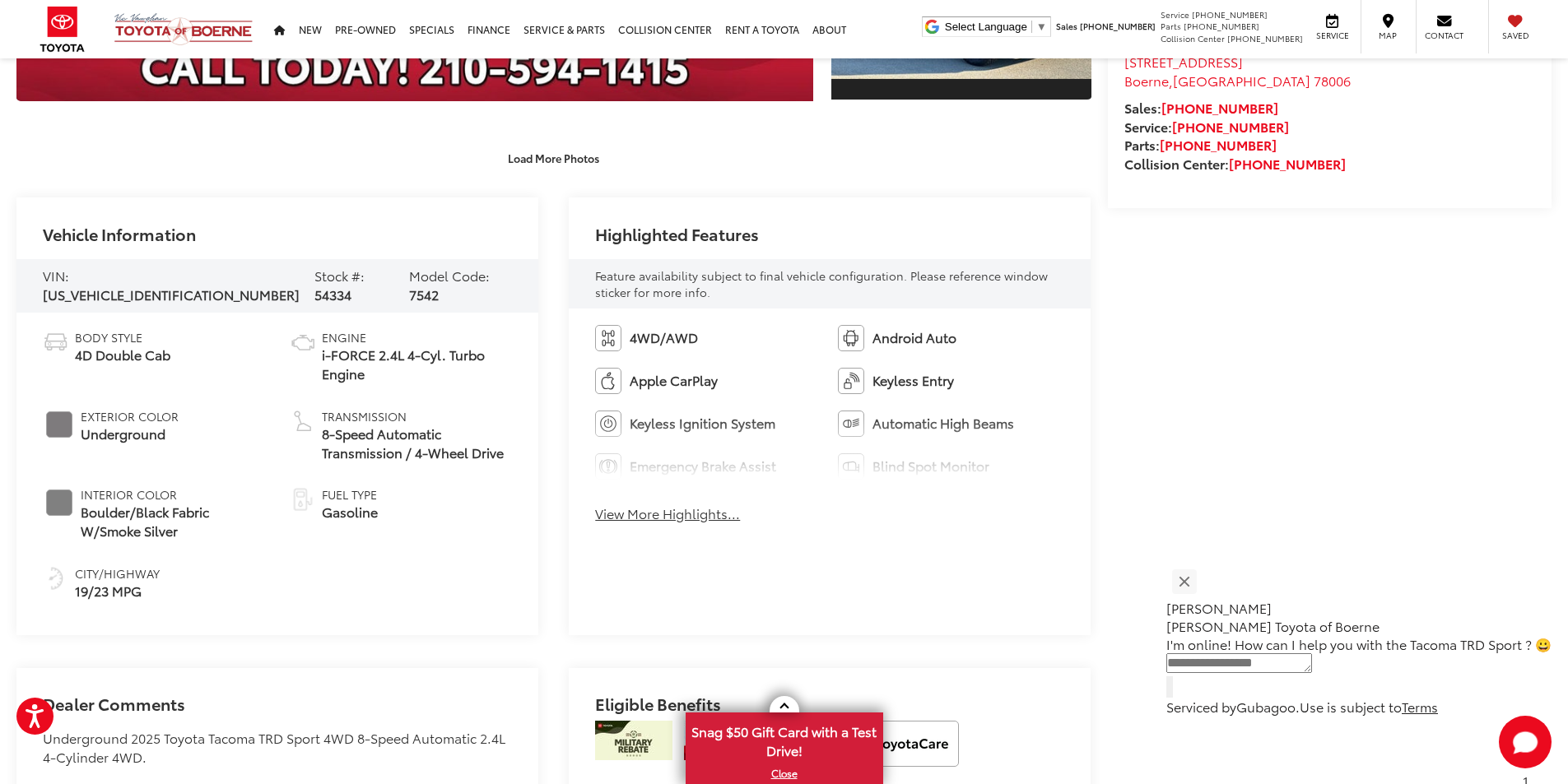
click at [666, 513] on button "View More Highlights..." at bounding box center [667, 513] width 145 height 18
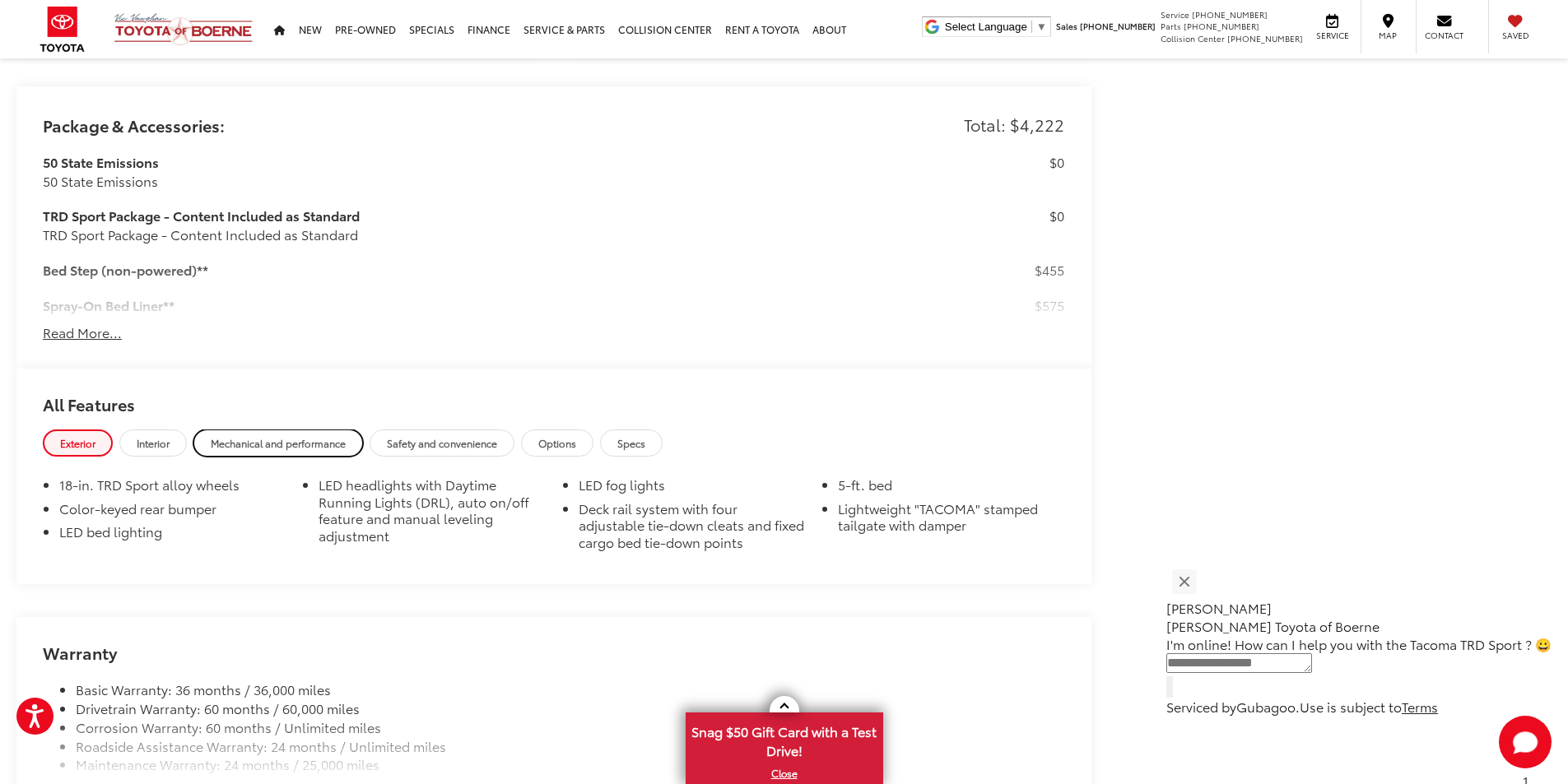
click at [304, 444] on span "Mechanical and performance" at bounding box center [277, 443] width 135 height 14
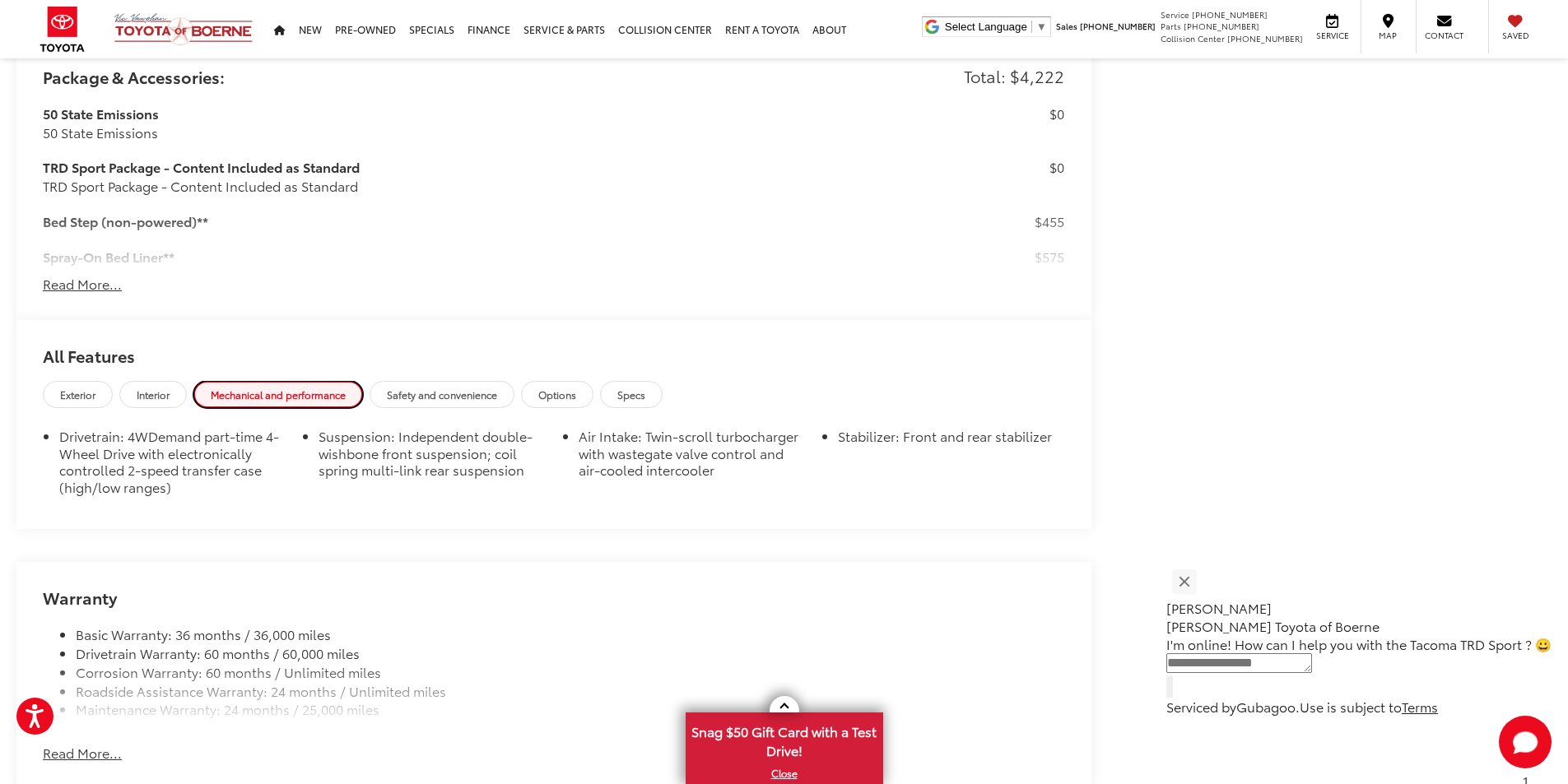
scroll to position [1562, 0]
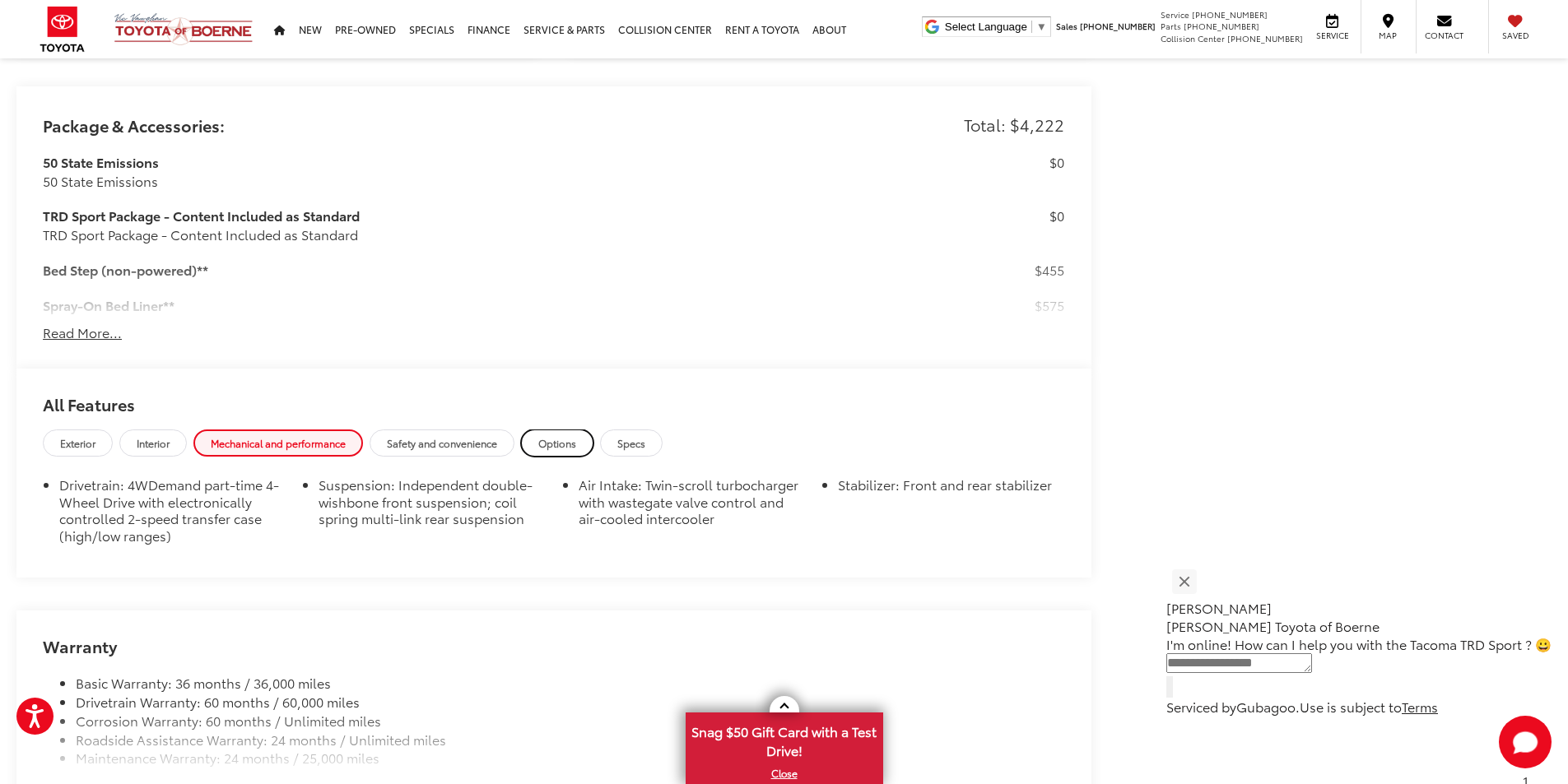
click at [564, 442] on span "Options" at bounding box center [557, 443] width 38 height 14
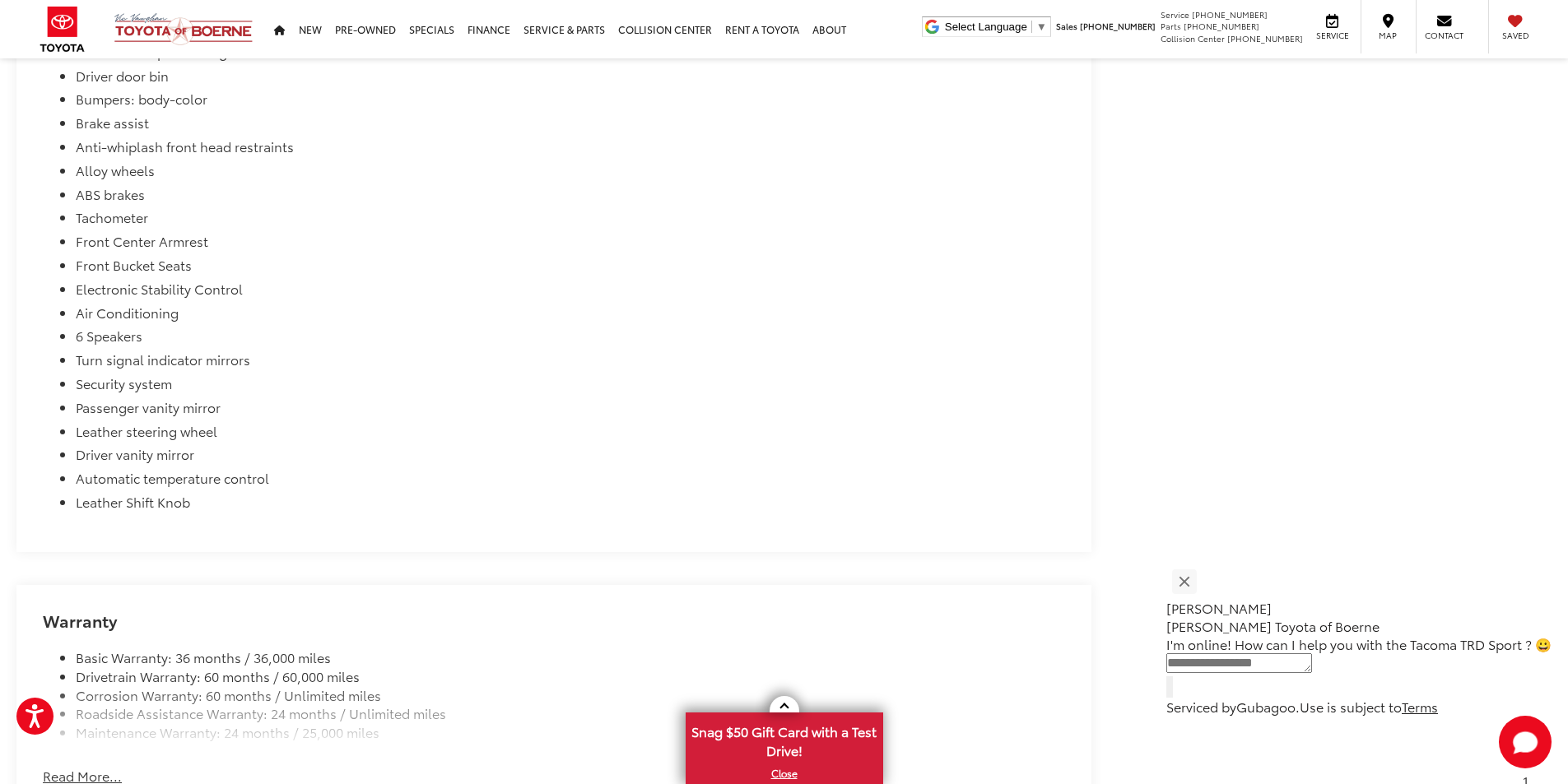
scroll to position [4441, 0]
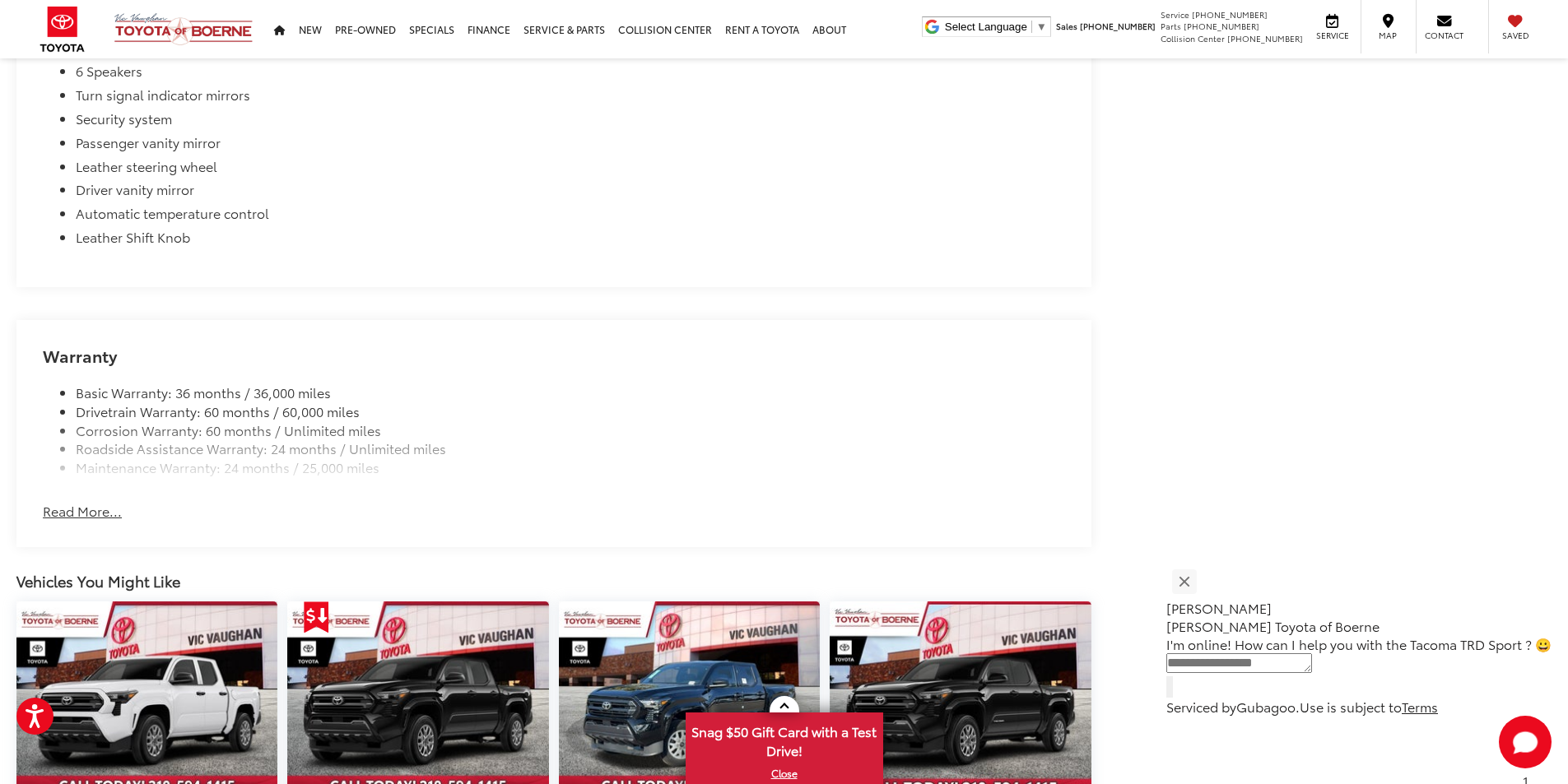
click at [64, 512] on button "Read More..." at bounding box center [82, 511] width 79 height 18
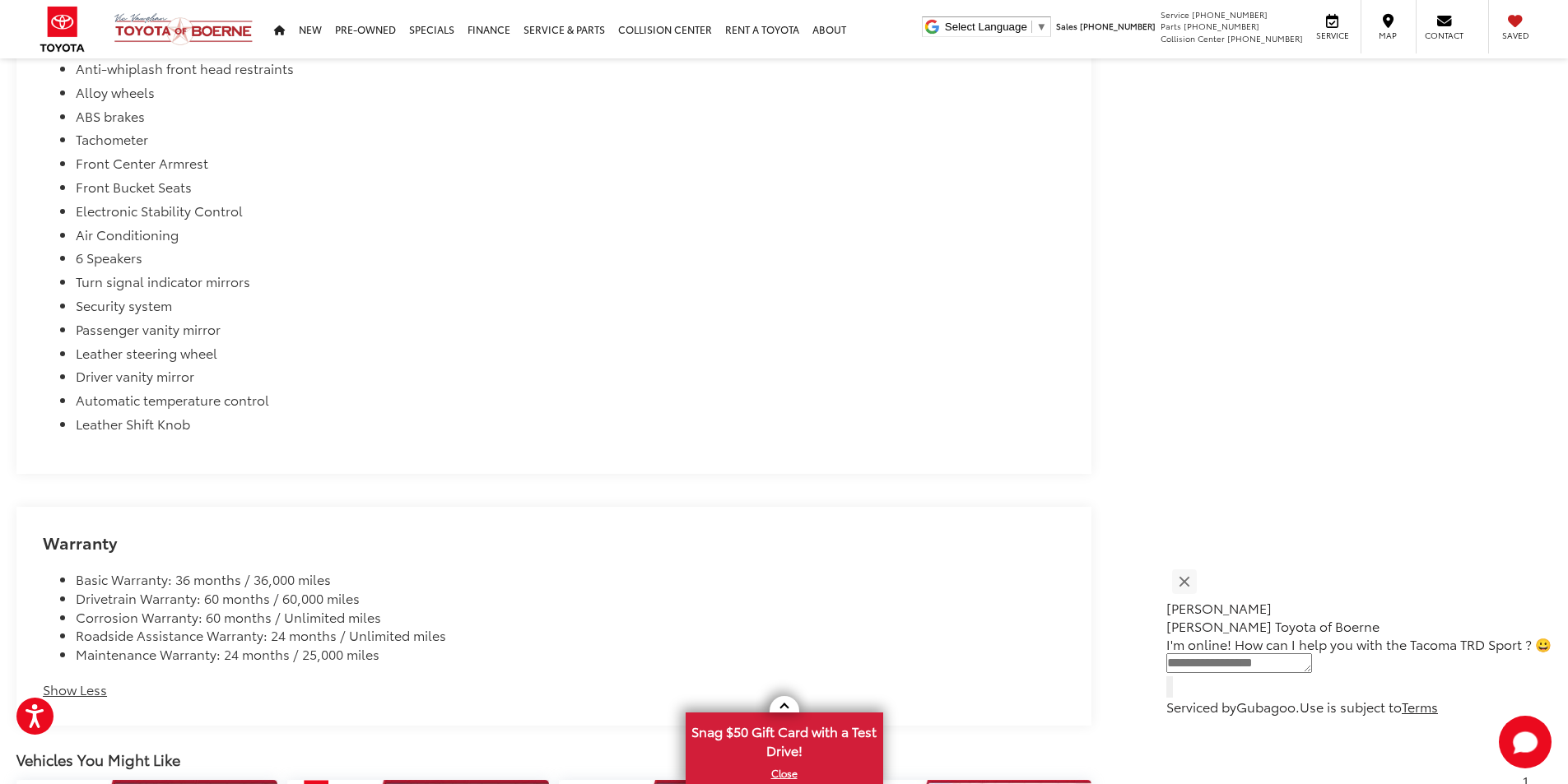
scroll to position [4030, 0]
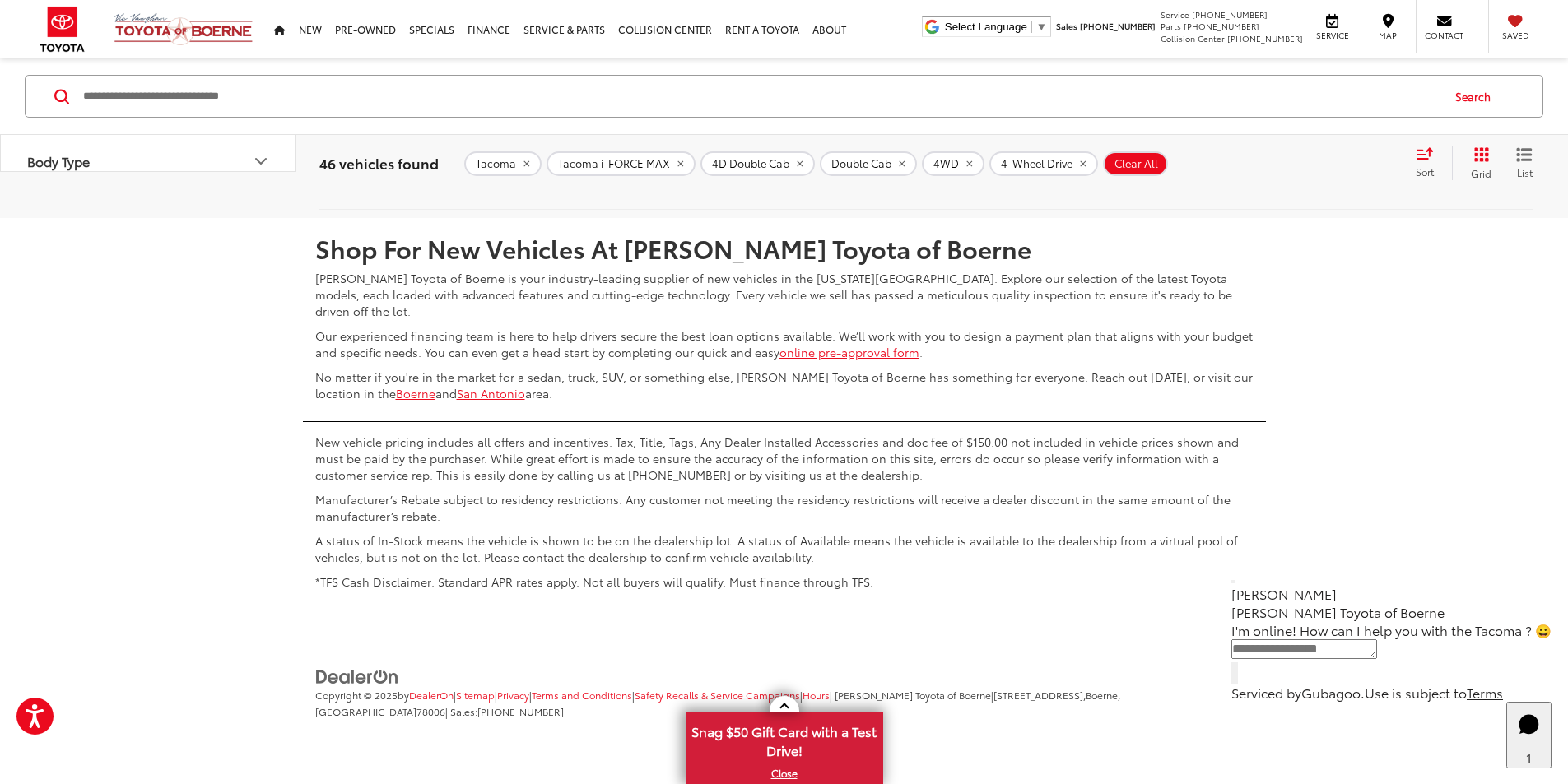
scroll to position [8571, 0]
